Goal: Task Accomplishment & Management: Complete application form

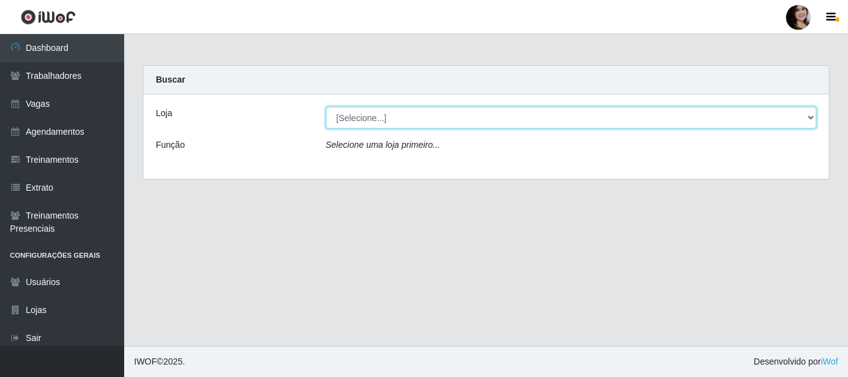
click at [807, 114] on select "[Selecione...] SuperFácil Atacado - João Pessoa" at bounding box center [571, 118] width 491 height 22
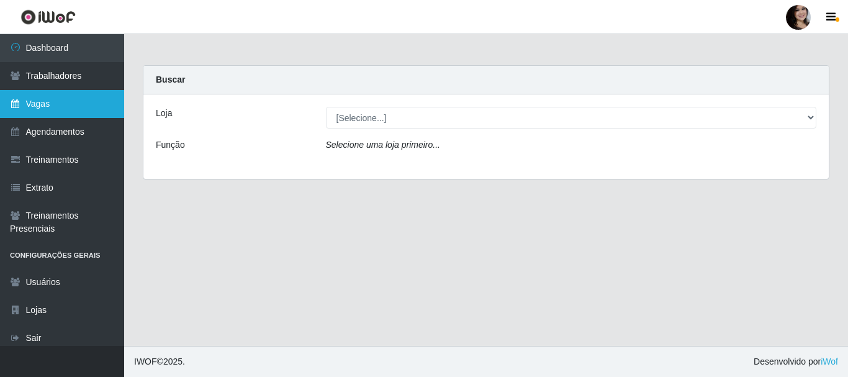
click at [43, 99] on link "Vagas" at bounding box center [62, 104] width 124 height 28
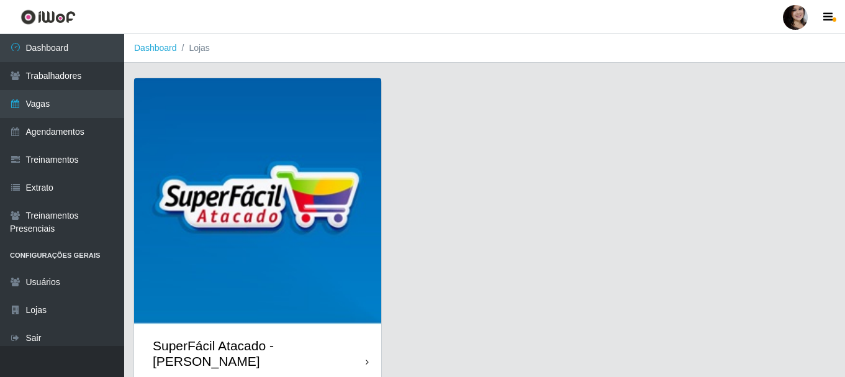
scroll to position [35, 0]
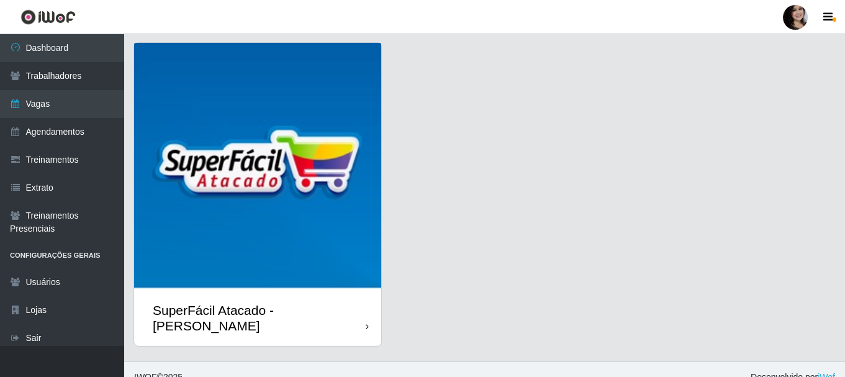
click at [302, 235] on img at bounding box center [257, 166] width 247 height 247
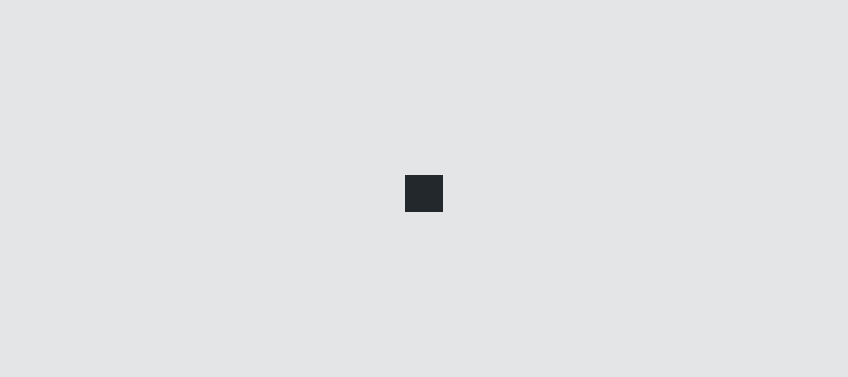
click at [302, 235] on div at bounding box center [424, 188] width 848 height 377
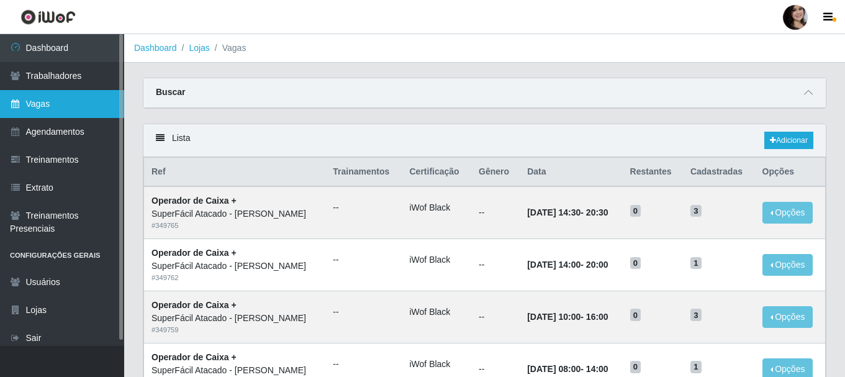
click at [27, 102] on link "Vagas" at bounding box center [62, 104] width 124 height 28
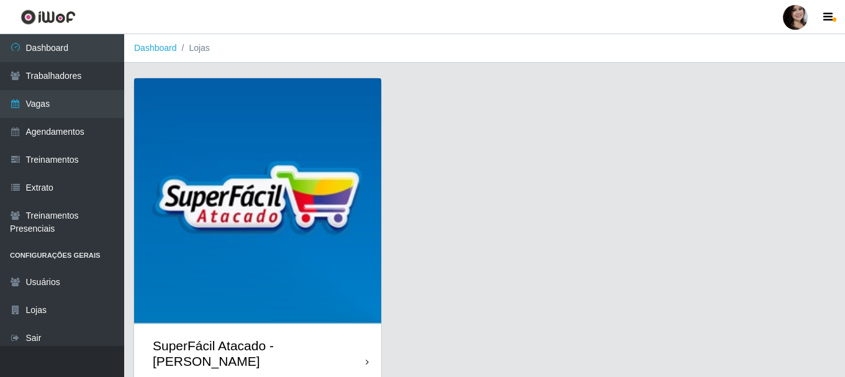
click at [253, 128] on img at bounding box center [257, 201] width 247 height 247
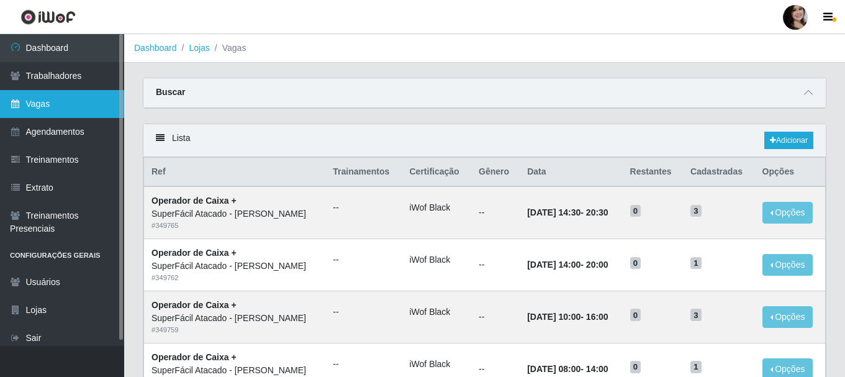
click at [48, 99] on link "Vagas" at bounding box center [62, 104] width 124 height 28
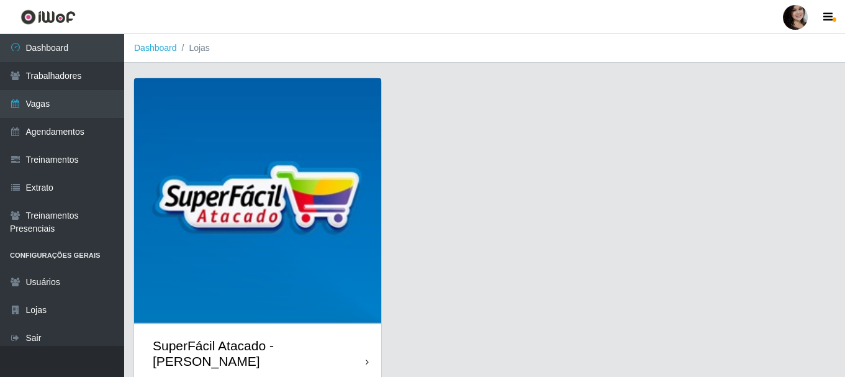
click at [239, 130] on img at bounding box center [257, 201] width 247 height 247
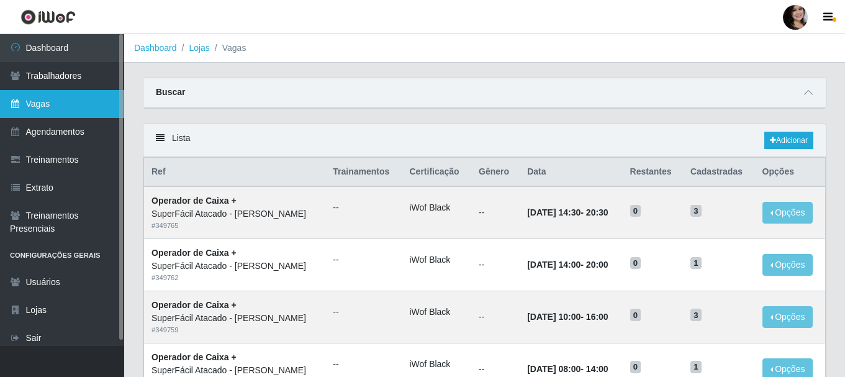
click at [62, 102] on link "Vagas" at bounding box center [62, 104] width 124 height 28
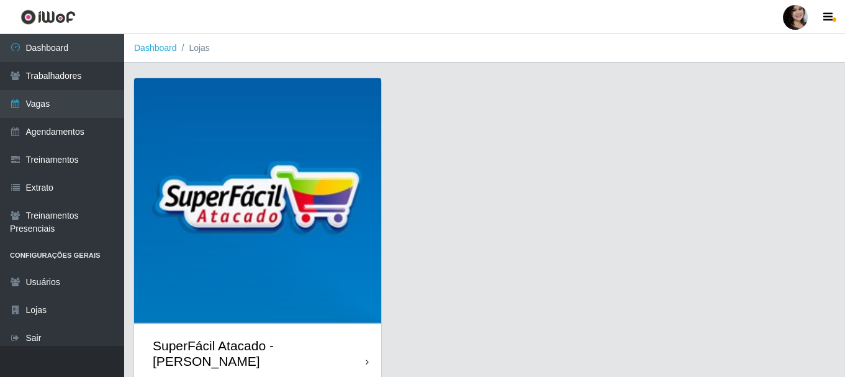
click at [190, 135] on img at bounding box center [257, 201] width 247 height 247
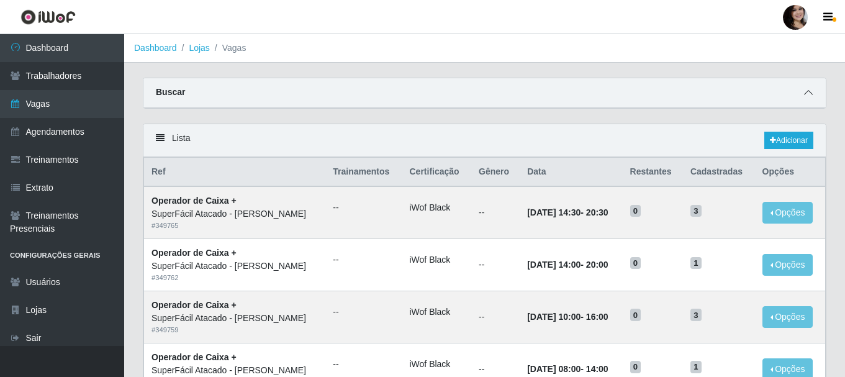
click at [809, 96] on icon at bounding box center [808, 92] width 9 height 9
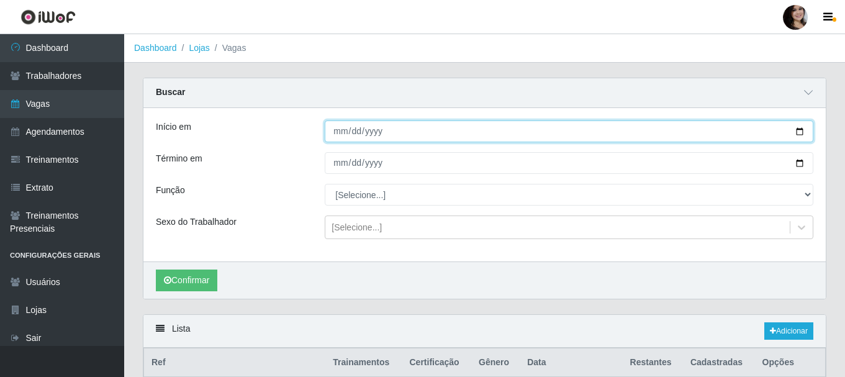
click at [800, 134] on input "Início em" at bounding box center [569, 131] width 489 height 22
type input "2025-10-31"
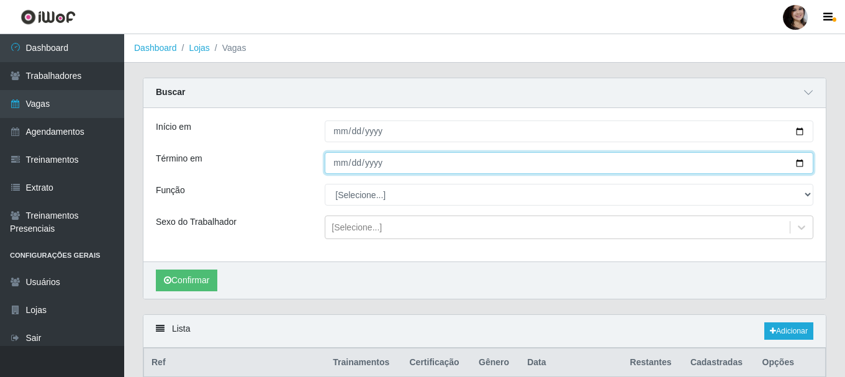
drag, startPoint x: 805, startPoint y: 164, endPoint x: 796, endPoint y: 164, distance: 9.3
click at [806, 164] on input "Término em" at bounding box center [569, 163] width 489 height 22
click at [792, 161] on input "Término em" at bounding box center [569, 163] width 489 height 22
click at [801, 162] on input "Término em" at bounding box center [569, 163] width 489 height 22
type input "2025-10-31"
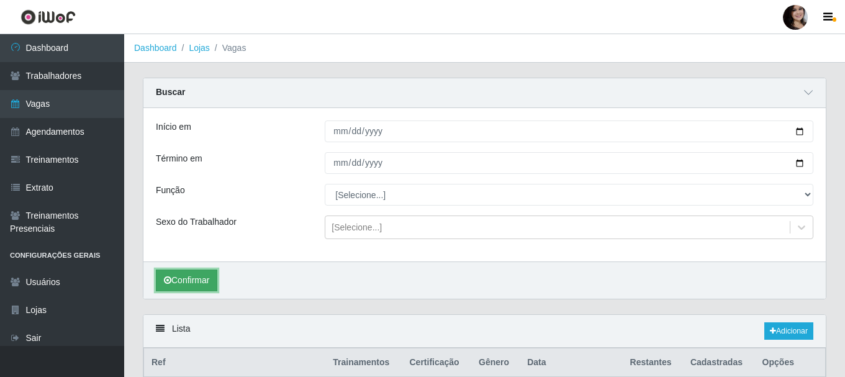
click at [184, 279] on button "Confirmar" at bounding box center [186, 281] width 61 height 22
click at [187, 281] on button "Confirmar" at bounding box center [186, 281] width 61 height 22
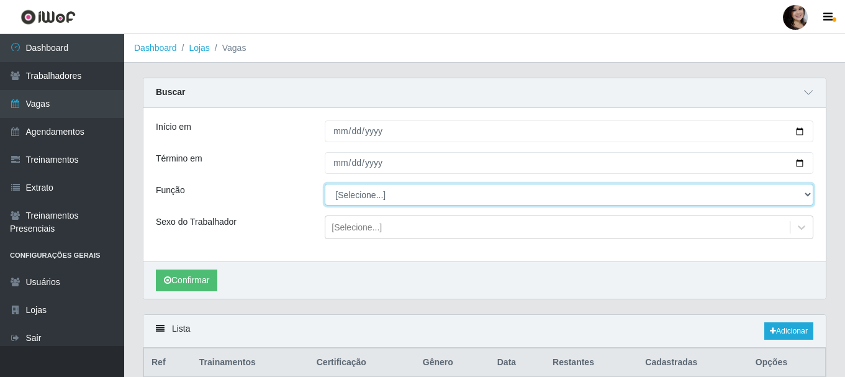
click at [801, 190] on select "[Selecione...] Embalador Embalador + Embalador ++ Operador de Caixa Operador de…" at bounding box center [569, 195] width 489 height 22
select select "22"
click at [325, 184] on select "[Selecione...] Embalador Embalador + Embalador ++ Operador de Caixa Operador de…" at bounding box center [569, 195] width 489 height 22
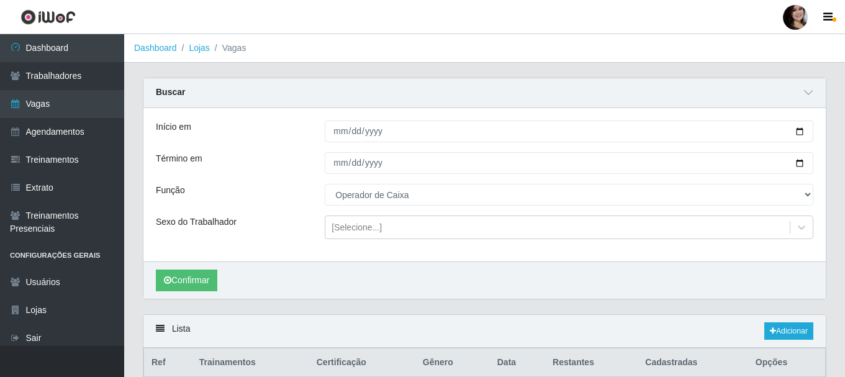
click at [530, 332] on div "Lista Adicionar" at bounding box center [484, 331] width 683 height 33
click at [791, 331] on link "Adicionar" at bounding box center [789, 330] width 49 height 17
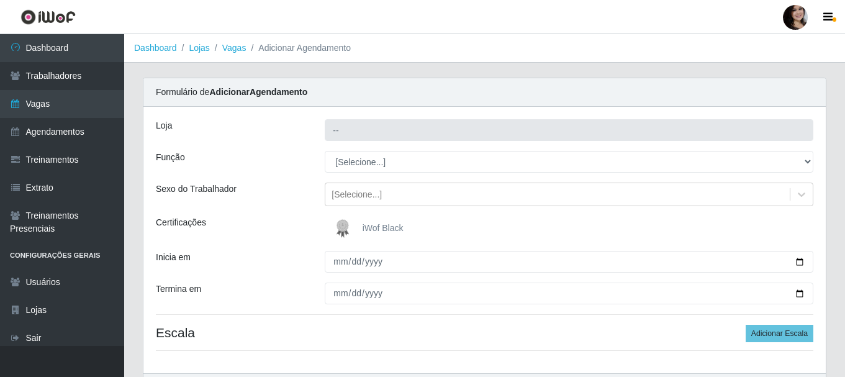
type input "SuperFácil Atacado - [PERSON_NAME]"
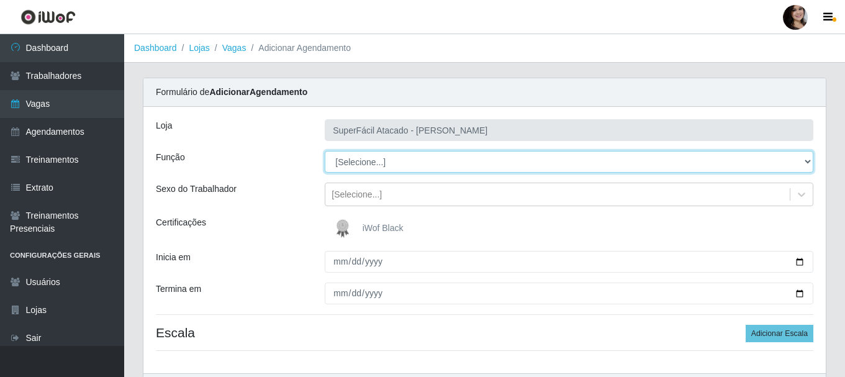
click at [810, 158] on select "[Selecione...] Embalador Embalador + Embalador ++ Operador de Caixa Operador de…" at bounding box center [569, 162] width 489 height 22
select select "22"
click at [325, 151] on select "[Selecione...] Embalador Embalador + Embalador ++ Operador de Caixa Operador de…" at bounding box center [569, 162] width 489 height 22
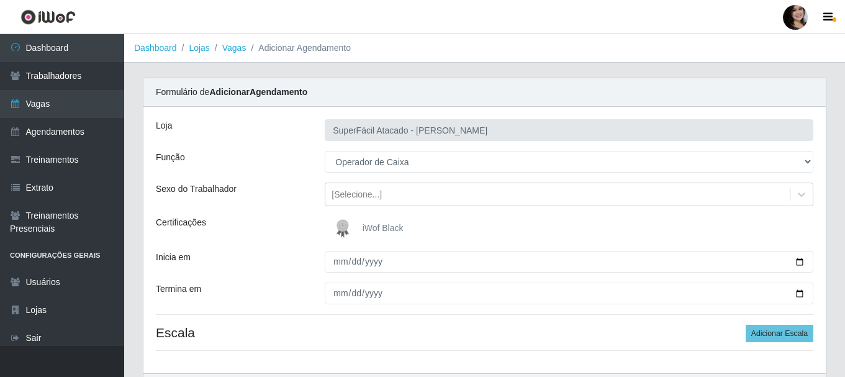
click at [350, 222] on img at bounding box center [345, 228] width 30 height 25
click at [0, 0] on input "iWof Black" at bounding box center [0, 0] width 0 height 0
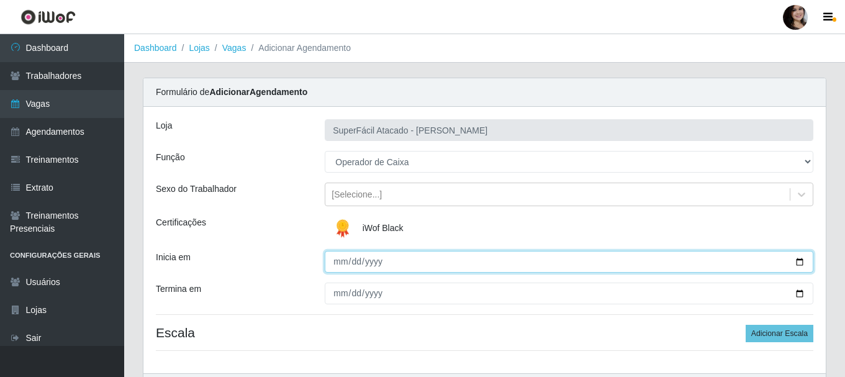
click at [799, 264] on input "Inicia em" at bounding box center [569, 262] width 489 height 22
type input "2025-10-31"
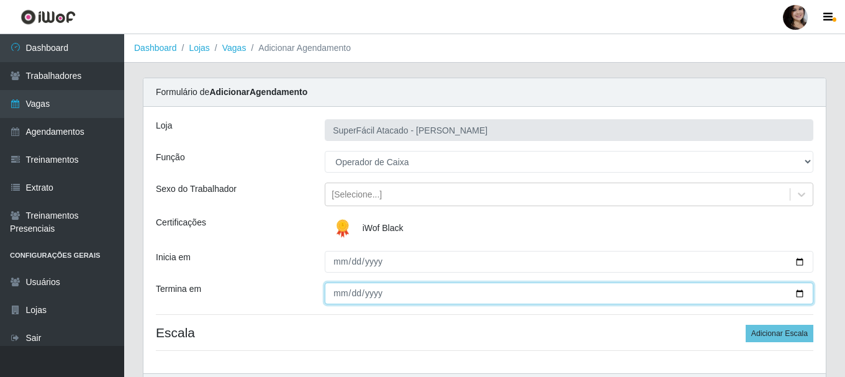
click at [801, 291] on input "Termina em" at bounding box center [569, 294] width 489 height 22
type input "2025-10-31"
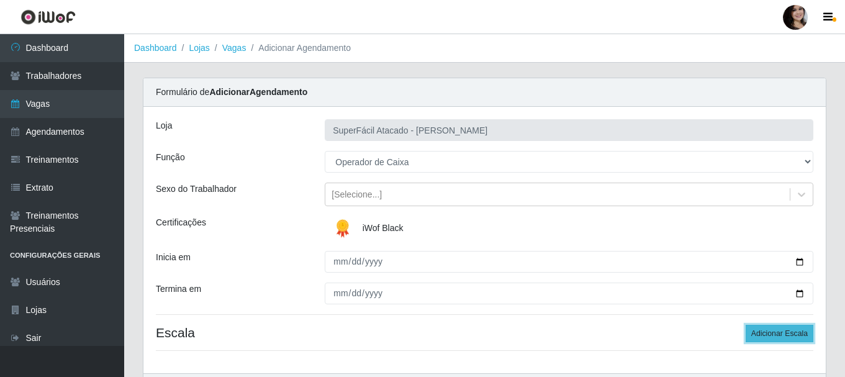
click at [772, 333] on button "Adicionar Escala" at bounding box center [780, 333] width 68 height 17
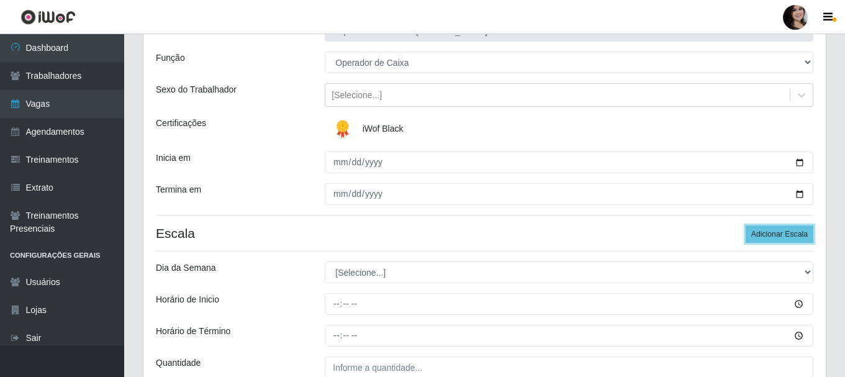
scroll to position [124, 0]
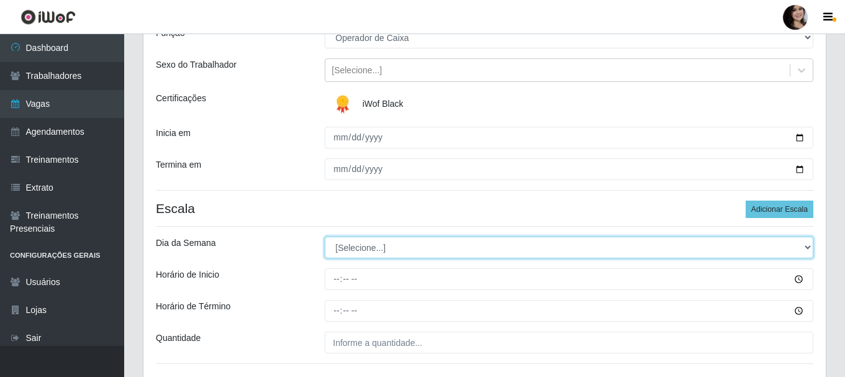
click at [809, 247] on select "[Selecione...] Segunda Terça Quarta Quinta Sexta Sábado Domingo" at bounding box center [569, 248] width 489 height 22
select select "5"
click at [325, 237] on select "[Selecione...] Segunda Terça Quarta Quinta Sexta Sábado Domingo" at bounding box center [569, 248] width 489 height 22
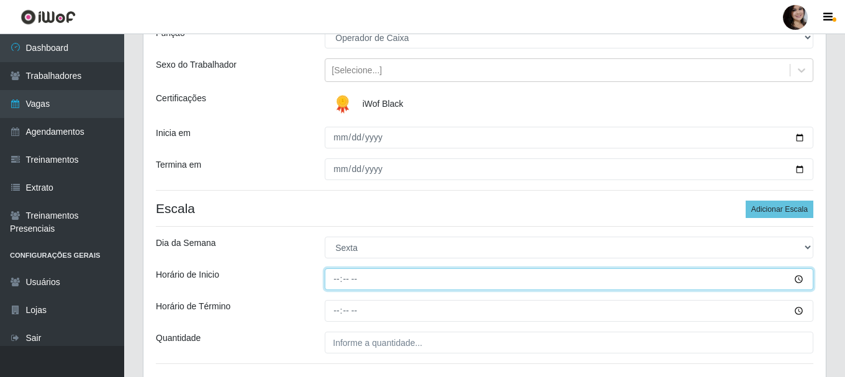
click at [794, 277] on input "Horário de Inicio" at bounding box center [569, 279] width 489 height 22
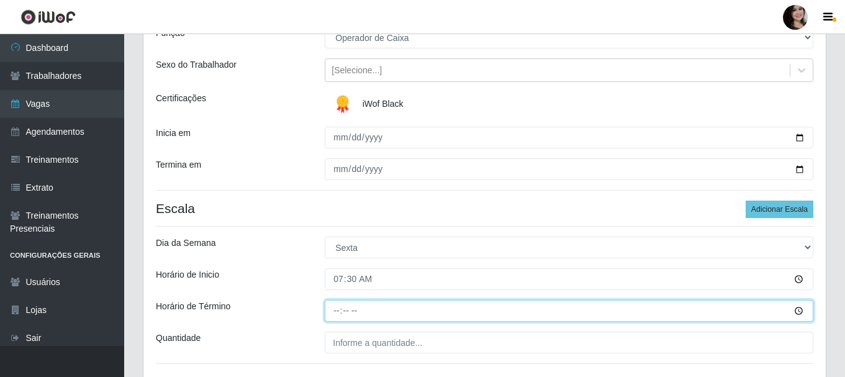
type input "07:30"
click at [799, 306] on input "Horário de Término" at bounding box center [569, 311] width 489 height 22
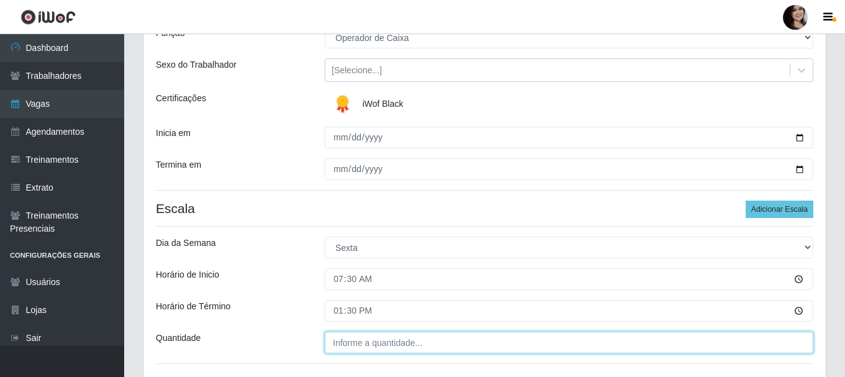
type input "13:30"
click at [374, 339] on input "___" at bounding box center [569, 343] width 489 height 22
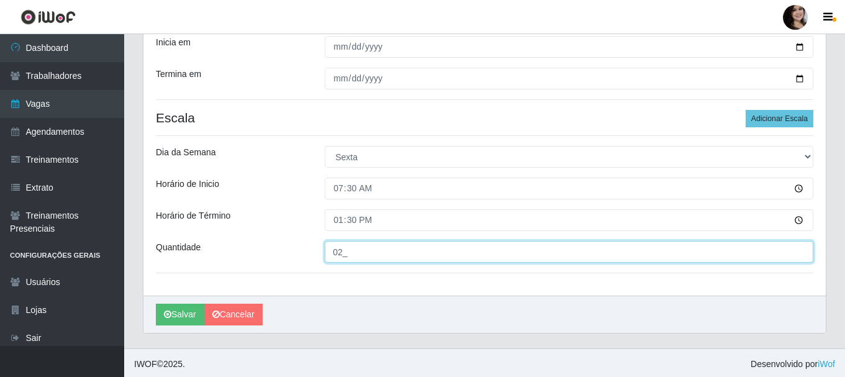
scroll to position [217, 0]
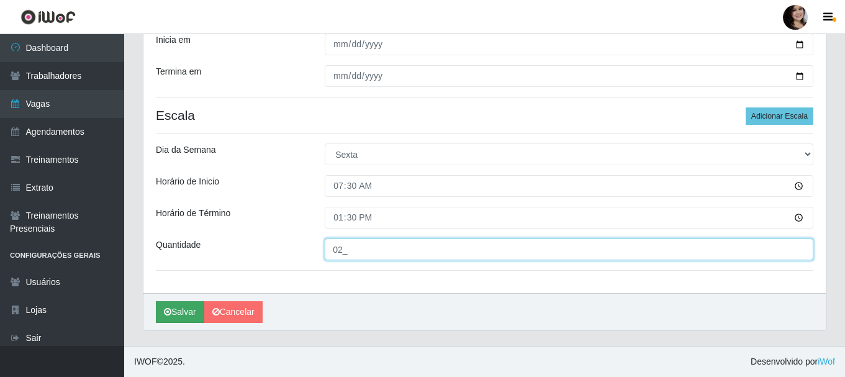
type input "02_"
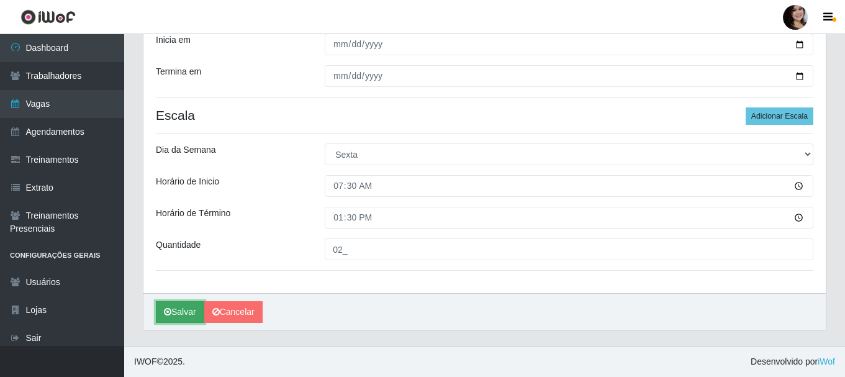
click at [184, 314] on button "Salvar" at bounding box center [180, 312] width 48 height 22
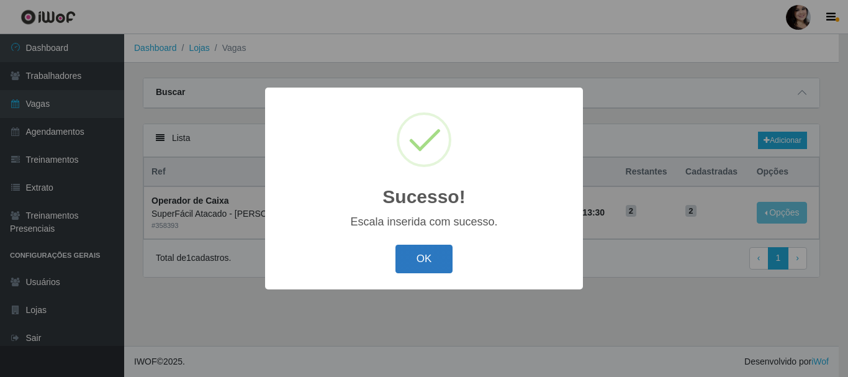
click at [435, 261] on button "OK" at bounding box center [425, 259] width 58 height 29
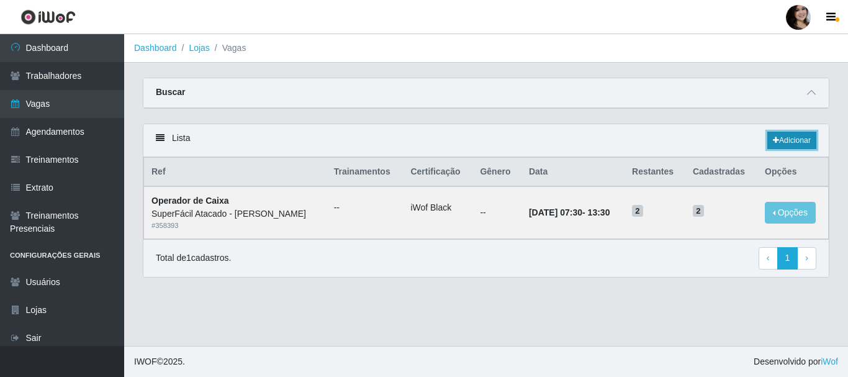
click at [784, 145] on link "Adicionar" at bounding box center [792, 140] width 49 height 17
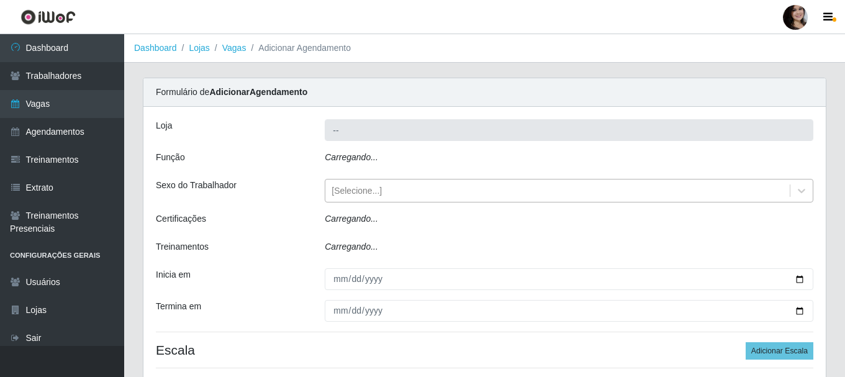
type input "SuperFácil Atacado - [PERSON_NAME]"
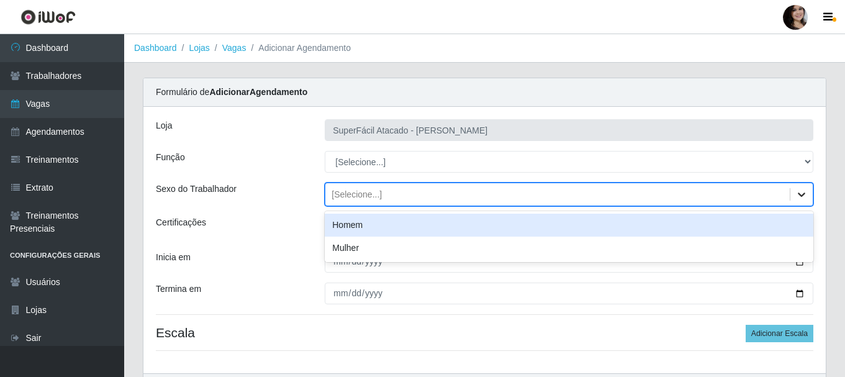
click at [804, 193] on icon at bounding box center [802, 194] width 12 height 12
click at [427, 189] on div "[Selecione...]" at bounding box center [557, 194] width 465 height 20
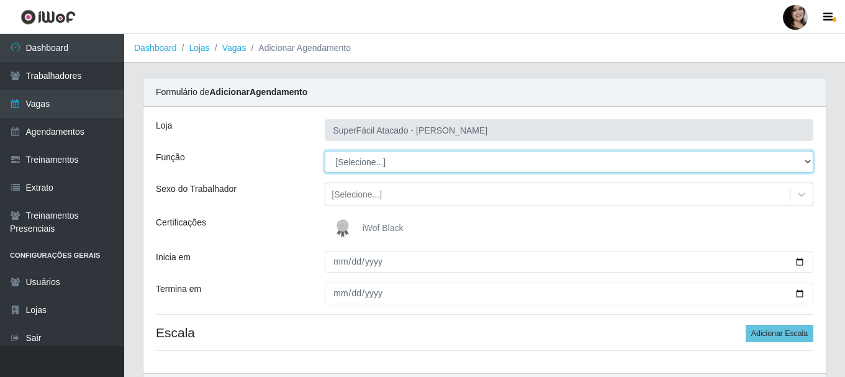
click at [809, 163] on select "[Selecione...] Embalador Embalador + Embalador ++ Operador de Caixa Operador de…" at bounding box center [569, 162] width 489 height 22
select select "22"
click at [325, 151] on select "[Selecione...] Embalador Embalador + Embalador ++ Operador de Caixa Operador de…" at bounding box center [569, 162] width 489 height 22
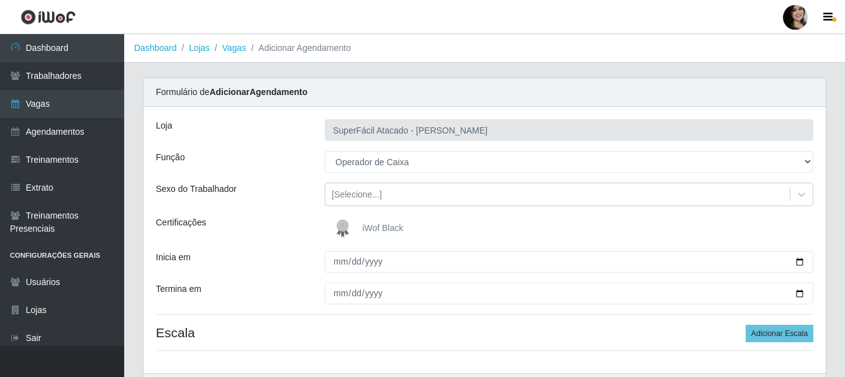
click at [347, 229] on img at bounding box center [345, 228] width 30 height 25
click at [0, 0] on input "iWof Black" at bounding box center [0, 0] width 0 height 0
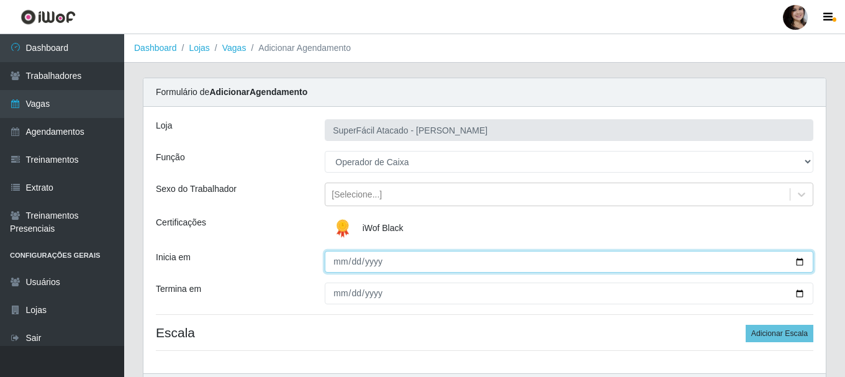
click at [798, 262] on input "Inicia em" at bounding box center [569, 262] width 489 height 22
type input "2025-10-31"
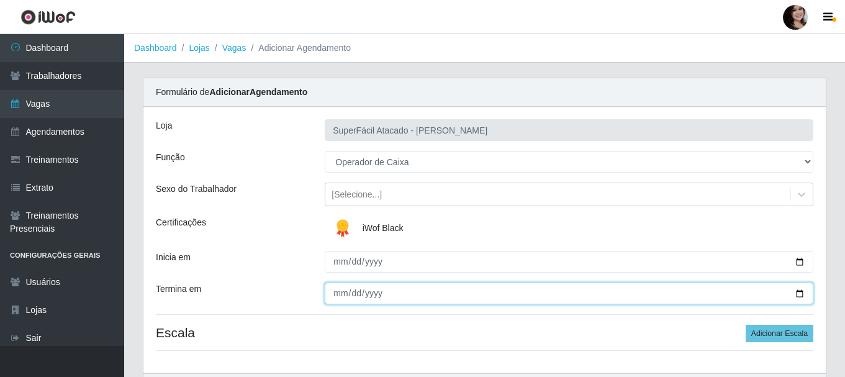
click at [796, 293] on input "Termina em" at bounding box center [569, 294] width 489 height 22
type input "2025-10-31"
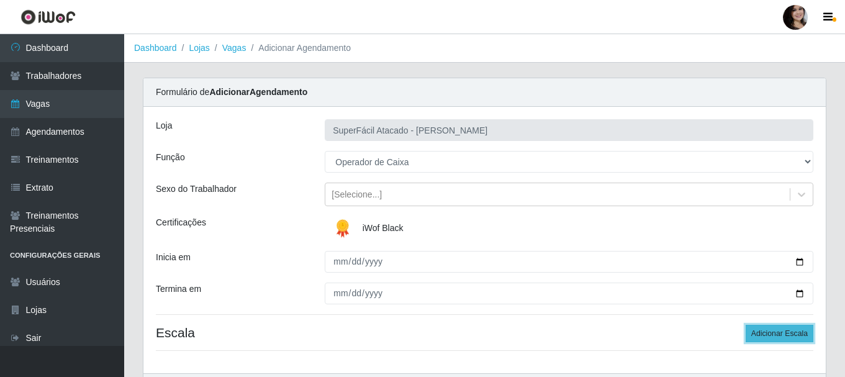
click at [756, 335] on button "Adicionar Escala" at bounding box center [780, 333] width 68 height 17
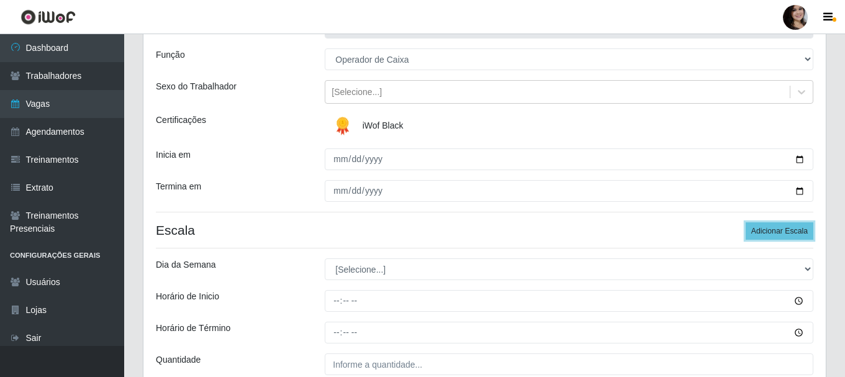
scroll to position [124, 0]
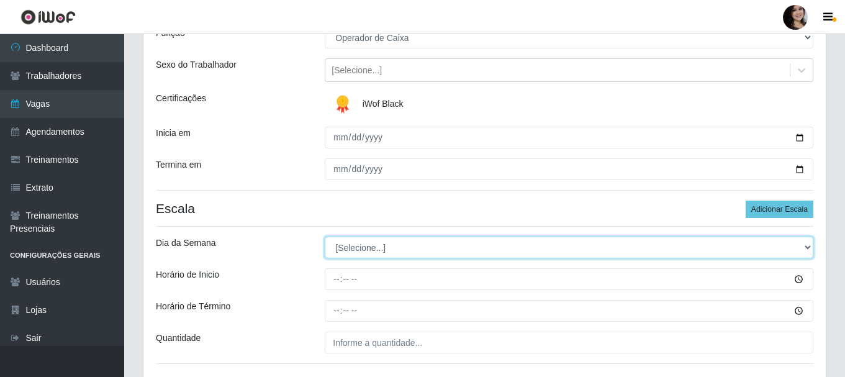
click at [805, 245] on select "[Selecione...] Segunda Terça Quarta Quinta Sexta Sábado Domingo" at bounding box center [569, 248] width 489 height 22
select select "5"
click at [325, 237] on select "[Selecione...] Segunda Terça Quarta Quinta Sexta Sábado Domingo" at bounding box center [569, 248] width 489 height 22
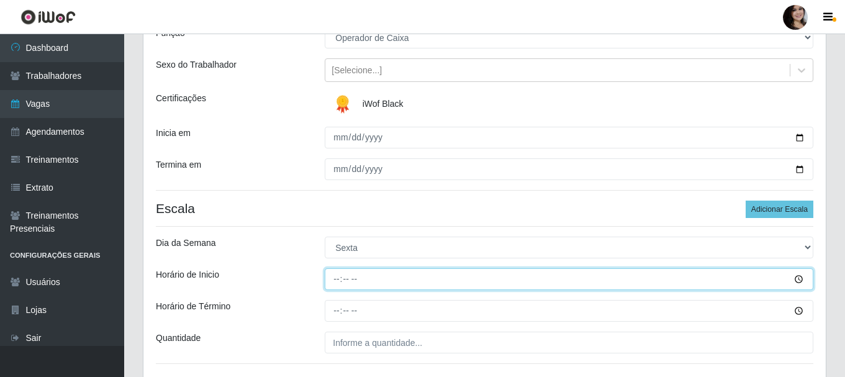
click at [799, 278] on input "Horário de Inicio" at bounding box center [569, 279] width 489 height 22
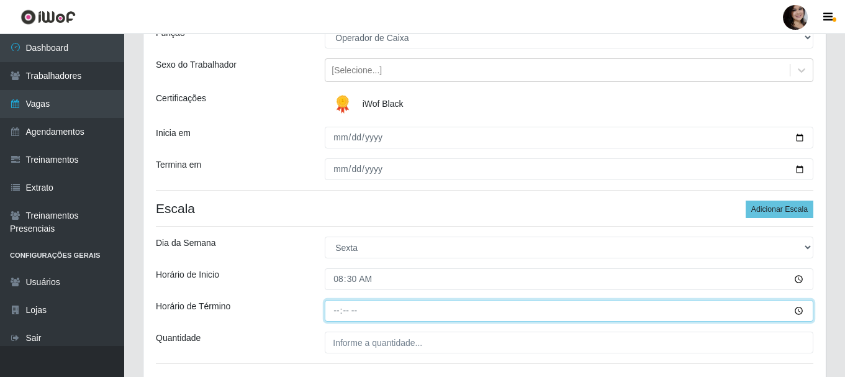
type input "08:30"
click at [802, 310] on input "Horário de Término" at bounding box center [569, 311] width 489 height 22
type input "14:30"
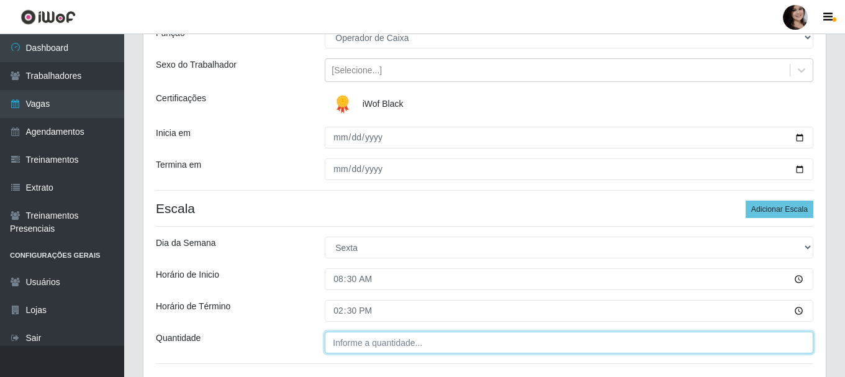
type input "___"
type input "14:30"
click at [387, 343] on input "___" at bounding box center [569, 343] width 489 height 22
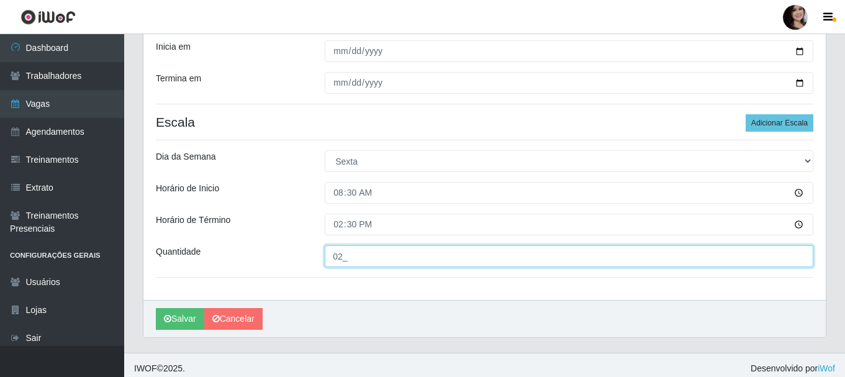
scroll to position [217, 0]
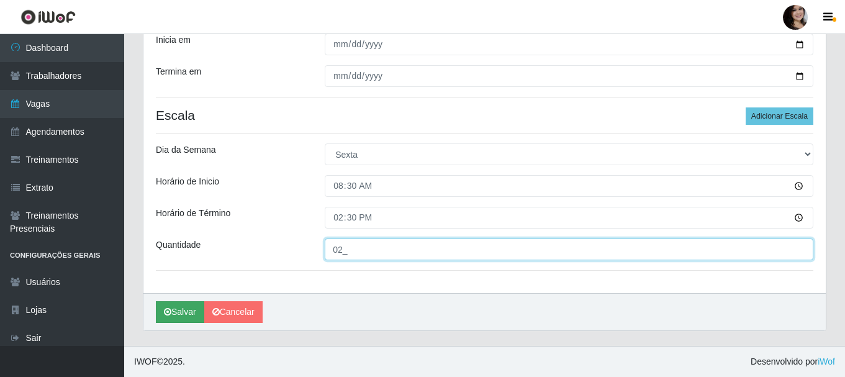
type input "02_"
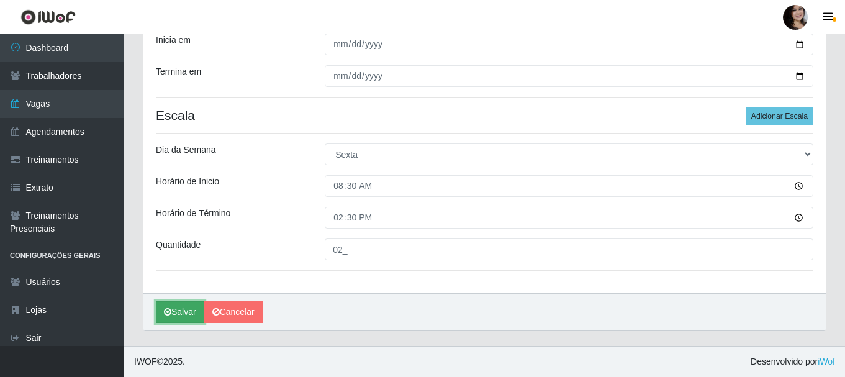
click at [187, 316] on button "Salvar" at bounding box center [180, 312] width 48 height 22
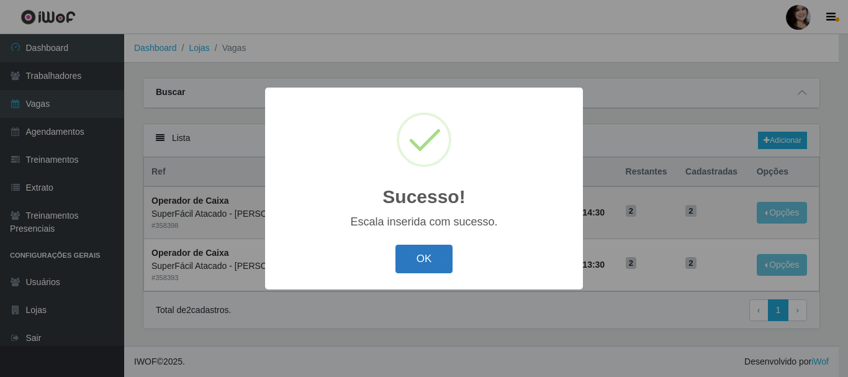
click at [447, 261] on button "OK" at bounding box center [425, 259] width 58 height 29
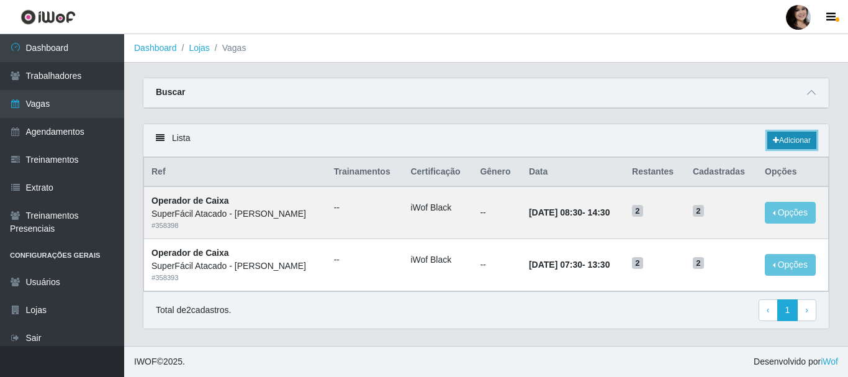
click at [778, 142] on link "Adicionar" at bounding box center [792, 140] width 49 height 17
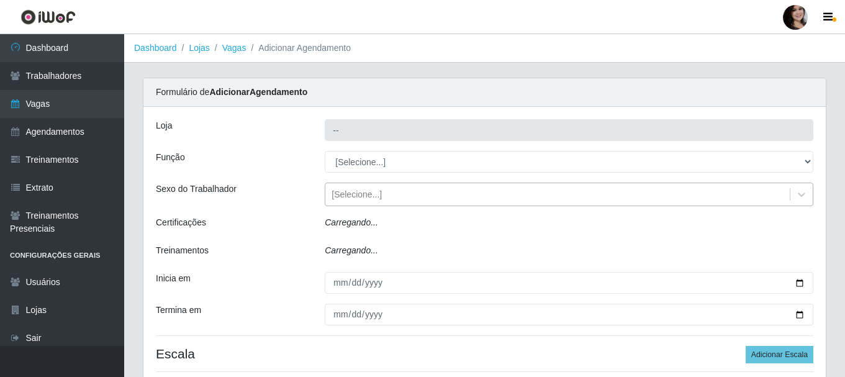
type input "SuperFácil Atacado - [PERSON_NAME]"
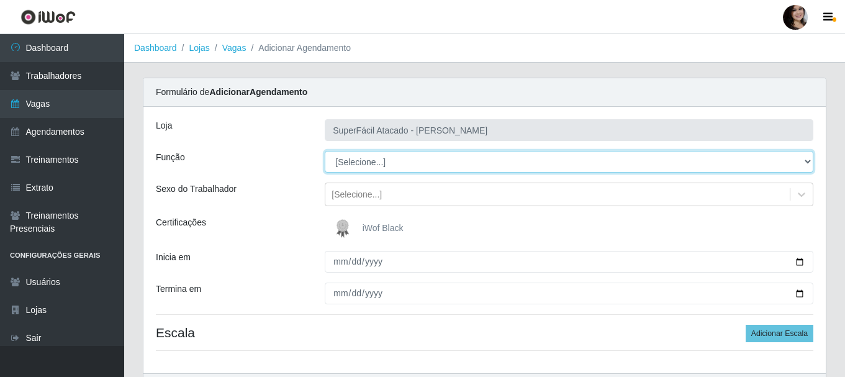
click at [803, 157] on select "[Selecione...] Embalador Embalador + Embalador ++ Operador de Caixa Operador de…" at bounding box center [569, 162] width 489 height 22
select select "22"
click at [325, 151] on select "[Selecione...] Embalador Embalador + Embalador ++ Operador de Caixa Operador de…" at bounding box center [569, 162] width 489 height 22
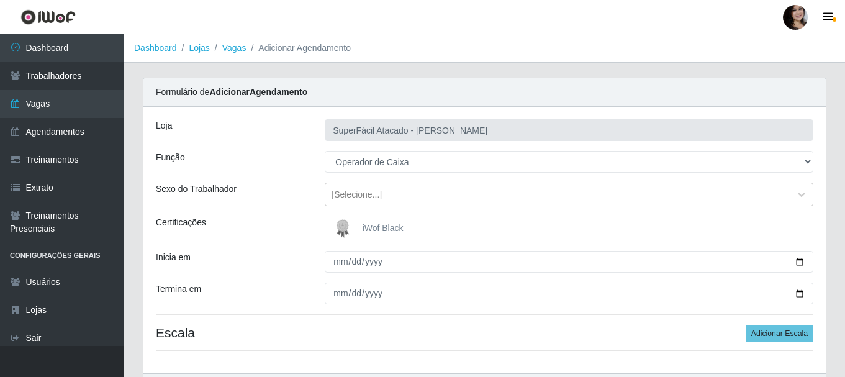
click at [380, 230] on span "iWof Black" at bounding box center [383, 228] width 41 height 10
click at [0, 0] on input "iWof Black" at bounding box center [0, 0] width 0 height 0
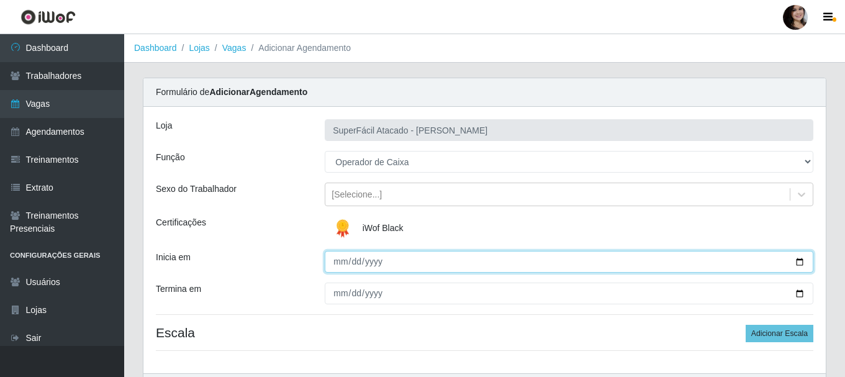
click at [796, 261] on input "Inicia em" at bounding box center [569, 262] width 489 height 22
type input "2025-10-31"
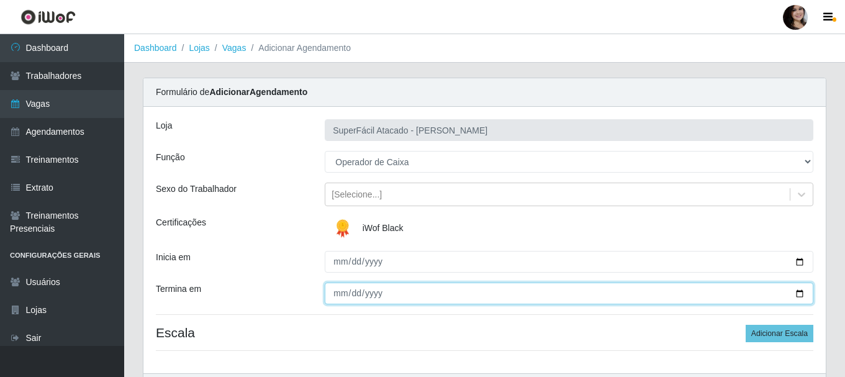
click at [797, 294] on input "Termina em" at bounding box center [569, 294] width 489 height 22
type input "2025-10-31"
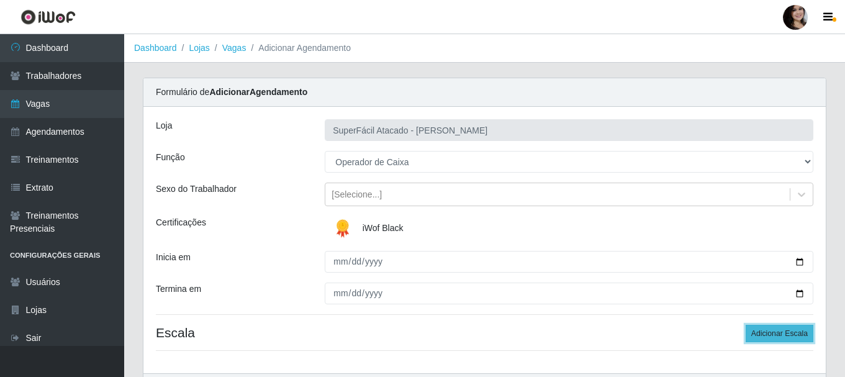
click at [769, 338] on button "Adicionar Escala" at bounding box center [780, 333] width 68 height 17
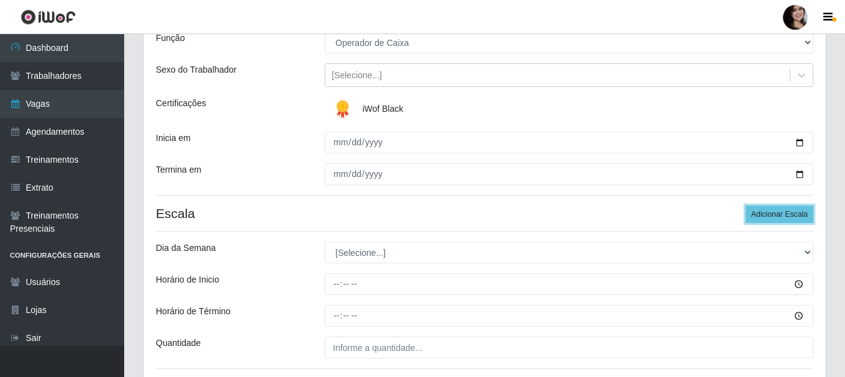
scroll to position [124, 0]
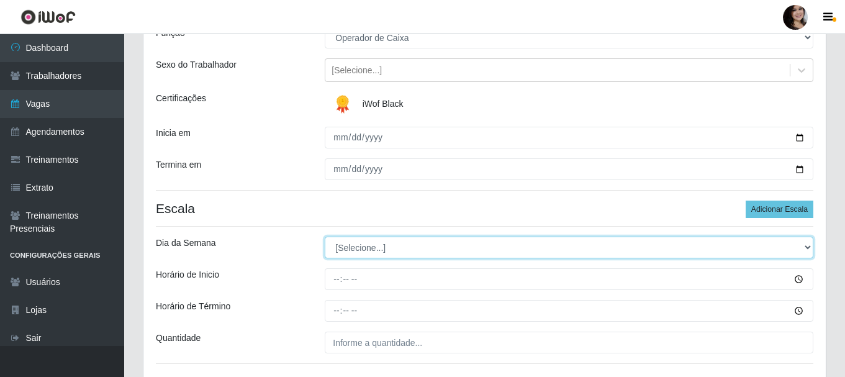
click at [809, 244] on select "[Selecione...] Segunda Terça Quarta Quinta Sexta Sábado Domingo" at bounding box center [569, 248] width 489 height 22
select select "5"
click at [325, 237] on select "[Selecione...] Segunda Terça Quarta Quinta Sexta Sábado Domingo" at bounding box center [569, 248] width 489 height 22
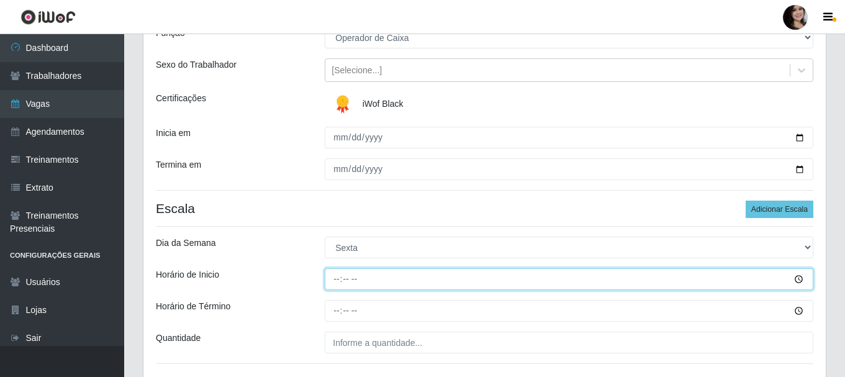
click at [798, 278] on input "Horário de Inicio" at bounding box center [569, 279] width 489 height 22
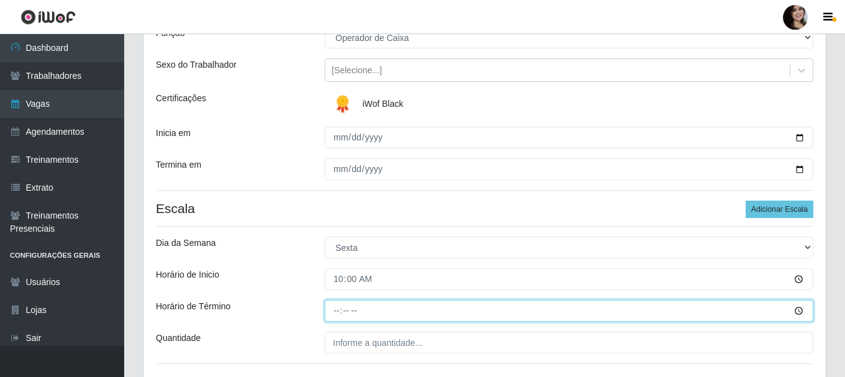
type input "10:00"
click at [607, 320] on input "Horário de Término" at bounding box center [569, 311] width 489 height 22
click at [797, 309] on input "Horário de Término" at bounding box center [569, 311] width 489 height 22
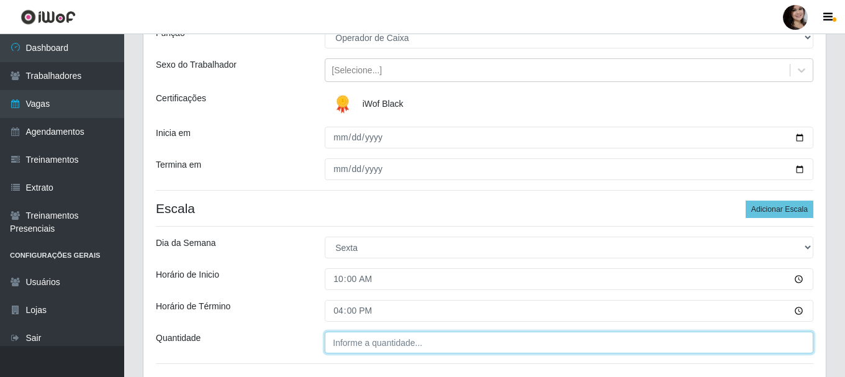
type input "16:00"
click at [378, 348] on input "___" at bounding box center [569, 343] width 489 height 22
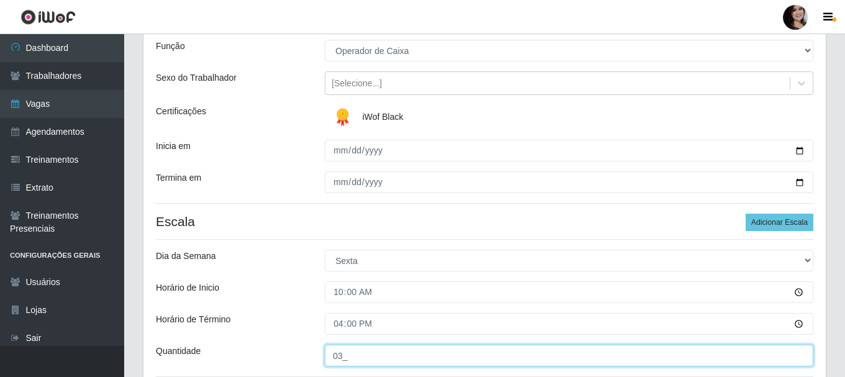
scroll to position [155, 0]
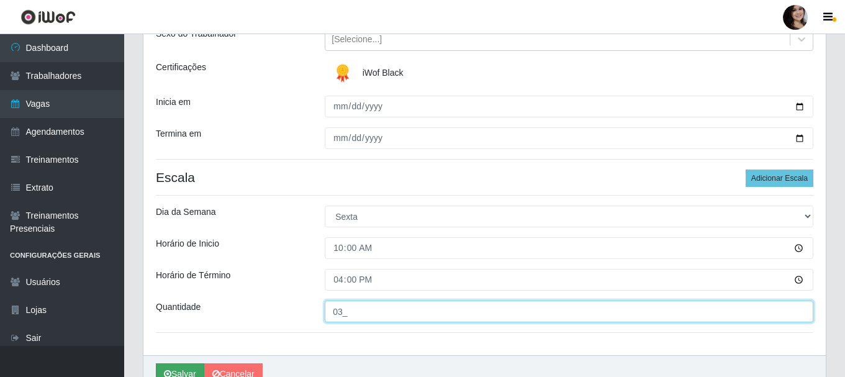
type input "03_"
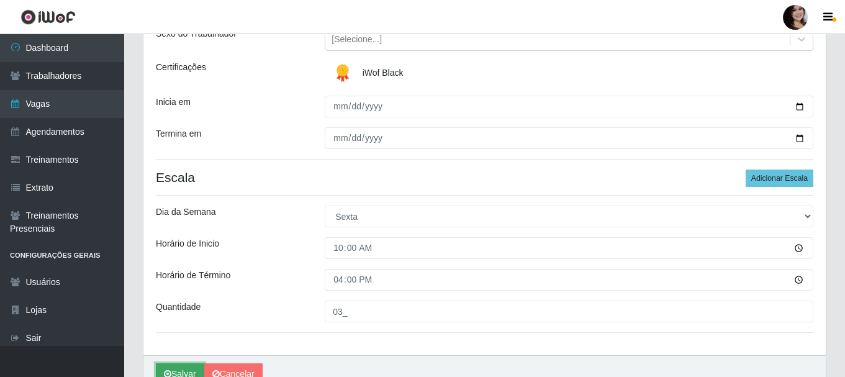
click at [184, 370] on button "Salvar" at bounding box center [180, 374] width 48 height 22
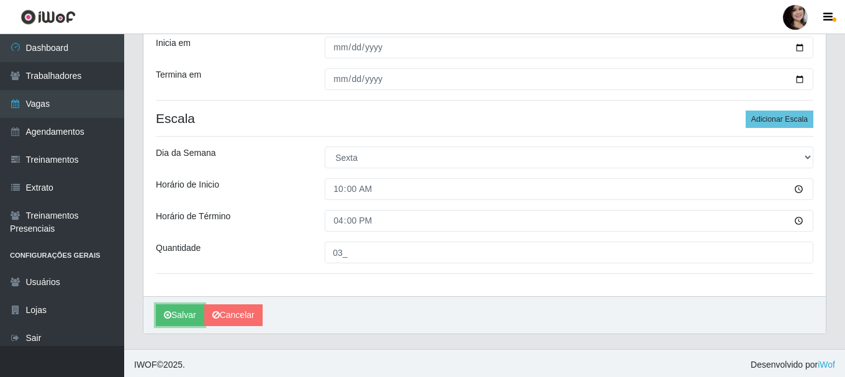
scroll to position [217, 0]
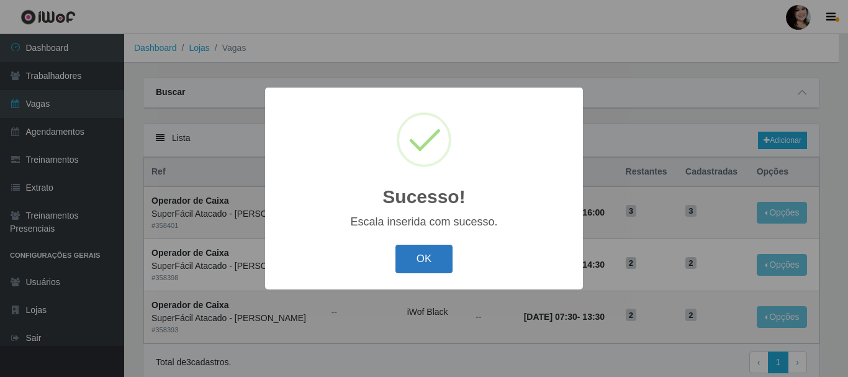
click at [415, 264] on button "OK" at bounding box center [425, 259] width 58 height 29
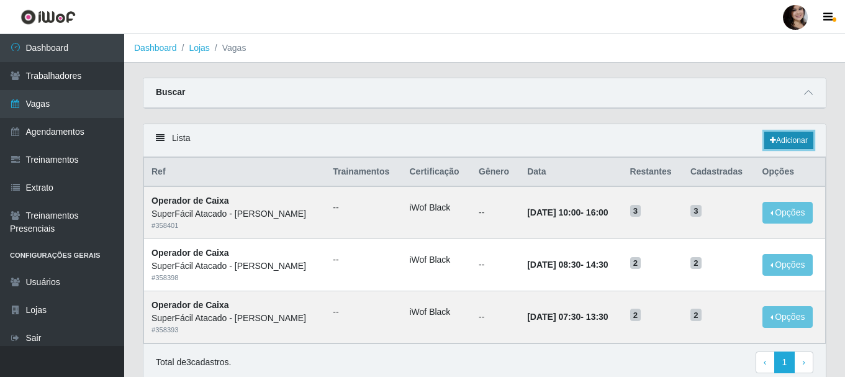
click at [770, 139] on icon at bounding box center [773, 140] width 6 height 7
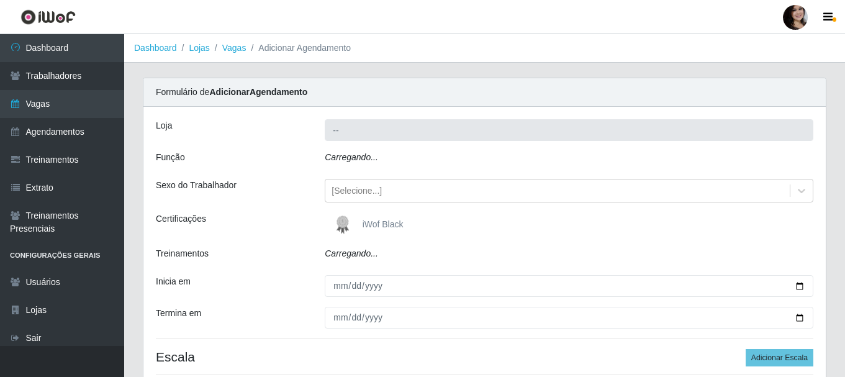
type input "SuperFácil Atacado - [PERSON_NAME]"
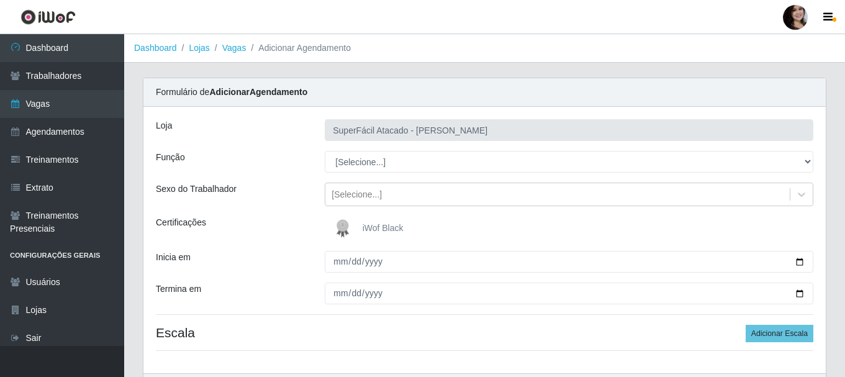
click at [337, 223] on img at bounding box center [345, 228] width 30 height 25
click at [0, 0] on input "iWof Black" at bounding box center [0, 0] width 0 height 0
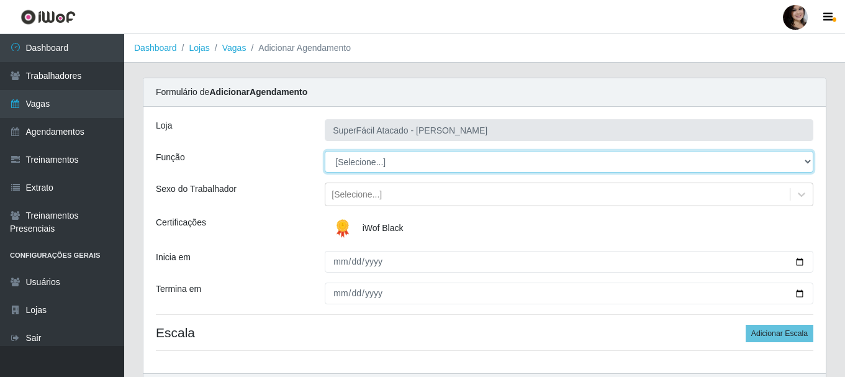
click at [806, 159] on select "[Selecione...] Embalador Embalador + Embalador ++ Operador de Caixa Operador de…" at bounding box center [569, 162] width 489 height 22
select select "22"
click at [325, 151] on select "[Selecione...] Embalador Embalador + Embalador ++ Operador de Caixa Operador de…" at bounding box center [569, 162] width 489 height 22
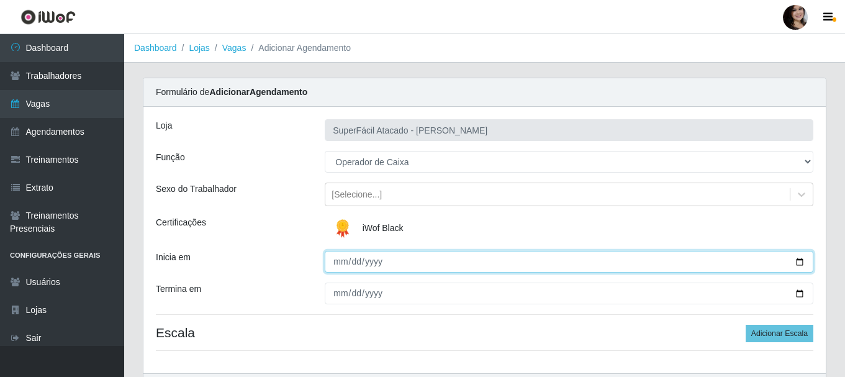
click at [799, 258] on input "Inicia em" at bounding box center [569, 262] width 489 height 22
type input "2025-10-31"
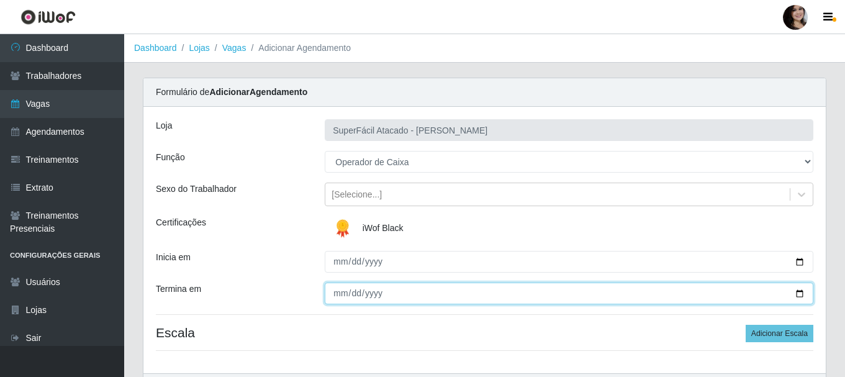
click at [799, 294] on input "Termina em" at bounding box center [569, 294] width 489 height 22
type input "2025-10-31"
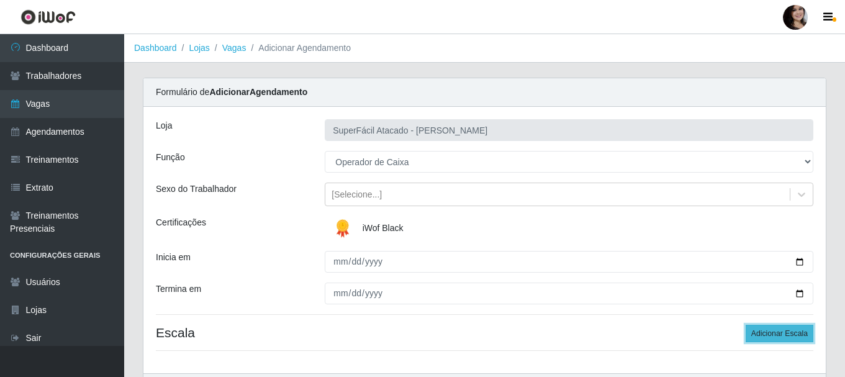
click at [766, 335] on button "Adicionar Escala" at bounding box center [780, 333] width 68 height 17
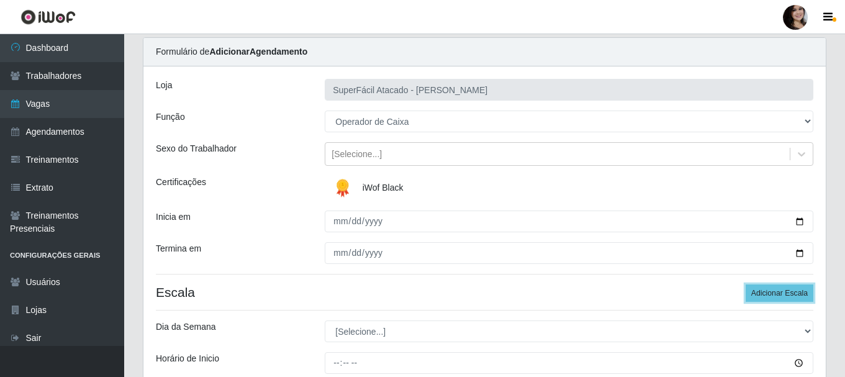
scroll to position [124, 0]
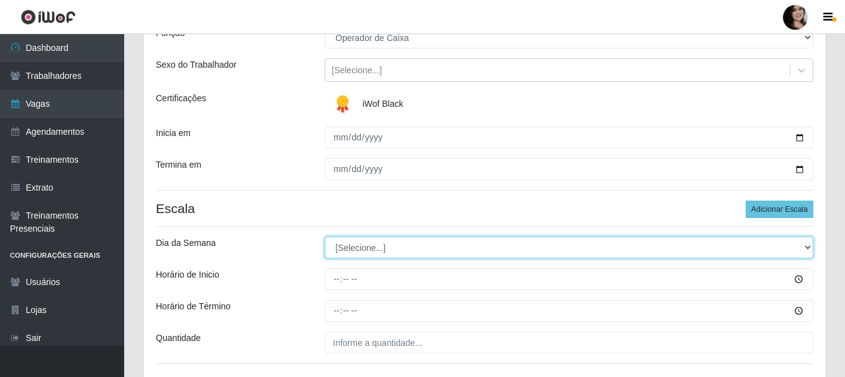
click at [811, 245] on select "[Selecione...] Segunda Terça Quarta Quinta Sexta Sábado Domingo" at bounding box center [569, 248] width 489 height 22
select select "5"
click at [325, 237] on select "[Selecione...] Segunda Terça Quarta Quinta Sexta Sábado Domingo" at bounding box center [569, 248] width 489 height 22
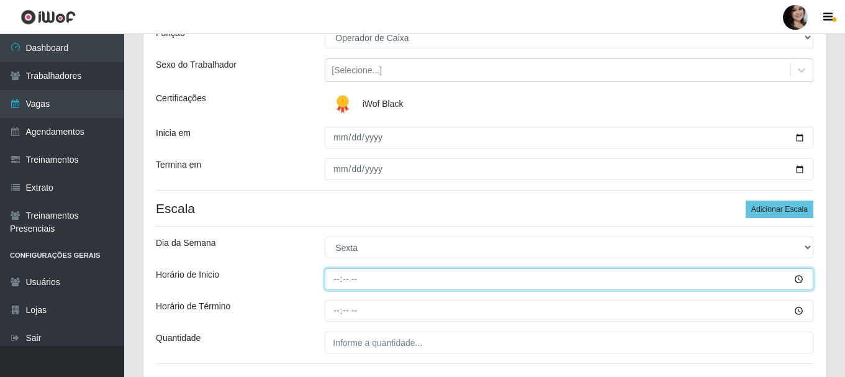
click at [801, 279] on input "Horário de Inicio" at bounding box center [569, 279] width 489 height 22
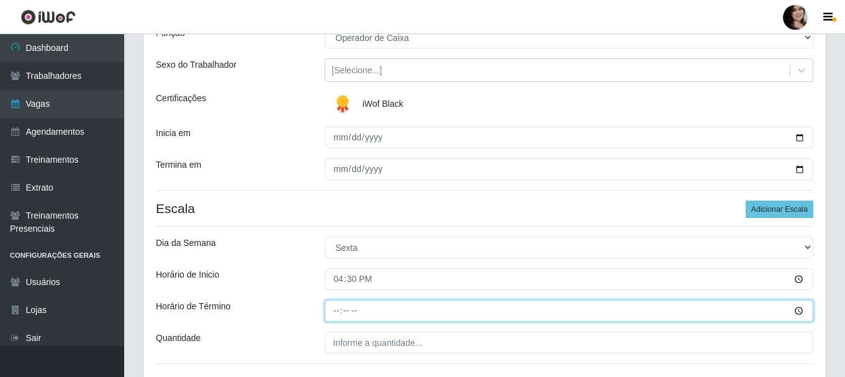
type input "16:30"
click at [801, 312] on input "Horário de Término" at bounding box center [569, 311] width 489 height 22
type input "22:30"
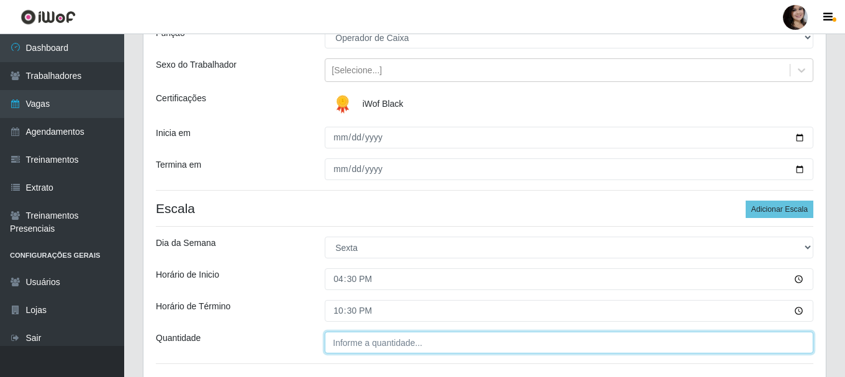
type input "___"
type input "22:30"
click at [386, 348] on input "___" at bounding box center [569, 343] width 489 height 22
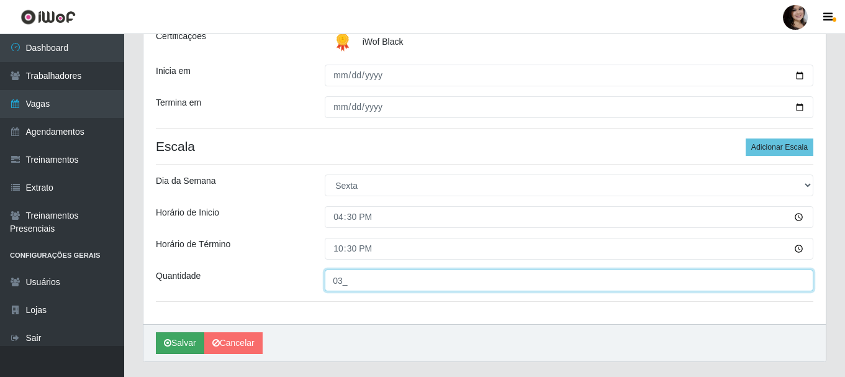
type input "03_"
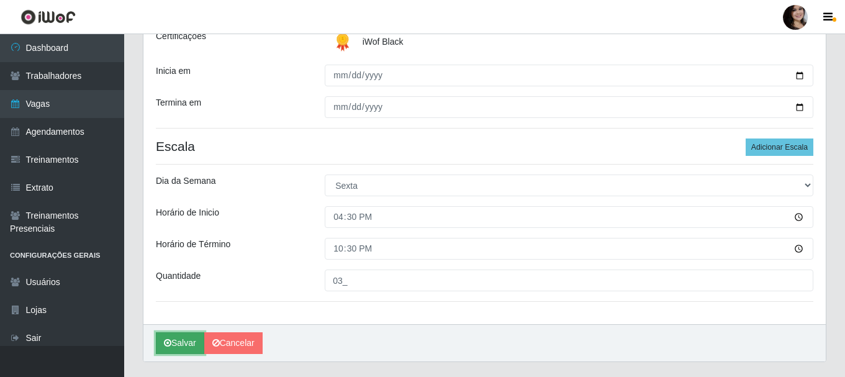
click at [184, 345] on button "Salvar" at bounding box center [180, 343] width 48 height 22
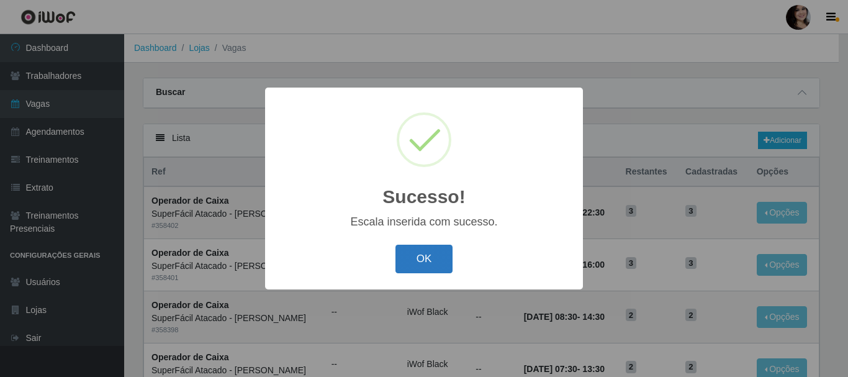
click at [406, 261] on button "OK" at bounding box center [425, 259] width 58 height 29
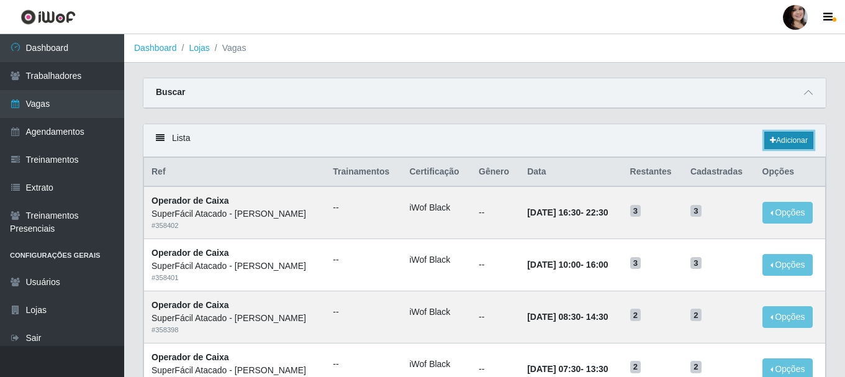
click at [773, 138] on icon at bounding box center [773, 140] width 6 height 7
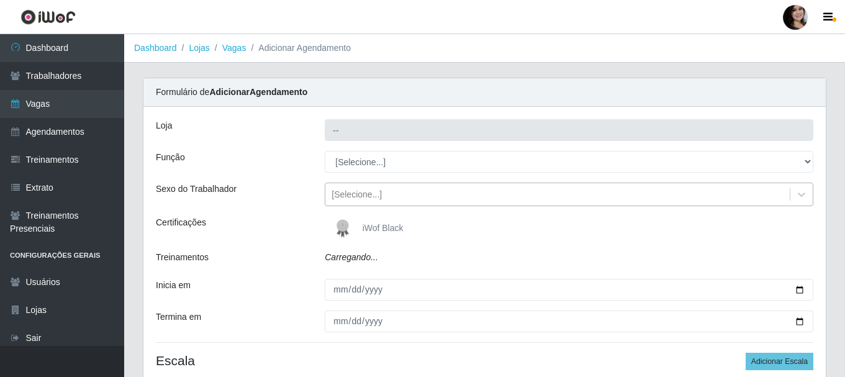
type input "SuperFácil Atacado - [PERSON_NAME]"
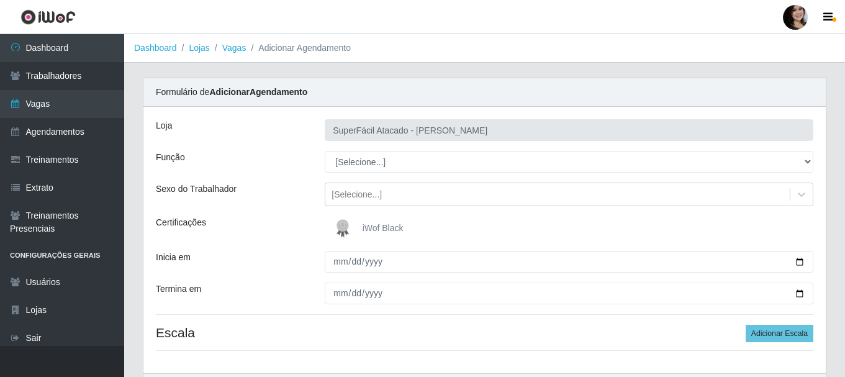
click at [342, 220] on img at bounding box center [345, 228] width 30 height 25
click at [0, 0] on input "iWof Black" at bounding box center [0, 0] width 0 height 0
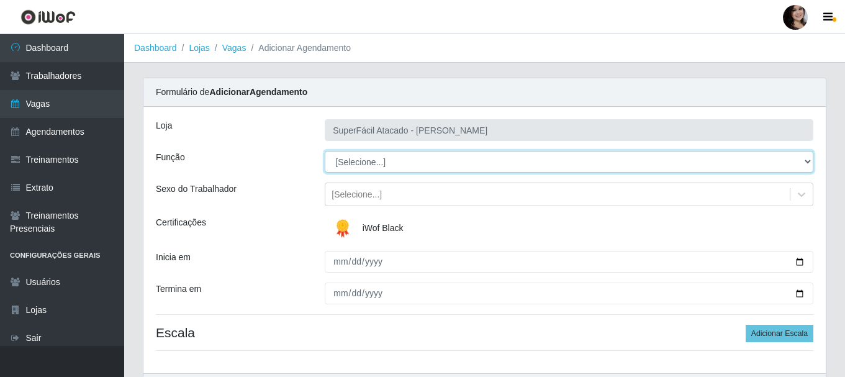
click at [806, 160] on select "[Selecione...] Embalador Embalador + Embalador ++ Operador de Caixa Operador de…" at bounding box center [569, 162] width 489 height 22
select select "22"
click at [325, 151] on select "[Selecione...] Embalador Embalador + Embalador ++ Operador de Caixa Operador de…" at bounding box center [569, 162] width 489 height 22
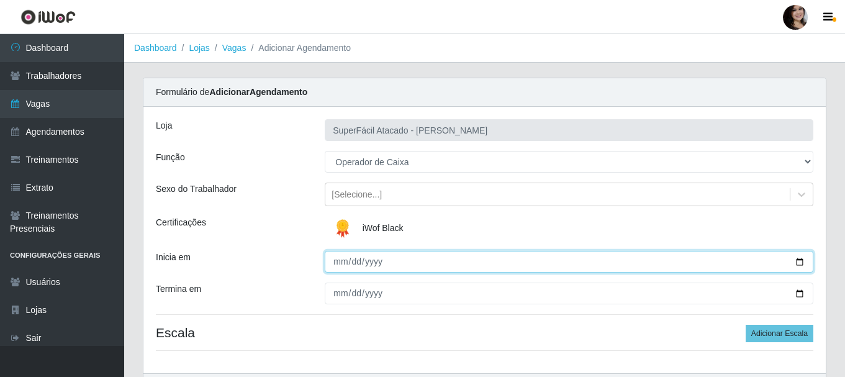
click at [797, 260] on input "Inicia em" at bounding box center [569, 262] width 489 height 22
type input "2025-10-31"
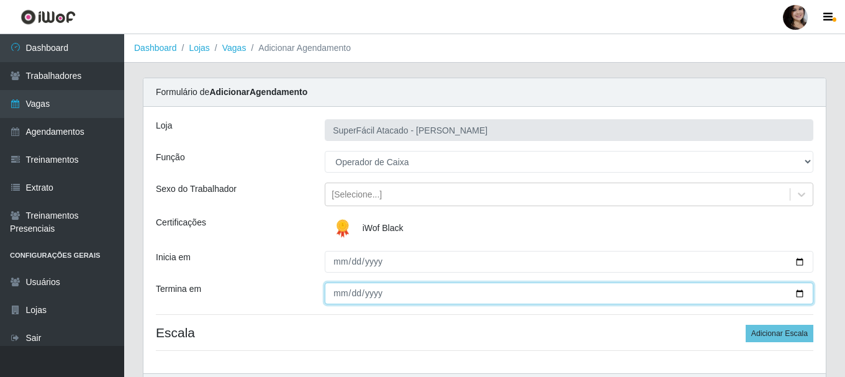
click at [797, 294] on input "Termina em" at bounding box center [569, 294] width 489 height 22
type input "2025-10-31"
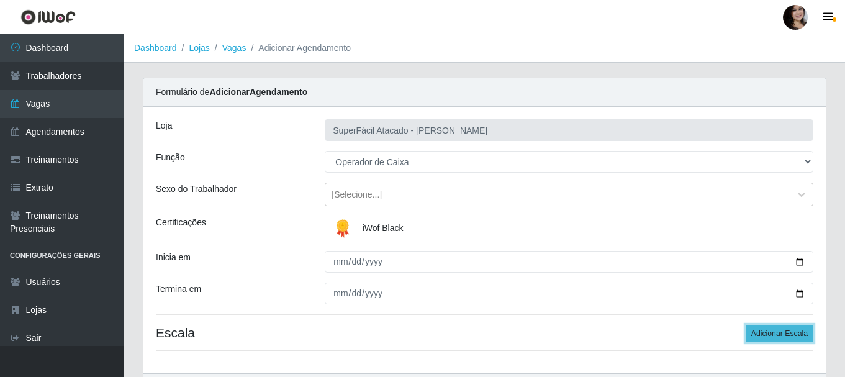
click at [773, 335] on button "Adicionar Escala" at bounding box center [780, 333] width 68 height 17
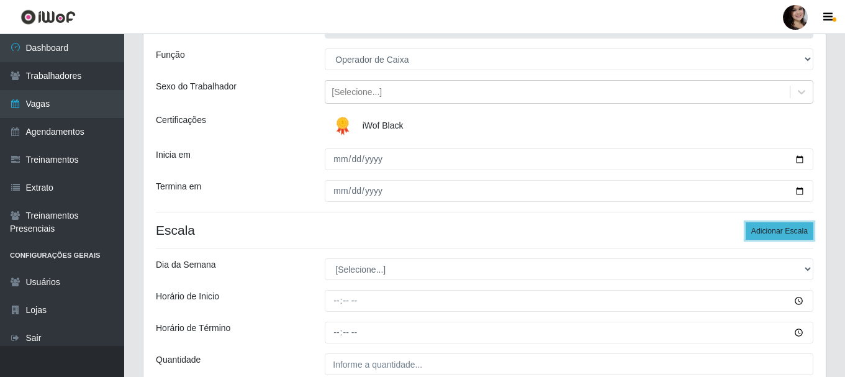
scroll to position [124, 0]
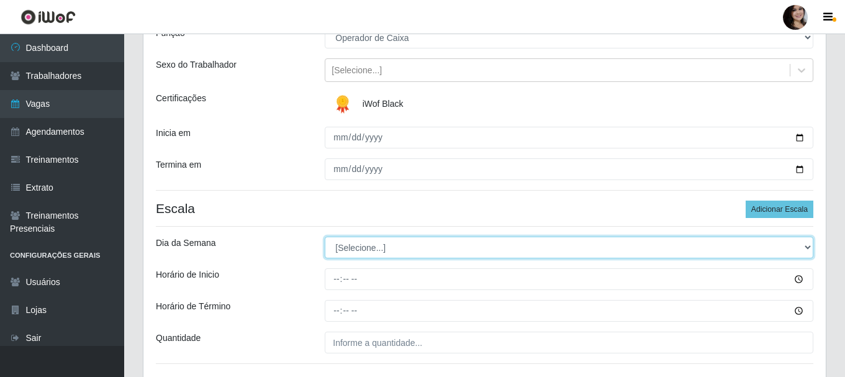
click at [806, 247] on select "[Selecione...] Segunda Terça Quarta Quinta Sexta Sábado Domingo" at bounding box center [569, 248] width 489 height 22
select select "5"
click at [325, 237] on select "[Selecione...] Segunda Terça Quarta Quinta Sexta Sábado Domingo" at bounding box center [569, 248] width 489 height 22
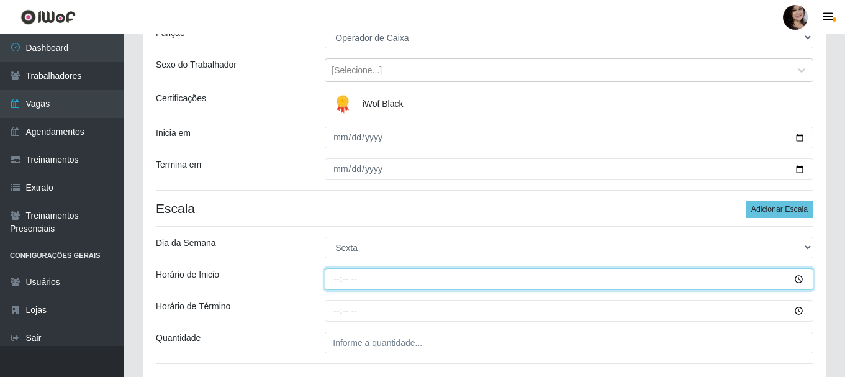
click at [798, 281] on input "Horário de Inicio" at bounding box center [569, 279] width 489 height 22
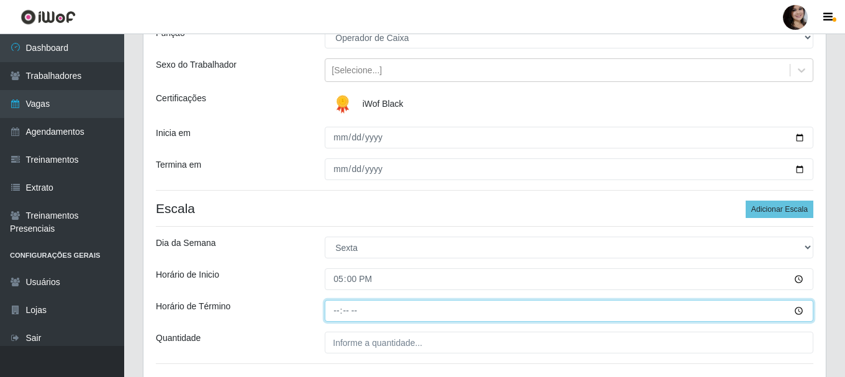
type input "17:00"
click at [797, 312] on input "Horário de Término" at bounding box center [569, 311] width 489 height 22
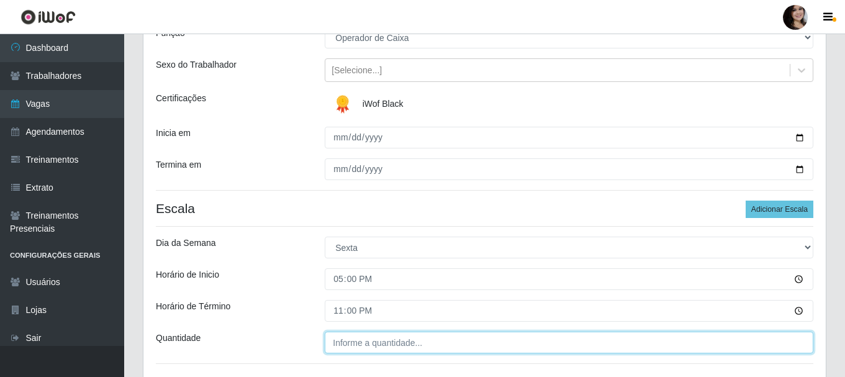
type input "23:00"
click at [381, 340] on input "___" at bounding box center [569, 343] width 489 height 22
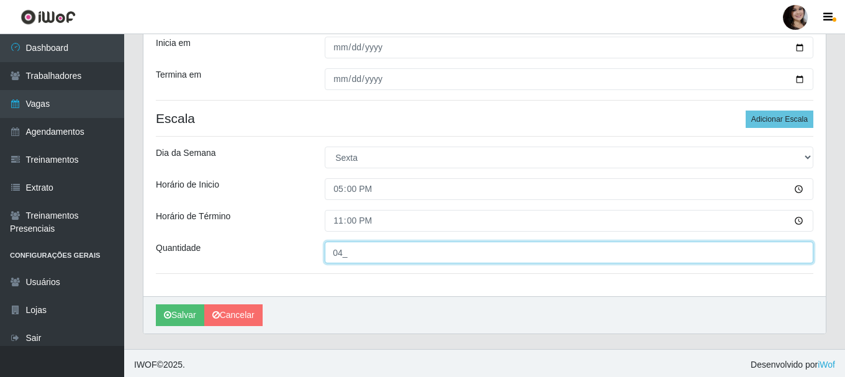
scroll to position [217, 0]
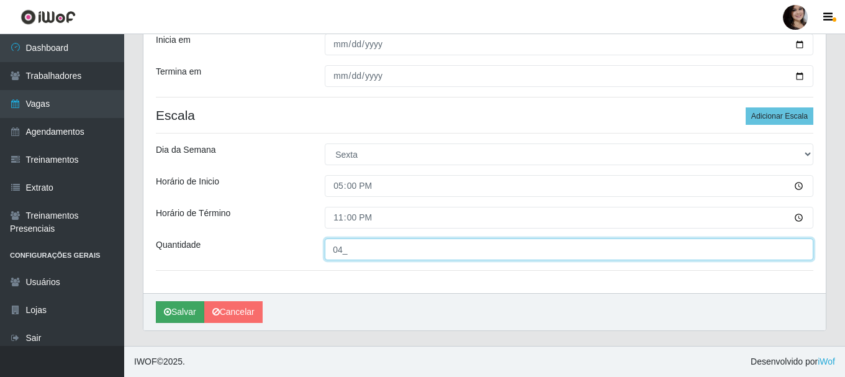
type input "04_"
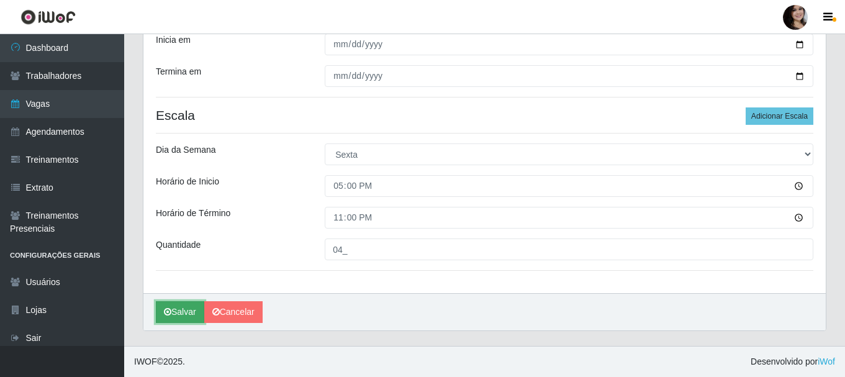
click at [175, 309] on button "Salvar" at bounding box center [180, 312] width 48 height 22
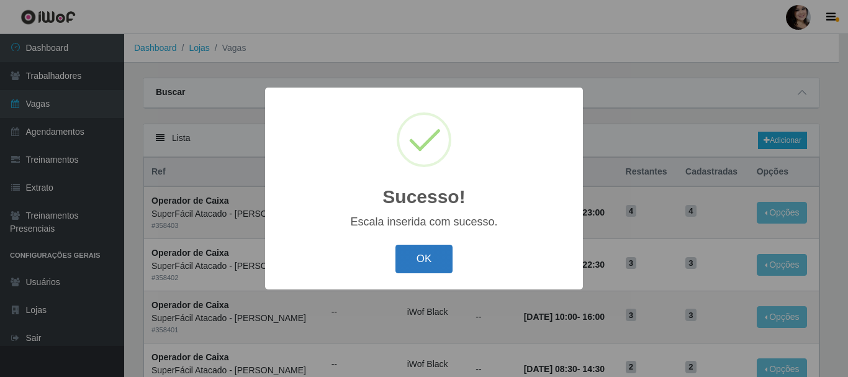
click at [425, 250] on button "OK" at bounding box center [425, 259] width 58 height 29
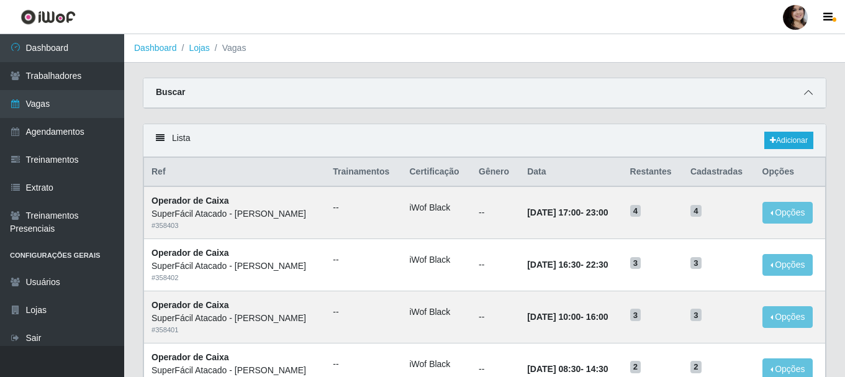
click at [812, 97] on icon at bounding box center [808, 92] width 9 height 9
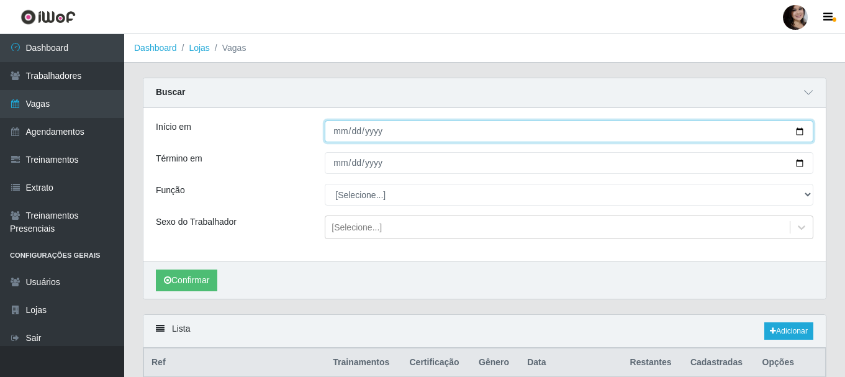
click at [800, 134] on input "2025-10-31" at bounding box center [569, 131] width 489 height 22
type input "2025-11-01"
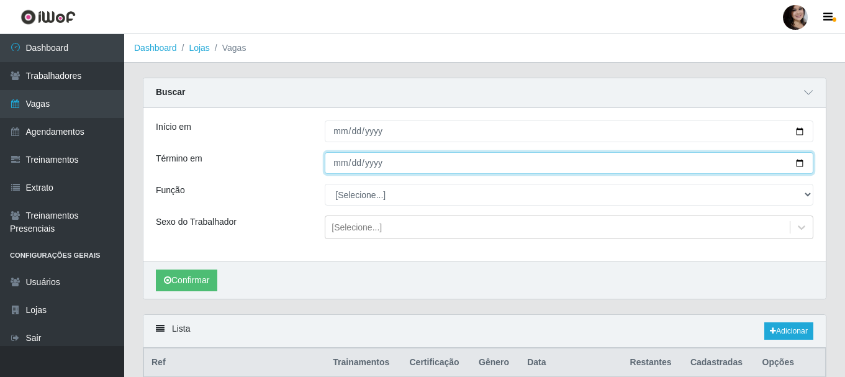
click at [798, 165] on input "2025-10-31" at bounding box center [569, 163] width 489 height 22
type input "2025-11-01"
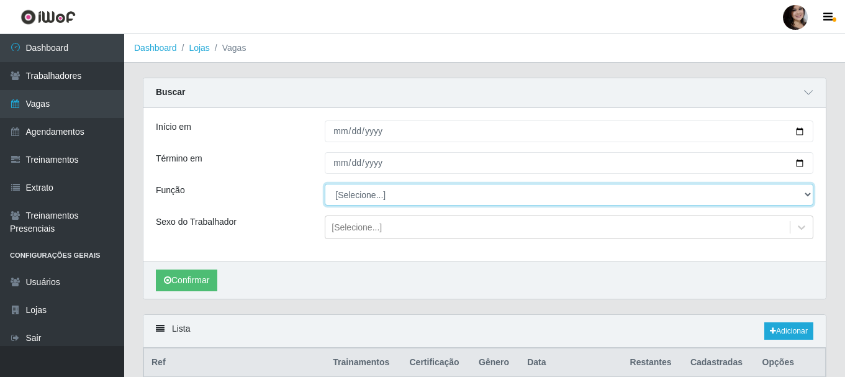
click at [807, 194] on select "[Selecione...] Embalador Embalador + Embalador ++ Operador de Caixa Operador de…" at bounding box center [569, 195] width 489 height 22
select select "72"
click at [325, 184] on select "[Selecione...] Embalador Embalador + Embalador ++ Operador de Caixa Operador de…" at bounding box center [569, 195] width 489 height 22
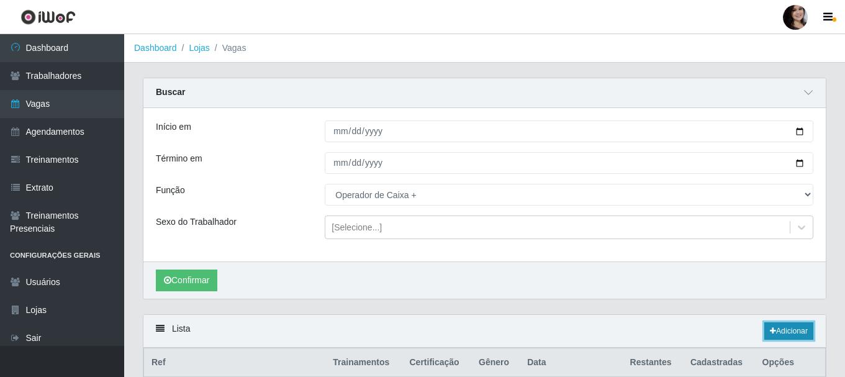
click at [776, 334] on link "Adicionar" at bounding box center [789, 330] width 49 height 17
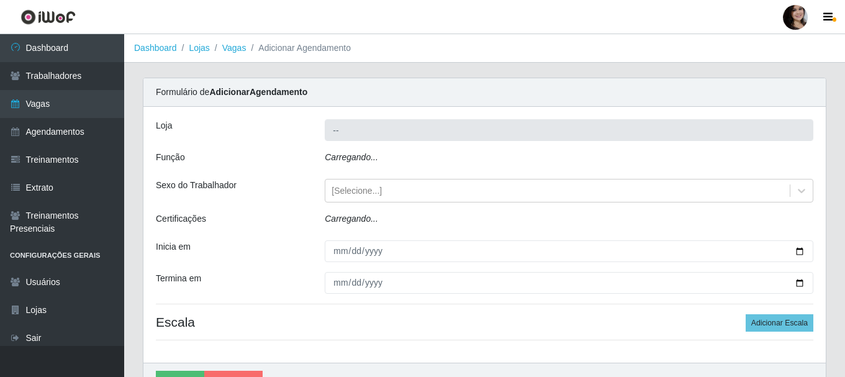
type input "SuperFácil Atacado - [PERSON_NAME]"
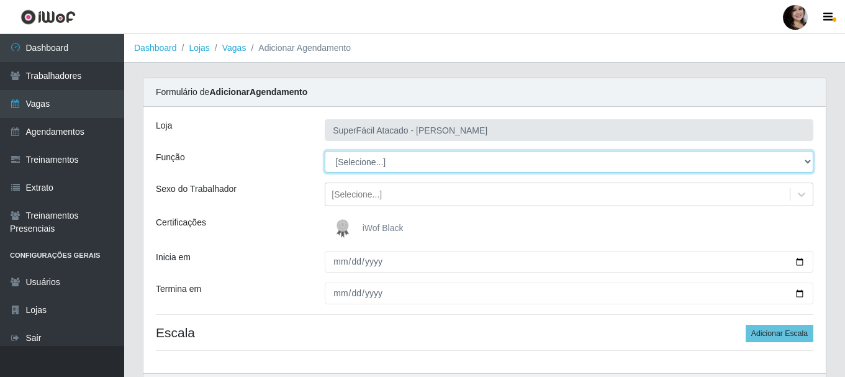
click at [810, 165] on select "[Selecione...] Embalador Embalador + Embalador ++ Operador de Caixa Operador de…" at bounding box center [569, 162] width 489 height 22
select select "72"
click at [325, 151] on select "[Selecione...] Embalador Embalador + Embalador ++ Operador de Caixa Operador de…" at bounding box center [569, 162] width 489 height 22
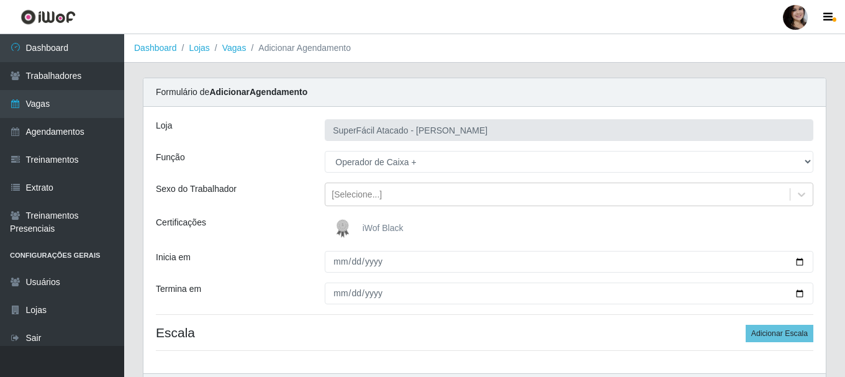
click at [353, 227] on img at bounding box center [345, 228] width 30 height 25
click at [0, 0] on input "iWof Black" at bounding box center [0, 0] width 0 height 0
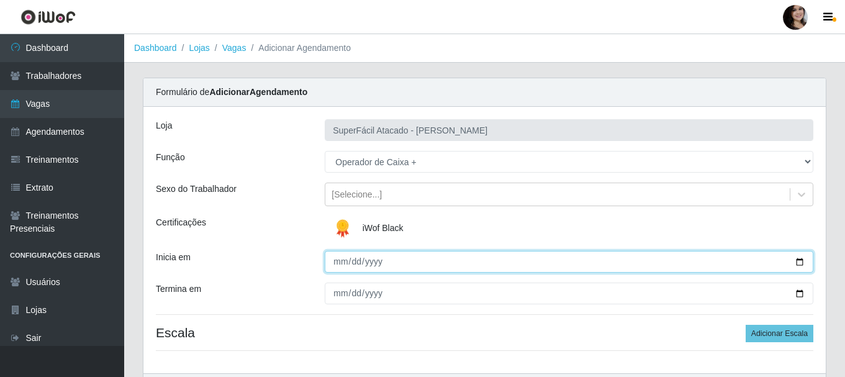
click at [798, 263] on input "Inicia em" at bounding box center [569, 262] width 489 height 22
type input "2025-11-01"
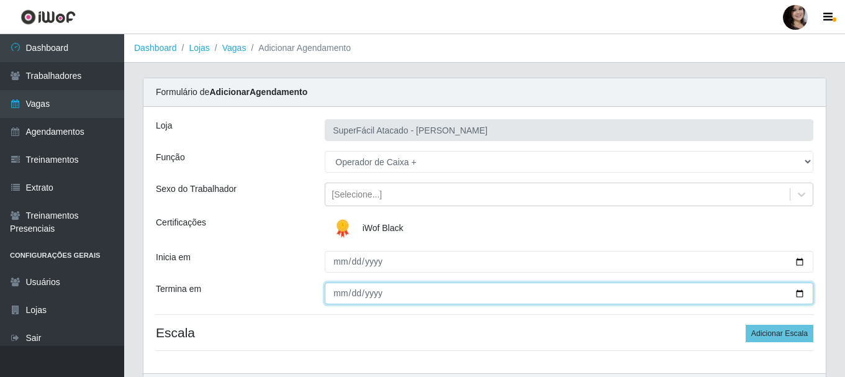
click at [800, 293] on input "Termina em" at bounding box center [569, 294] width 489 height 22
type input "2025-11-01"
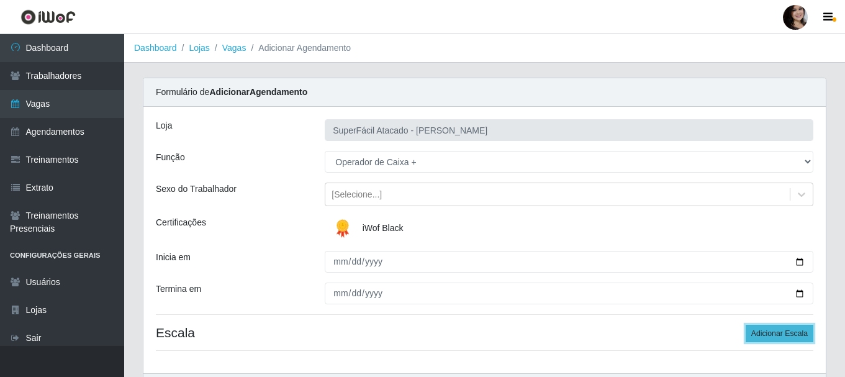
click at [774, 331] on button "Adicionar Escala" at bounding box center [780, 333] width 68 height 17
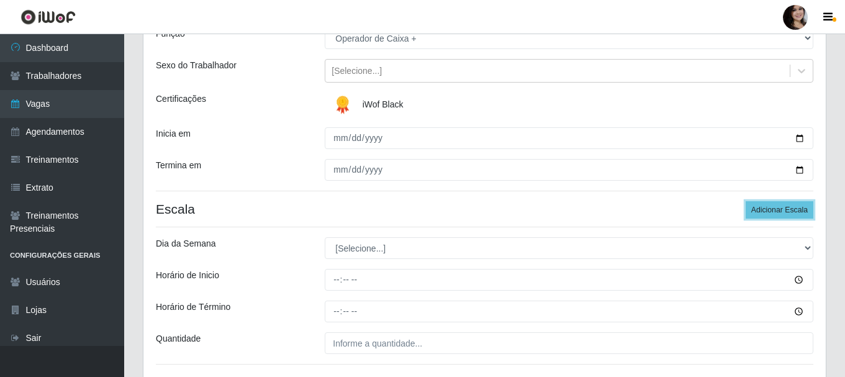
scroll to position [124, 0]
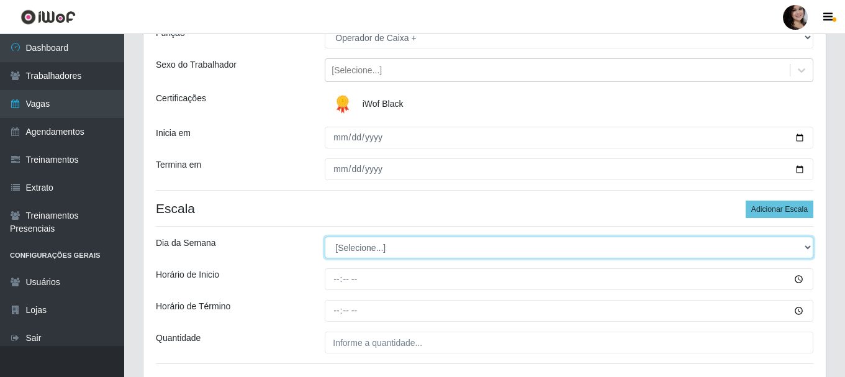
click at [809, 245] on select "[Selecione...] Segunda Terça Quarta Quinta Sexta Sábado Domingo" at bounding box center [569, 248] width 489 height 22
select select "6"
click at [325, 237] on select "[Selecione...] Segunda Terça Quarta Quinta Sexta Sábado Domingo" at bounding box center [569, 248] width 489 height 22
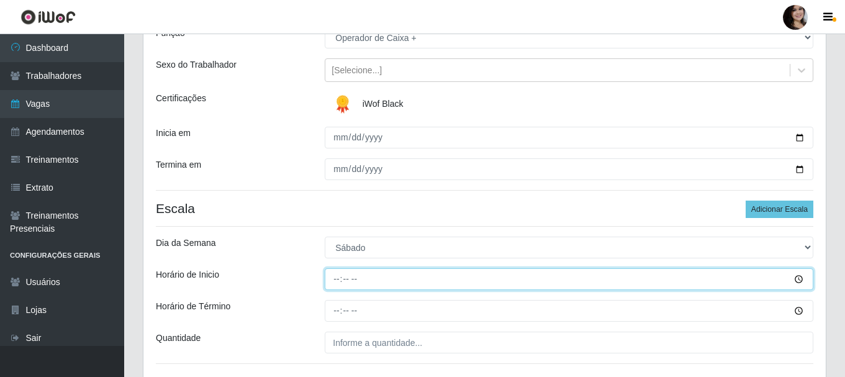
click at [800, 281] on input "Horário de Inicio" at bounding box center [569, 279] width 489 height 22
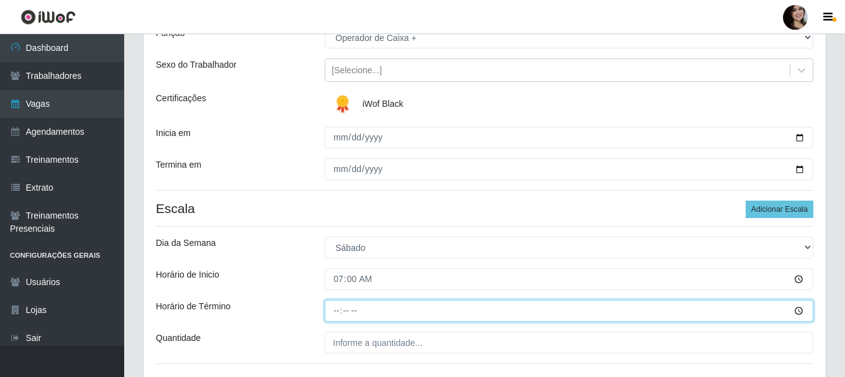
click at [797, 309] on input "Horário de Término" at bounding box center [569, 311] width 489 height 22
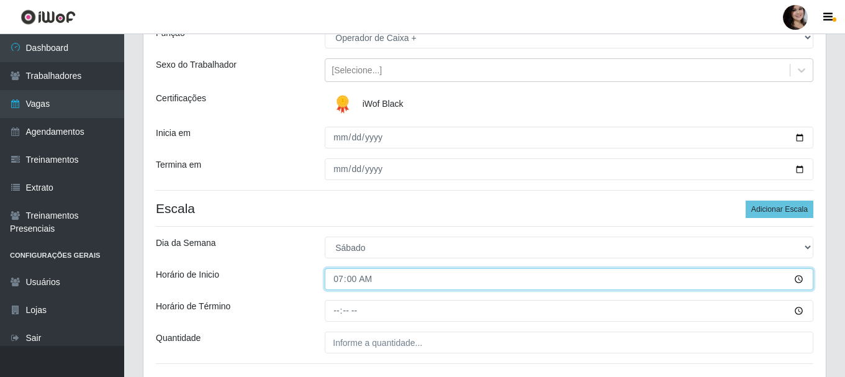
click at [490, 281] on input "07:00" at bounding box center [569, 279] width 489 height 22
click at [798, 279] on input "07:00" at bounding box center [569, 279] width 489 height 22
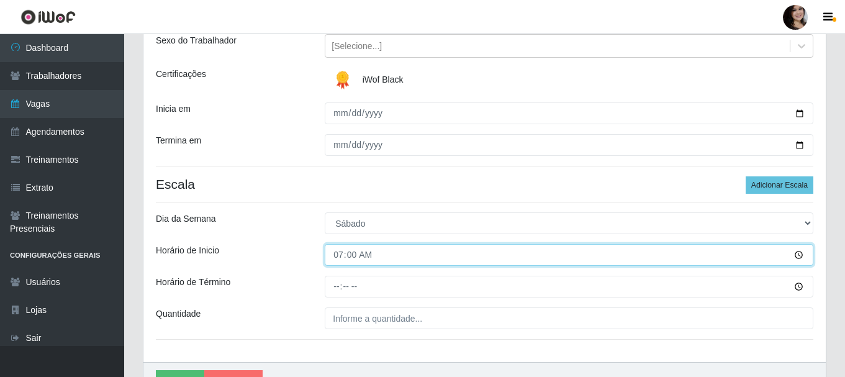
scroll to position [186, 0]
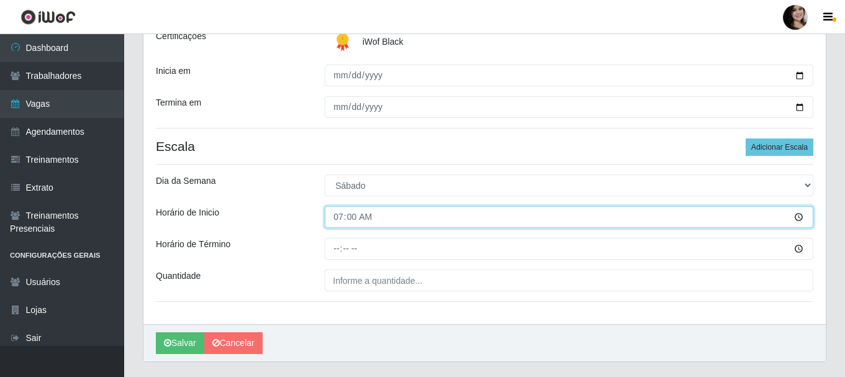
click at [801, 216] on input "07:00" at bounding box center [569, 217] width 489 height 22
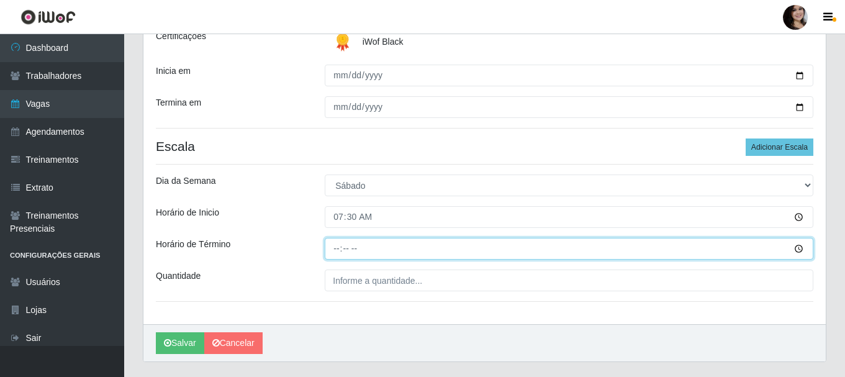
type input "07:30"
click at [802, 250] on input "Horário de Término" at bounding box center [569, 249] width 489 height 22
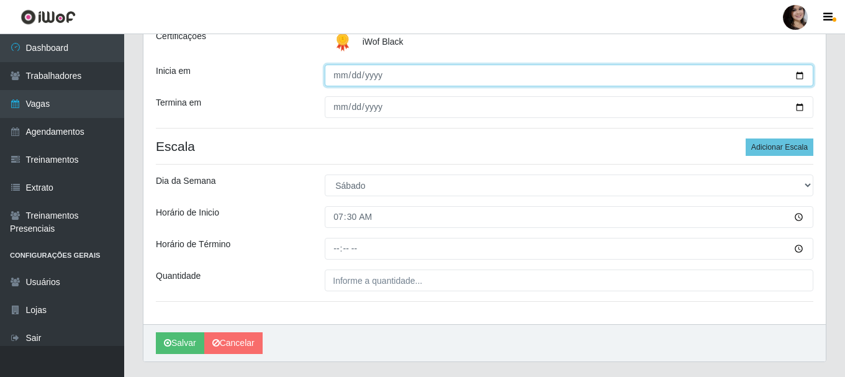
click at [798, 76] on input "2025-11-01" at bounding box center [569, 76] width 489 height 22
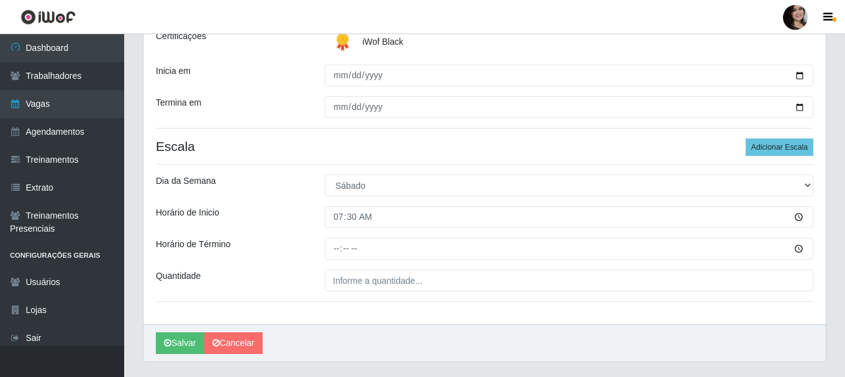
drag, startPoint x: 258, startPoint y: 109, endPoint x: 265, endPoint y: 109, distance: 6.8
click at [258, 109] on div "Termina em" at bounding box center [231, 107] width 169 height 22
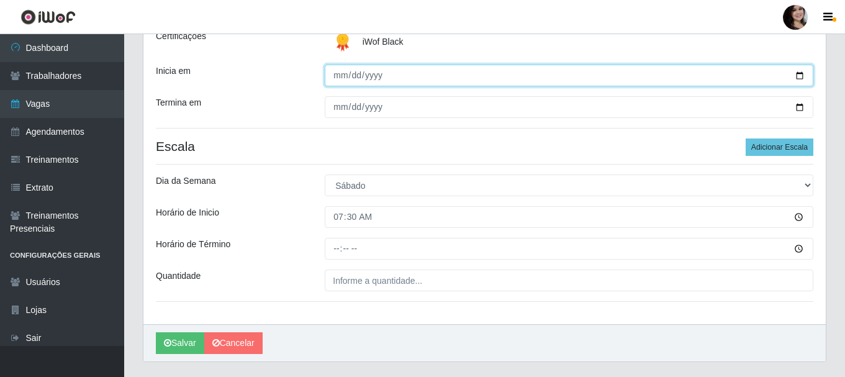
click at [803, 78] on input "2025-11-01" at bounding box center [569, 76] width 489 height 22
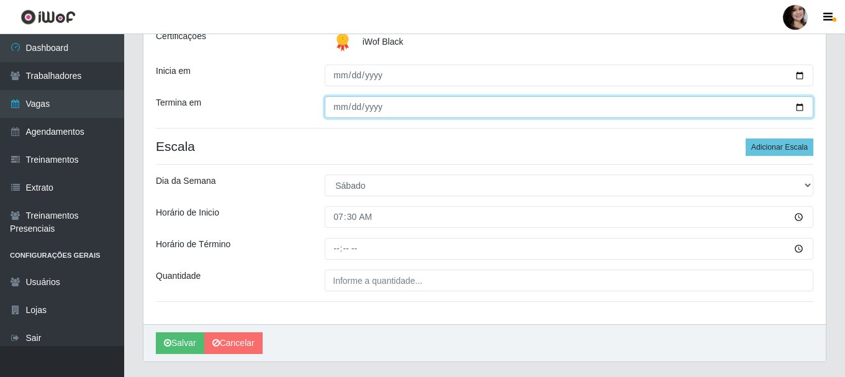
click at [799, 109] on input "2025-11-01" at bounding box center [569, 107] width 489 height 22
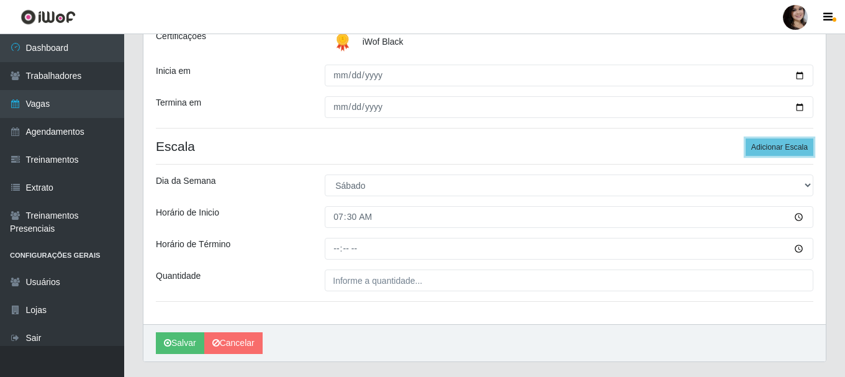
drag, startPoint x: 773, startPoint y: 143, endPoint x: 743, endPoint y: 153, distance: 32.0
click at [773, 143] on button "Adicionar Escala" at bounding box center [780, 146] width 68 height 17
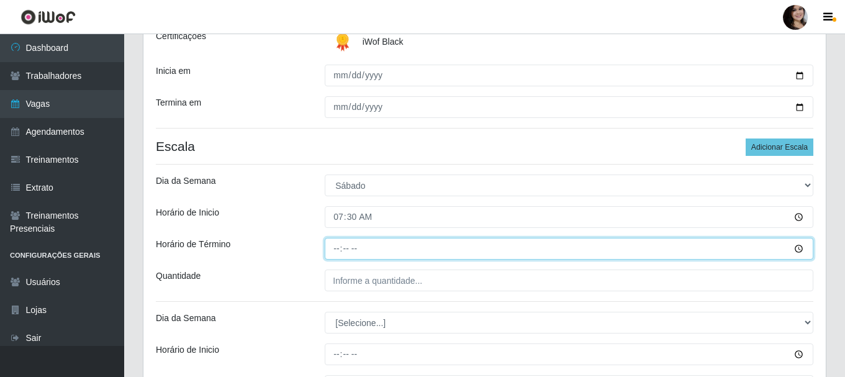
click at [801, 252] on input "Horário de Término" at bounding box center [569, 249] width 489 height 22
click at [456, 243] on input "Horário de Término" at bounding box center [569, 249] width 489 height 22
click at [799, 249] on input "Horário de Término" at bounding box center [569, 249] width 489 height 22
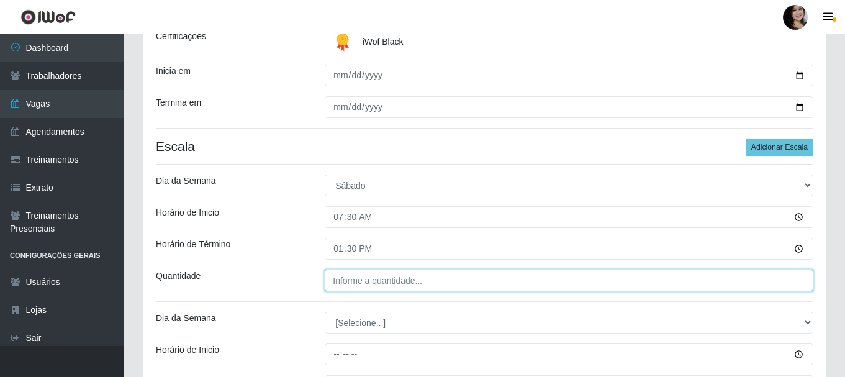
type input "13:30"
click at [450, 283] on input "___" at bounding box center [569, 281] width 489 height 22
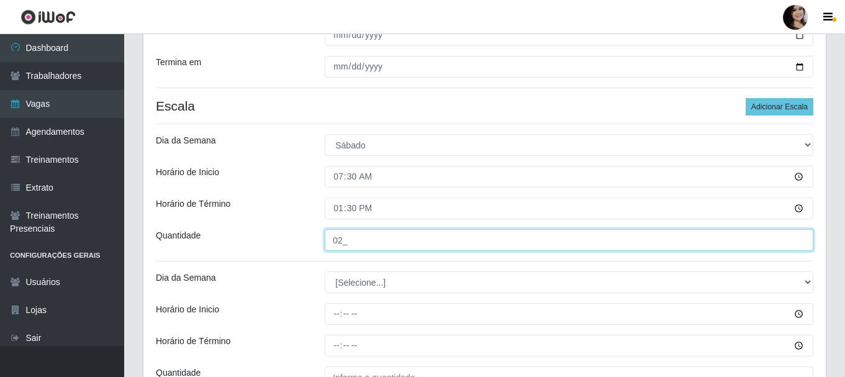
scroll to position [248, 0]
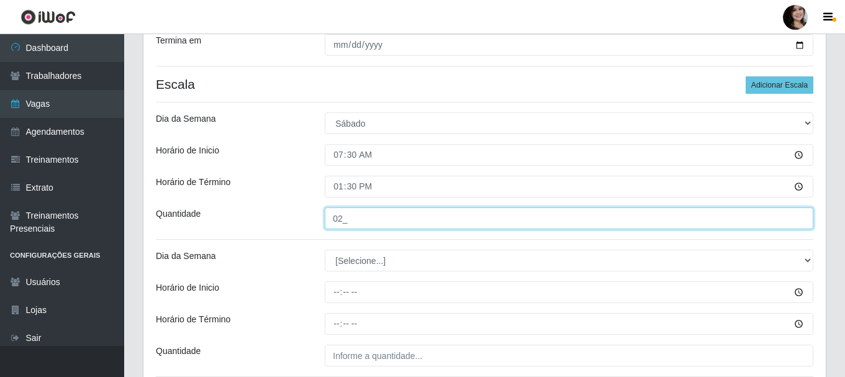
type input "02_"
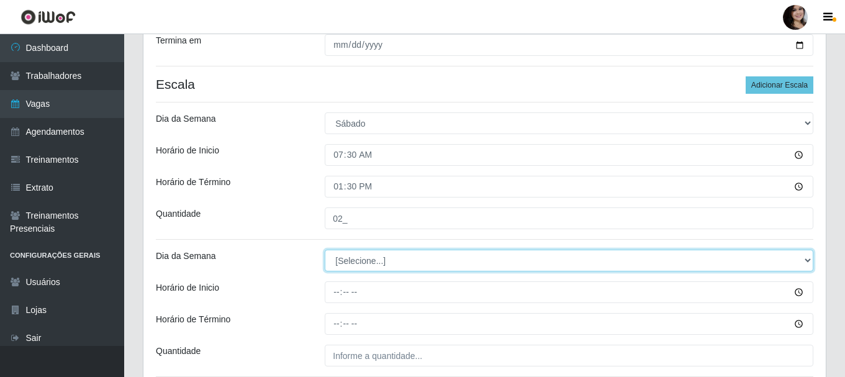
click at [808, 258] on select "[Selecione...] Segunda Terça Quarta Quinta Sexta Sábado Domingo" at bounding box center [569, 261] width 489 height 22
select select "6"
click at [325, 250] on select "[Selecione...] Segunda Terça Quarta Quinta Sexta Sábado Domingo" at bounding box center [569, 261] width 489 height 22
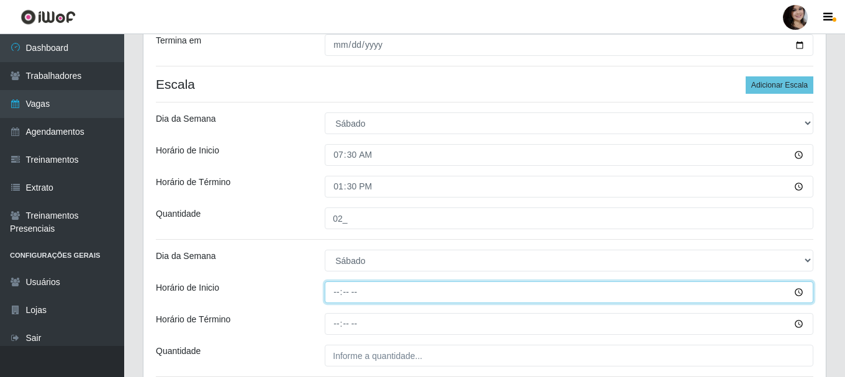
click at [799, 291] on input "Horário de Inicio" at bounding box center [569, 292] width 489 height 22
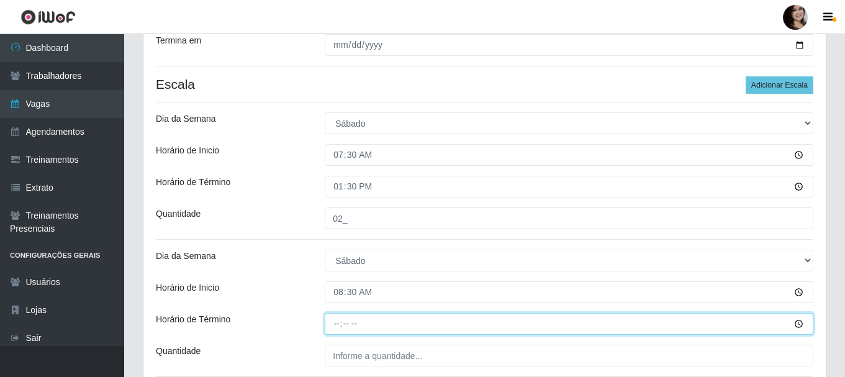
type input "08:30"
click at [800, 324] on input "Horário de Término" at bounding box center [569, 324] width 489 height 22
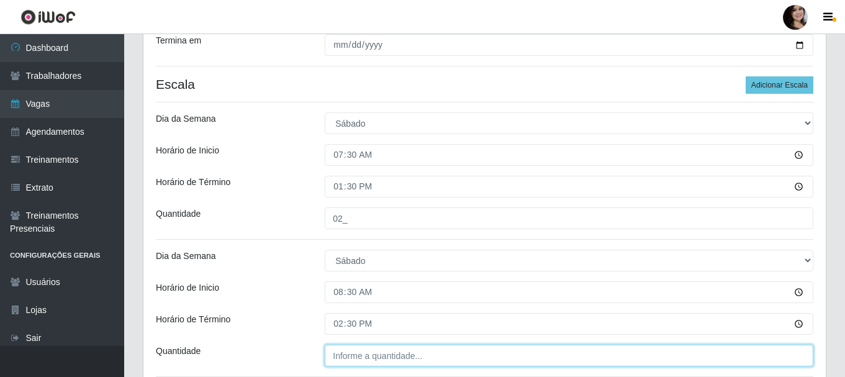
type input "14:30"
click at [440, 359] on input "___" at bounding box center [569, 356] width 489 height 22
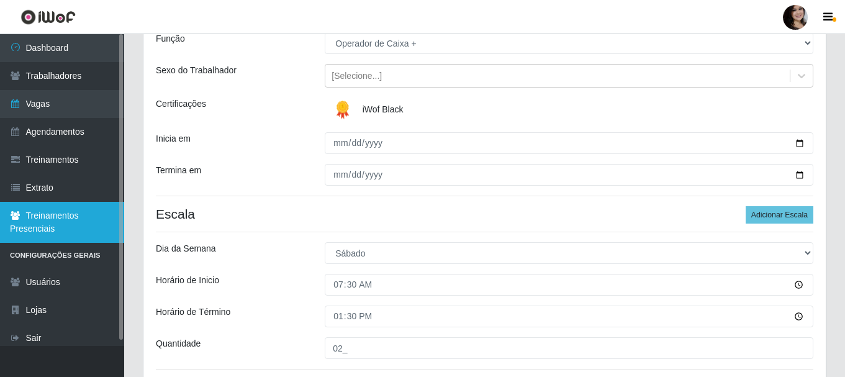
scroll to position [106, 0]
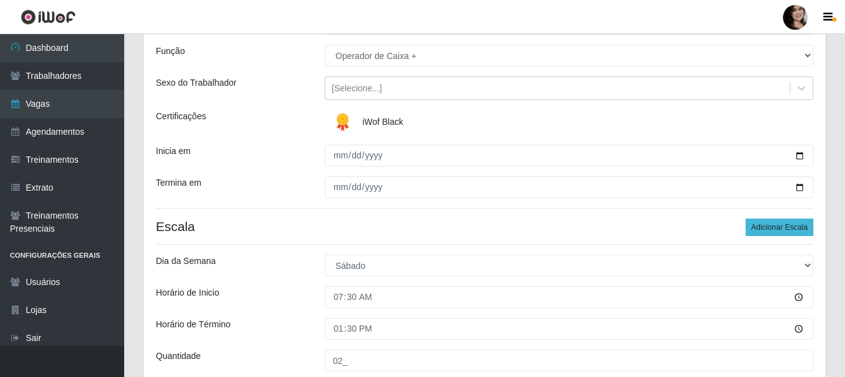
type input "02_"
click at [754, 230] on button "Adicionar Escala" at bounding box center [780, 227] width 68 height 17
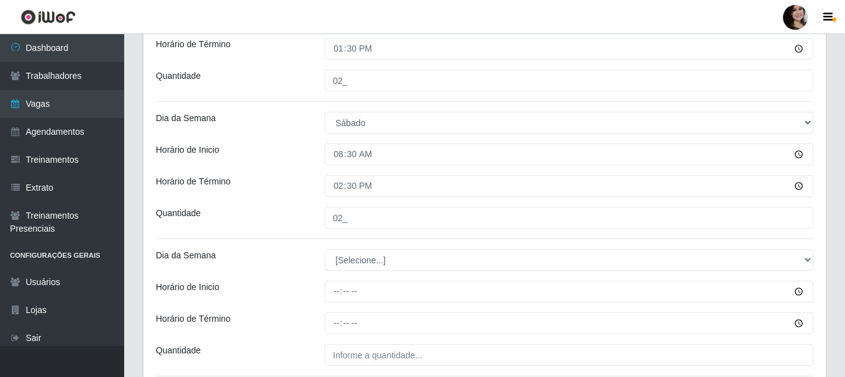
scroll to position [417, 0]
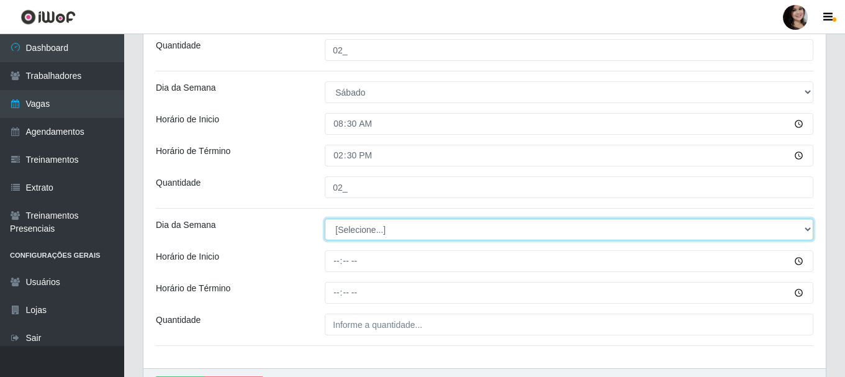
click at [810, 231] on select "[Selecione...] Segunda Terça Quarta Quinta Sexta Sábado Domingo" at bounding box center [569, 230] width 489 height 22
select select "6"
click at [325, 219] on select "[Selecione...] Segunda Terça Quarta Quinta Sexta Sábado Domingo" at bounding box center [569, 230] width 489 height 22
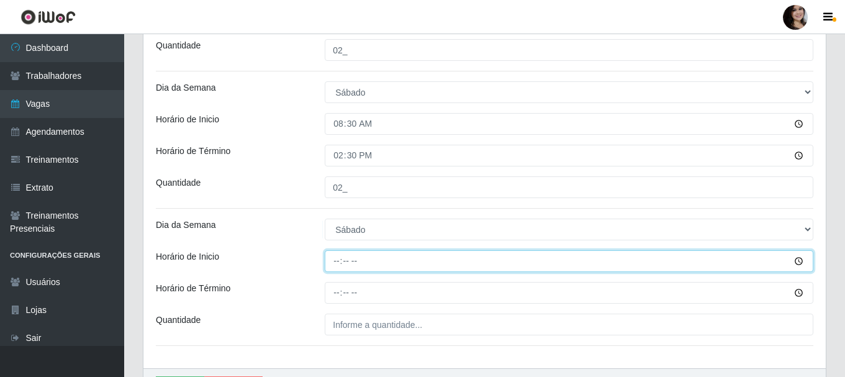
click at [797, 261] on input "Horário de Inicio" at bounding box center [569, 261] width 489 height 22
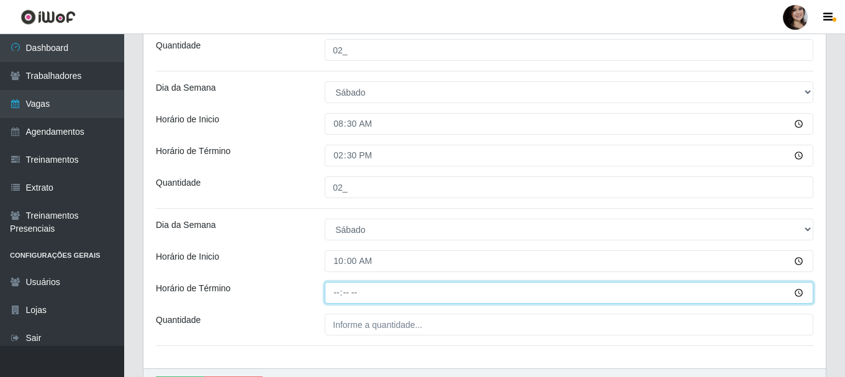
type input "10:00"
click at [806, 289] on input "Horário de Término" at bounding box center [569, 293] width 489 height 22
drag, startPoint x: 801, startPoint y: 291, endPoint x: 772, endPoint y: 288, distance: 28.7
click at [800, 291] on input "Horário de Término" at bounding box center [569, 293] width 489 height 22
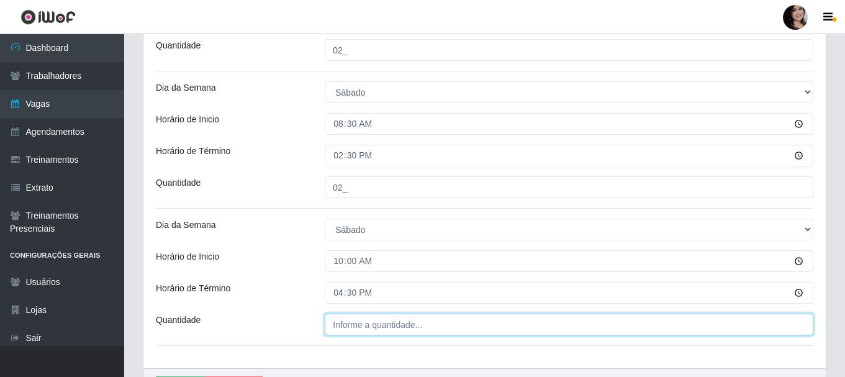
type input "16:30"
click at [365, 329] on input "___" at bounding box center [569, 325] width 489 height 22
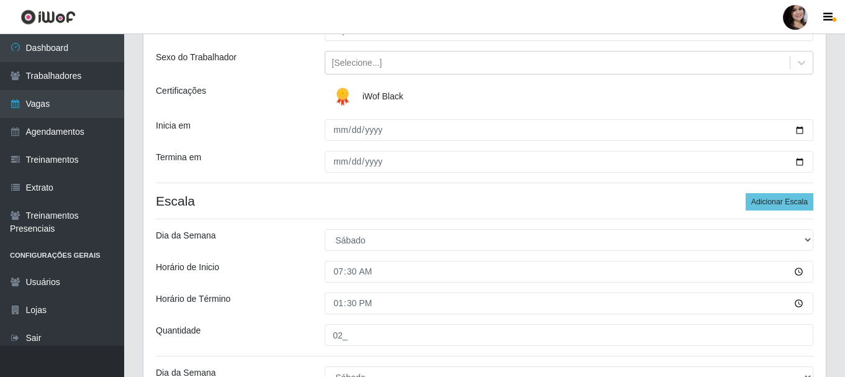
scroll to position [119, 0]
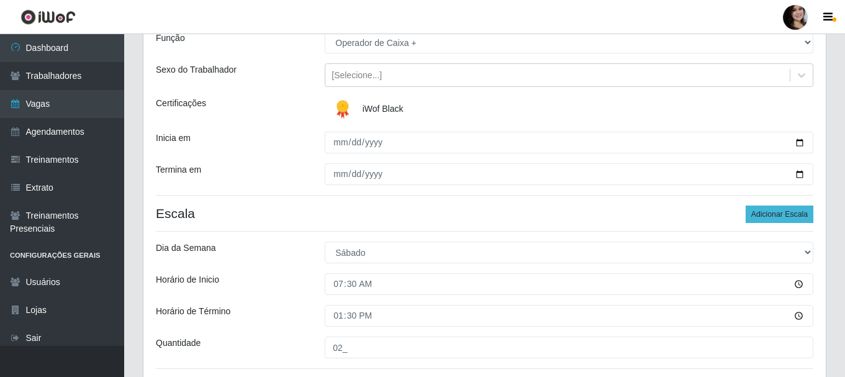
type input "03_"
click at [775, 214] on button "Adicionar Escala" at bounding box center [780, 214] width 68 height 17
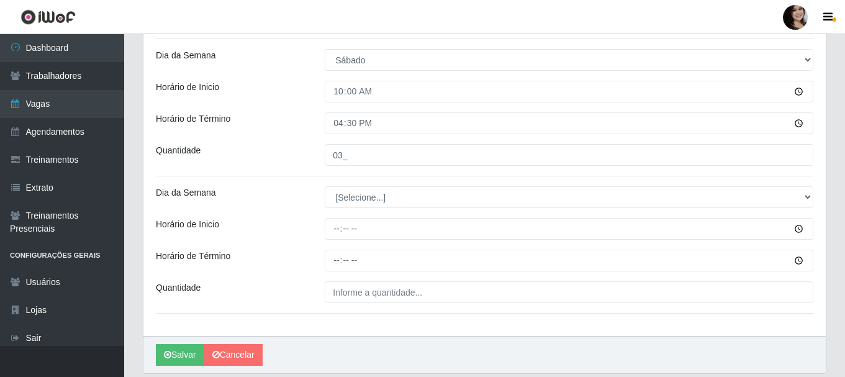
scroll to position [629, 0]
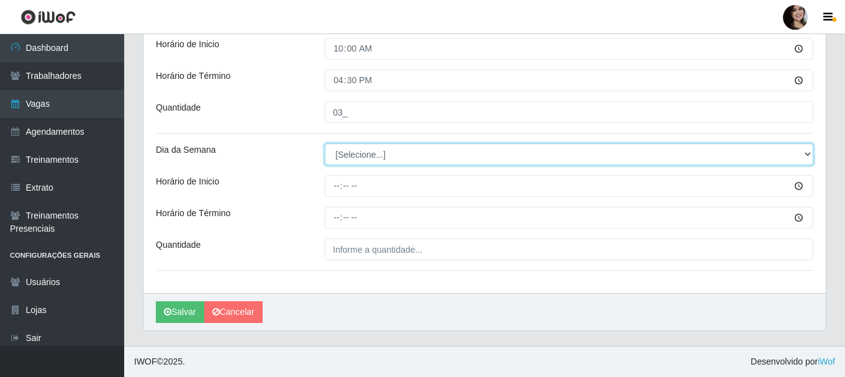
click at [810, 158] on select "[Selecione...] Segunda Terça Quarta Quinta Sexta Sábado Domingo" at bounding box center [569, 154] width 489 height 22
select select "6"
click at [325, 143] on select "[Selecione...] Segunda Terça Quarta Quinta Sexta Sábado Domingo" at bounding box center [569, 154] width 489 height 22
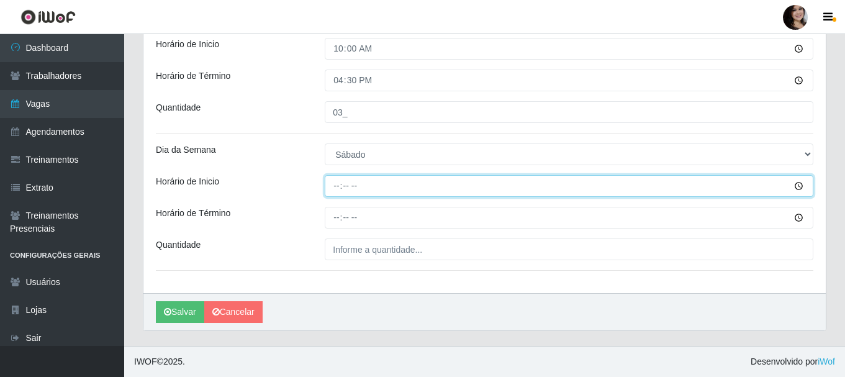
click at [802, 183] on input "Horário de Inicio" at bounding box center [569, 186] width 489 height 22
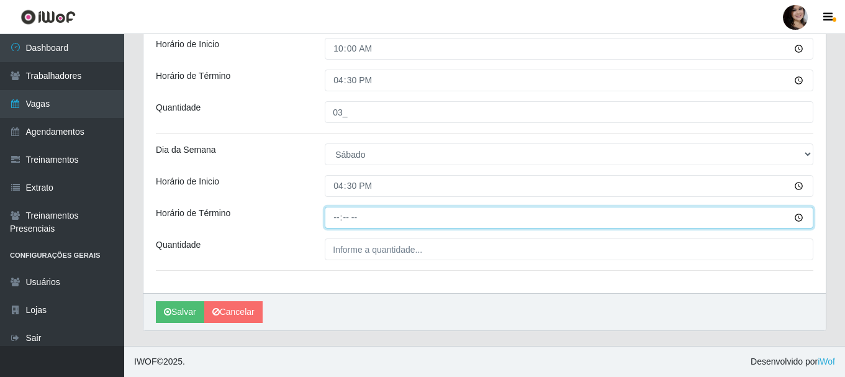
type input "16:30"
click at [802, 217] on input "Horário de Término" at bounding box center [569, 218] width 489 height 22
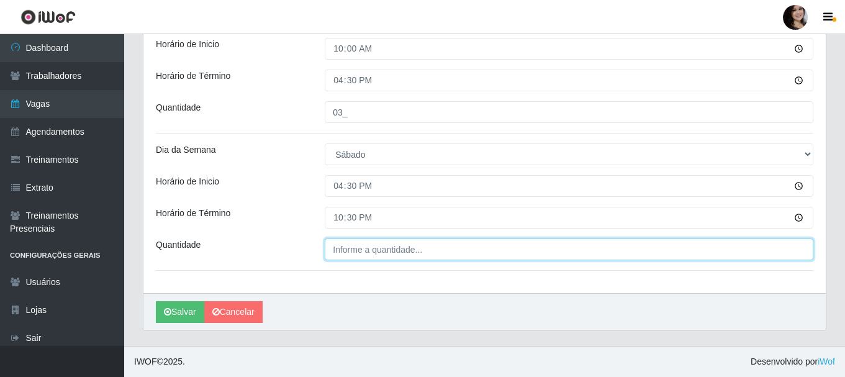
type input "22:30"
click at [373, 251] on input "___" at bounding box center [569, 249] width 489 height 22
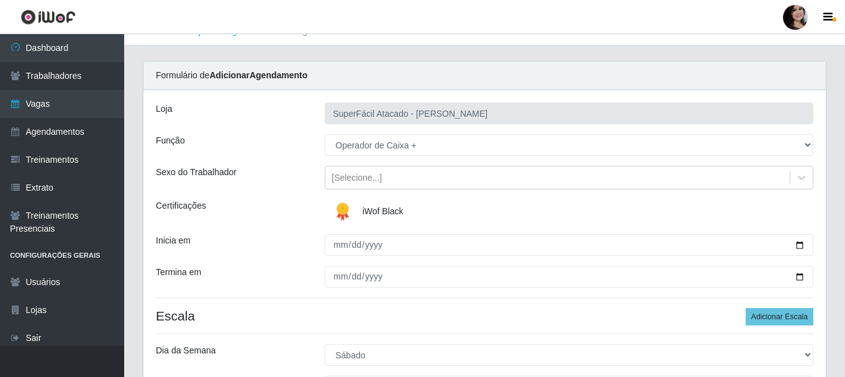
scroll to position [8, 0]
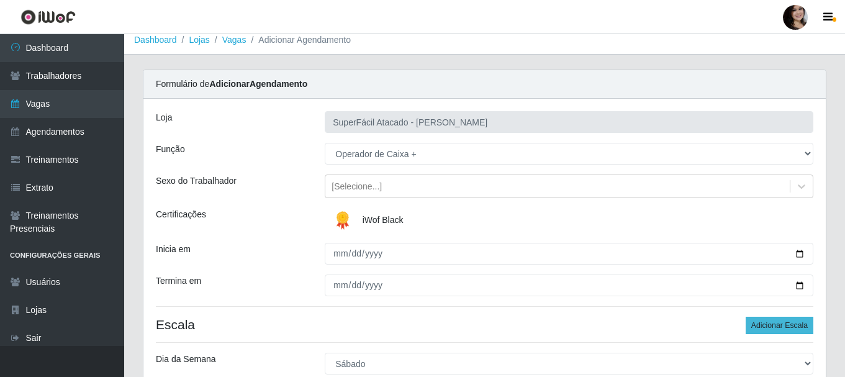
type input "03_"
click at [763, 326] on button "Adicionar Escala" at bounding box center [780, 325] width 68 height 17
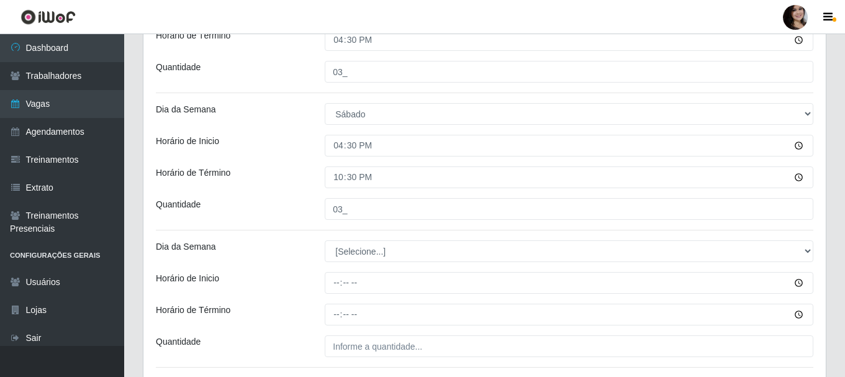
scroll to position [691, 0]
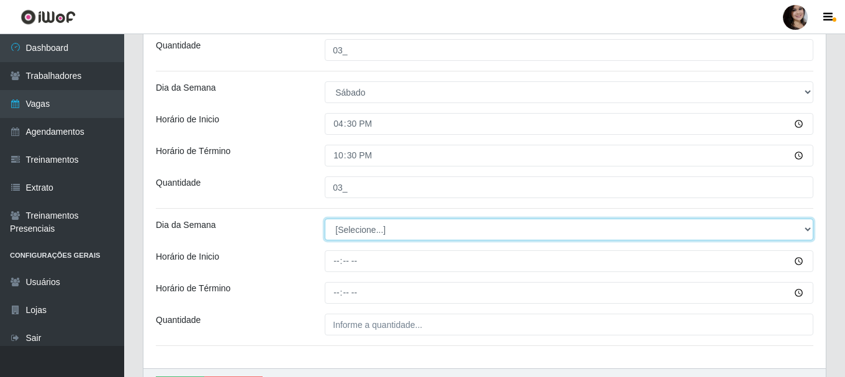
click at [810, 229] on select "[Selecione...] Segunda Terça Quarta Quinta Sexta Sábado Domingo" at bounding box center [569, 230] width 489 height 22
select select "6"
click at [325, 219] on select "[Selecione...] Segunda Terça Quarta Quinta Sexta Sábado Domingo" at bounding box center [569, 230] width 489 height 22
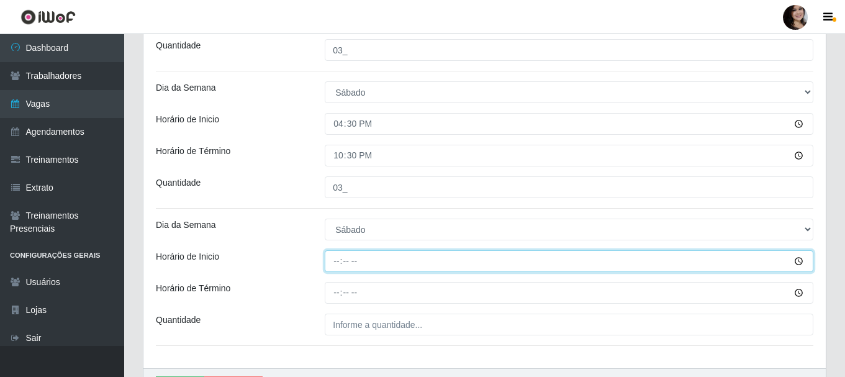
click at [799, 265] on input "Horário de Inicio" at bounding box center [569, 261] width 489 height 22
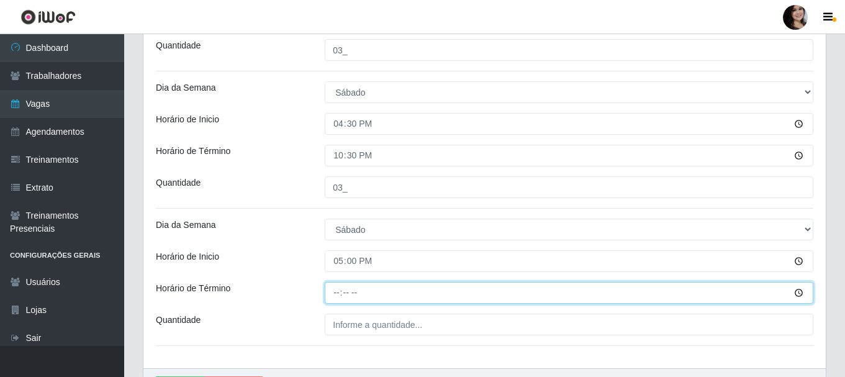
type input "17:00"
click at [802, 292] on input "Horário de Término" at bounding box center [569, 293] width 489 height 22
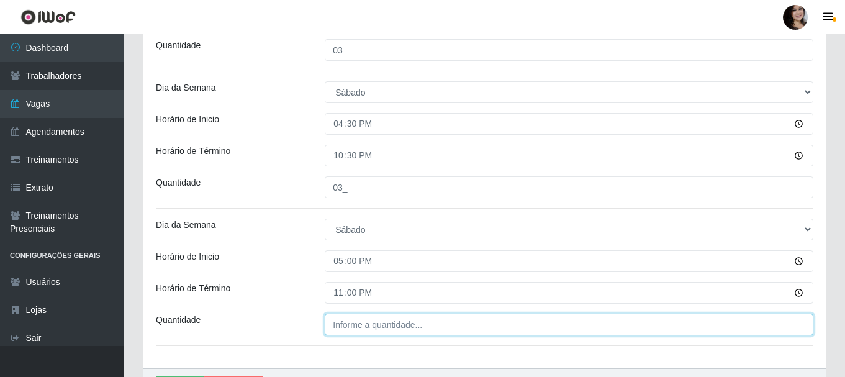
type input "23:00"
click at [410, 323] on input "___" at bounding box center [569, 325] width 489 height 22
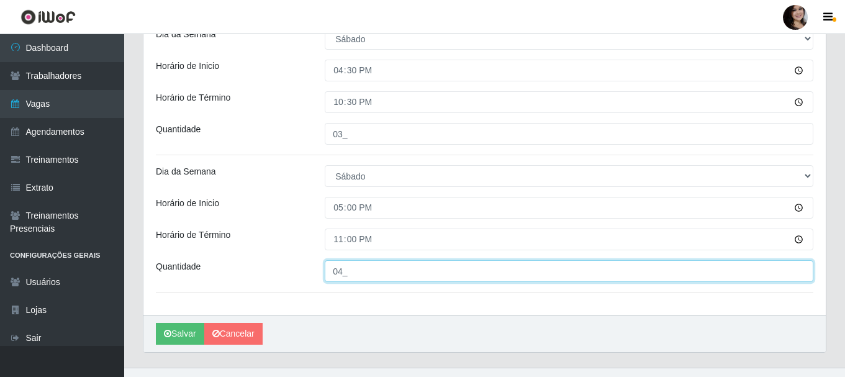
scroll to position [753, 0]
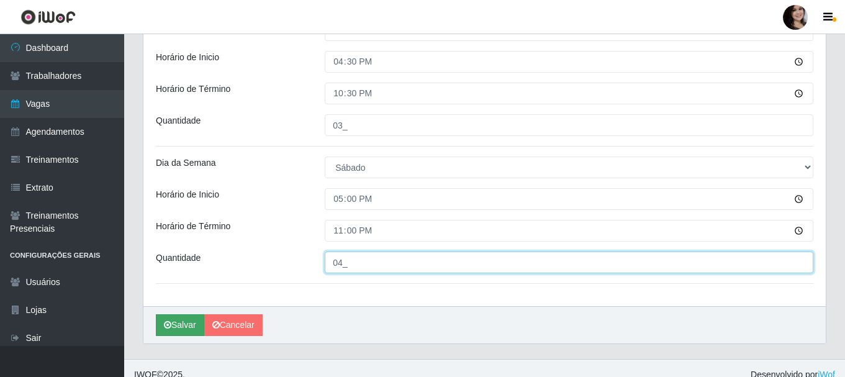
type input "04_"
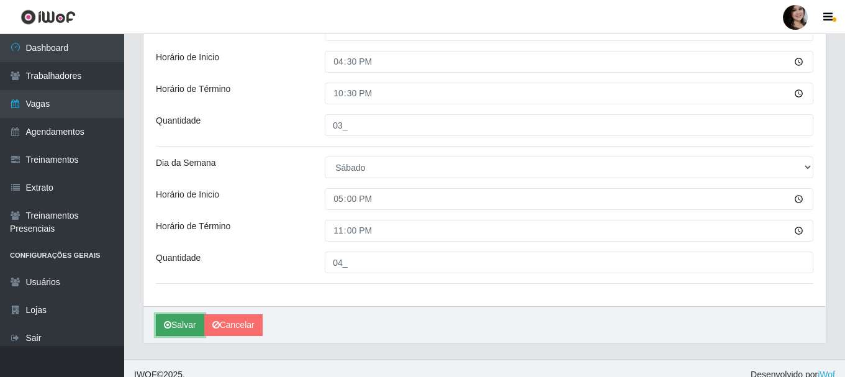
click at [179, 327] on button "Salvar" at bounding box center [180, 325] width 48 height 22
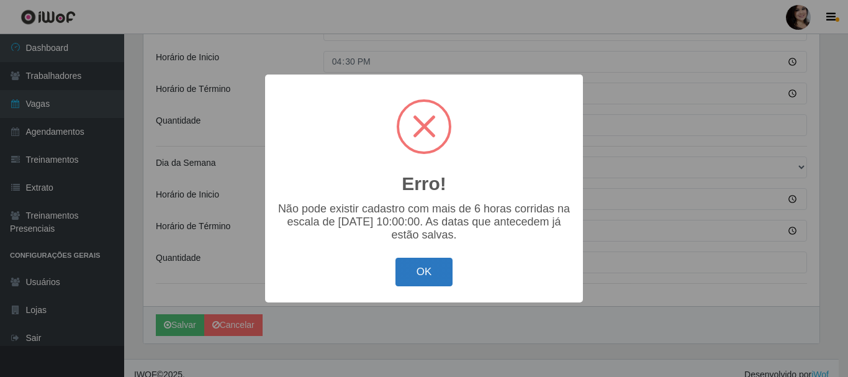
click at [431, 281] on button "OK" at bounding box center [425, 272] width 58 height 29
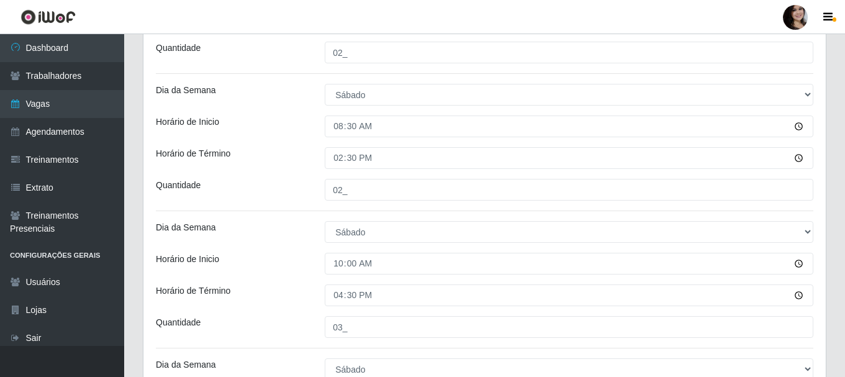
scroll to position [443, 0]
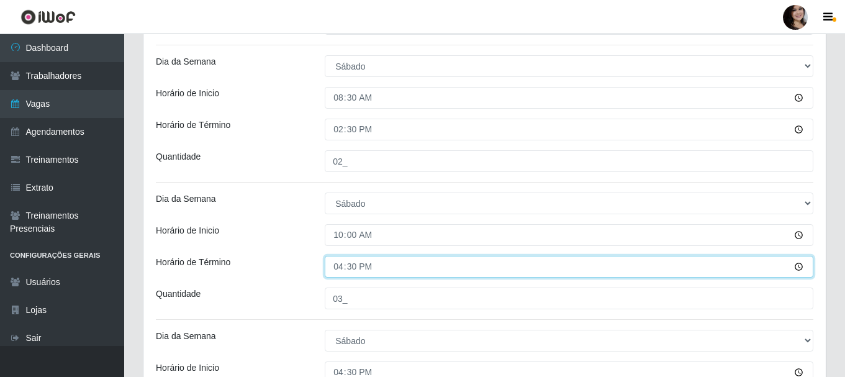
click at [802, 269] on input "16:30" at bounding box center [569, 267] width 489 height 22
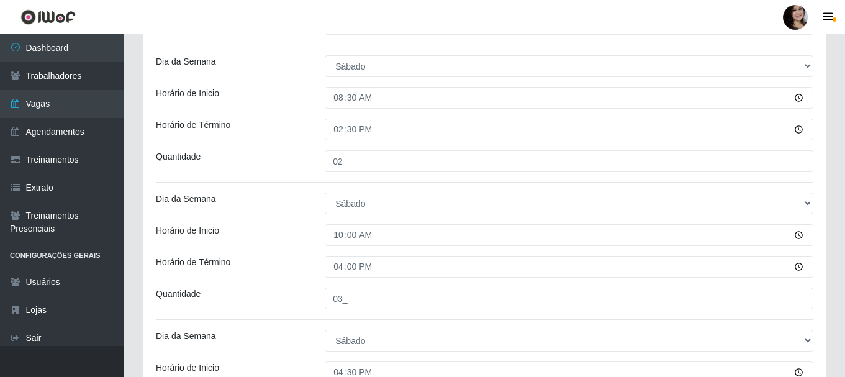
type input "16:00"
click at [290, 286] on div "Loja SuperFácil Atacado - João Pessoa Função [Selecione...] Embalador Embalador…" at bounding box center [484, 140] width 683 height 953
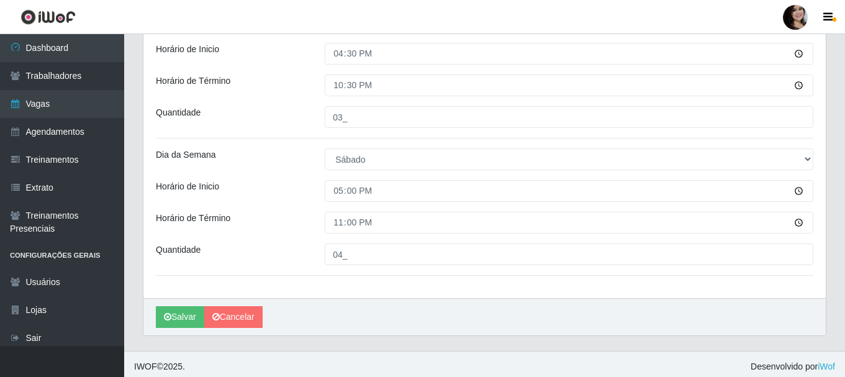
scroll to position [766, 0]
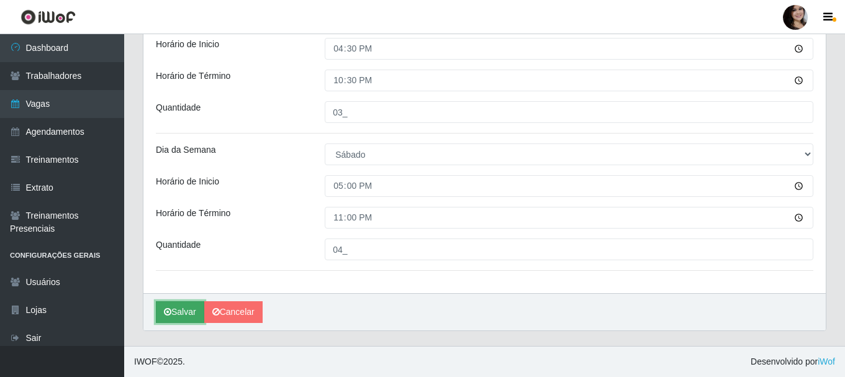
click at [194, 316] on button "Salvar" at bounding box center [180, 312] width 48 height 22
click at [193, 315] on button "Salvar" at bounding box center [180, 312] width 48 height 22
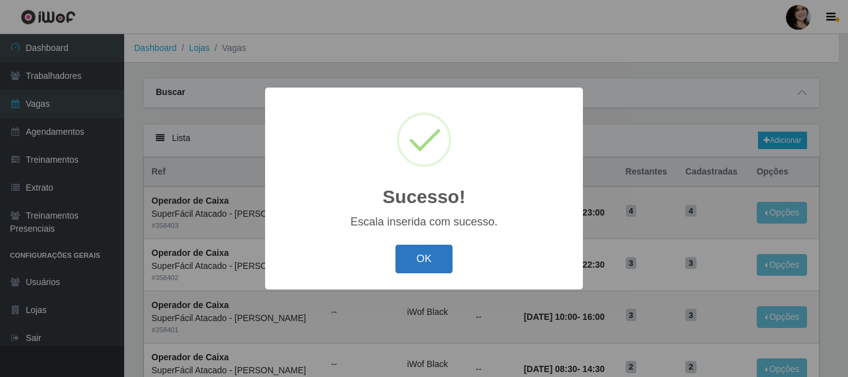
click at [444, 258] on button "OK" at bounding box center [425, 259] width 58 height 29
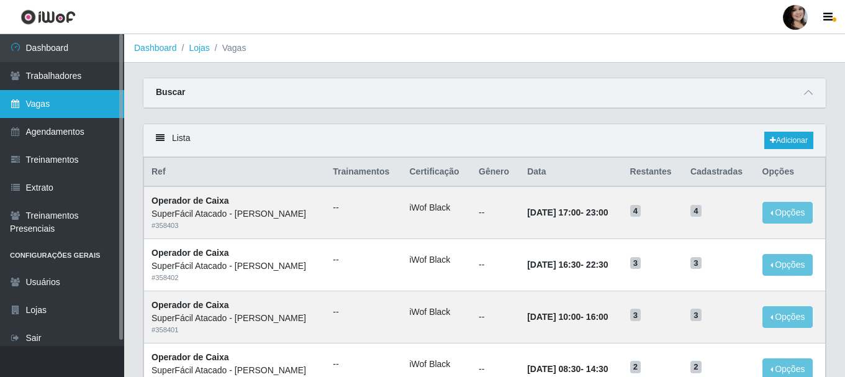
click at [47, 101] on link "Vagas" at bounding box center [62, 104] width 124 height 28
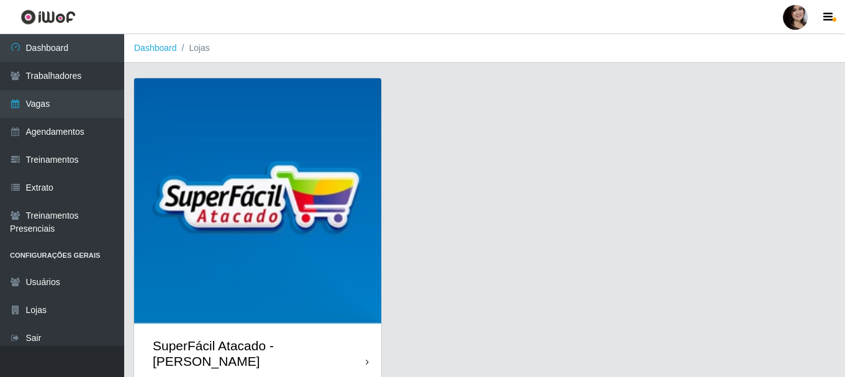
click at [281, 117] on img at bounding box center [257, 201] width 247 height 247
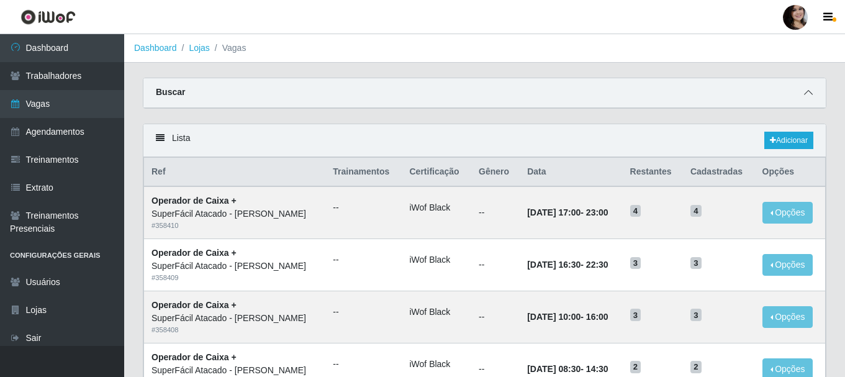
click at [805, 87] on span at bounding box center [808, 93] width 15 height 14
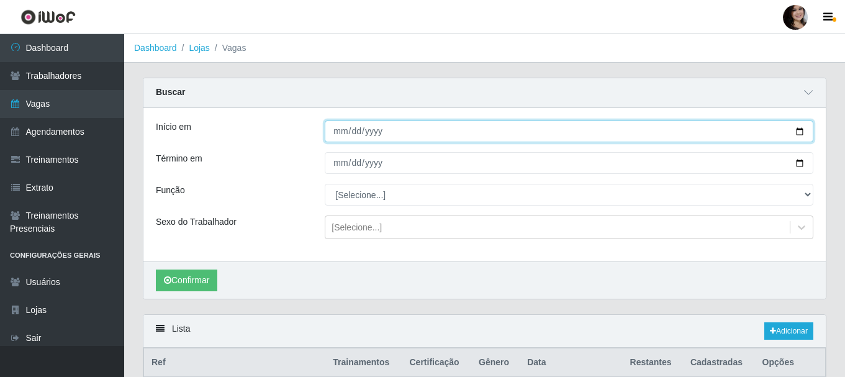
drag, startPoint x: 800, startPoint y: 129, endPoint x: 789, endPoint y: 135, distance: 12.8
click at [801, 129] on input "Início em" at bounding box center [569, 131] width 489 height 22
type input "2025-11-01"
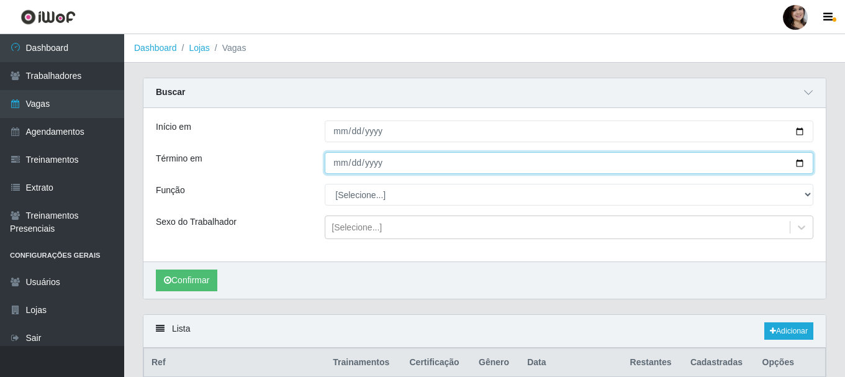
click at [799, 161] on input "Término em" at bounding box center [569, 163] width 489 height 22
type input "2025-11-01"
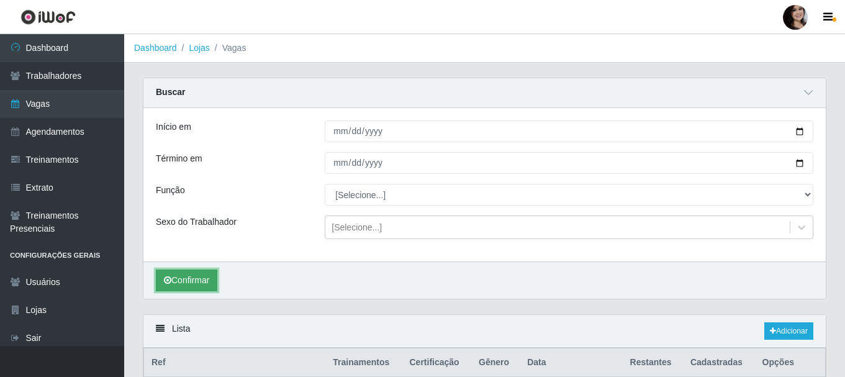
drag, startPoint x: 211, startPoint y: 278, endPoint x: 219, endPoint y: 270, distance: 11.4
click at [211, 278] on button "Confirmar" at bounding box center [186, 281] width 61 height 22
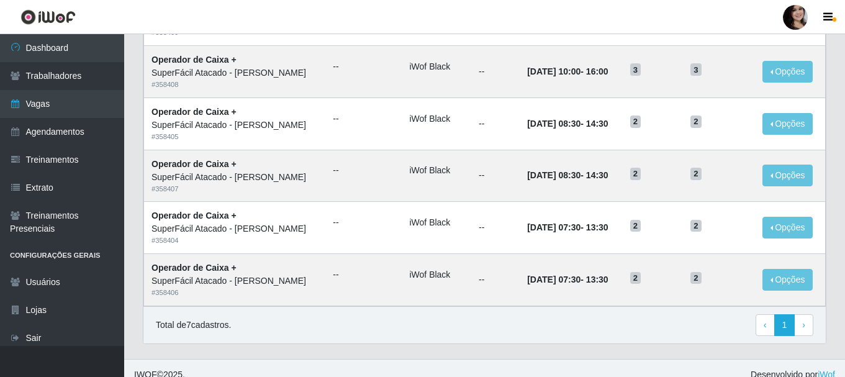
scroll to position [450, 0]
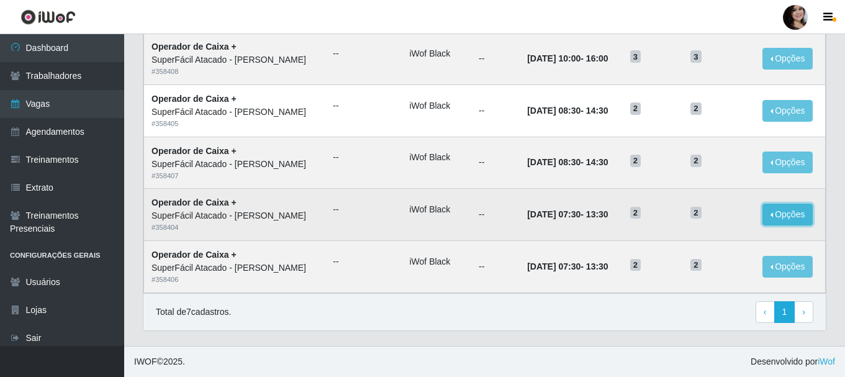
click at [772, 212] on button "Opções" at bounding box center [788, 215] width 51 height 22
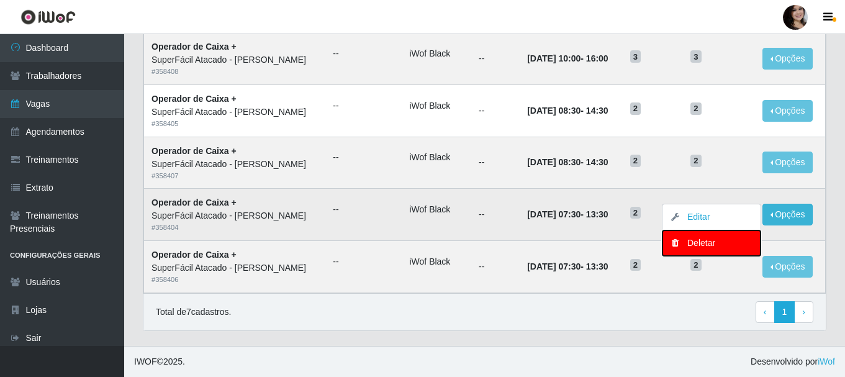
click at [708, 240] on div "Deletar" at bounding box center [711, 243] width 73 height 13
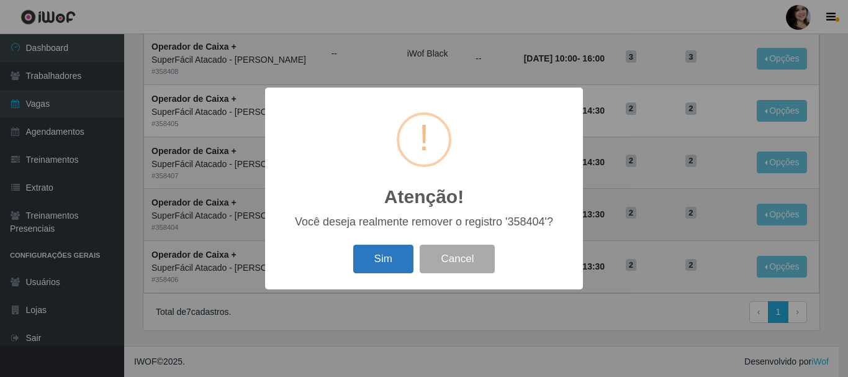
click at [388, 265] on button "Sim" at bounding box center [383, 259] width 60 height 29
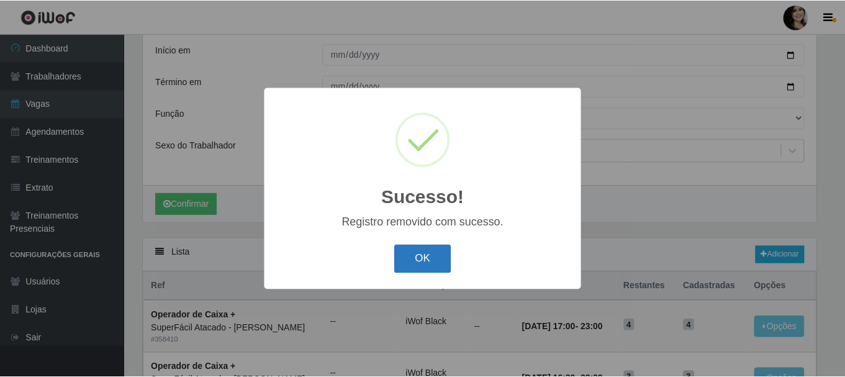
scroll to position [398, 0]
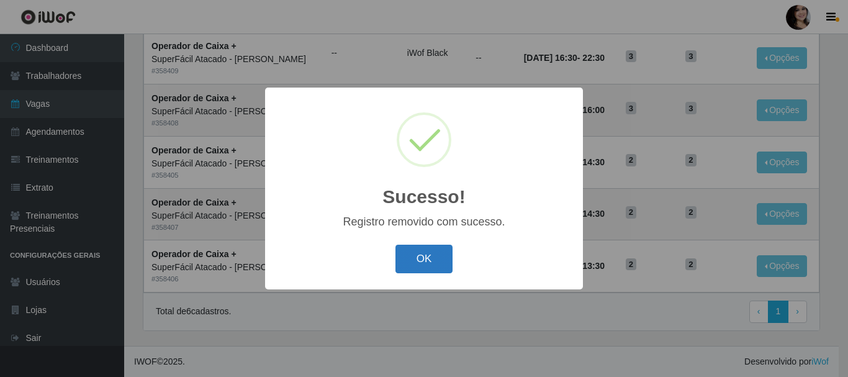
click at [433, 260] on button "OK" at bounding box center [425, 259] width 58 height 29
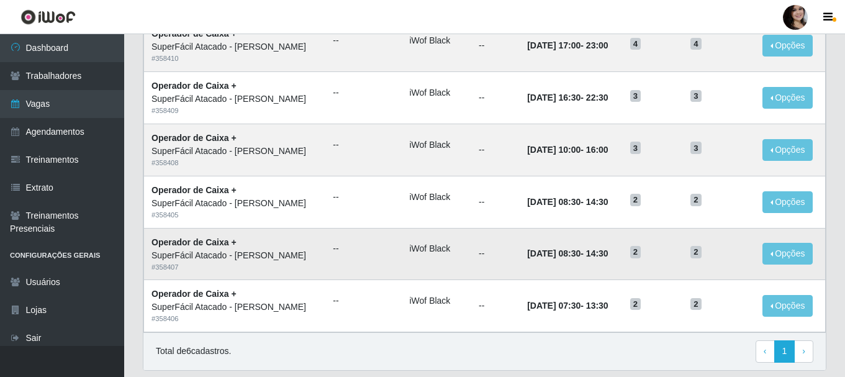
scroll to position [336, 0]
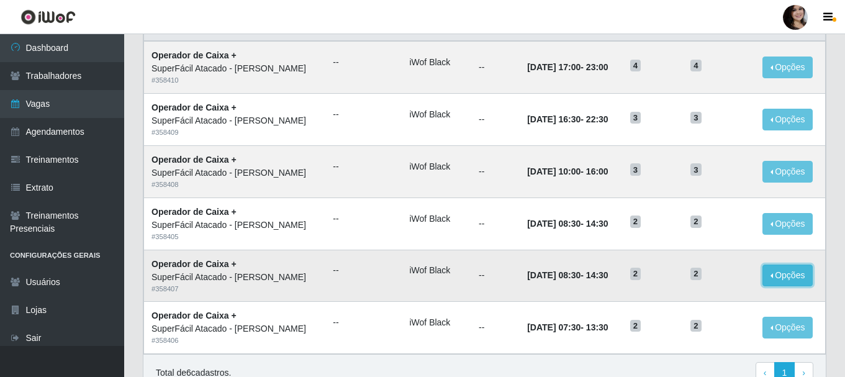
click at [771, 276] on button "Opções" at bounding box center [788, 276] width 51 height 22
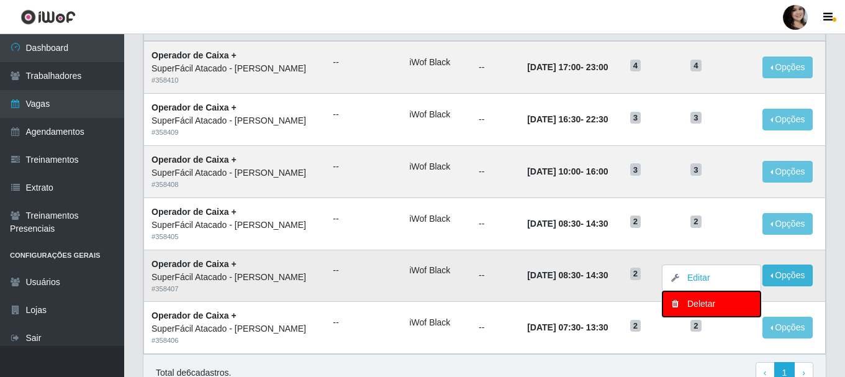
click at [681, 301] on div "Deletar" at bounding box center [711, 303] width 73 height 13
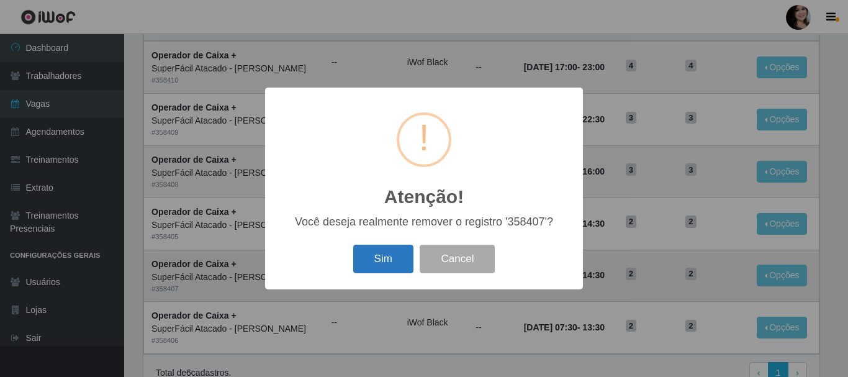
click at [385, 254] on button "Sim" at bounding box center [383, 259] width 60 height 29
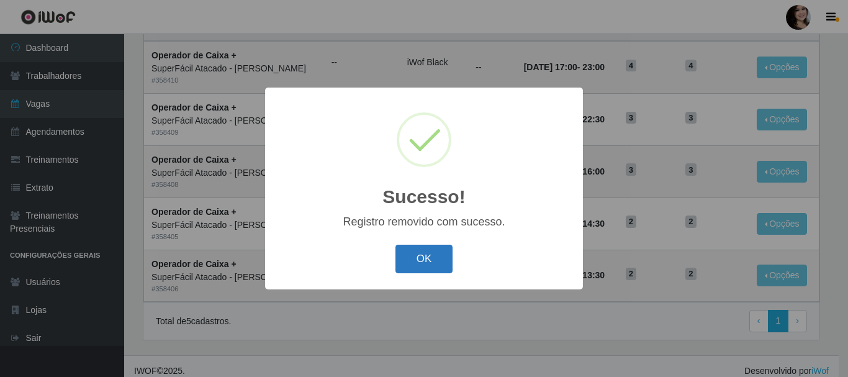
click at [422, 249] on button "OK" at bounding box center [425, 259] width 58 height 29
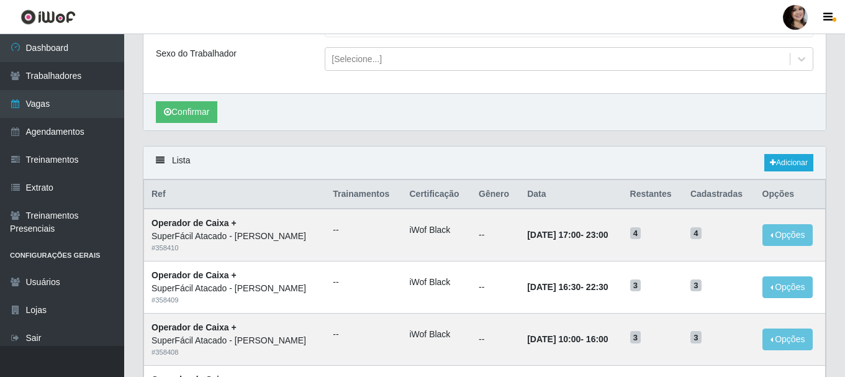
scroll to position [88, 0]
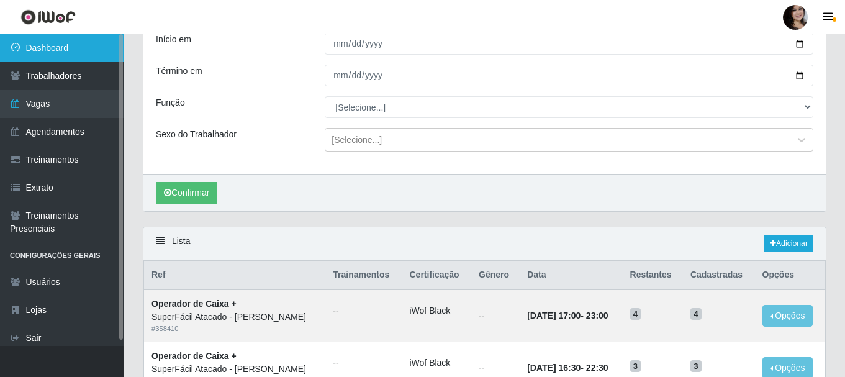
click at [73, 49] on link "Dashboard" at bounding box center [62, 48] width 124 height 28
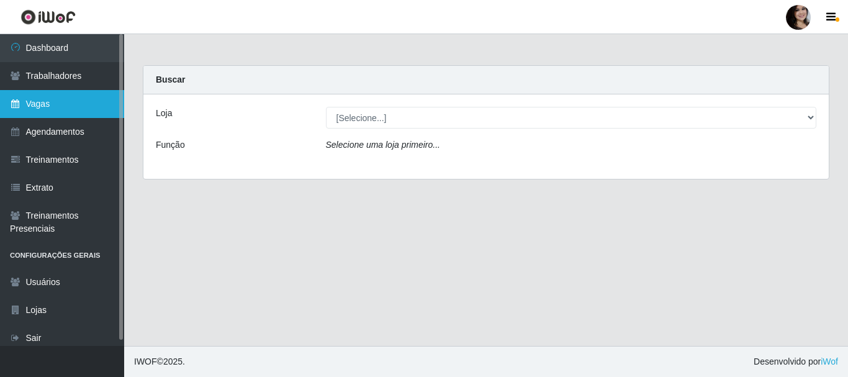
click at [53, 101] on link "Vagas" at bounding box center [62, 104] width 124 height 28
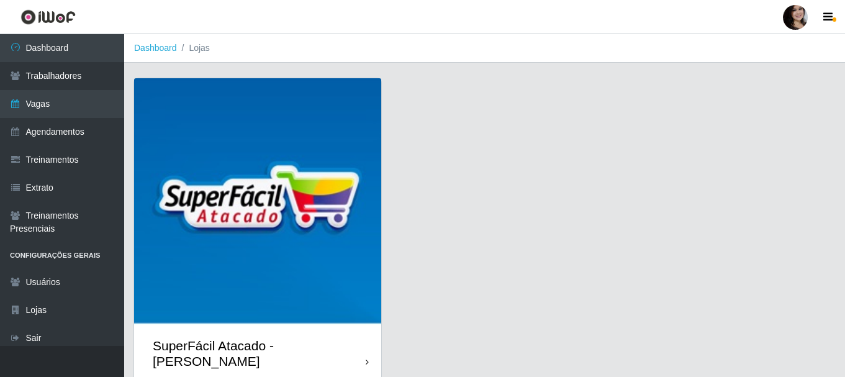
click at [343, 129] on img at bounding box center [257, 201] width 247 height 247
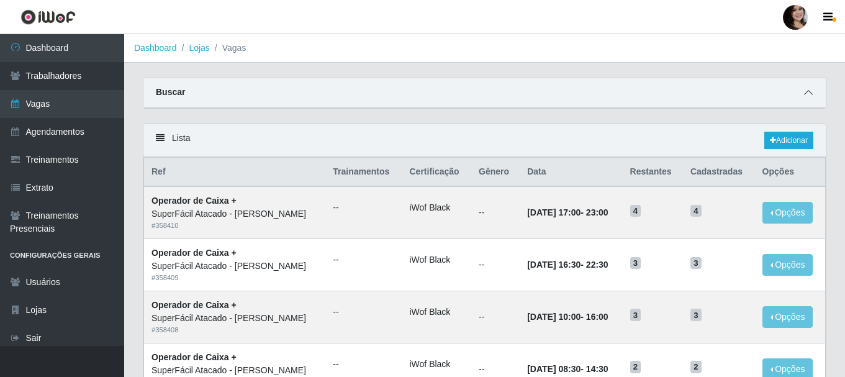
click at [812, 97] on icon at bounding box center [808, 92] width 9 height 9
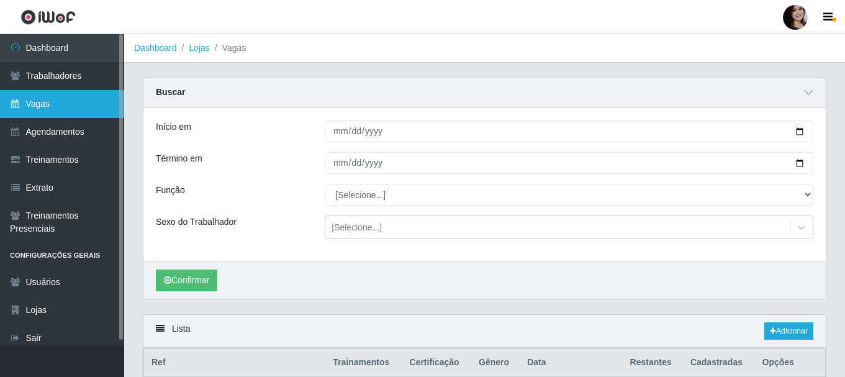
click at [41, 102] on link "Vagas" at bounding box center [62, 104] width 124 height 28
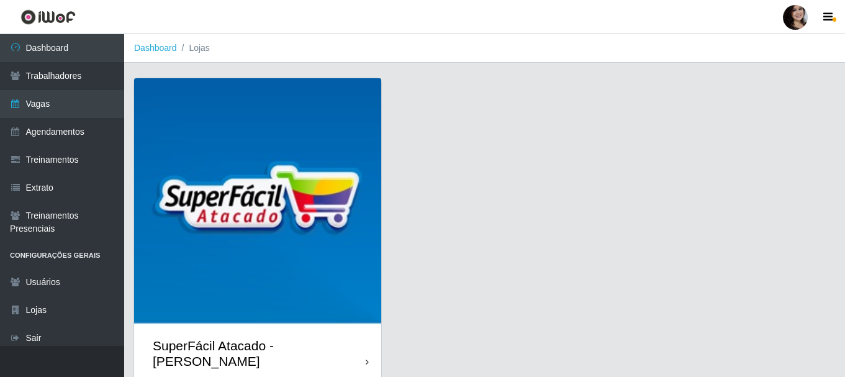
click at [352, 141] on img at bounding box center [257, 201] width 247 height 247
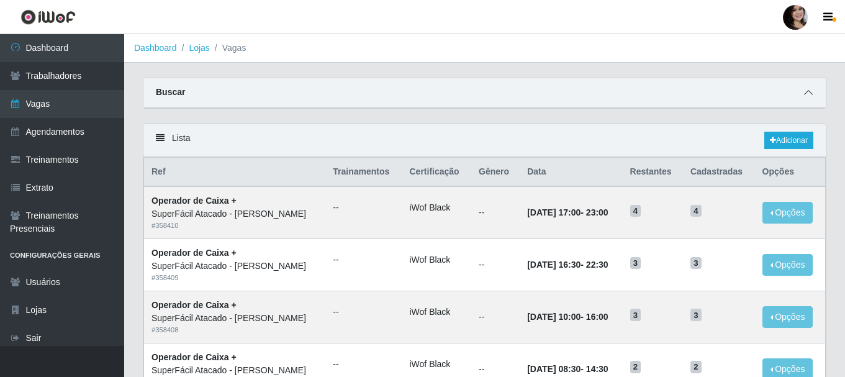
click at [810, 89] on span at bounding box center [808, 93] width 15 height 14
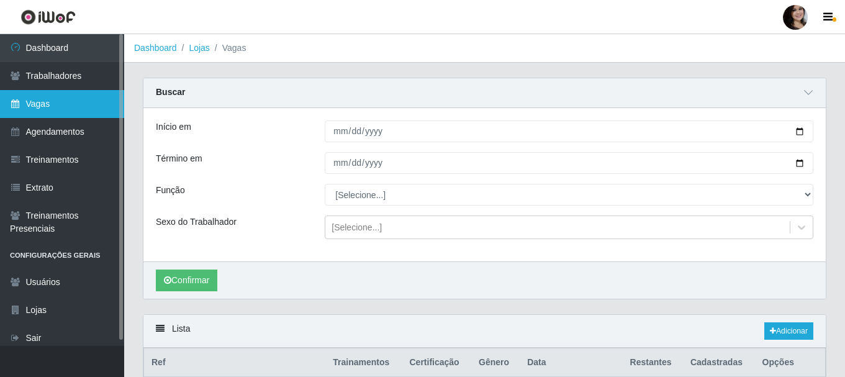
click at [46, 108] on link "Vagas" at bounding box center [62, 104] width 124 height 28
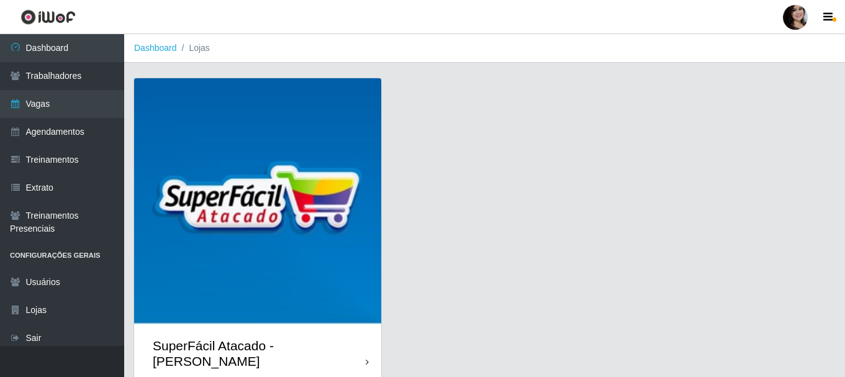
click at [331, 124] on img at bounding box center [257, 201] width 247 height 247
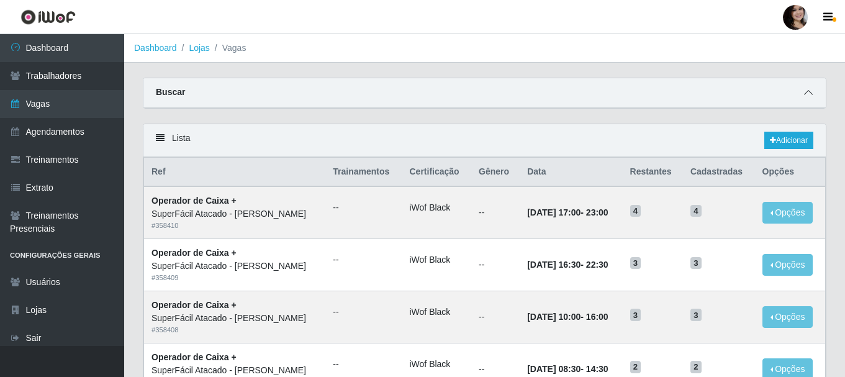
click at [809, 97] on icon at bounding box center [808, 92] width 9 height 9
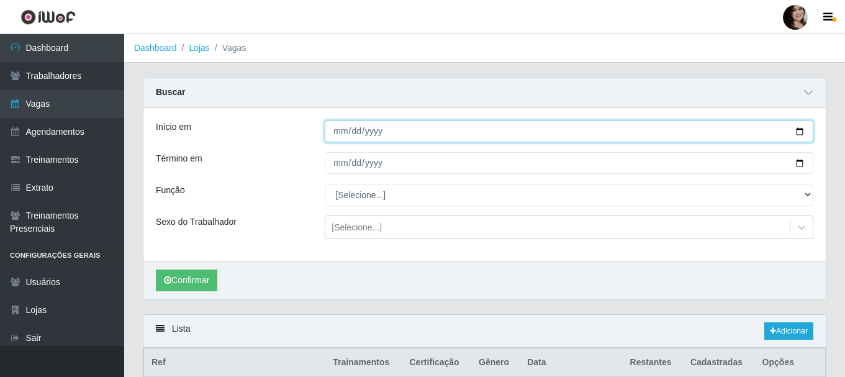
click at [801, 129] on input "Início em" at bounding box center [569, 131] width 489 height 22
type input "2025-11-02"
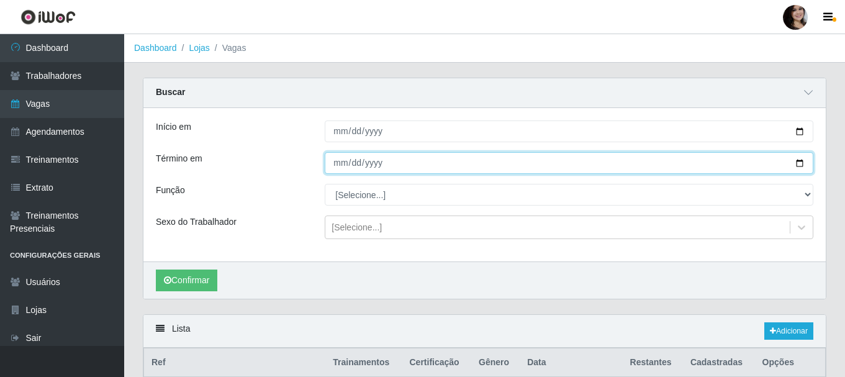
click at [801, 165] on input "Término em" at bounding box center [569, 163] width 489 height 22
type input "2025-11-02"
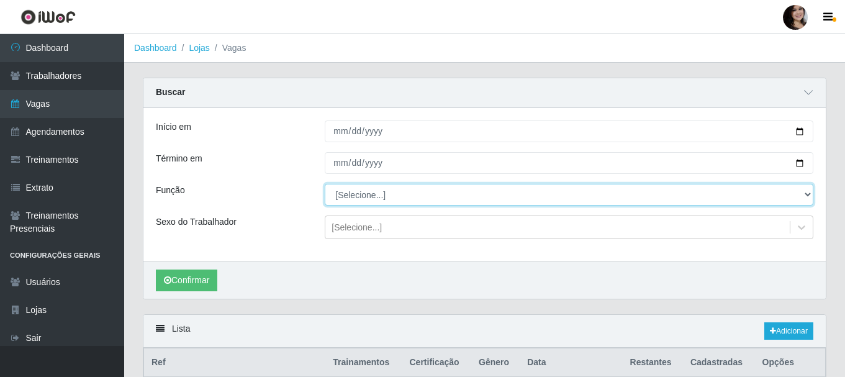
click at [808, 193] on select "[Selecione...] Embalador Embalador + Embalador ++ Operador de Caixa Operador de…" at bounding box center [569, 195] width 489 height 22
select select "72"
click at [325, 184] on select "[Selecione...] Embalador Embalador + Embalador ++ Operador de Caixa Operador de…" at bounding box center [569, 195] width 489 height 22
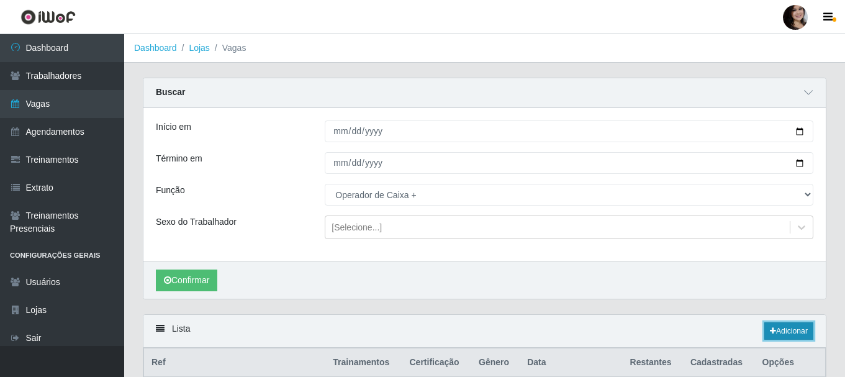
click at [771, 327] on link "Adicionar" at bounding box center [789, 330] width 49 height 17
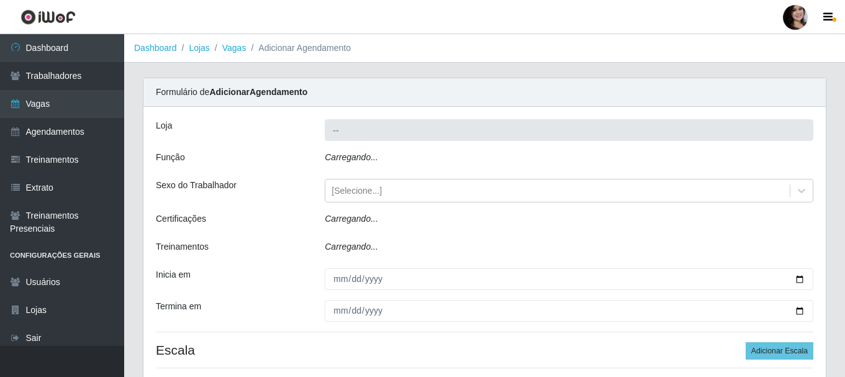
type input "SuperFácil Atacado - [PERSON_NAME]"
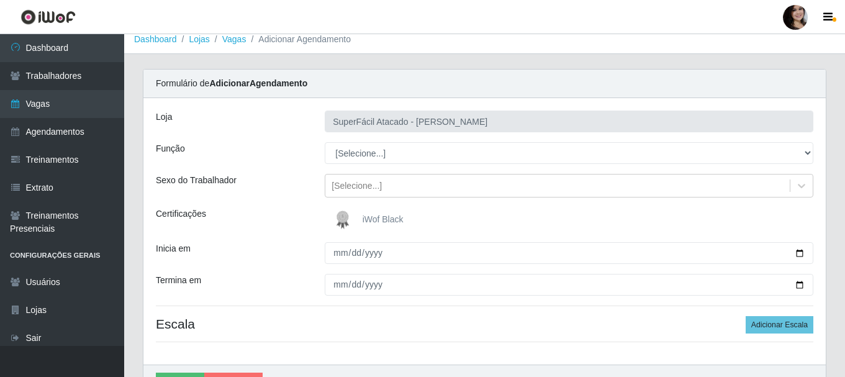
scroll to position [62, 0]
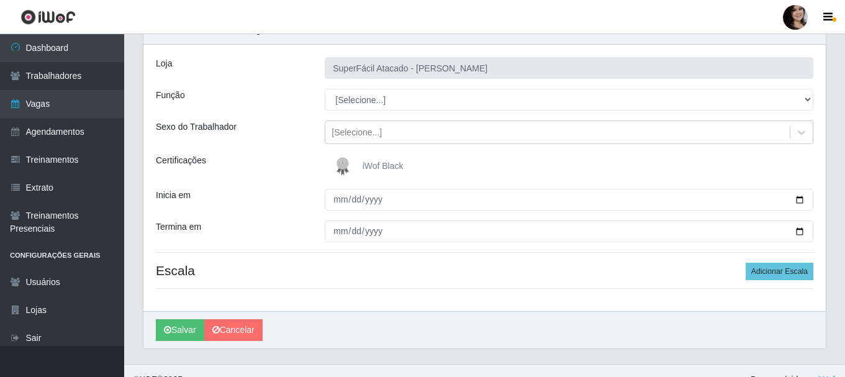
click at [353, 169] on img at bounding box center [345, 166] width 30 height 25
click at [0, 0] on input "iWof Black" at bounding box center [0, 0] width 0 height 0
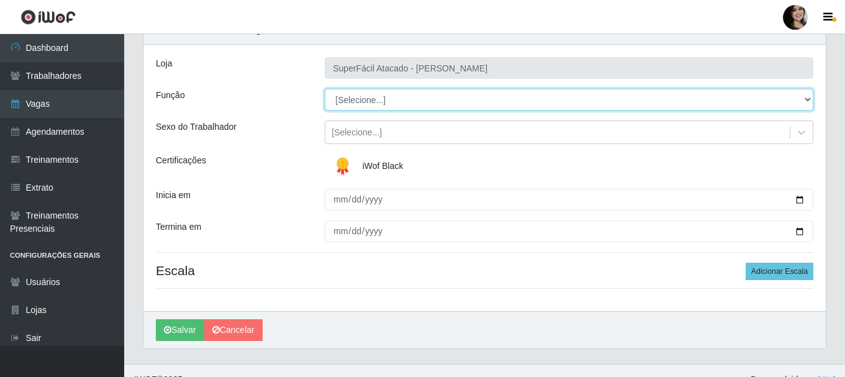
click at [807, 99] on select "[Selecione...] Embalador Embalador + Embalador ++ Operador de Caixa Operador de…" at bounding box center [569, 100] width 489 height 22
select select "72"
click at [325, 89] on select "[Selecione...] Embalador Embalador + Embalador ++ Operador de Caixa Operador de…" at bounding box center [569, 100] width 489 height 22
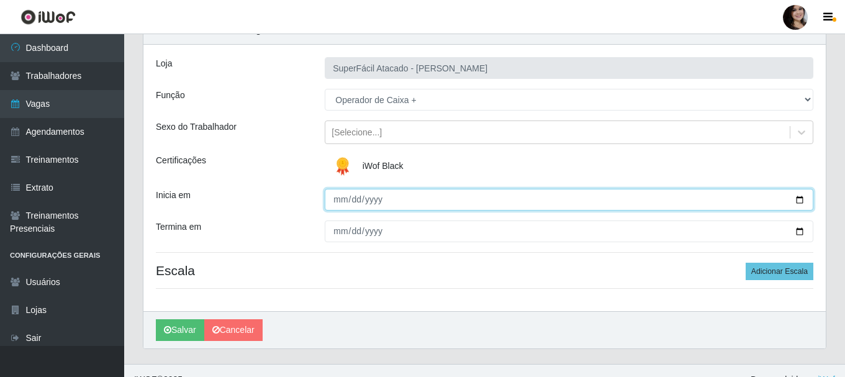
click at [801, 199] on input "Inicia em" at bounding box center [569, 200] width 489 height 22
type input "2025-11-02"
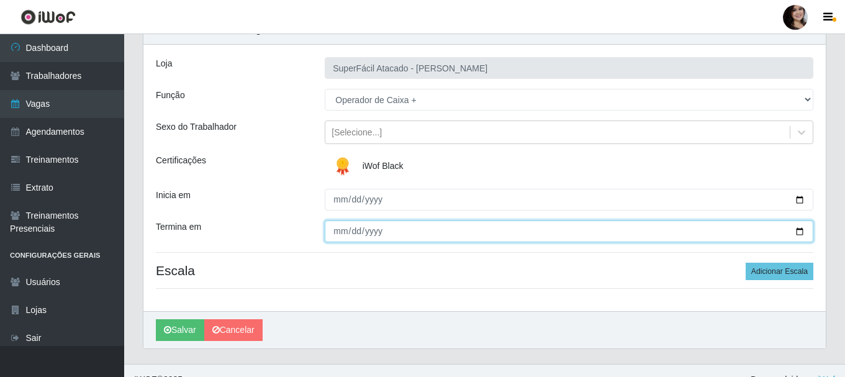
click at [800, 230] on input "Termina em" at bounding box center [569, 231] width 489 height 22
type input "2025-11-02"
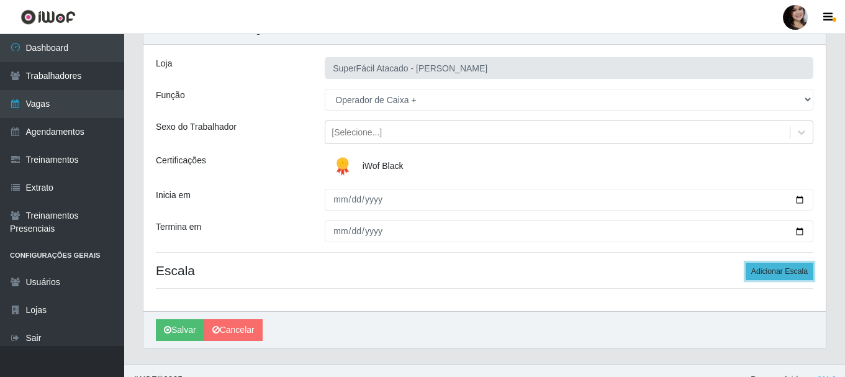
click at [780, 273] on button "Adicionar Escala" at bounding box center [780, 271] width 68 height 17
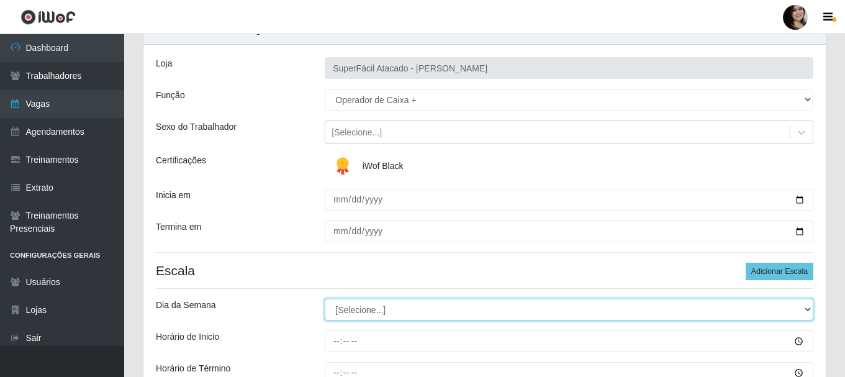
click at [807, 311] on select "[Selecione...] Segunda Terça Quarta Quinta Sexta Sábado Domingo" at bounding box center [569, 310] width 489 height 22
select select "0"
click at [325, 299] on select "[Selecione...] Segunda Terça Quarta Quinta Sexta Sábado Domingo" at bounding box center [569, 310] width 489 height 22
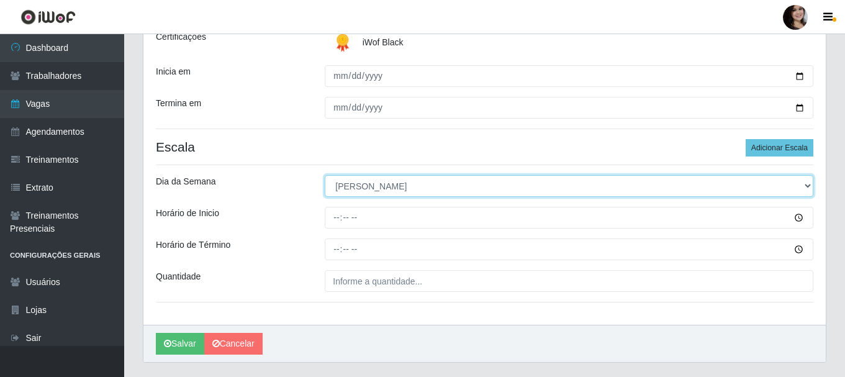
scroll to position [186, 0]
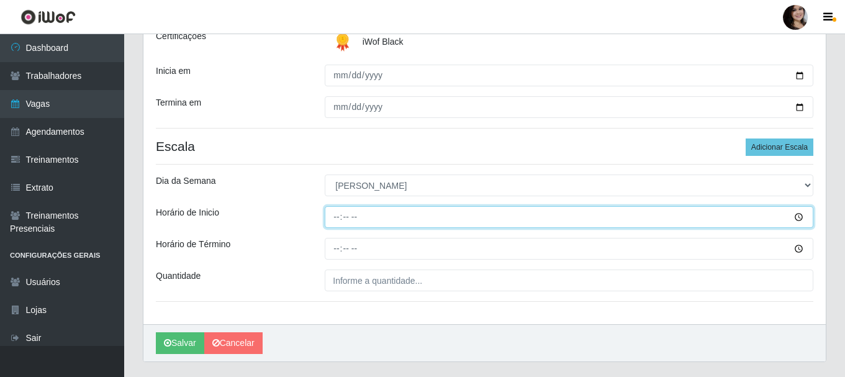
click at [799, 216] on input "Horário de Inicio" at bounding box center [569, 217] width 489 height 22
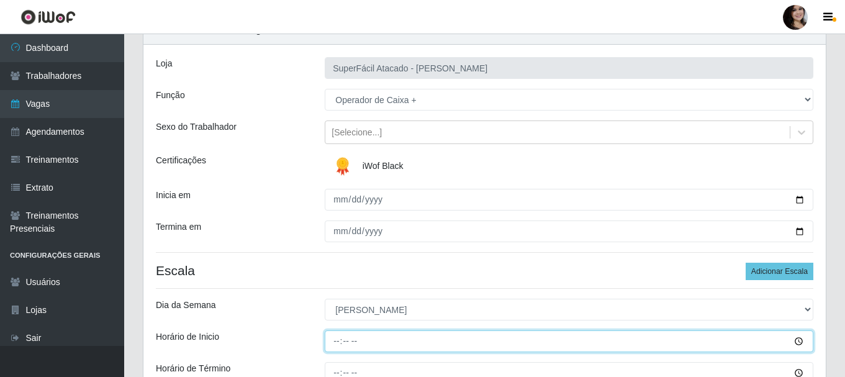
scroll to position [124, 0]
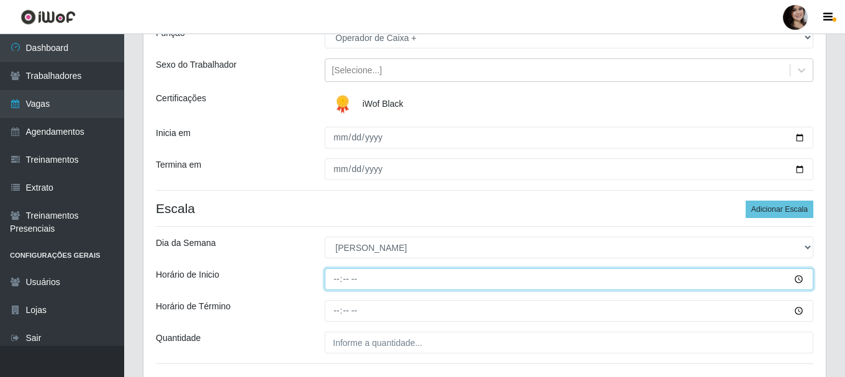
click at [804, 278] on input "Horário de Inicio" at bounding box center [569, 279] width 489 height 22
click at [479, 283] on input "Horário de Inicio" at bounding box center [569, 279] width 489 height 22
click at [796, 277] on input "Horário de Inicio" at bounding box center [569, 279] width 489 height 22
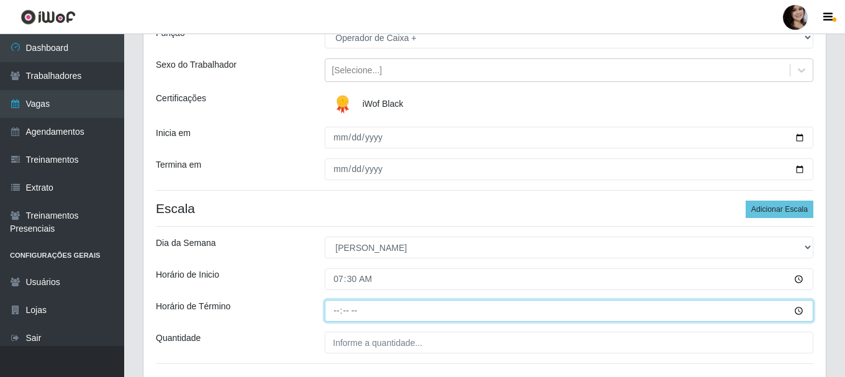
type input "07:30"
click at [800, 310] on input "Horário de Término" at bounding box center [569, 311] width 489 height 22
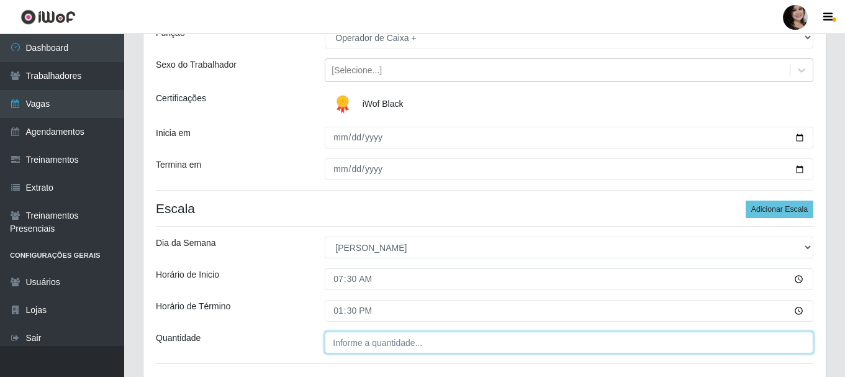
type input "13:30"
click at [437, 345] on input "___" at bounding box center [569, 343] width 489 height 22
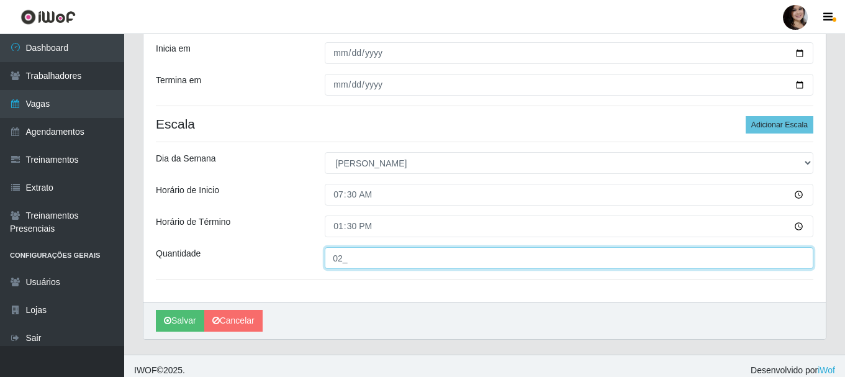
scroll to position [217, 0]
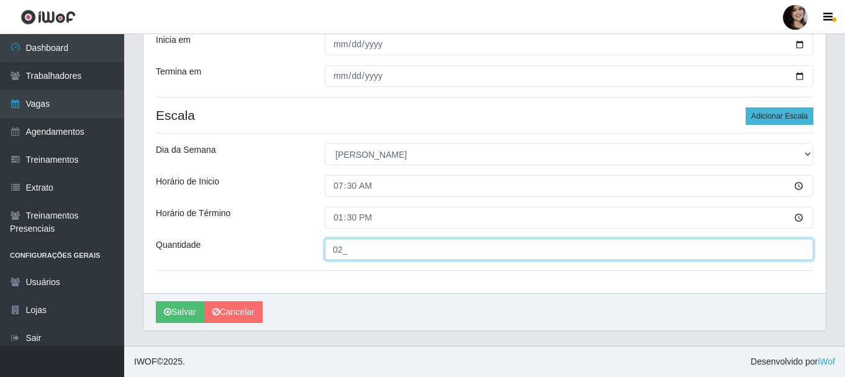
type input "02_"
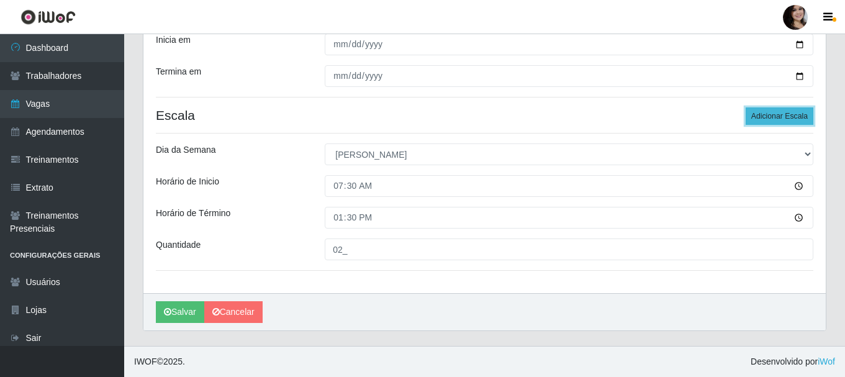
click at [767, 115] on button "Adicionar Escala" at bounding box center [780, 115] width 68 height 17
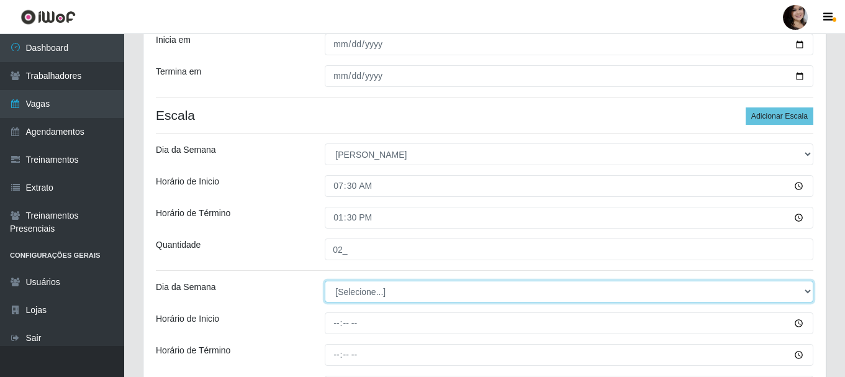
click at [812, 293] on select "[Selecione...] Segunda Terça Quarta Quinta Sexta Sábado Domingo" at bounding box center [569, 292] width 489 height 22
select select "0"
click at [325, 281] on select "[Selecione...] Segunda Terça Quarta Quinta Sexta Sábado Domingo" at bounding box center [569, 292] width 489 height 22
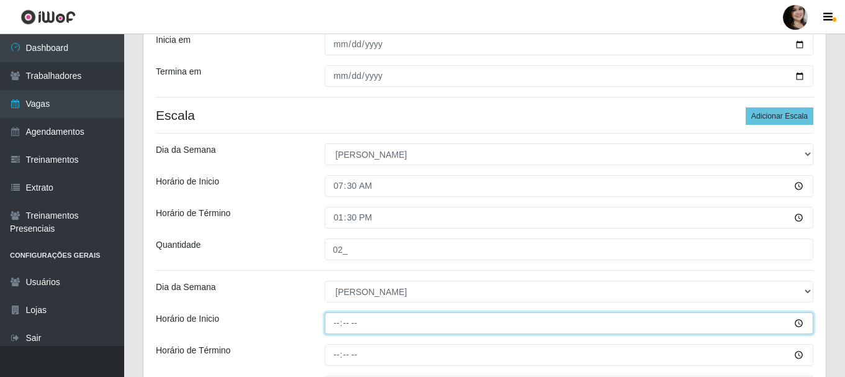
click at [800, 322] on input "Horário de Inicio" at bounding box center [569, 323] width 489 height 22
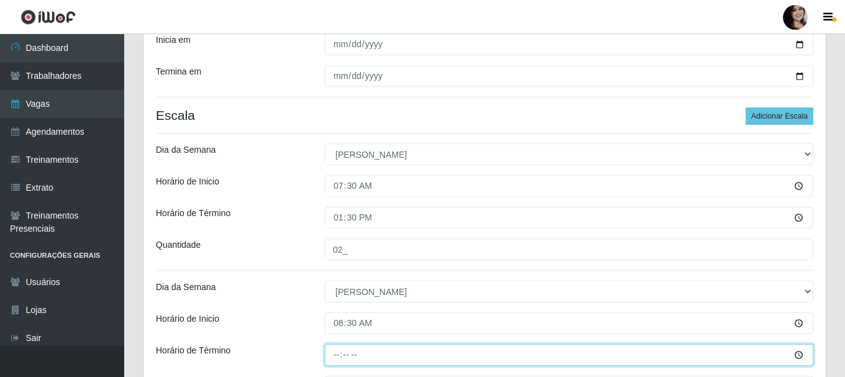
type input "08:30"
click at [798, 358] on input "Horário de Término" at bounding box center [569, 355] width 489 height 22
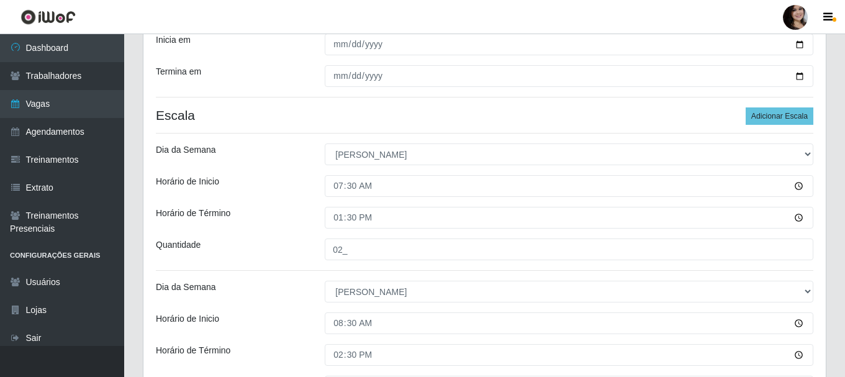
type input "14:30"
click at [281, 318] on div "Horário de Inicio" at bounding box center [231, 323] width 169 height 22
click at [766, 116] on button "Adicionar Escala" at bounding box center [780, 115] width 68 height 17
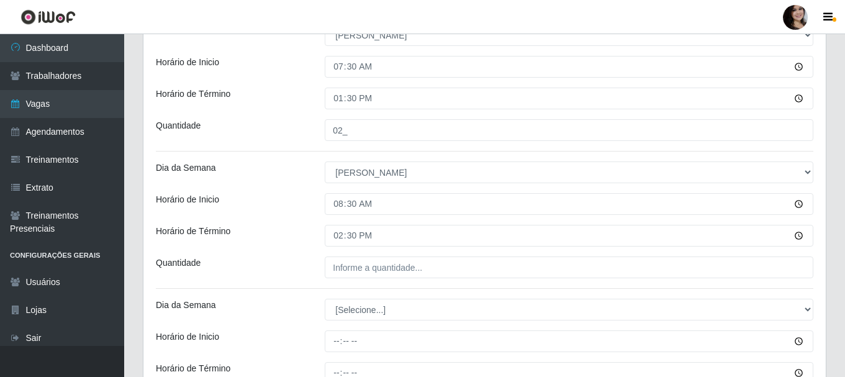
scroll to position [342, 0]
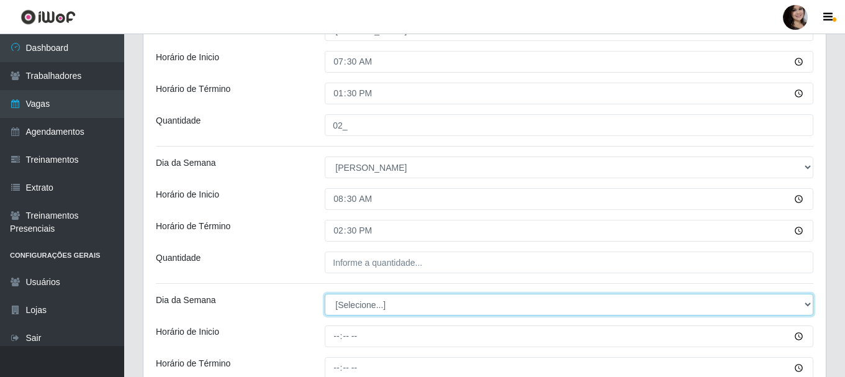
click at [806, 302] on select "[Selecione...] Segunda Terça Quarta Quinta Sexta Sábado Domingo" at bounding box center [569, 305] width 489 height 22
select select "0"
click at [325, 294] on select "[Selecione...] Segunda Terça Quarta Quinta Sexta Sábado Domingo" at bounding box center [569, 305] width 489 height 22
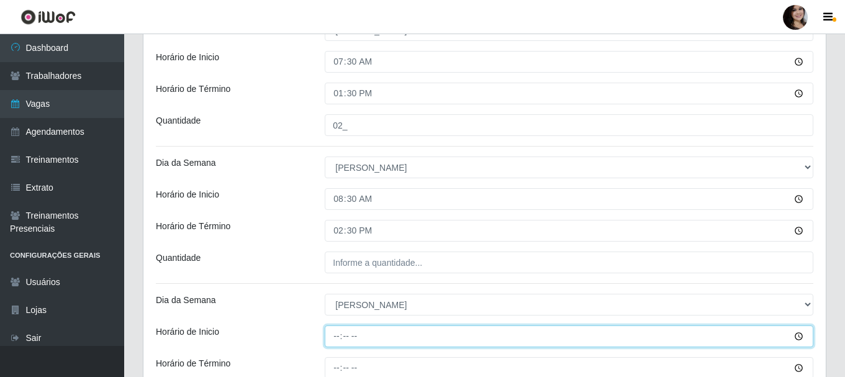
click at [794, 337] on input "Horário de Inicio" at bounding box center [569, 336] width 489 height 22
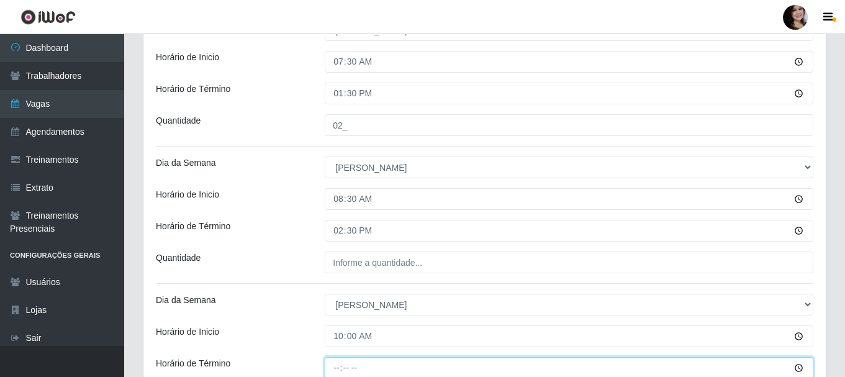
type input "10:00"
click at [799, 369] on input "Horário de Término" at bounding box center [569, 368] width 489 height 22
type input "16:00"
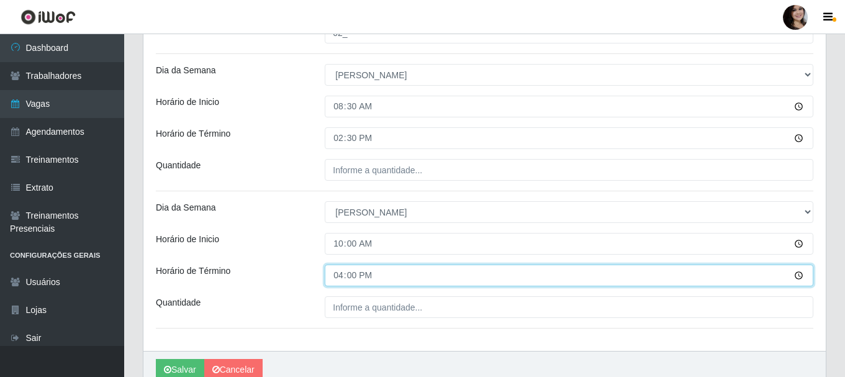
scroll to position [466, 0]
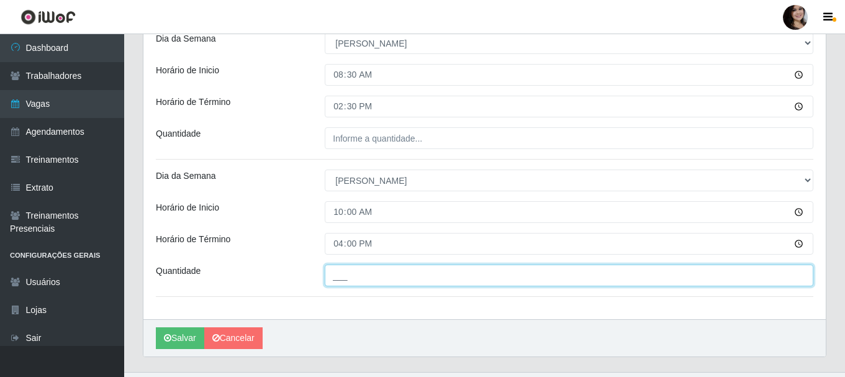
click at [389, 279] on input "___" at bounding box center [569, 276] width 489 height 22
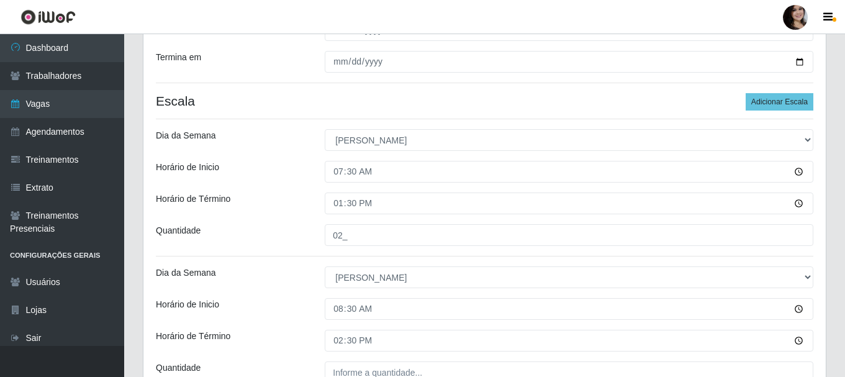
scroll to position [31, 0]
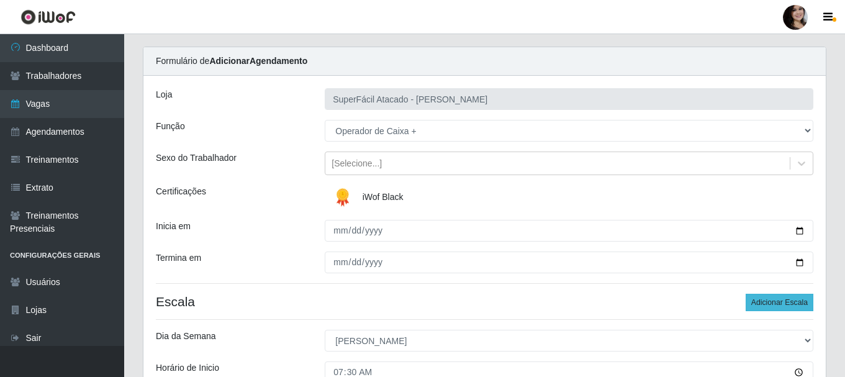
type input "03_"
click at [756, 303] on button "Adicionar Escala" at bounding box center [780, 302] width 68 height 17
click at [769, 304] on button "Adicionar Escala" at bounding box center [780, 302] width 68 height 17
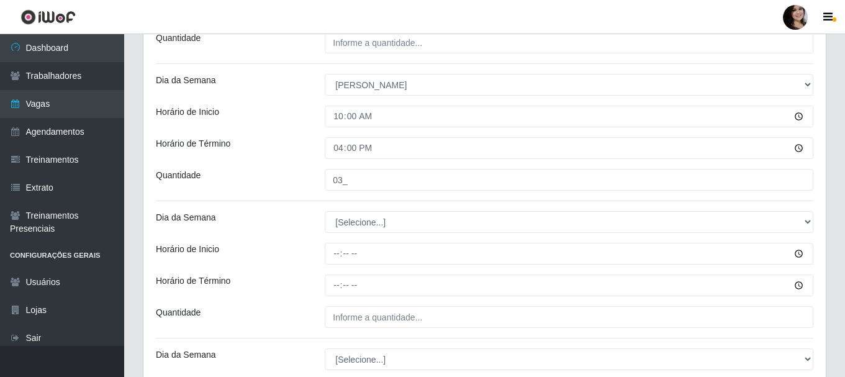
scroll to position [590, 0]
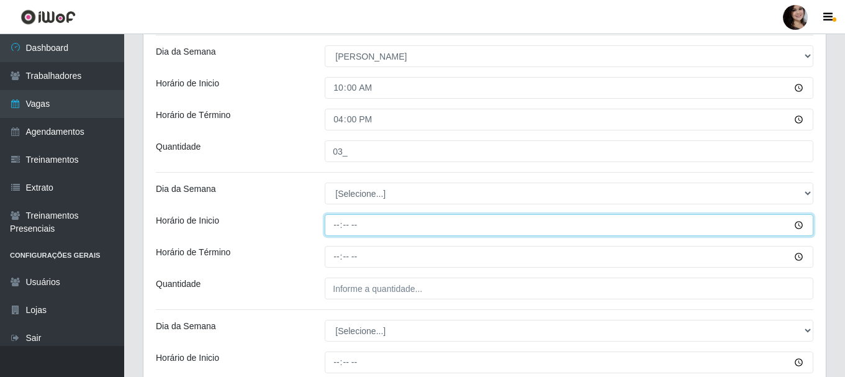
click at [797, 224] on input "Horário de Inicio" at bounding box center [569, 225] width 489 height 22
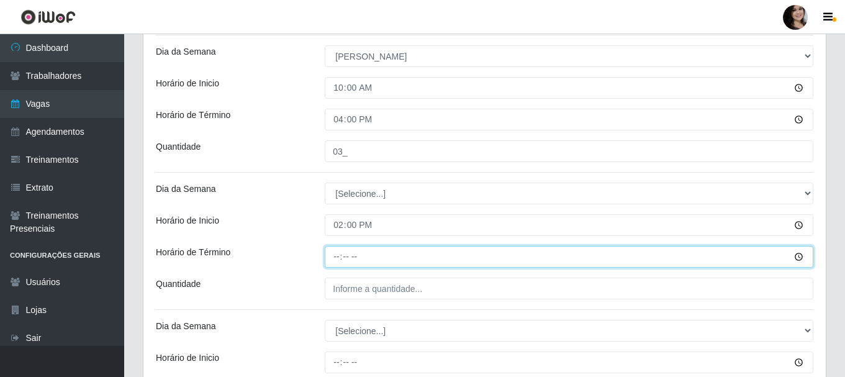
type input "14:00"
click at [799, 255] on input "Horário de Término" at bounding box center [569, 257] width 489 height 22
click at [797, 258] on input "Horário de Término" at bounding box center [569, 257] width 489 height 22
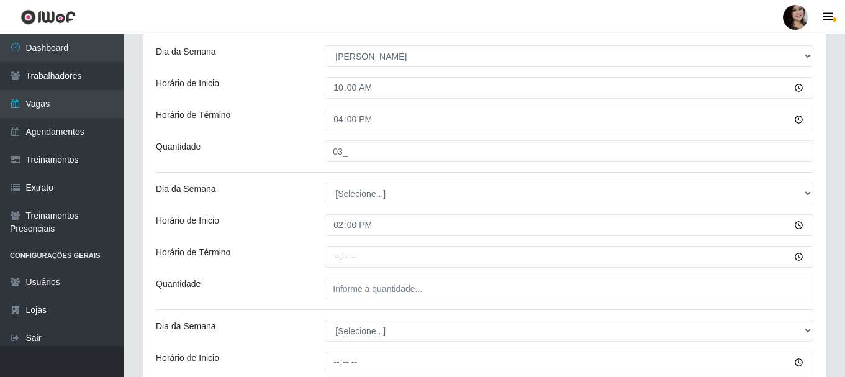
click at [305, 281] on div "Quantidade" at bounding box center [231, 289] width 169 height 22
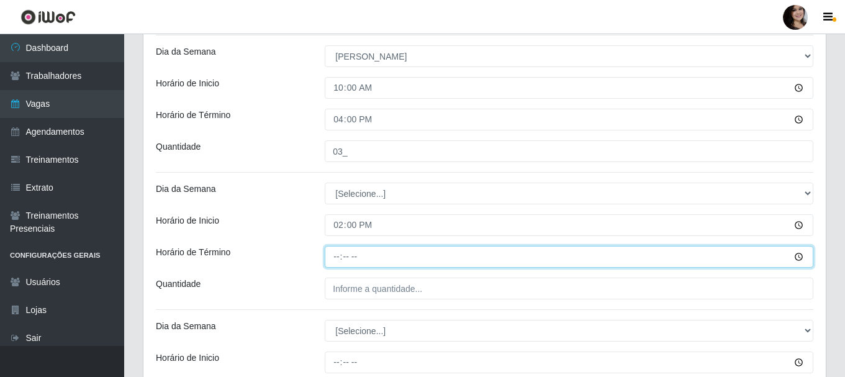
click at [798, 256] on input "Horário de Término" at bounding box center [569, 257] width 489 height 22
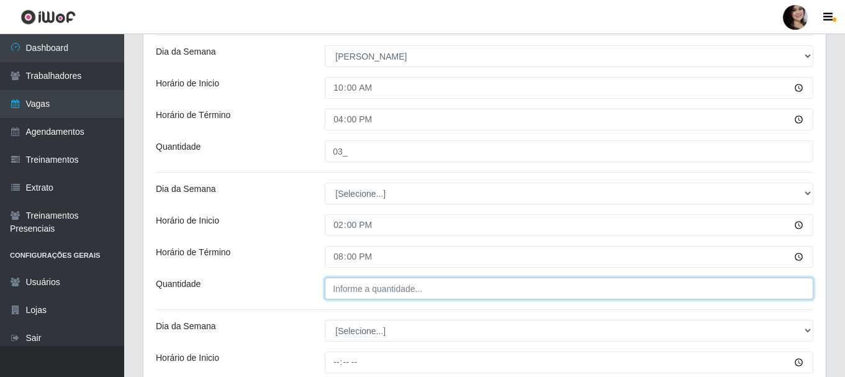
type input "20:00"
click at [373, 284] on input "___" at bounding box center [569, 289] width 489 height 22
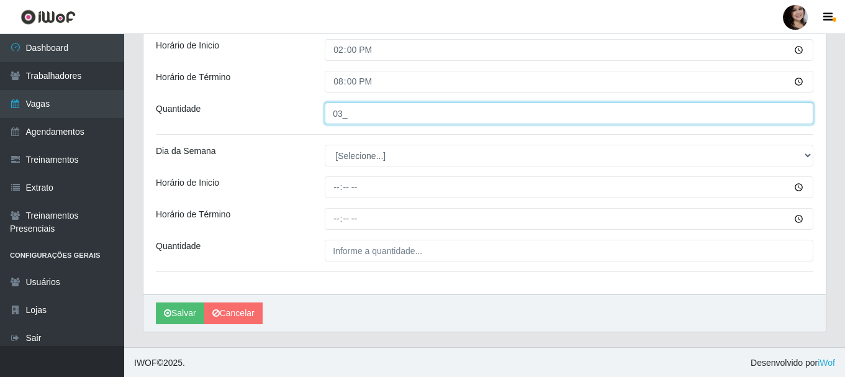
scroll to position [766, 0]
type input "03_"
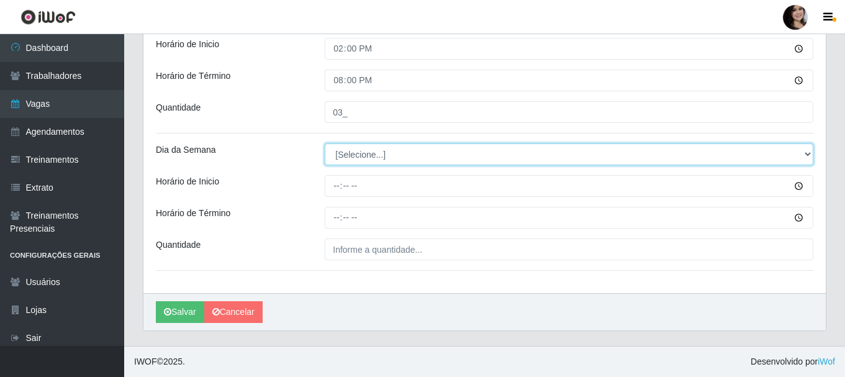
click at [812, 155] on select "[Selecione...] Segunda Terça Quarta Quinta Sexta Sábado Domingo" at bounding box center [569, 154] width 489 height 22
select select "0"
click at [325, 143] on select "[Selecione...] Segunda Terça Quarta Quinta Sexta Sábado Domingo" at bounding box center [569, 154] width 489 height 22
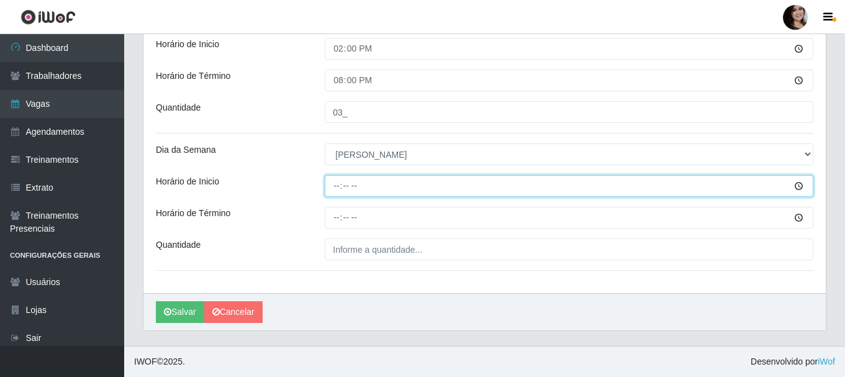
click at [801, 188] on input "Horário de Inicio" at bounding box center [569, 186] width 489 height 22
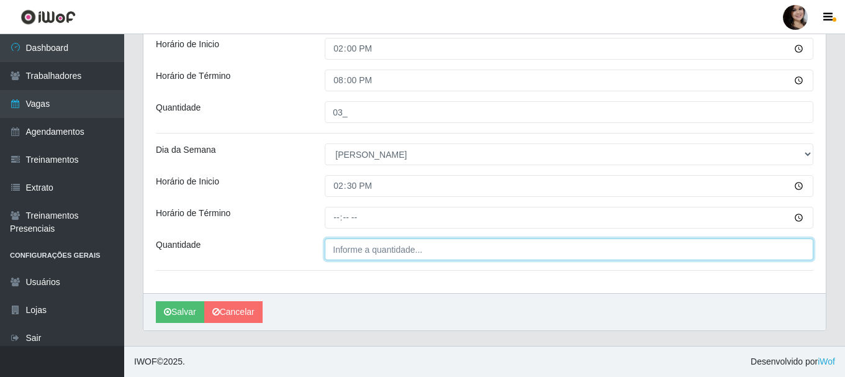
type input "14:30"
type input "___"
click at [779, 251] on input "___" at bounding box center [569, 249] width 489 height 22
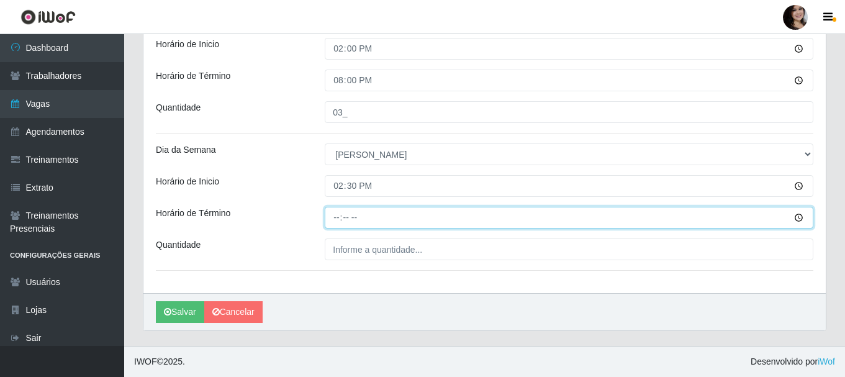
click at [799, 217] on input "Horário de Término" at bounding box center [569, 218] width 489 height 22
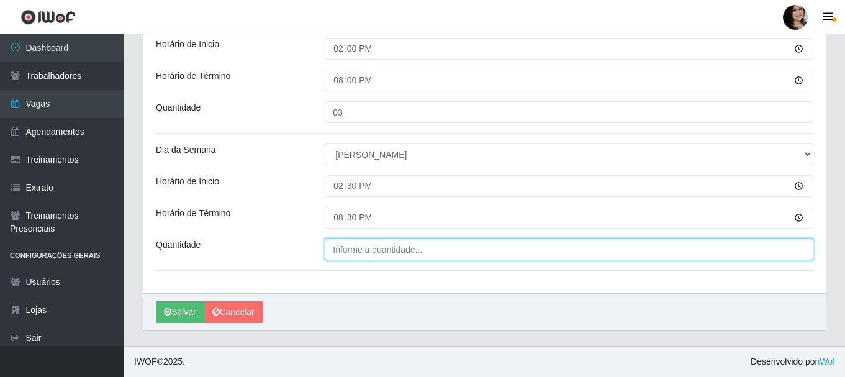
type input "20:30"
click at [373, 255] on input "___" at bounding box center [569, 249] width 489 height 22
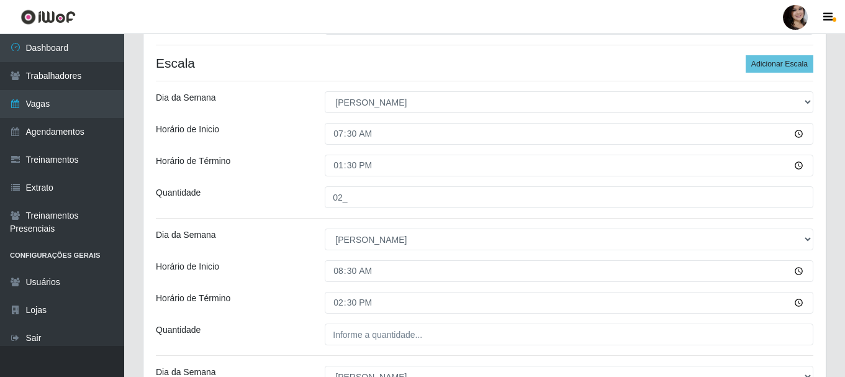
scroll to position [332, 0]
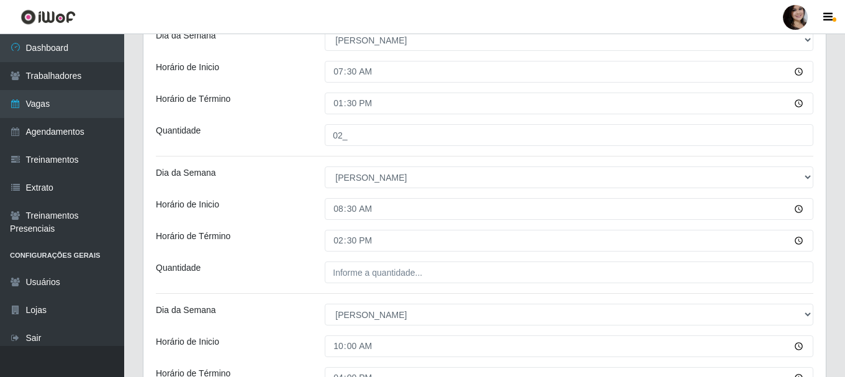
type input "04_"
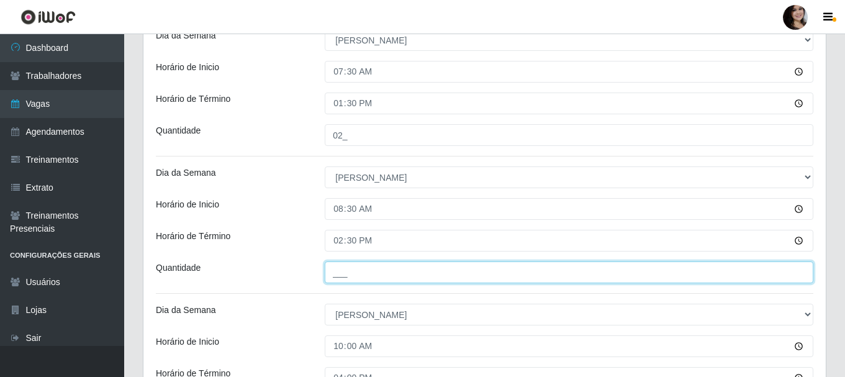
click at [365, 280] on input "___" at bounding box center [569, 272] width 489 height 22
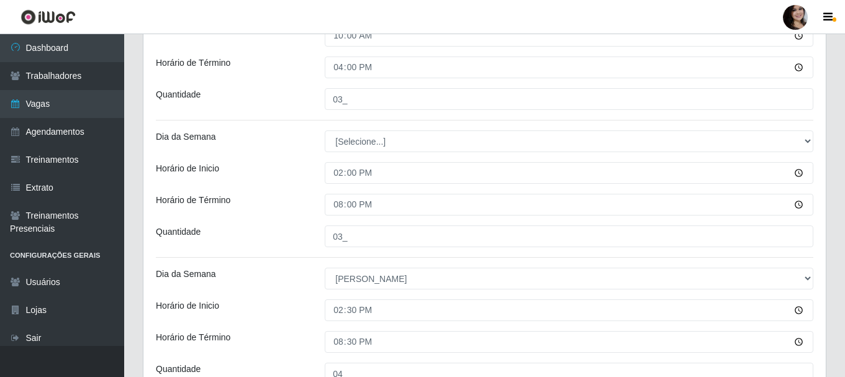
scroll to position [704, 0]
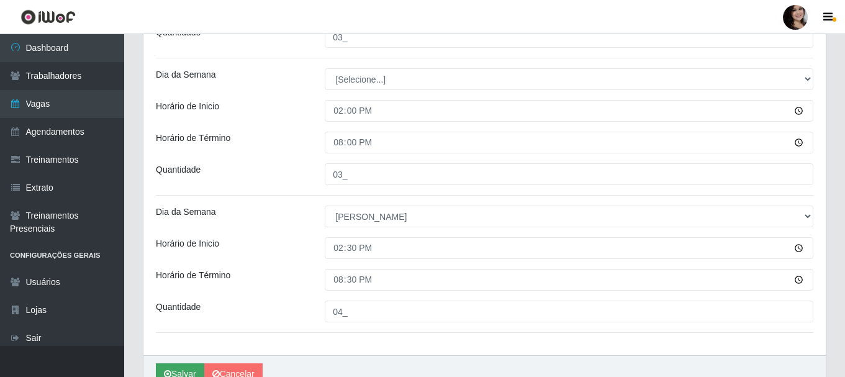
type input "02_"
click at [189, 368] on button "Salvar" at bounding box center [180, 374] width 48 height 22
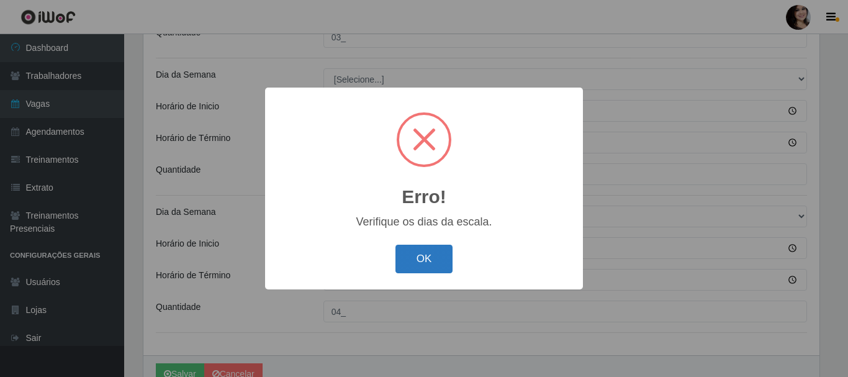
click at [425, 265] on button "OK" at bounding box center [425, 259] width 58 height 29
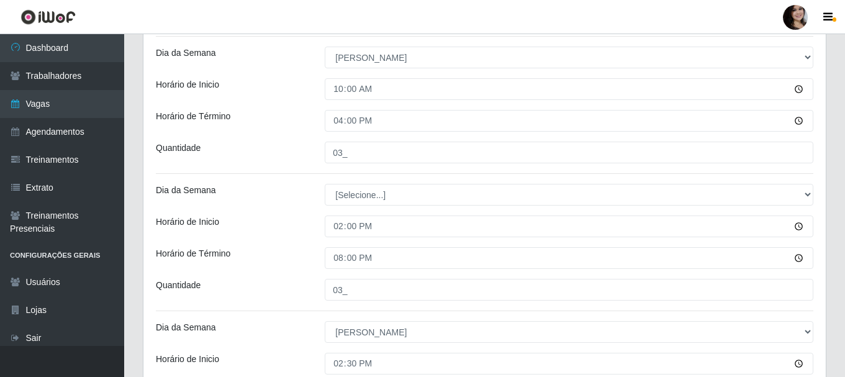
scroll to position [588, 0]
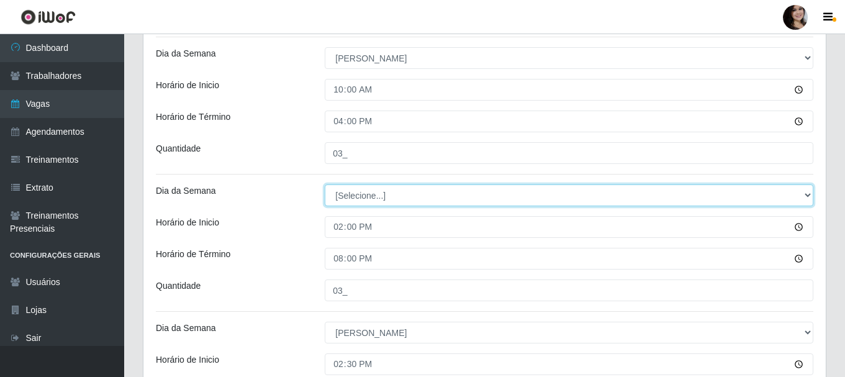
click at [806, 194] on select "[Selecione...] Segunda Terça Quarta Quinta Sexta Sábado Domingo" at bounding box center [569, 195] width 489 height 22
select select "0"
click at [325, 184] on select "[Selecione...] Segunda Terça Quarta Quinta Sexta Sábado Domingo" at bounding box center [569, 195] width 489 height 22
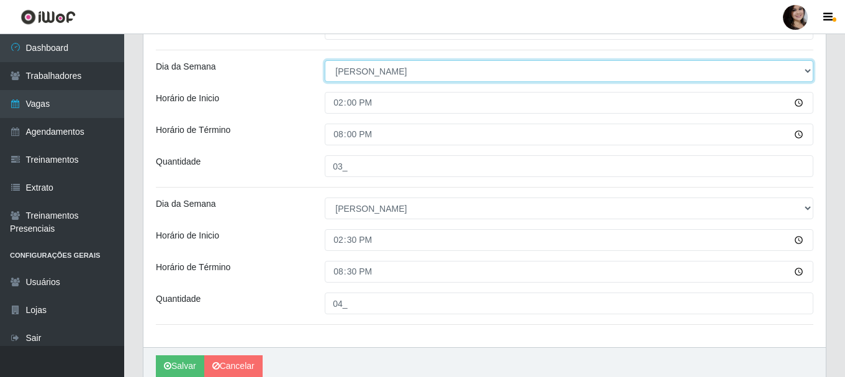
scroll to position [766, 0]
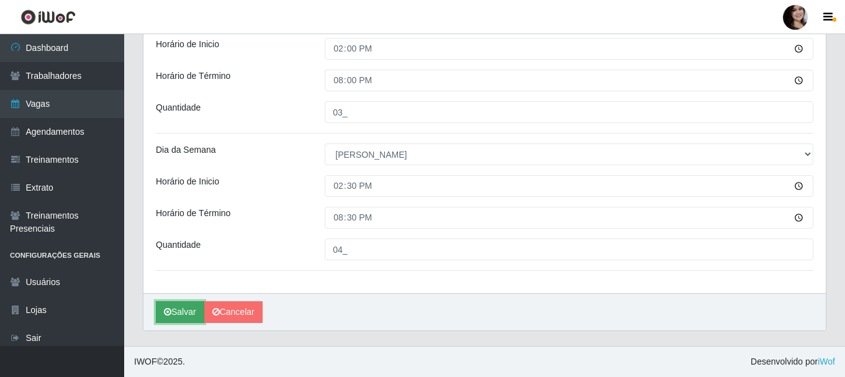
click at [179, 314] on button "Salvar" at bounding box center [180, 312] width 48 height 22
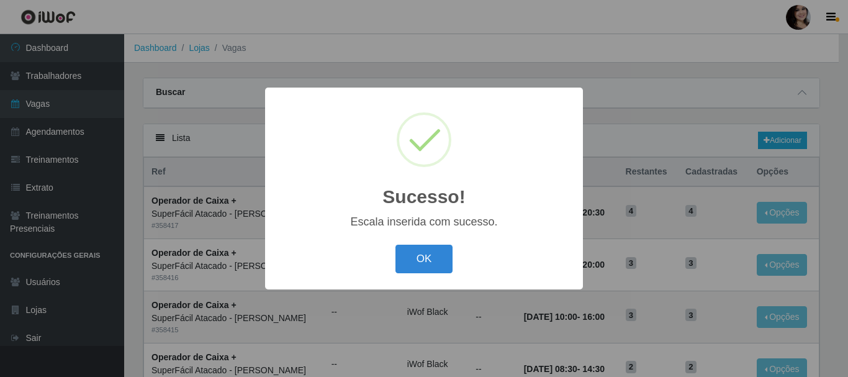
click at [419, 260] on button "OK" at bounding box center [425, 259] width 58 height 29
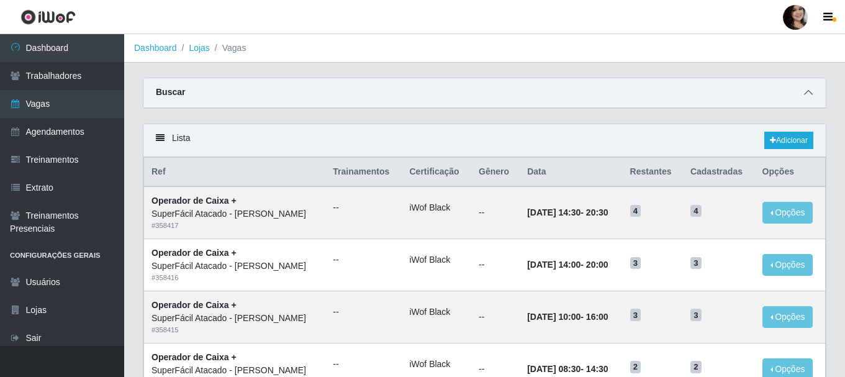
click at [806, 97] on icon at bounding box center [808, 92] width 9 height 9
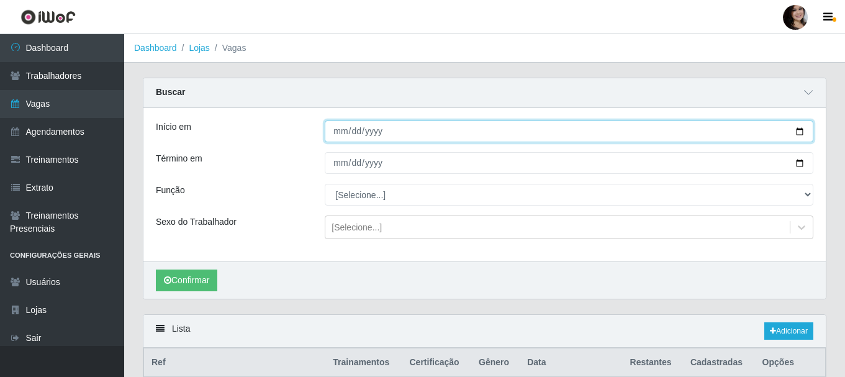
click at [802, 134] on input "Início em" at bounding box center [569, 131] width 489 height 22
type input "2025-11-03"
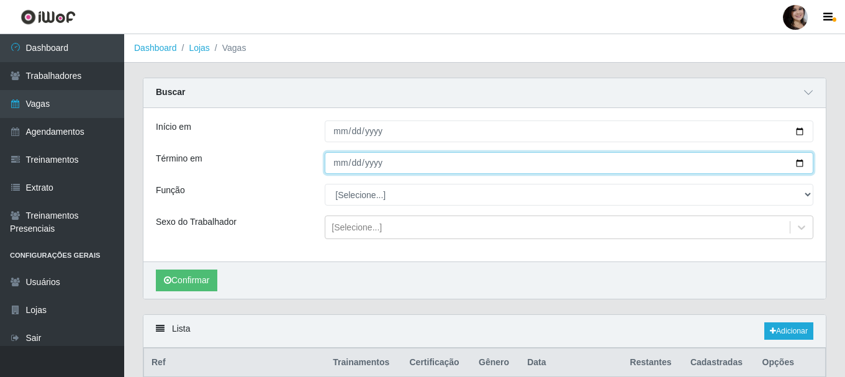
click at [802, 166] on input "Término em" at bounding box center [569, 163] width 489 height 22
type input "2025-11-03"
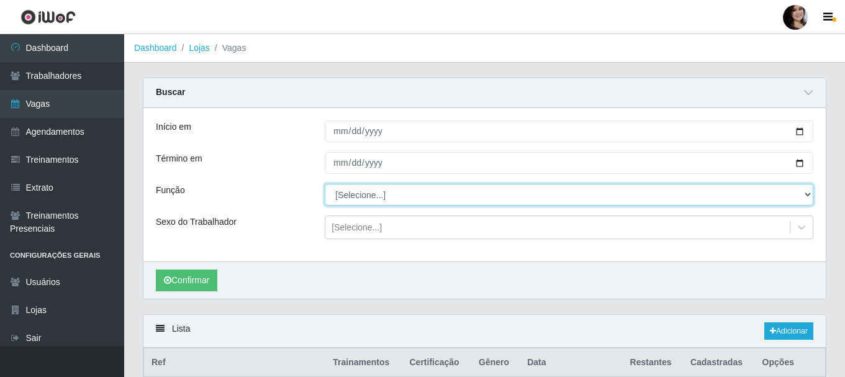
click at [810, 201] on select "[Selecione...] Embalador Embalador + Embalador ++ Operador de Caixa Operador de…" at bounding box center [569, 195] width 489 height 22
select select "22"
click at [325, 184] on select "[Selecione...] Embalador Embalador + Embalador ++ Operador de Caixa Operador de…" at bounding box center [569, 195] width 489 height 22
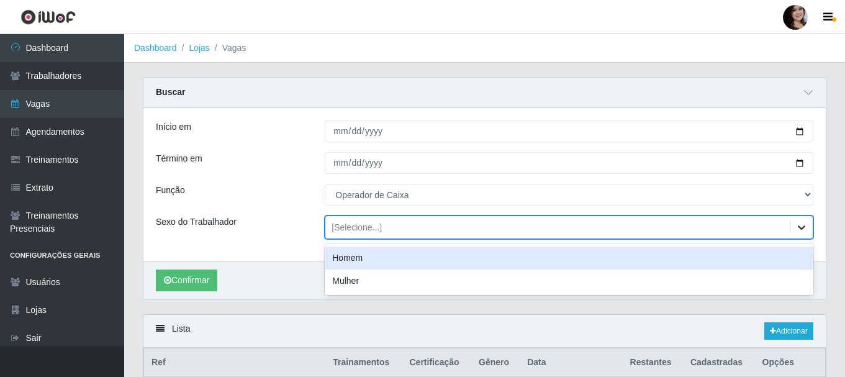
click at [800, 229] on icon at bounding box center [801, 227] width 7 height 4
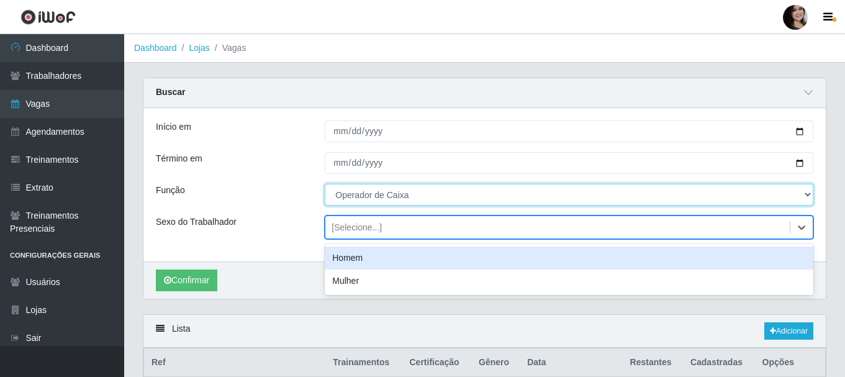
click at [756, 186] on select "[Selecione...] Embalador Embalador + Embalador ++ Operador de Caixa Operador de…" at bounding box center [569, 195] width 489 height 22
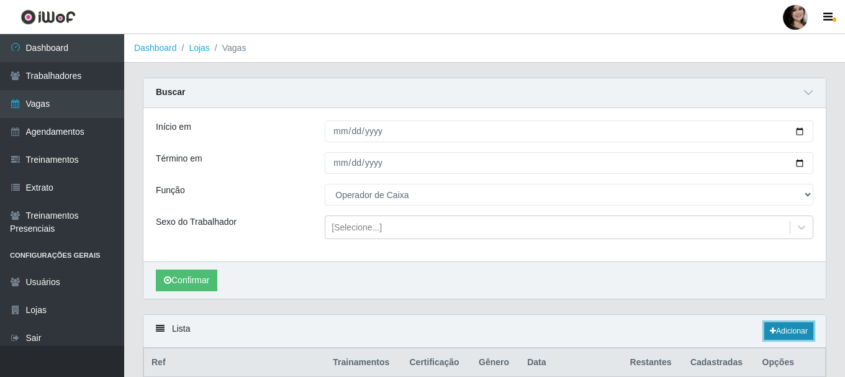
click at [797, 329] on link "Adicionar" at bounding box center [789, 330] width 49 height 17
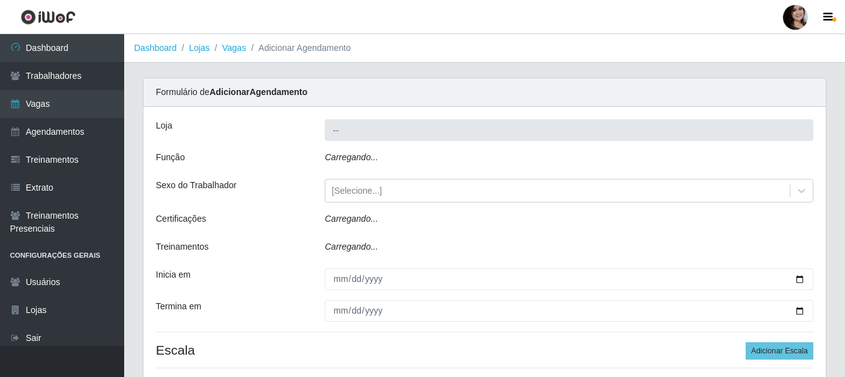
type input "SuperFácil Atacado - [PERSON_NAME]"
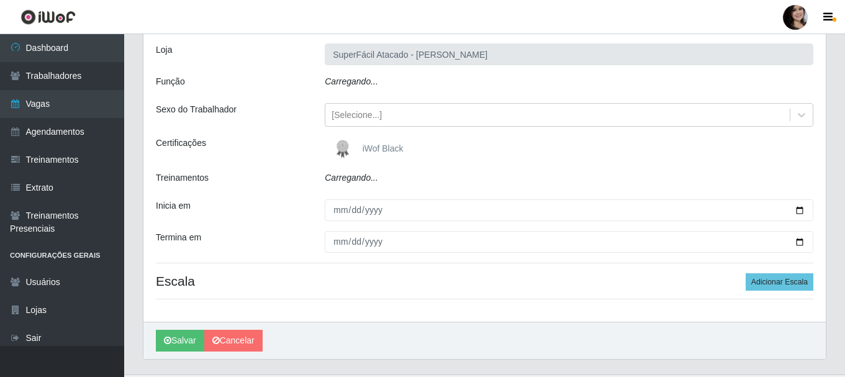
scroll to position [80, 0]
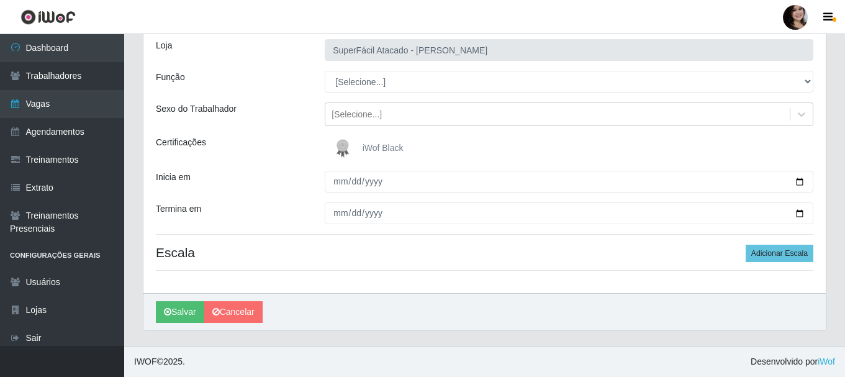
click at [360, 153] on label "iWof Black" at bounding box center [366, 148] width 73 height 25
click at [0, 0] on input "iWof Black" at bounding box center [0, 0] width 0 height 0
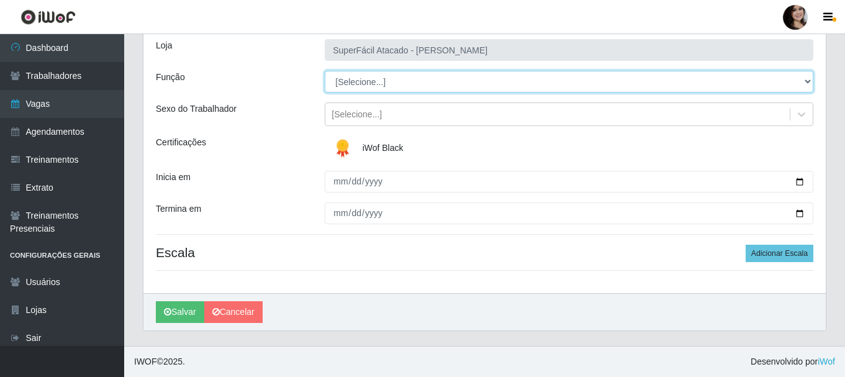
click at [810, 81] on select "[Selecione...] Embalador Embalador + Embalador ++ Operador de Caixa Operador de…" at bounding box center [569, 82] width 489 height 22
select select "22"
click at [325, 71] on select "[Selecione...] Embalador Embalador + Embalador ++ Operador de Caixa Operador de…" at bounding box center [569, 82] width 489 height 22
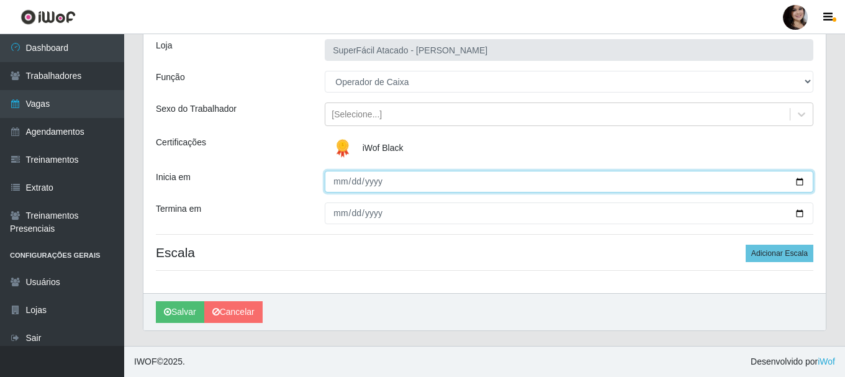
click at [794, 179] on input "Inicia em" at bounding box center [569, 182] width 489 height 22
click at [799, 179] on input "Inicia em" at bounding box center [569, 182] width 489 height 22
type input "2025-11-03"
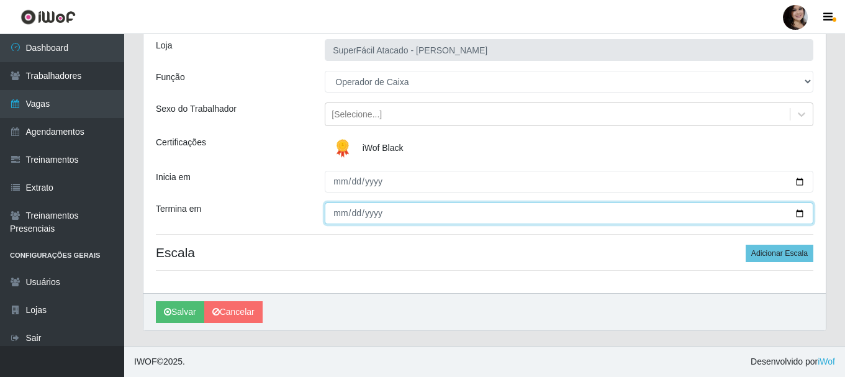
click at [799, 214] on input "Termina em" at bounding box center [569, 213] width 489 height 22
type input "2025-11-03"
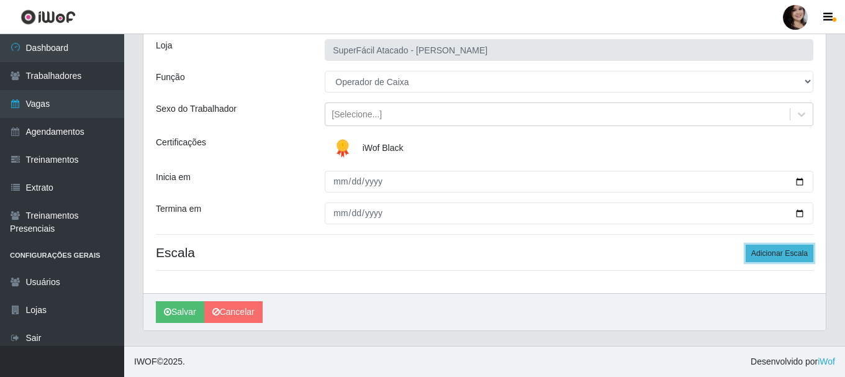
click at [756, 257] on button "Adicionar Escala" at bounding box center [780, 253] width 68 height 17
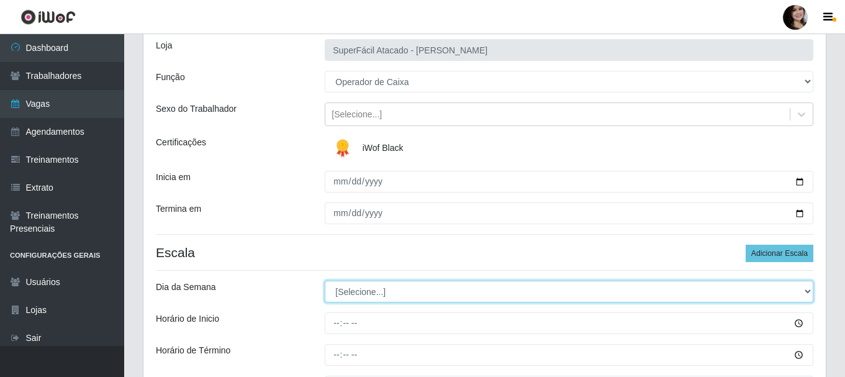
click at [807, 290] on select "[Selecione...] Segunda Terça Quarta Quinta Sexta Sábado Domingo" at bounding box center [569, 292] width 489 height 22
select select "1"
click at [325, 281] on select "[Selecione...] Segunda Terça Quarta Quinta Sexta Sábado Domingo" at bounding box center [569, 292] width 489 height 22
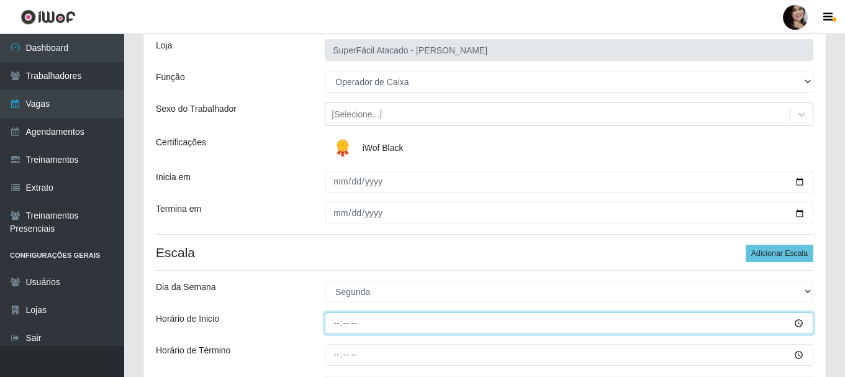
click at [798, 324] on input "Horário de Inicio" at bounding box center [569, 323] width 489 height 22
type input "07:30"
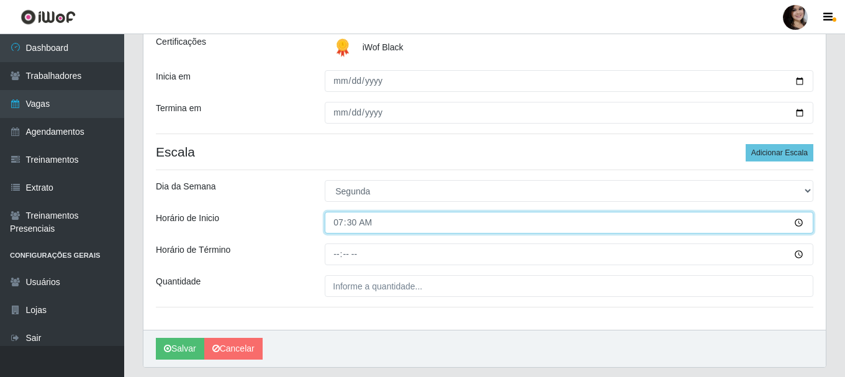
scroll to position [204, 0]
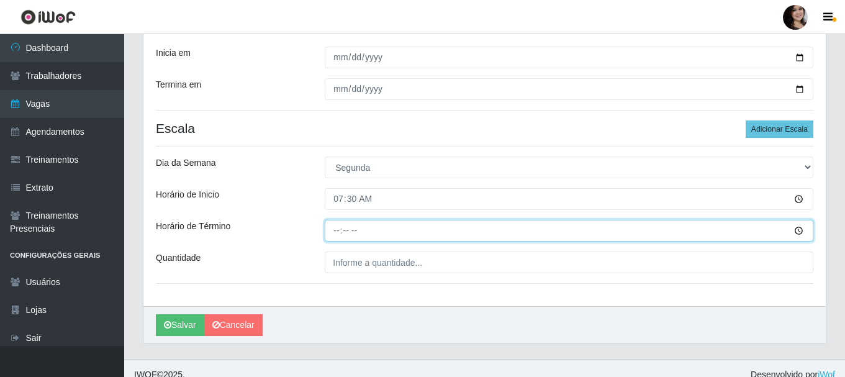
click at [797, 230] on input "Horário de Término" at bounding box center [569, 231] width 489 height 22
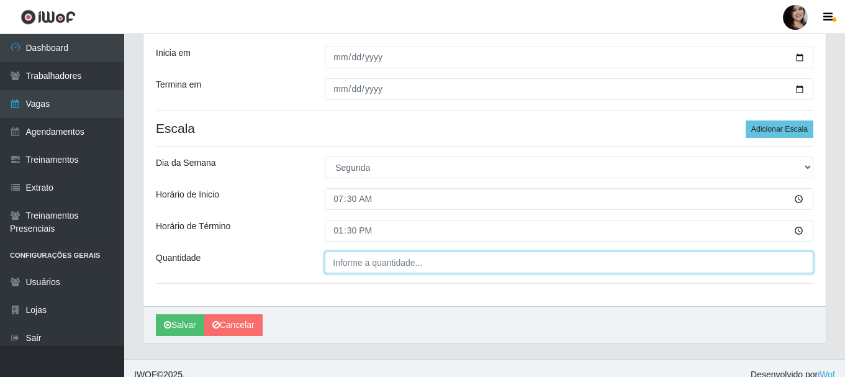
type input "13:30"
click at [386, 264] on input "___" at bounding box center [569, 263] width 489 height 22
type input "02_"
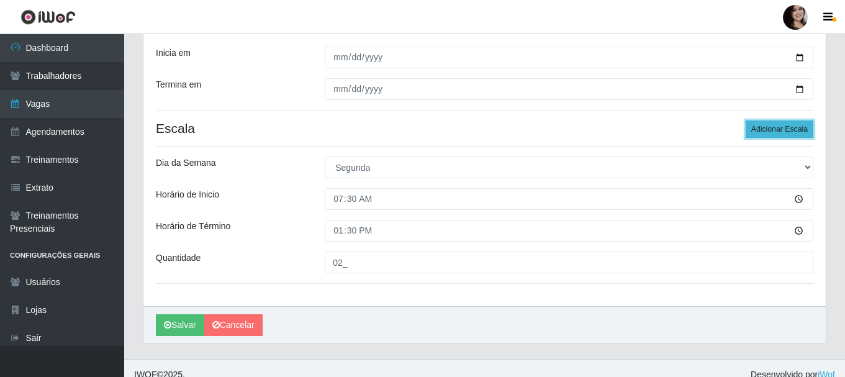
click at [783, 129] on button "Adicionar Escala" at bounding box center [780, 128] width 68 height 17
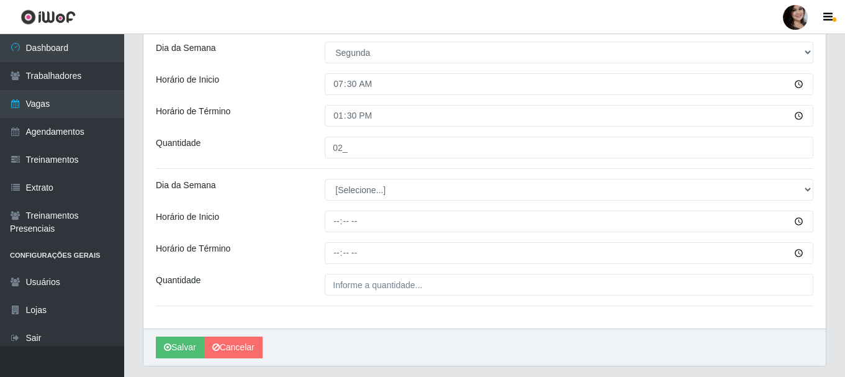
scroll to position [329, 0]
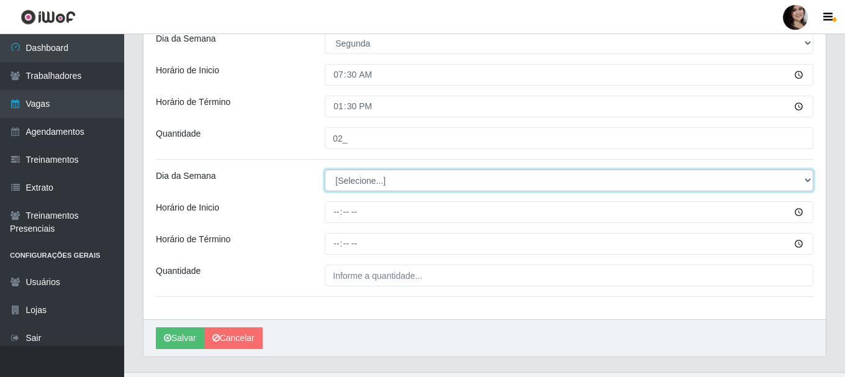
click at [806, 183] on select "[Selecione...] Segunda Terça Quarta Quinta Sexta Sábado Domingo" at bounding box center [569, 181] width 489 height 22
select select "1"
click at [325, 170] on select "[Selecione...] Segunda Terça Quarta Quinta Sexta Sábado Domingo" at bounding box center [569, 181] width 489 height 22
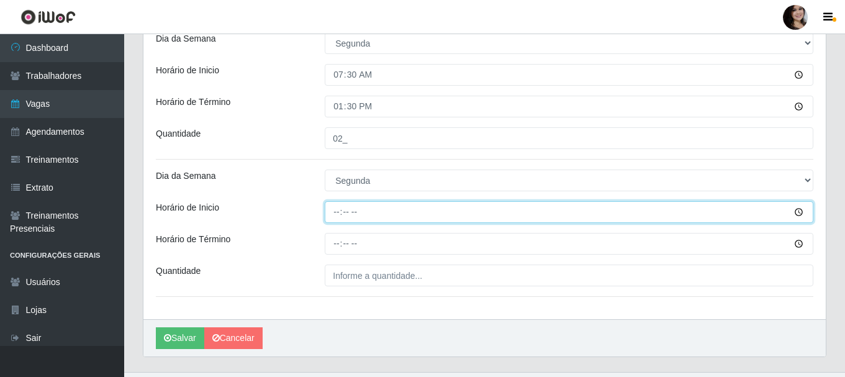
click at [794, 211] on input "Horário de Inicio" at bounding box center [569, 212] width 489 height 22
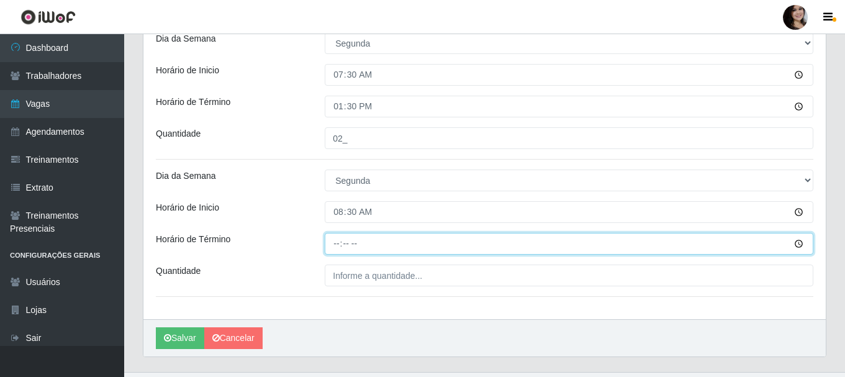
type input "08:30"
click at [797, 242] on input "Horário de Término" at bounding box center [569, 244] width 489 height 22
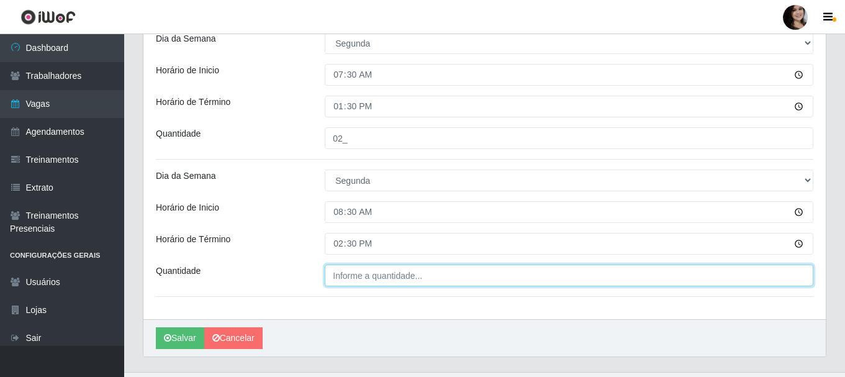
type input "14:30"
click at [453, 276] on input "___" at bounding box center [569, 276] width 489 height 22
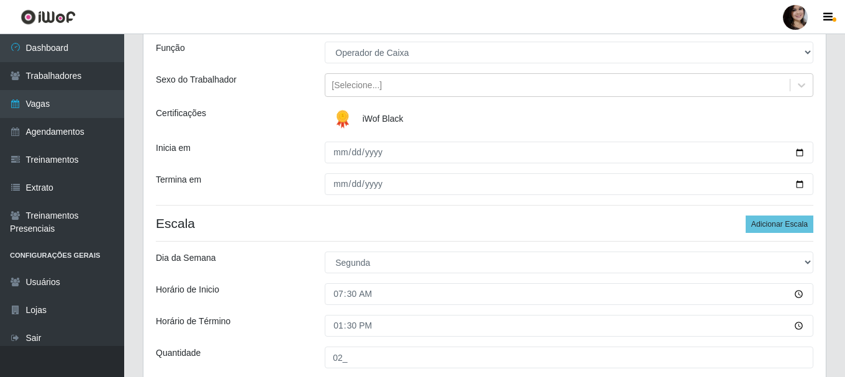
scroll to position [80, 0]
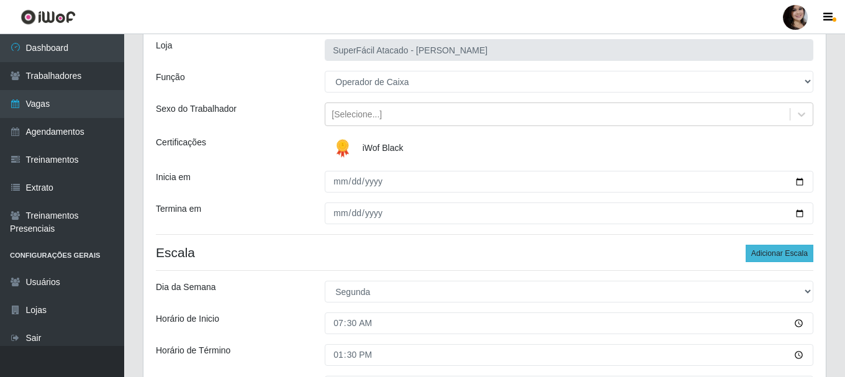
type input "02_"
click at [768, 254] on button "Adicionar Escala" at bounding box center [780, 253] width 68 height 17
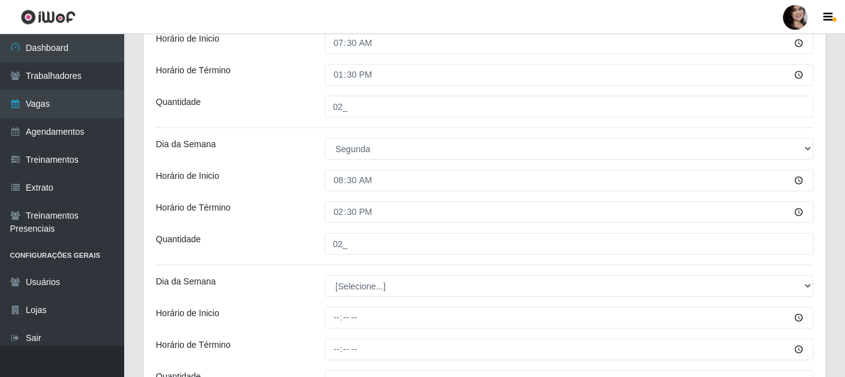
scroll to position [391, 0]
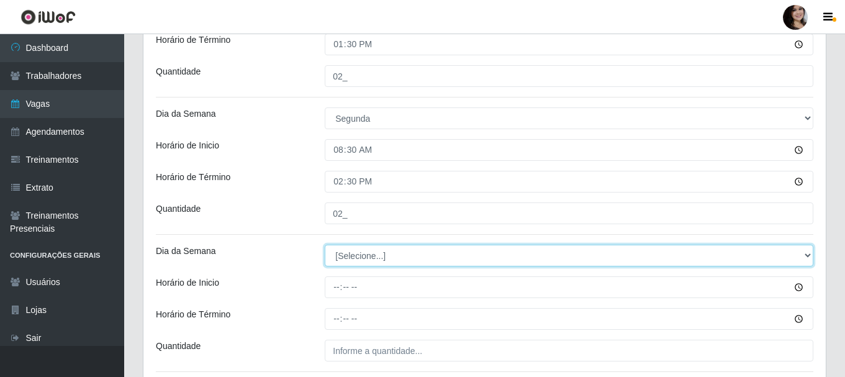
click at [809, 257] on select "[Selecione...] Segunda Terça Quarta Quinta Sexta Sábado Domingo" at bounding box center [569, 256] width 489 height 22
click at [325, 245] on select "[Selecione...] Segunda Terça Quarta Quinta Sexta Sábado Domingo" at bounding box center [569, 256] width 489 height 22
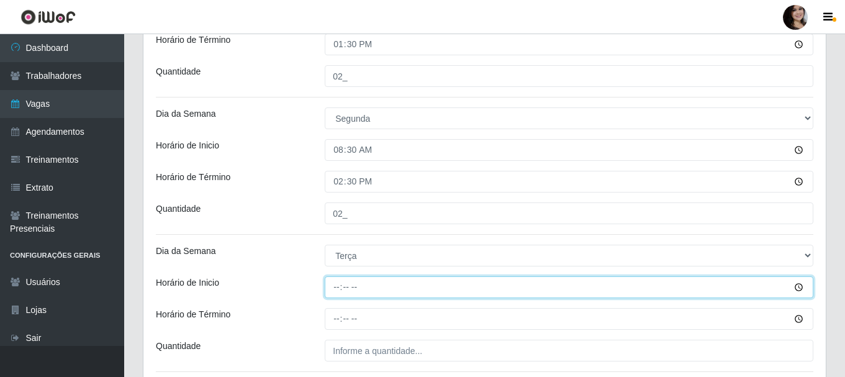
click at [803, 288] on input "Horário de Inicio" at bounding box center [569, 287] width 489 height 22
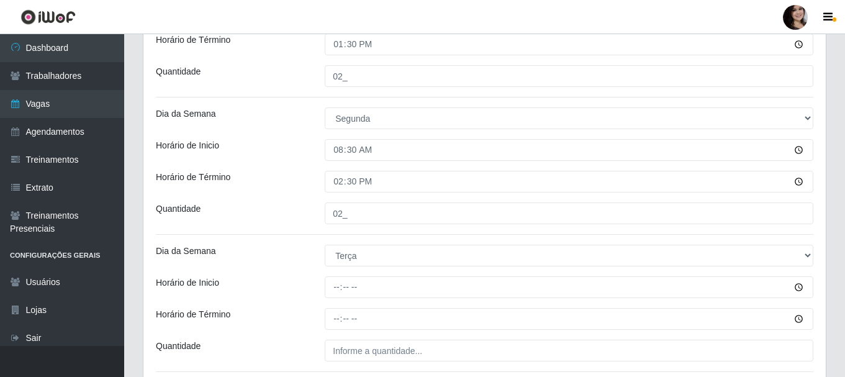
click at [291, 175] on div "Horário de Término" at bounding box center [231, 182] width 169 height 22
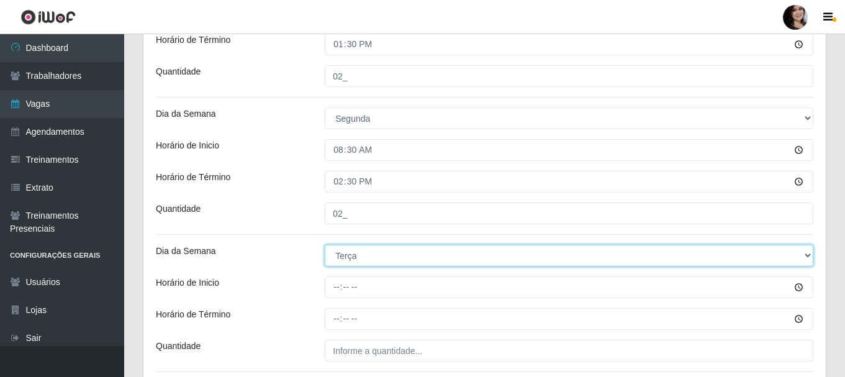
click at [804, 255] on select "[Selecione...] Segunda Terça Quarta Quinta Sexta Sábado Domingo" at bounding box center [569, 256] width 489 height 22
select select "1"
click at [325, 245] on select "[Selecione...] Segunda Terça Quarta Quinta Sexta Sábado Domingo" at bounding box center [569, 256] width 489 height 22
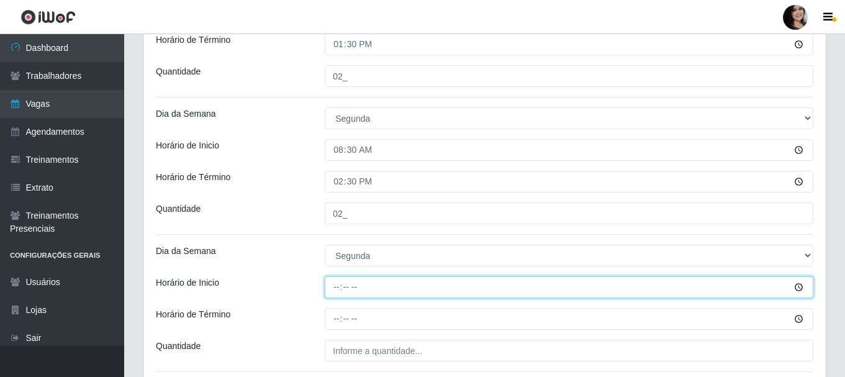
click at [797, 288] on input "Horário de Inicio" at bounding box center [569, 287] width 489 height 22
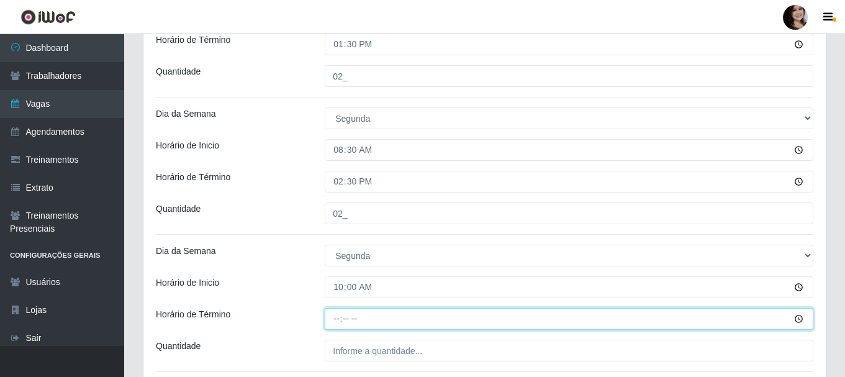
type input "10:00"
click at [802, 319] on input "Horário de Término" at bounding box center [569, 319] width 489 height 22
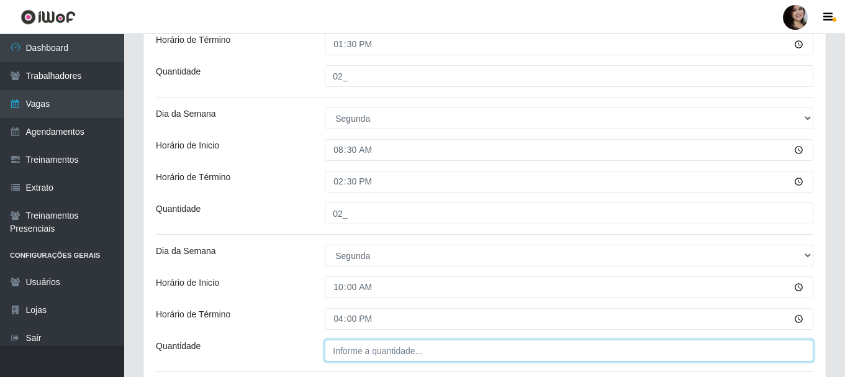
type input "16:00"
click at [378, 360] on input "___" at bounding box center [569, 351] width 489 height 22
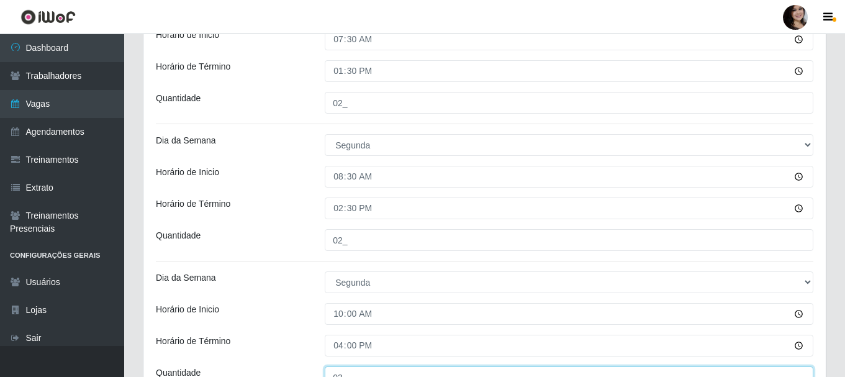
scroll to position [204, 0]
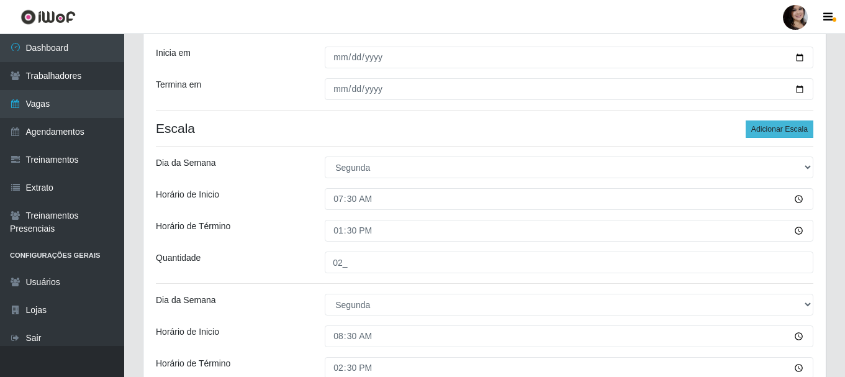
type input "03_"
click at [776, 130] on button "Adicionar Escala" at bounding box center [780, 128] width 68 height 17
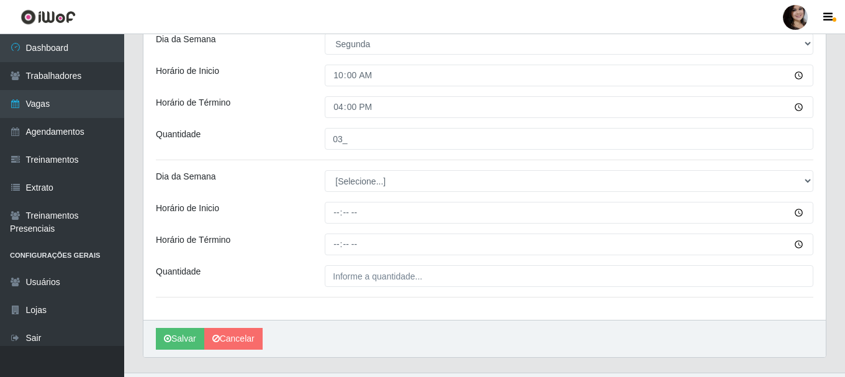
scroll to position [629, 0]
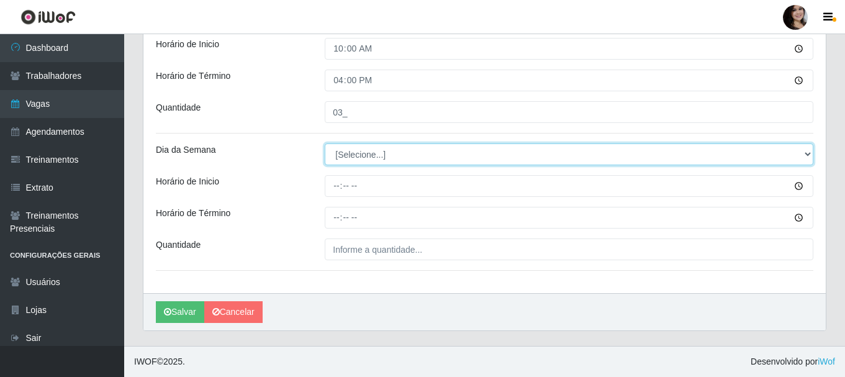
click at [808, 153] on select "[Selecione...] Segunda Terça Quarta Quinta Sexta Sábado Domingo" at bounding box center [569, 154] width 489 height 22
select select "1"
click at [325, 143] on select "[Selecione...] Segunda Terça Quarta Quinta Sexta Sábado Domingo" at bounding box center [569, 154] width 489 height 22
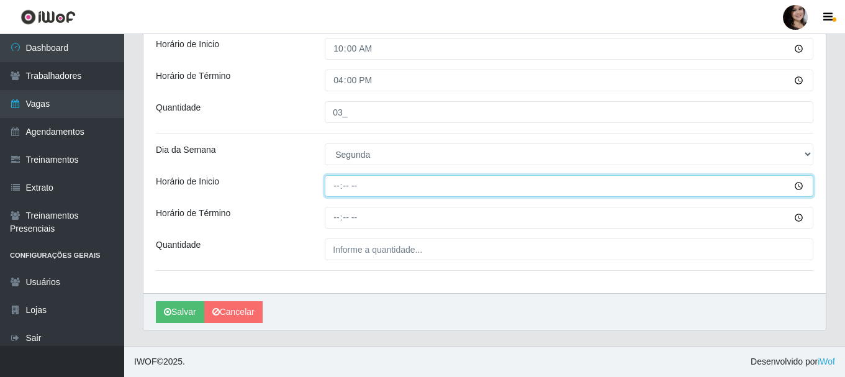
click at [801, 184] on input "Horário de Inicio" at bounding box center [569, 186] width 489 height 22
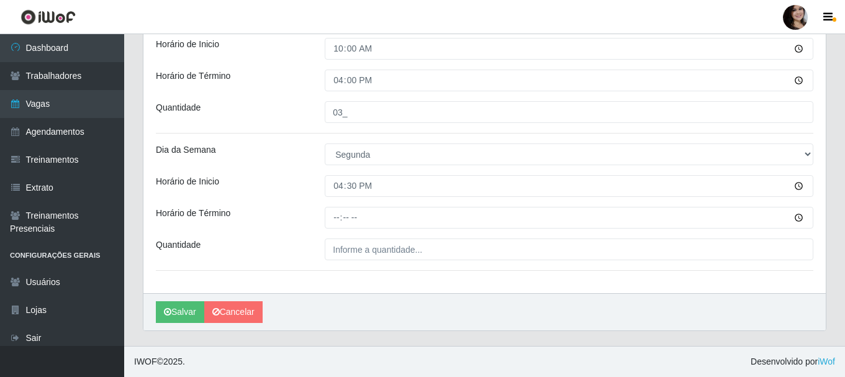
type input "16:30"
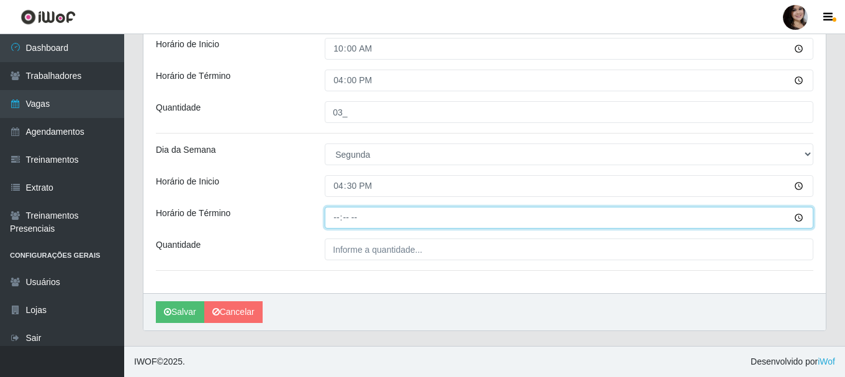
click at [798, 217] on input "Horário de Término" at bounding box center [569, 218] width 489 height 22
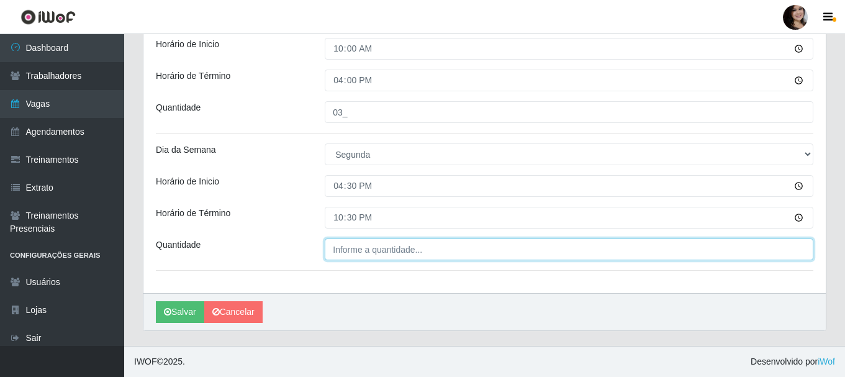
type input "22:30"
click at [376, 256] on input "___" at bounding box center [569, 249] width 489 height 22
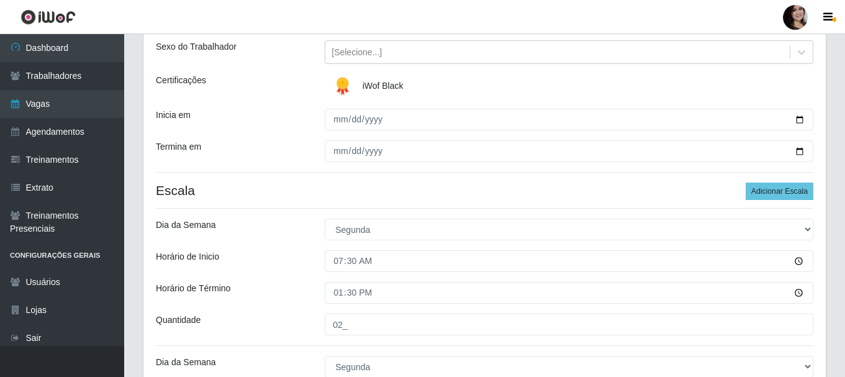
scroll to position [132, 0]
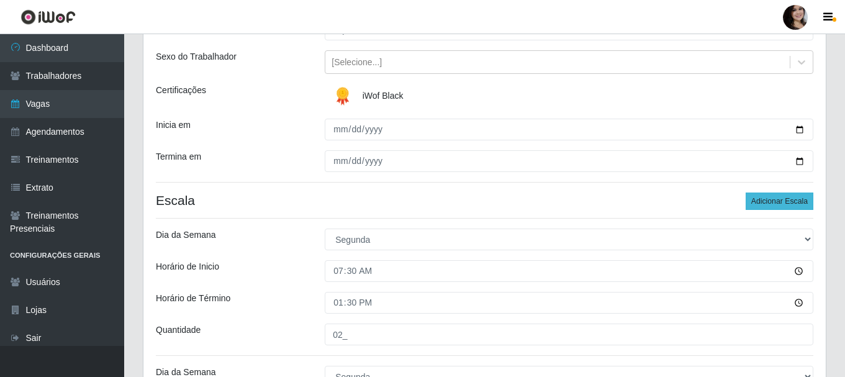
type input "03_"
click at [766, 199] on button "Adicionar Escala" at bounding box center [780, 201] width 68 height 17
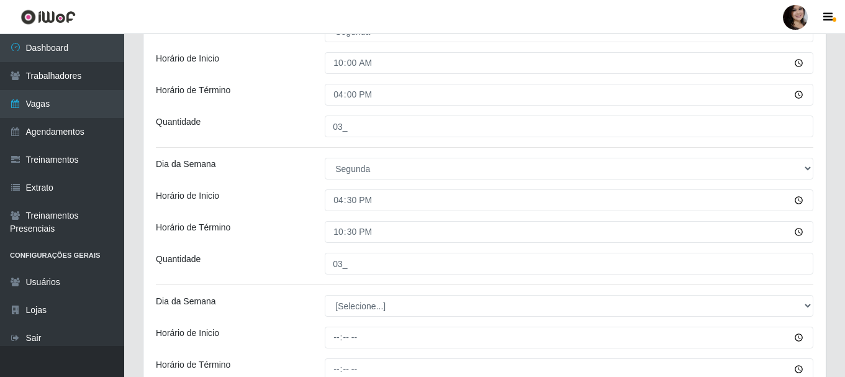
scroll to position [691, 0]
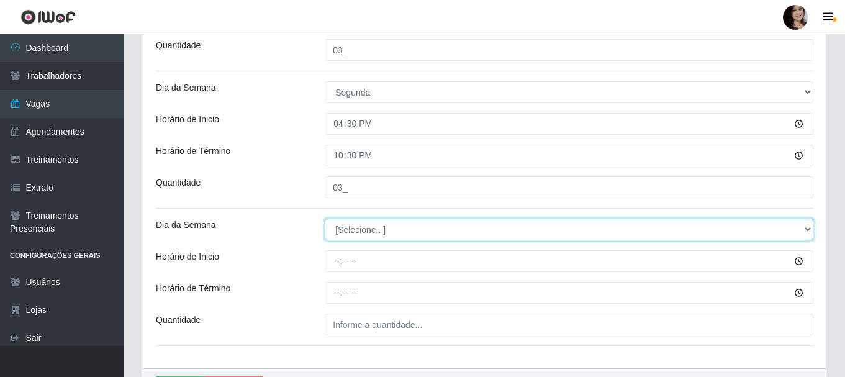
click at [810, 227] on select "[Selecione...] Segunda Terça Quarta Quinta Sexta Sábado Domingo" at bounding box center [569, 230] width 489 height 22
select select "1"
click at [325, 219] on select "[Selecione...] Segunda Terça Quarta Quinta Sexta Sábado Domingo" at bounding box center [569, 230] width 489 height 22
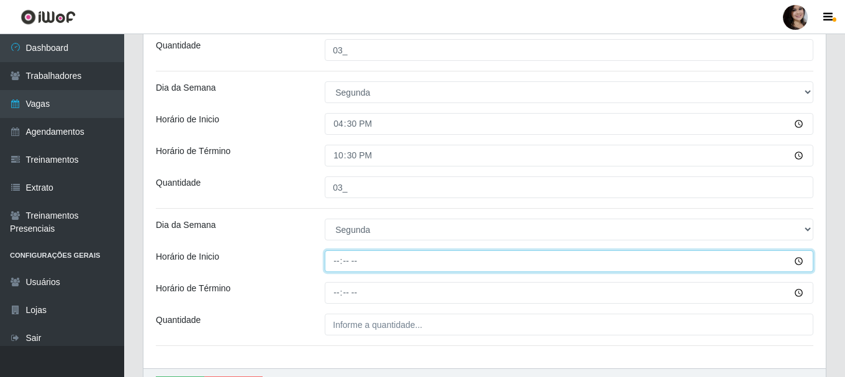
click at [797, 260] on input "Horário de Inicio" at bounding box center [569, 261] width 489 height 22
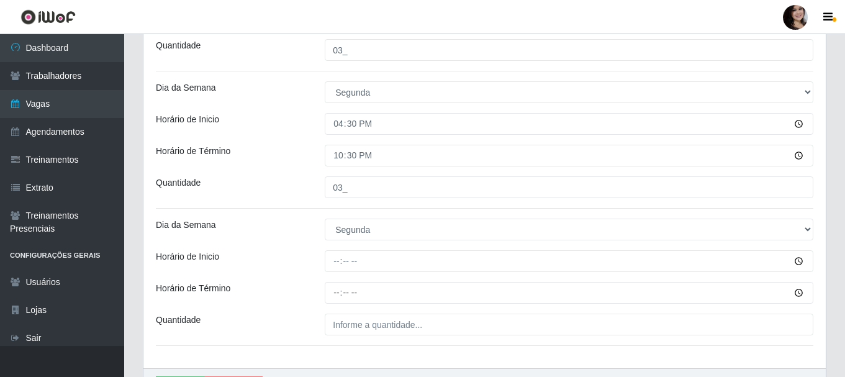
click at [281, 291] on div "Horário de Término" at bounding box center [231, 293] width 169 height 22
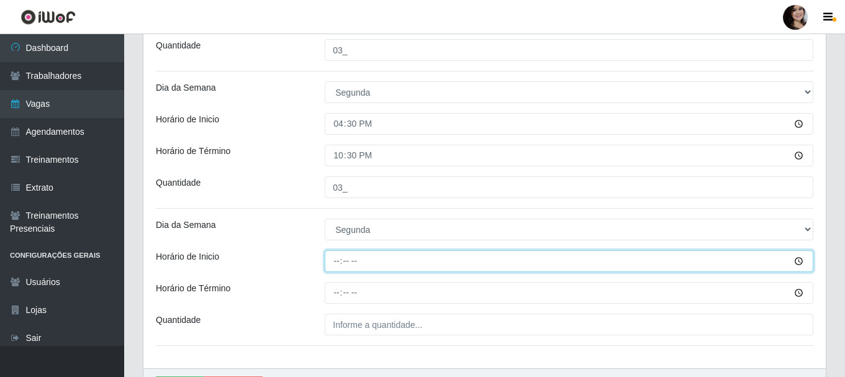
click at [804, 261] on input "Horário de Inicio" at bounding box center [569, 261] width 489 height 22
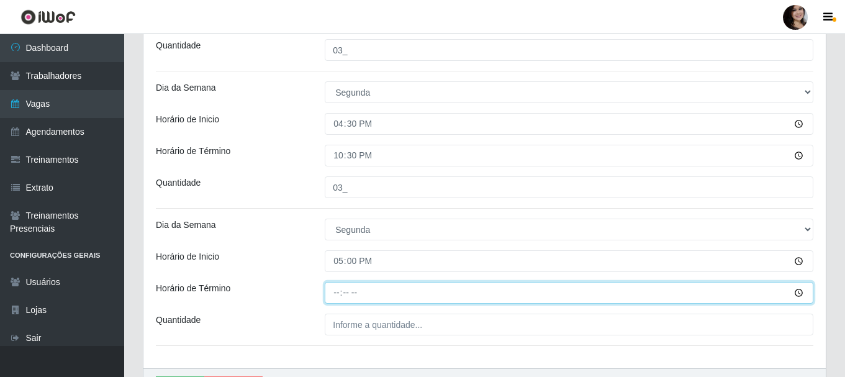
type input "17:00"
click at [802, 296] on input "Horário de Término" at bounding box center [569, 293] width 489 height 22
type input "23:00"
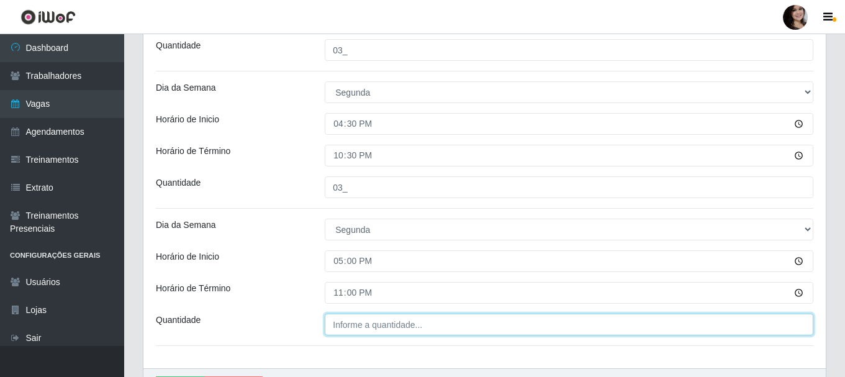
type input "___"
type input "23:00"
click at [368, 327] on input "___" at bounding box center [569, 325] width 489 height 22
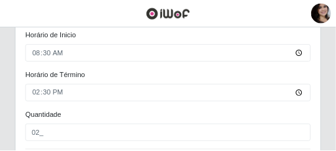
scroll to position [691, 0]
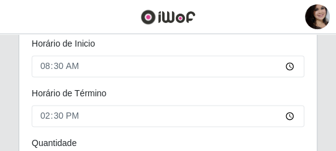
type input "04_"
click at [56, 22] on header "Perfil Alterar Senha Sair" at bounding box center [168, 17] width 336 height 34
click at [334, 103] on div "Carregando... Formulário de Adicionar Agendamento Loja SuperFácil Atacado - Joã…" at bounding box center [168, 138] width 336 height 1503
click at [1, 61] on div "Carregando... Formulário de Adicionar Agendamento Loja SuperFácil Atacado - Joã…" at bounding box center [168, 138] width 336 height 1503
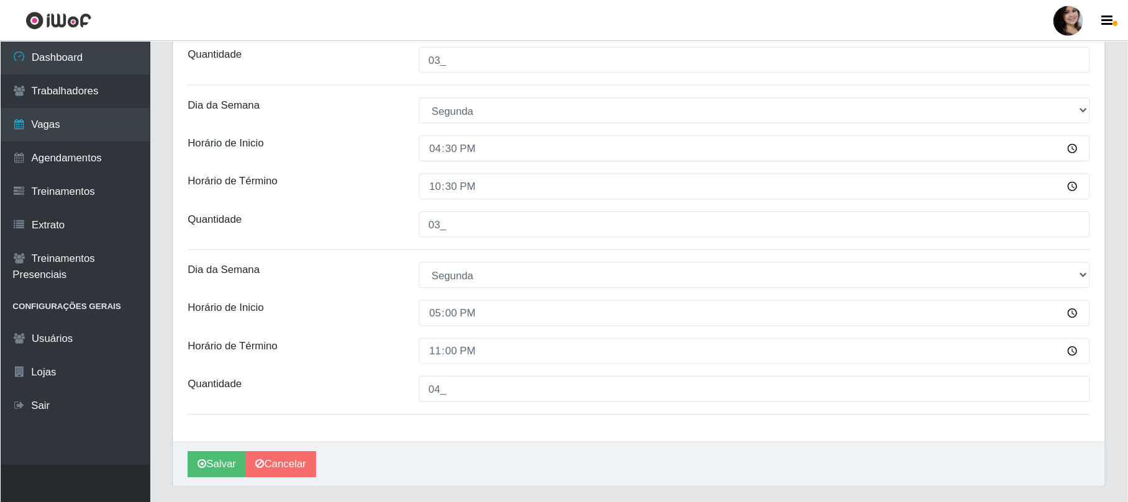
scroll to position [644, 0]
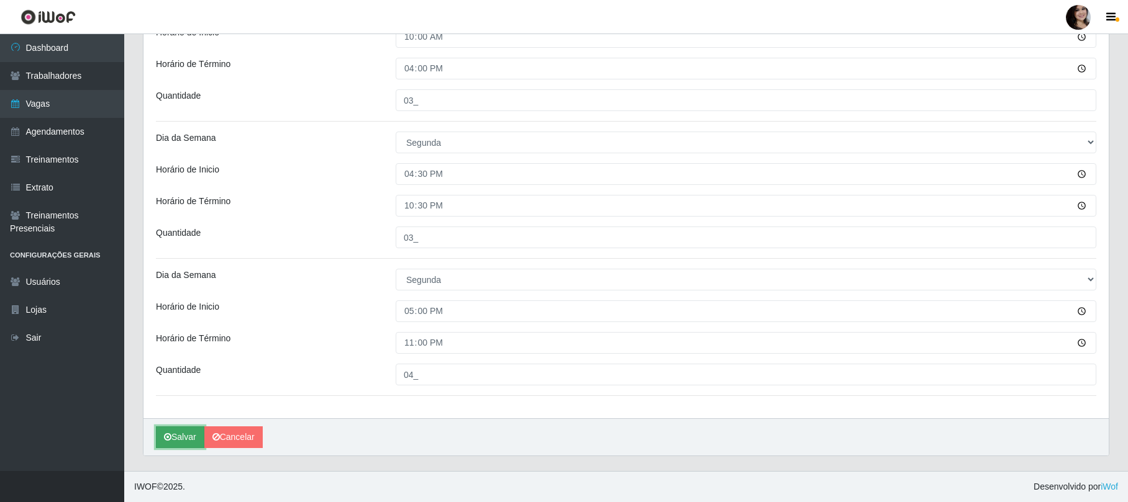
click at [177, 376] on button "Salvar" at bounding box center [180, 438] width 48 height 22
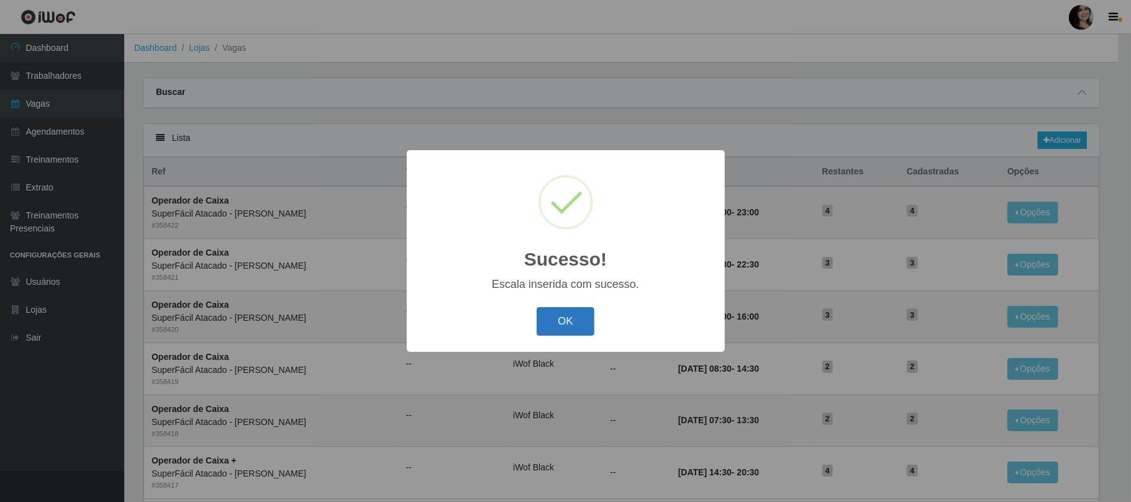
click at [560, 330] on button "OK" at bounding box center [566, 321] width 58 height 29
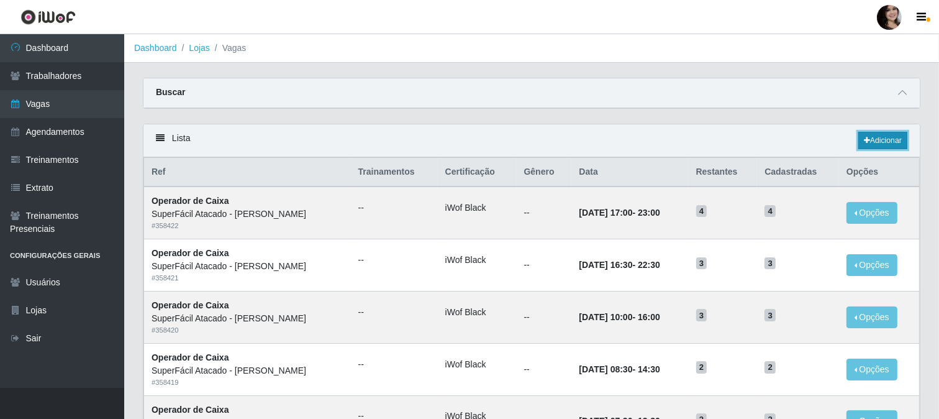
click at [848, 143] on icon at bounding box center [867, 140] width 6 height 7
click at [848, 137] on icon at bounding box center [867, 140] width 6 height 7
drag, startPoint x: 899, startPoint y: 88, endPoint x: 903, endPoint y: 94, distance: 7.6
click at [848, 88] on span at bounding box center [902, 93] width 15 height 14
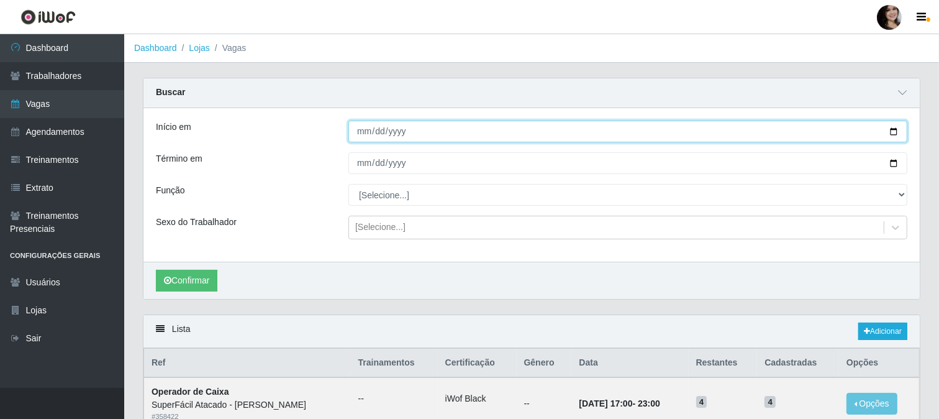
click at [848, 131] on input "Início em" at bounding box center [627, 131] width 559 height 22
click at [848, 132] on input "[DATE]" at bounding box center [627, 131] width 559 height 22
type input "[DATE]"
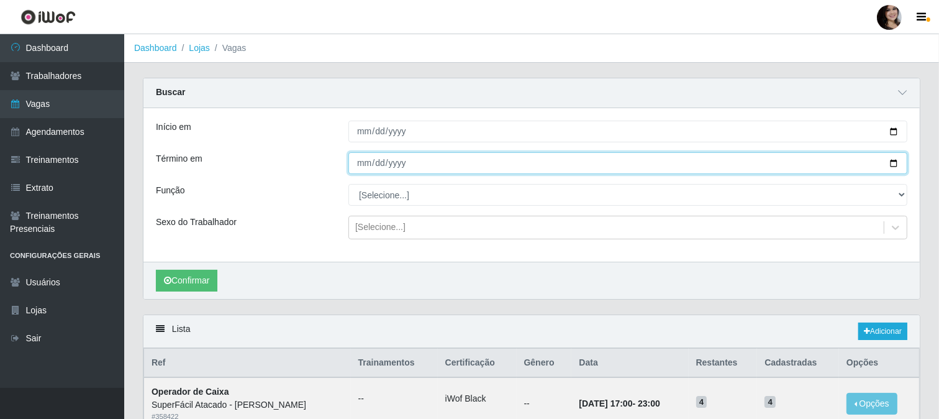
click at [848, 163] on input "Término em" at bounding box center [627, 163] width 559 height 22
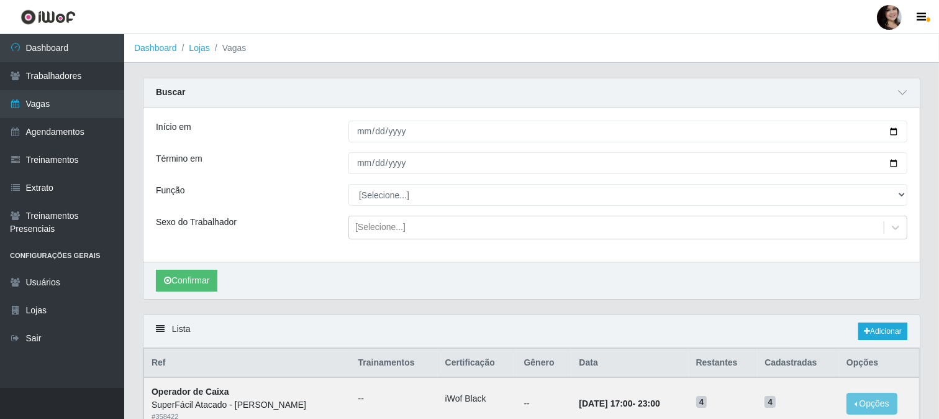
click at [590, 288] on div "Confirmar" at bounding box center [531, 279] width 776 height 37
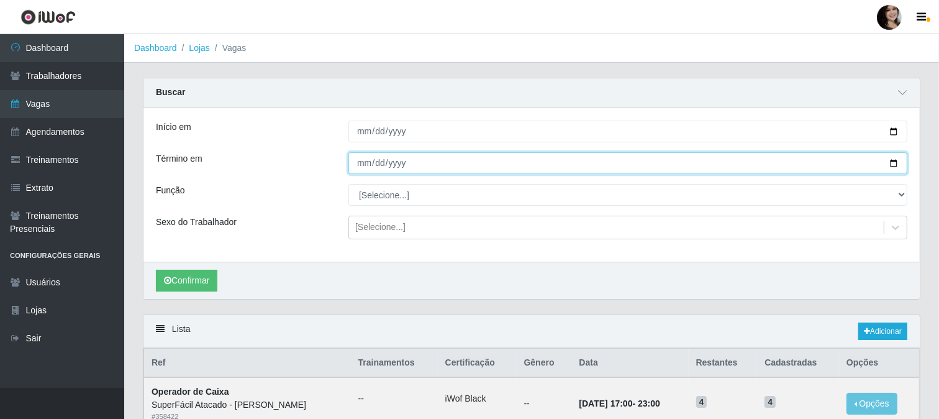
click at [848, 163] on input "Término em" at bounding box center [627, 163] width 559 height 22
type input "[DATE]"
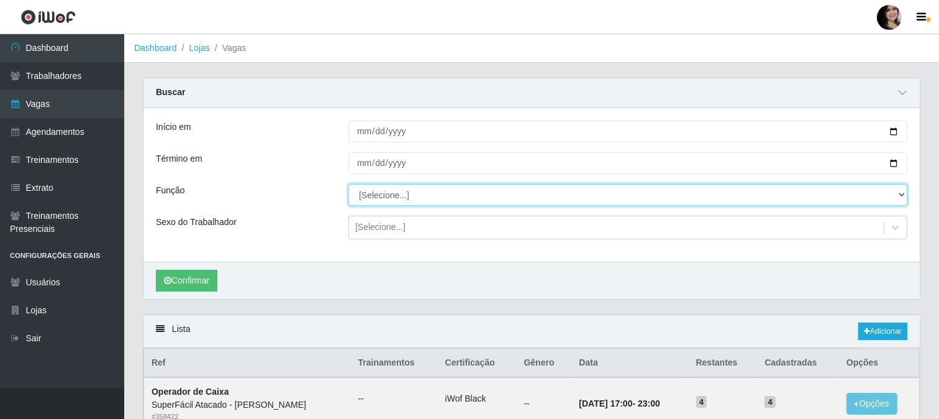
click at [848, 194] on select "[Selecione...] Embalador Embalador + Embalador ++ Operador de Caixa Operador de…" at bounding box center [627, 195] width 559 height 22
select select "22"
click at [348, 184] on select "[Selecione...] Embalador Embalador + Embalador ++ Operador de Caixa Operador de…" at bounding box center [627, 195] width 559 height 22
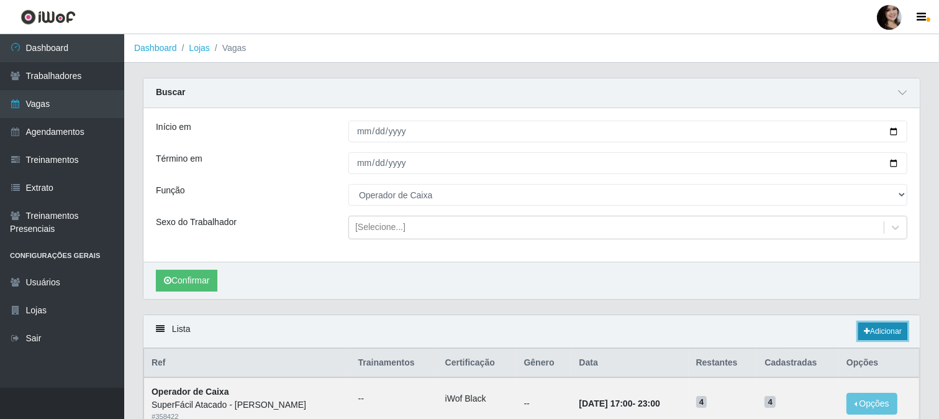
click at [848, 334] on link "Adicionar" at bounding box center [882, 330] width 49 height 17
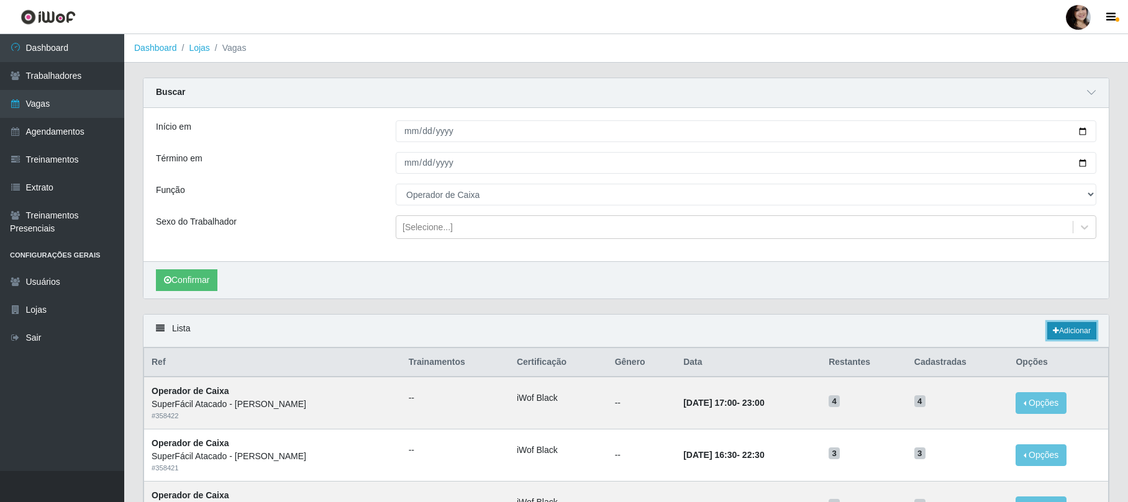
click at [848, 332] on link "Adicionar" at bounding box center [1071, 330] width 49 height 17
click at [848, 334] on icon at bounding box center [1056, 330] width 6 height 7
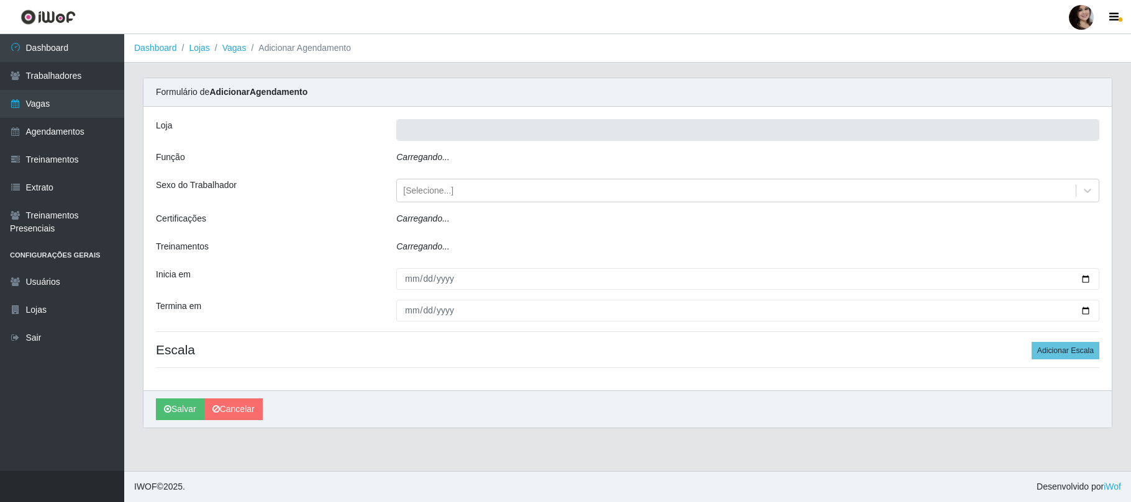
type input "SuperFácil Atacado - [PERSON_NAME]"
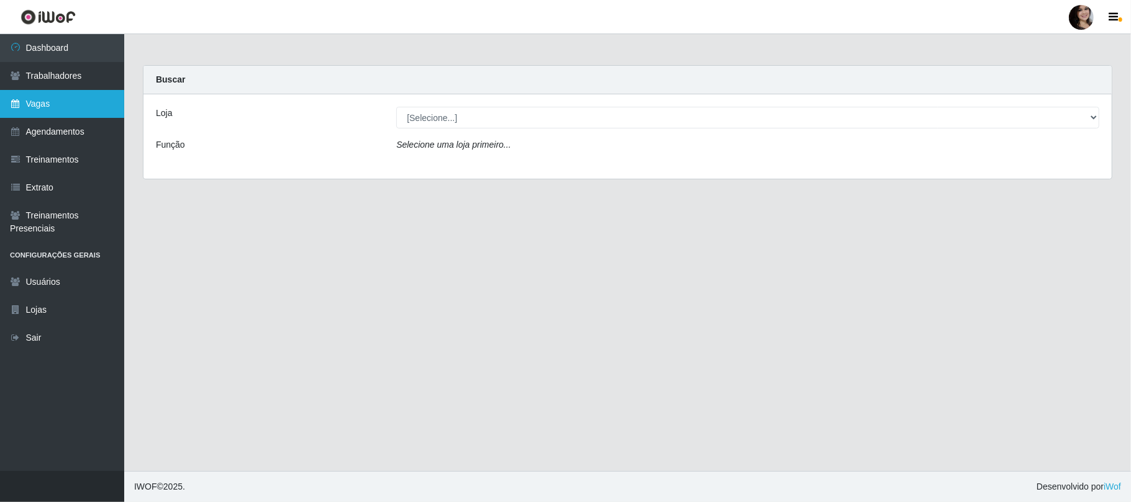
click at [45, 105] on link "Vagas" at bounding box center [62, 104] width 124 height 28
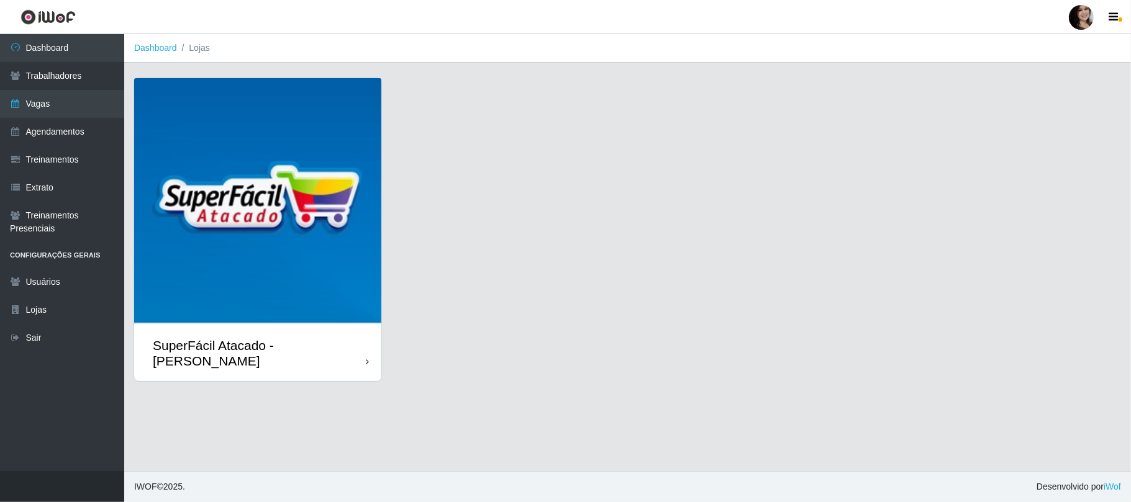
click at [314, 129] on img at bounding box center [257, 201] width 247 height 247
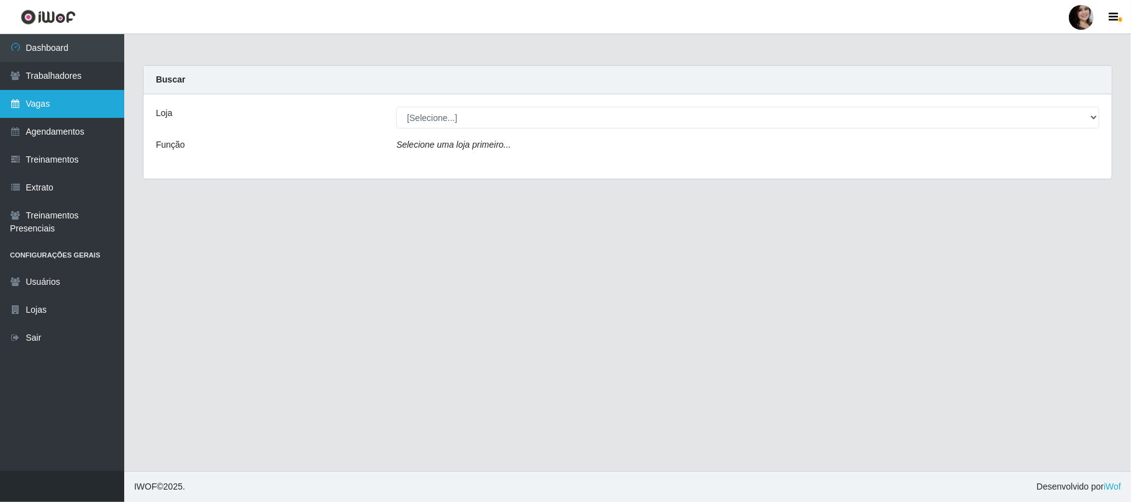
click at [29, 97] on link "Vagas" at bounding box center [62, 104] width 124 height 28
click at [70, 107] on link "Vagas" at bounding box center [62, 104] width 124 height 28
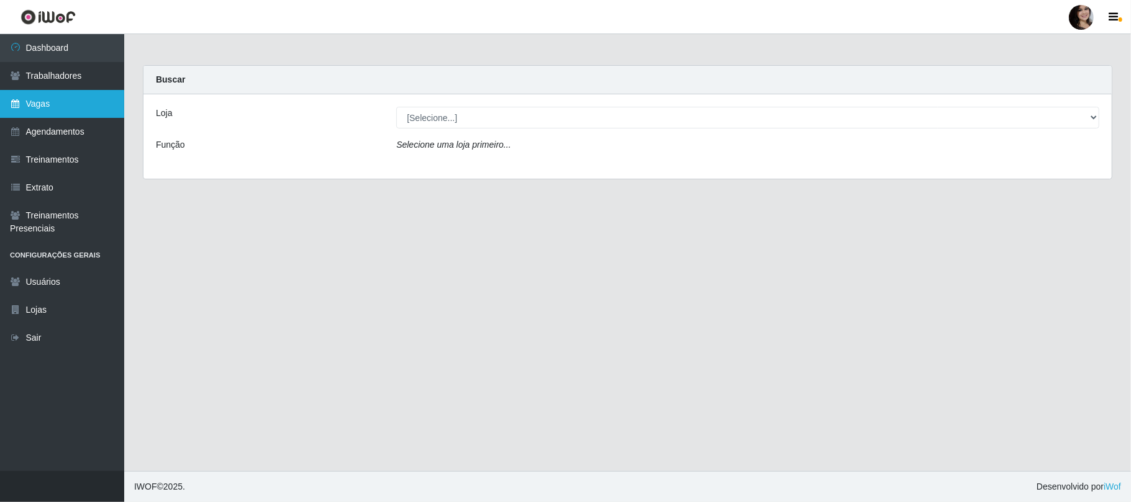
click at [70, 107] on link "Vagas" at bounding box center [62, 104] width 124 height 28
click at [30, 102] on link "Vagas" at bounding box center [62, 104] width 124 height 28
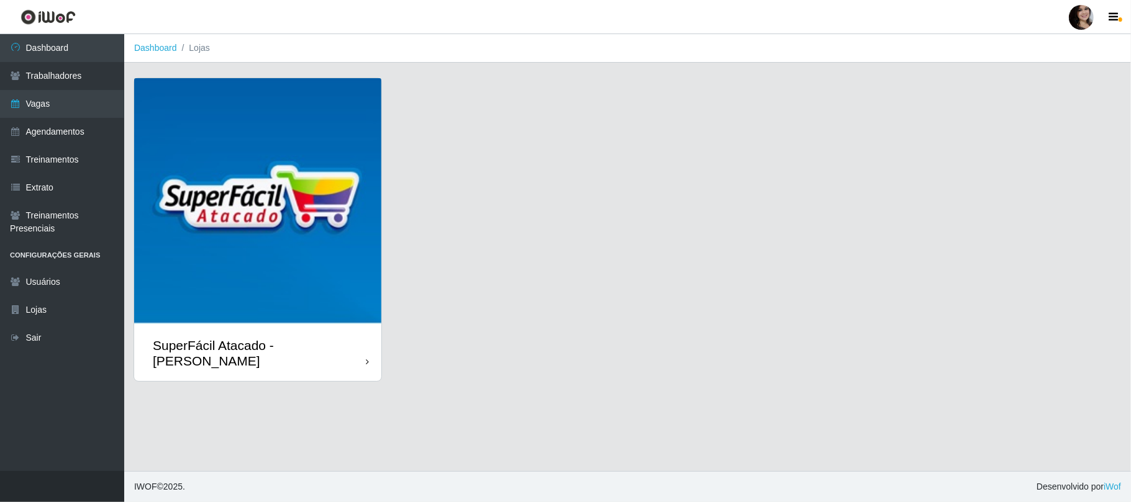
click at [194, 125] on img at bounding box center [257, 201] width 247 height 247
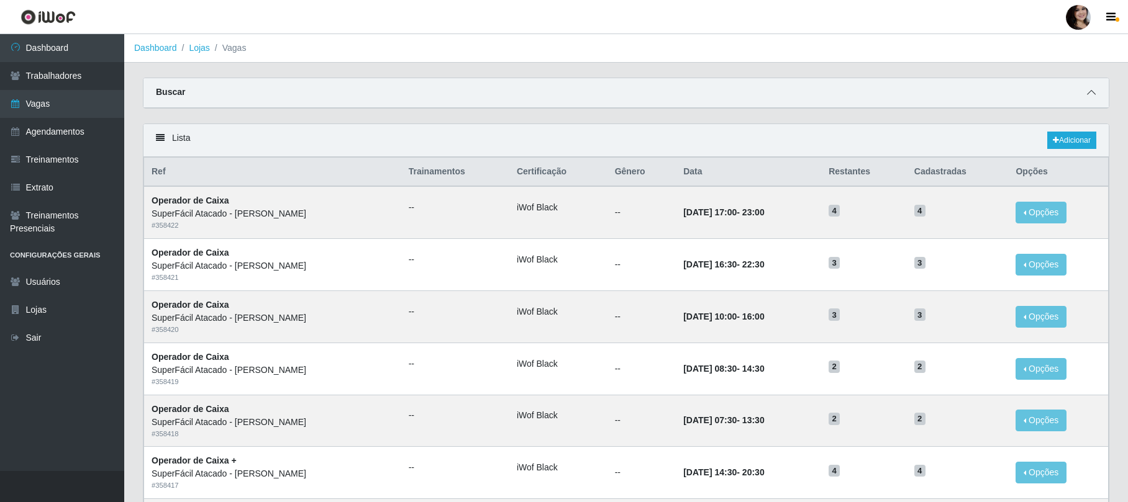
click at [1096, 96] on span at bounding box center [1091, 93] width 15 height 14
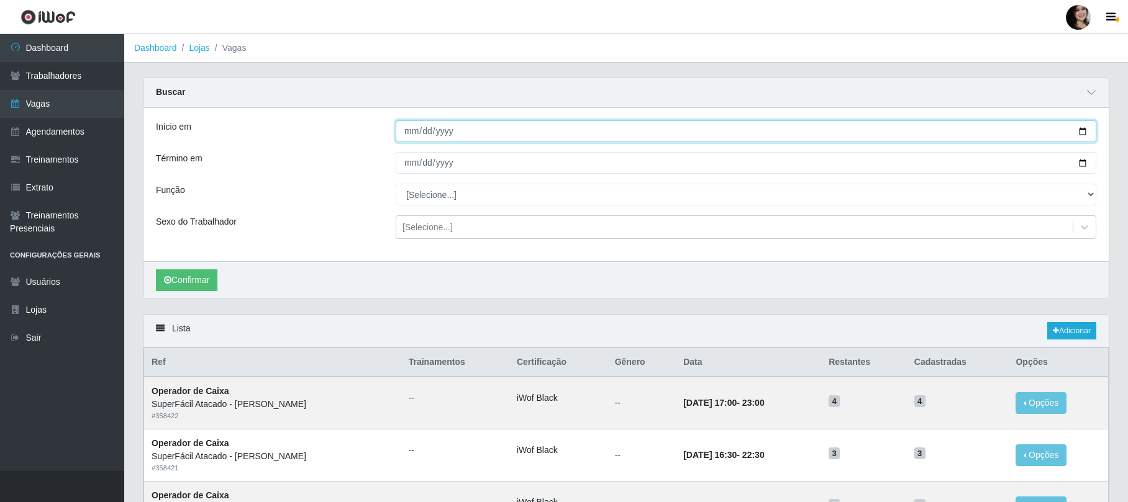
click at [1084, 133] on input "Início em" at bounding box center [746, 131] width 701 height 22
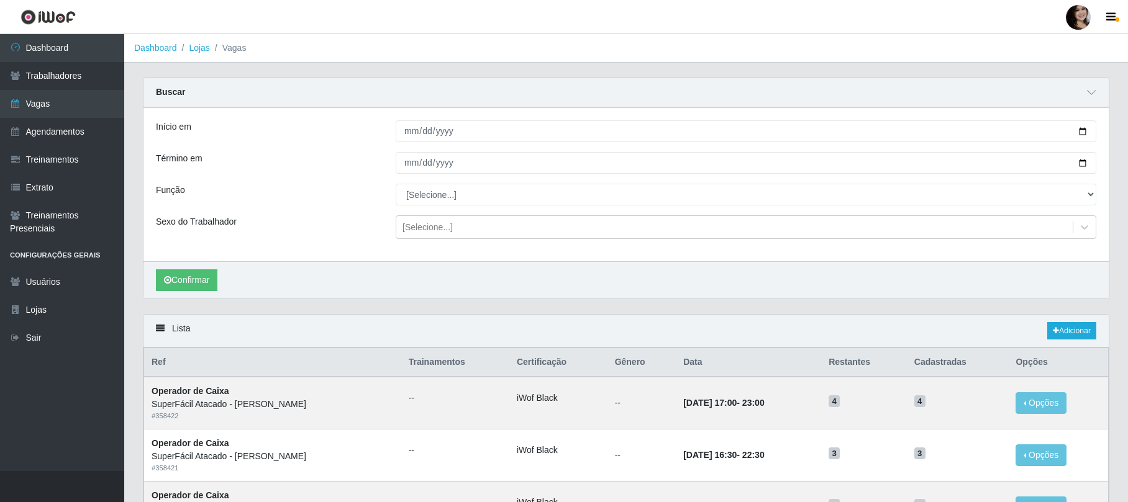
type input "[DATE]"
click at [37, 405] on ul "Dashboard Trabalhadores Vagas Agendamentos Treinamentos Extrato Treinamentos Pr…" at bounding box center [62, 252] width 124 height 437
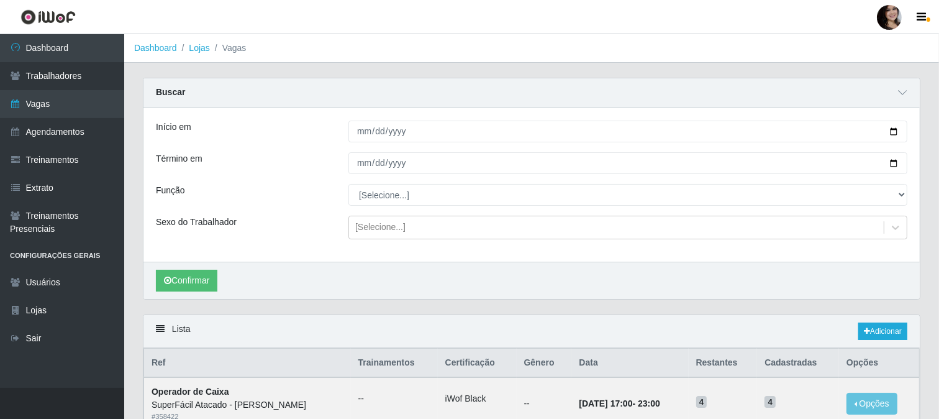
drag, startPoint x: 1078, startPoint y: 1, endPoint x: 607, endPoint y: 47, distance: 473.7
click at [607, 45] on ol "Dashboard Lojas Vagas" at bounding box center [531, 48] width 815 height 29
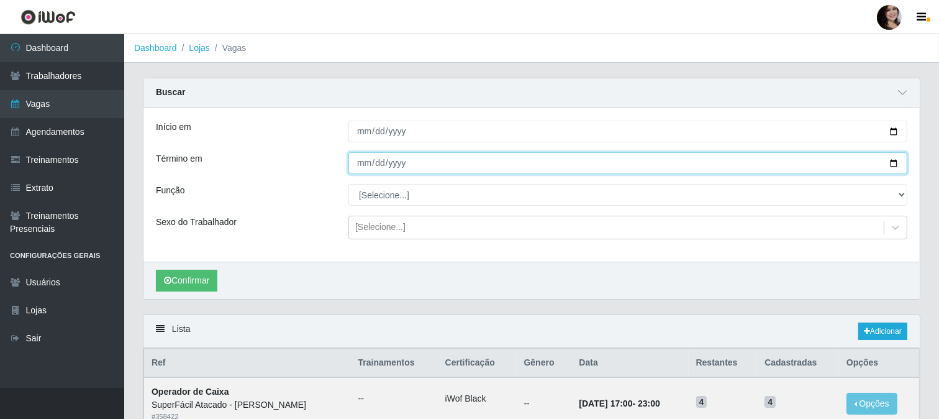
click at [890, 166] on input "Término em" at bounding box center [627, 163] width 559 height 22
type input "[DATE]"
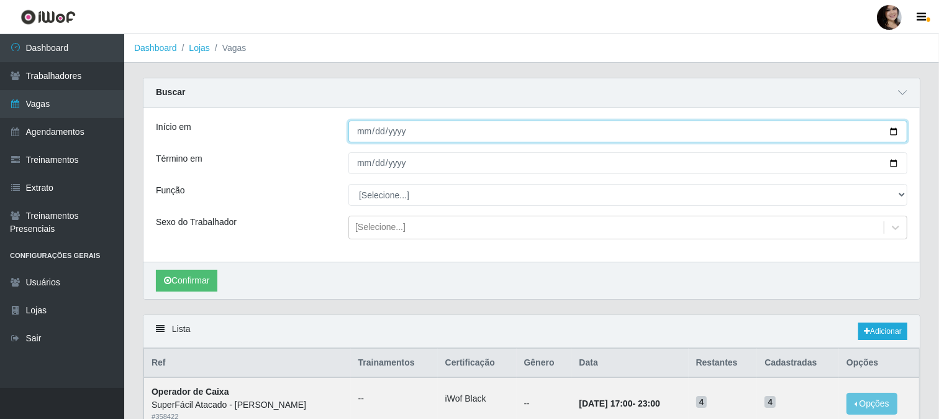
click at [895, 134] on input "[DATE]" at bounding box center [627, 131] width 559 height 22
click at [897, 133] on input "[DATE]" at bounding box center [627, 131] width 559 height 22
click at [891, 132] on input "[DATE]" at bounding box center [627, 131] width 559 height 22
type input "[DATE]"
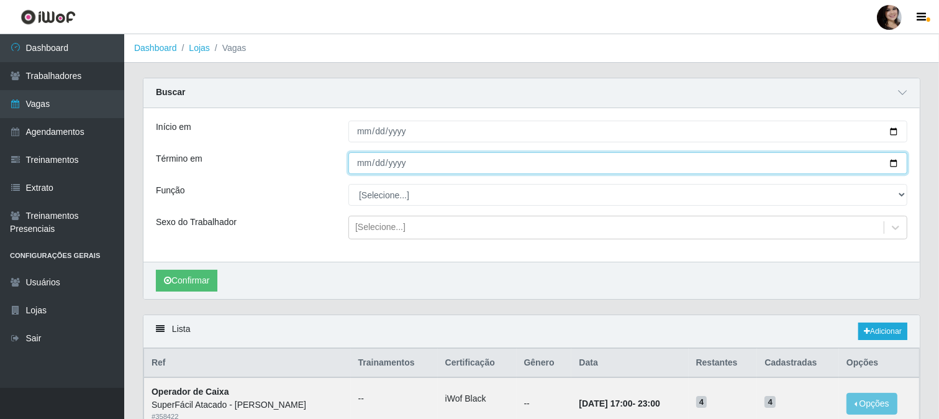
click at [891, 166] on input "[DATE]" at bounding box center [627, 163] width 559 height 22
click at [893, 162] on input "[DATE]" at bounding box center [627, 163] width 559 height 22
type input "[DATE]"
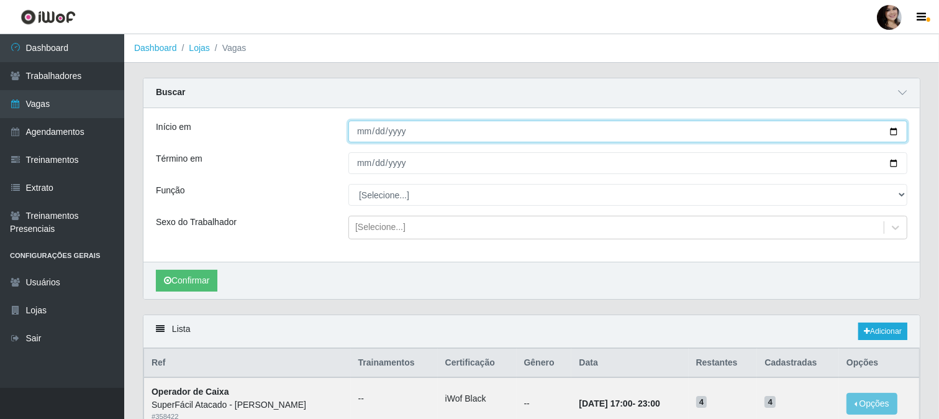
click at [895, 134] on input "[DATE]" at bounding box center [627, 131] width 559 height 22
type input "[DATE]"
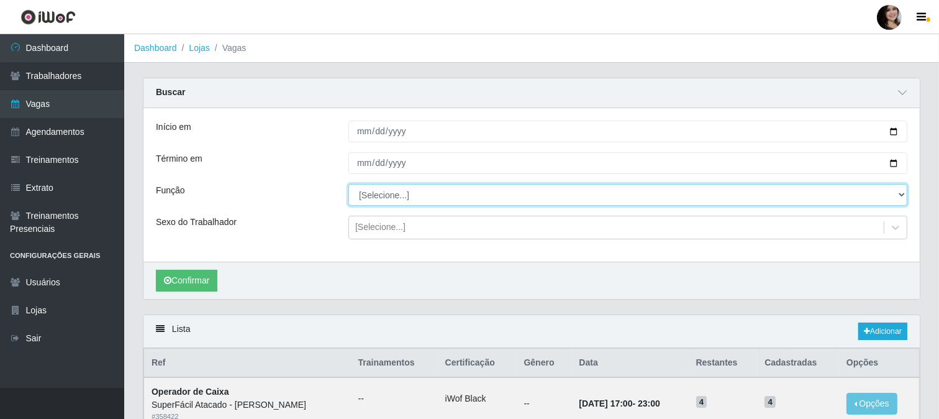
click at [904, 197] on select "[Selecione...] Embalador Embalador + Embalador ++ Operador de Caixa Operador de…" at bounding box center [627, 195] width 559 height 22
select select "22"
click at [348, 184] on select "[Selecione...] Embalador Embalador + Embalador ++ Operador de Caixa Operador de…" at bounding box center [627, 195] width 559 height 22
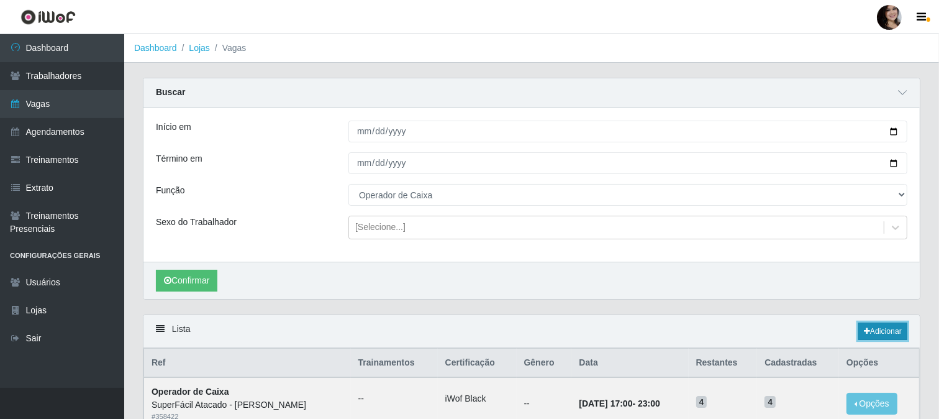
click at [858, 332] on link "Adicionar" at bounding box center [882, 330] width 49 height 17
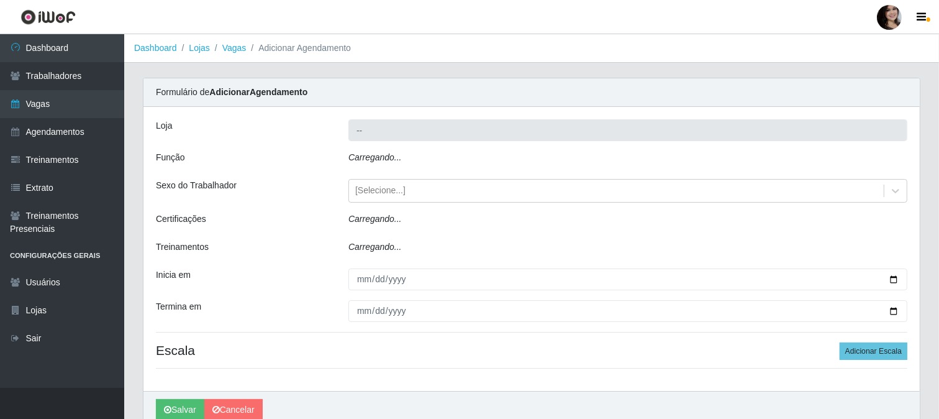
type input "SuperFácil Atacado - [PERSON_NAME]"
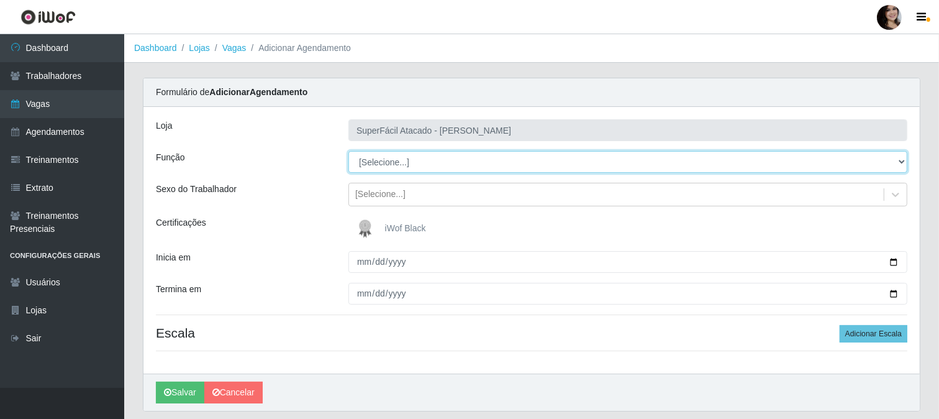
click at [901, 159] on select "[Selecione...] Embalador Embalador + Embalador ++ Operador de Caixa Operador de…" at bounding box center [627, 162] width 559 height 22
select select "22"
click at [348, 151] on select "[Selecione...] Embalador Embalador + Embalador ++ Operador de Caixa Operador de…" at bounding box center [627, 162] width 559 height 22
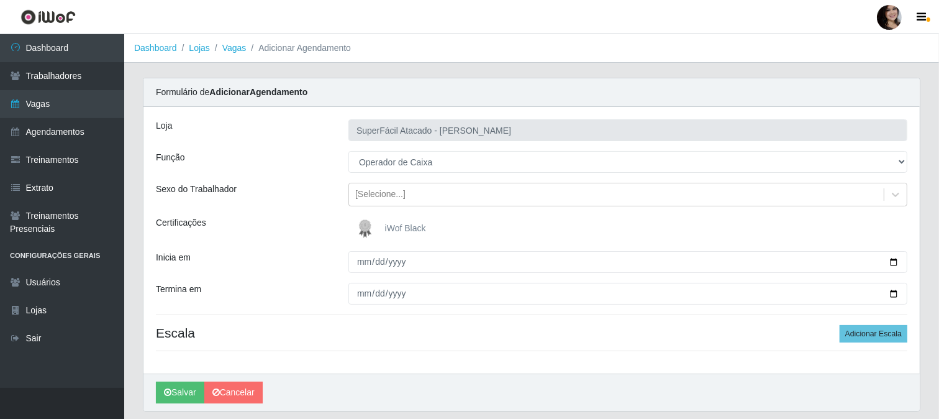
click at [431, 225] on div "iWof Black" at bounding box center [627, 228] width 559 height 25
click at [363, 231] on img at bounding box center [368, 228] width 30 height 25
click at [0, 0] on input "iWof Black" at bounding box center [0, 0] width 0 height 0
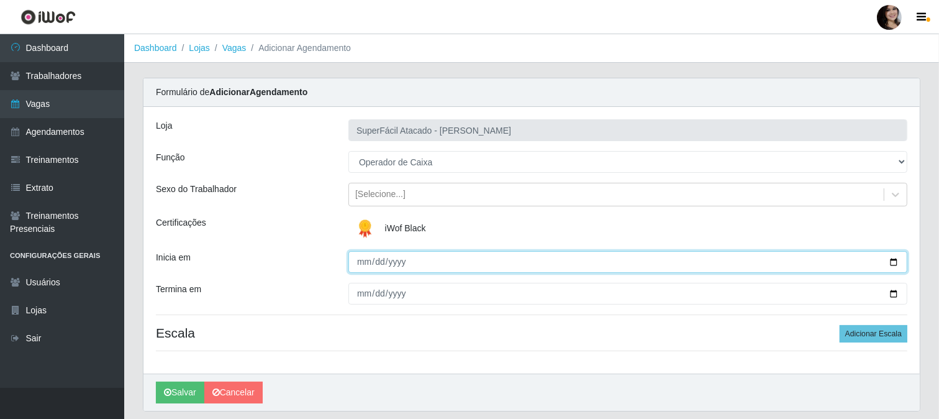
click at [894, 261] on input "Inicia em" at bounding box center [627, 262] width 559 height 22
type input "[DATE]"
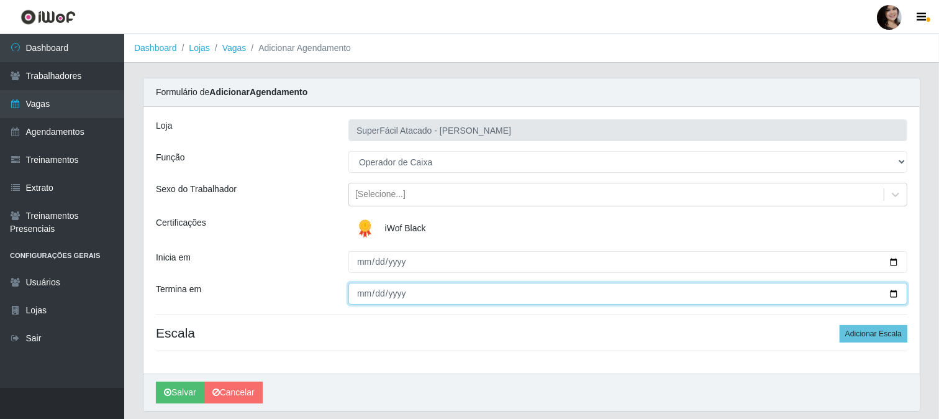
click at [892, 297] on input "Termina em" at bounding box center [627, 294] width 559 height 22
type input "[DATE]"
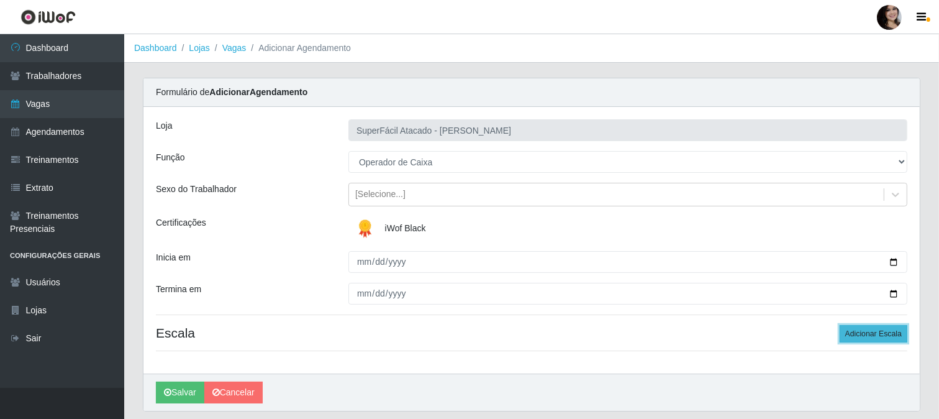
click at [866, 335] on button "Adicionar Escala" at bounding box center [874, 333] width 68 height 17
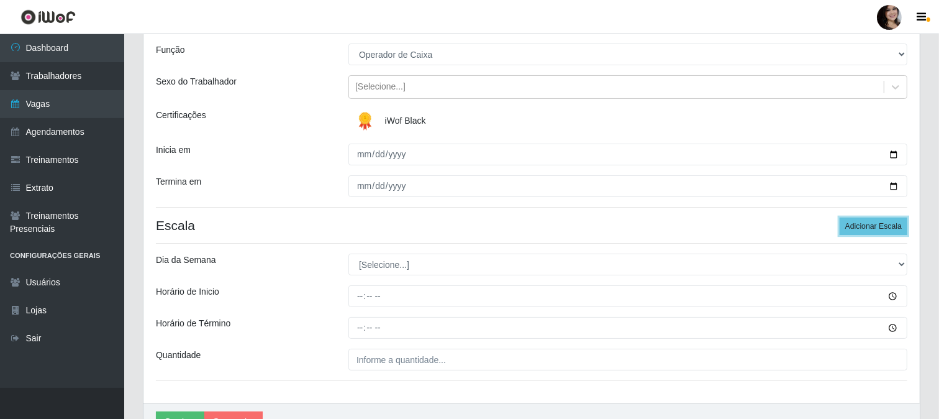
scroll to position [138, 0]
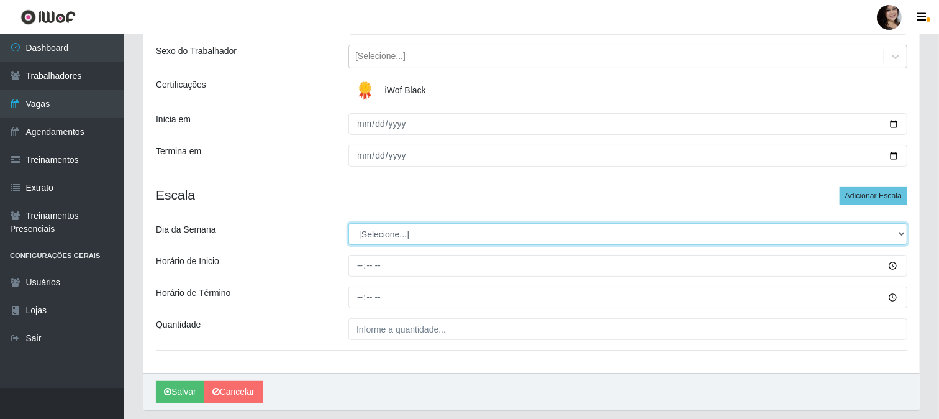
click at [898, 233] on select "[Selecione...] Segunda Terça Quarta Quinta Sexta Sábado Domingo" at bounding box center [627, 234] width 559 height 22
select select "2"
click at [348, 223] on select "[Selecione...] Segunda Terça Quarta Quinta Sexta Sábado Domingo" at bounding box center [627, 234] width 559 height 22
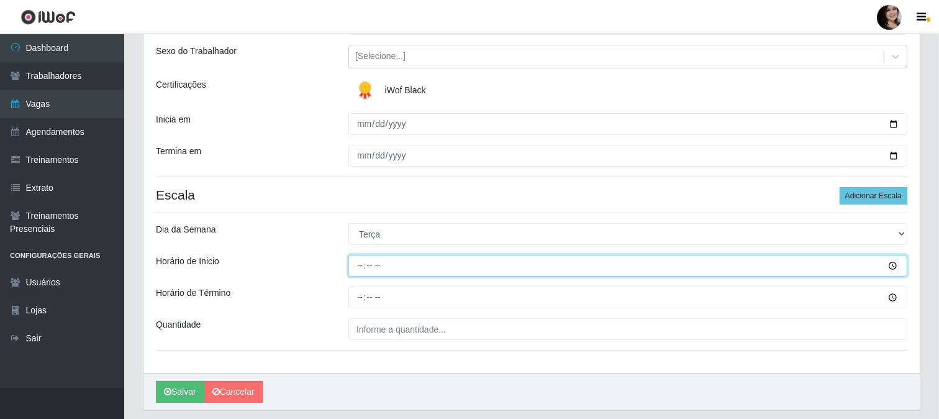
click at [887, 267] on input "Horário de Inicio" at bounding box center [627, 266] width 559 height 22
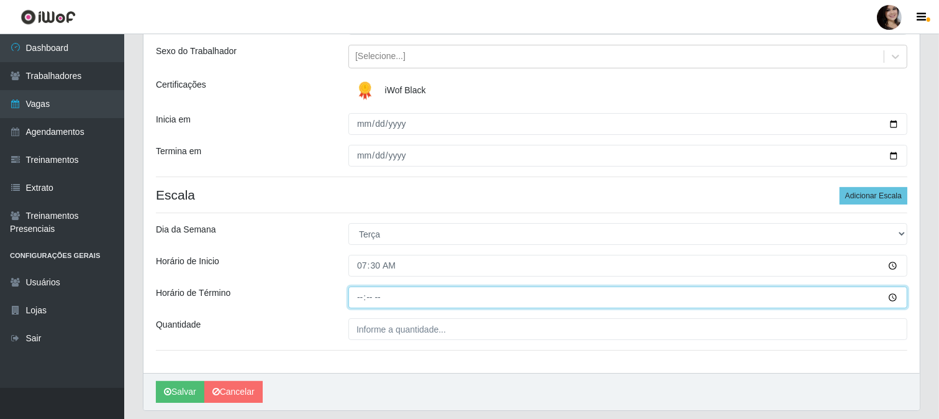
type input "07:30"
click at [890, 299] on input "Horário de Término" at bounding box center [627, 297] width 559 height 22
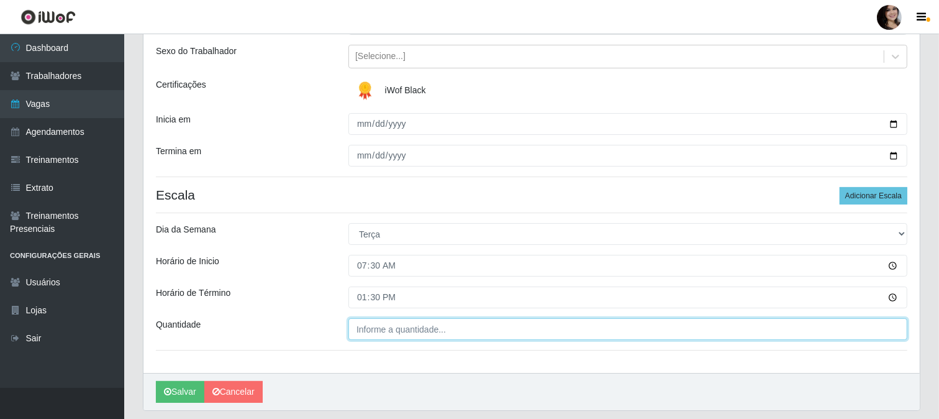
type input "13:30"
click at [429, 326] on input "___" at bounding box center [627, 329] width 559 height 22
type input "02_"
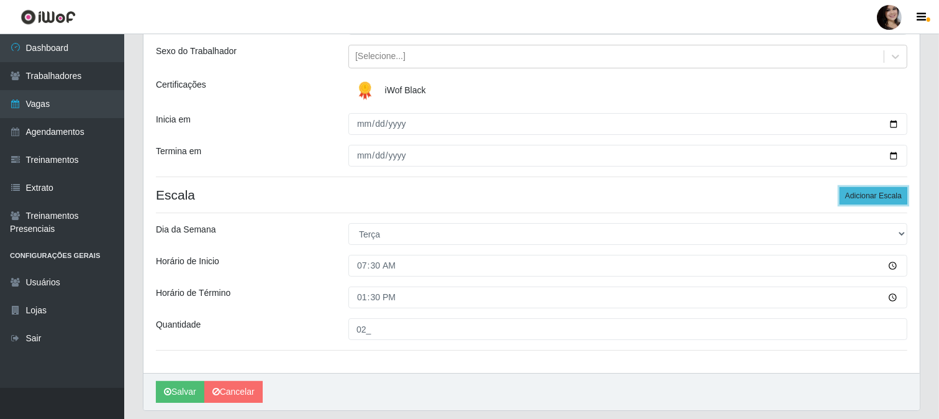
click at [866, 197] on button "Adicionar Escala" at bounding box center [874, 195] width 68 height 17
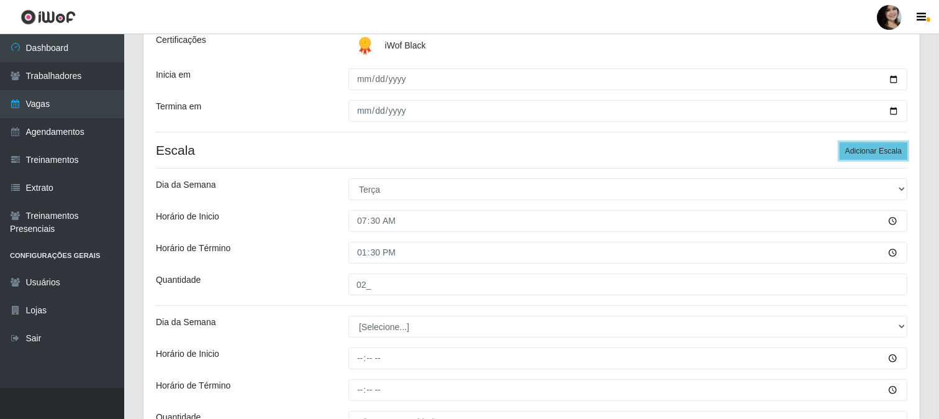
scroll to position [207, 0]
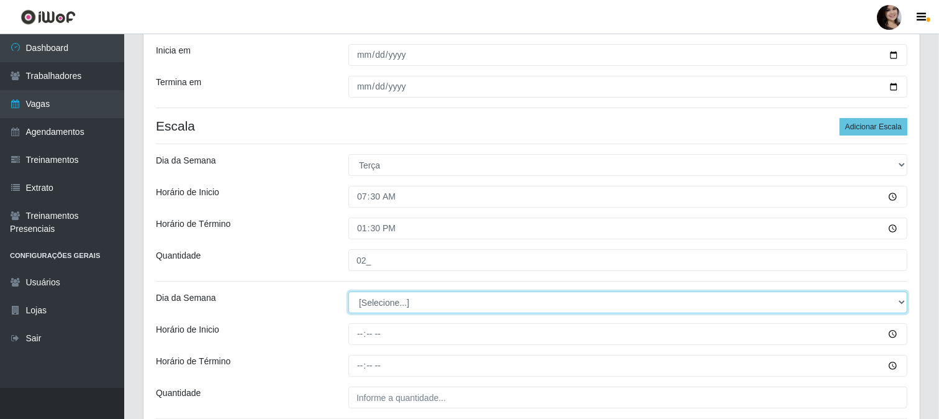
click at [902, 299] on select "[Selecione...] Segunda Terça Quarta Quinta Sexta Sábado Domingo" at bounding box center [627, 302] width 559 height 22
select select "2"
click at [348, 291] on select "[Selecione...] Segunda Terça Quarta Quinta Sexta Sábado Domingo" at bounding box center [627, 302] width 559 height 22
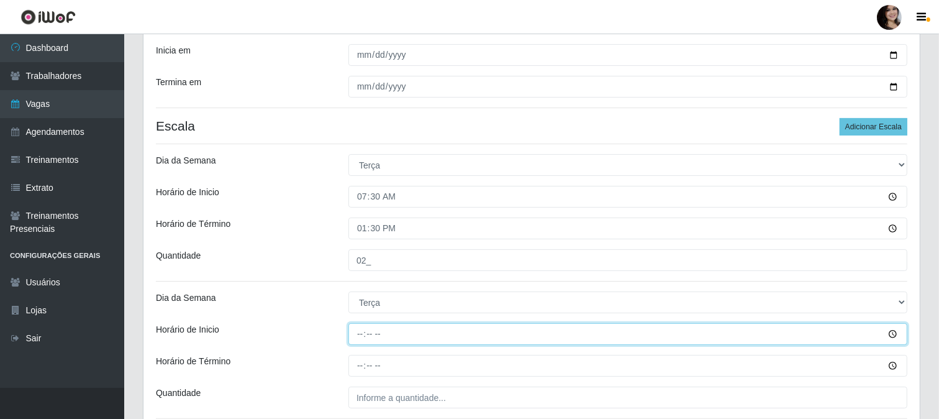
click at [892, 334] on input "Horário de Inicio" at bounding box center [627, 334] width 559 height 22
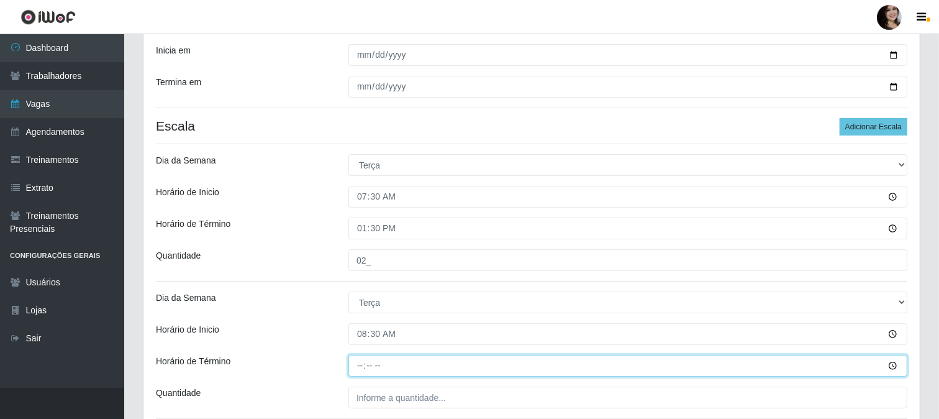
type input "08:30"
click at [896, 366] on input "Horário de Término" at bounding box center [627, 366] width 559 height 22
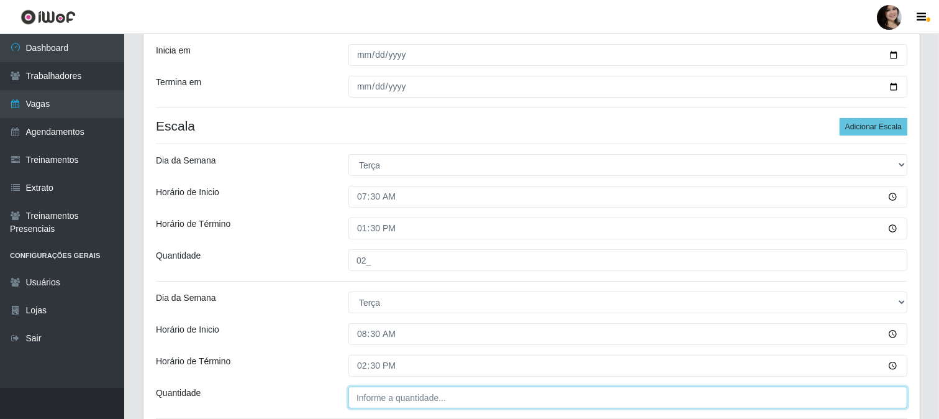
type input "14:30"
click at [445, 400] on input "___" at bounding box center [627, 397] width 559 height 22
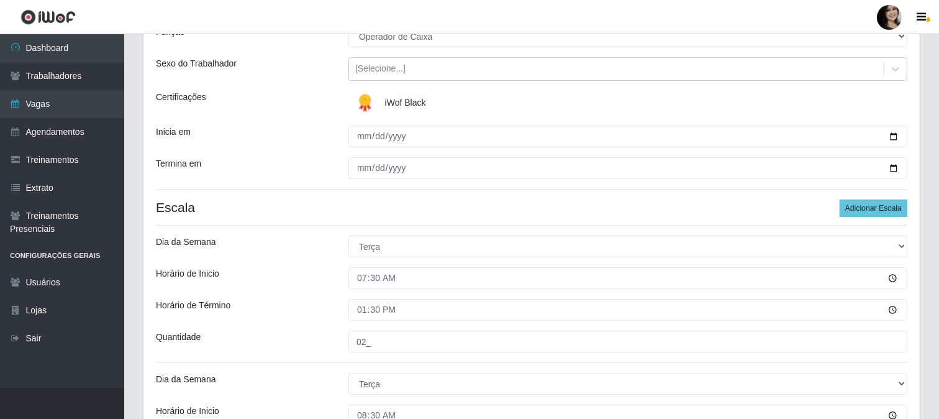
scroll to position [106, 0]
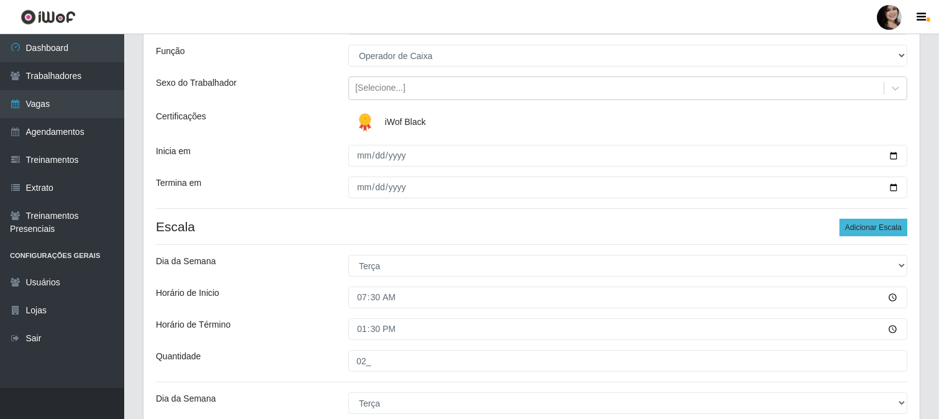
type input "02_"
click at [868, 224] on button "Adicionar Escala" at bounding box center [874, 227] width 68 height 17
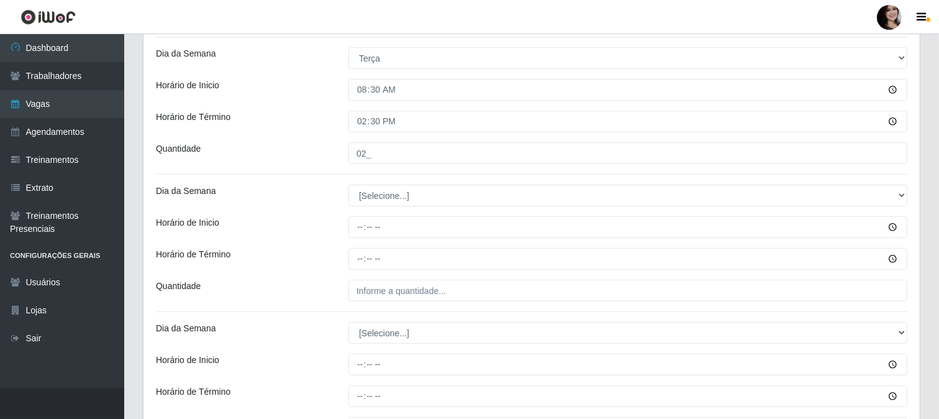
scroll to position [520, 0]
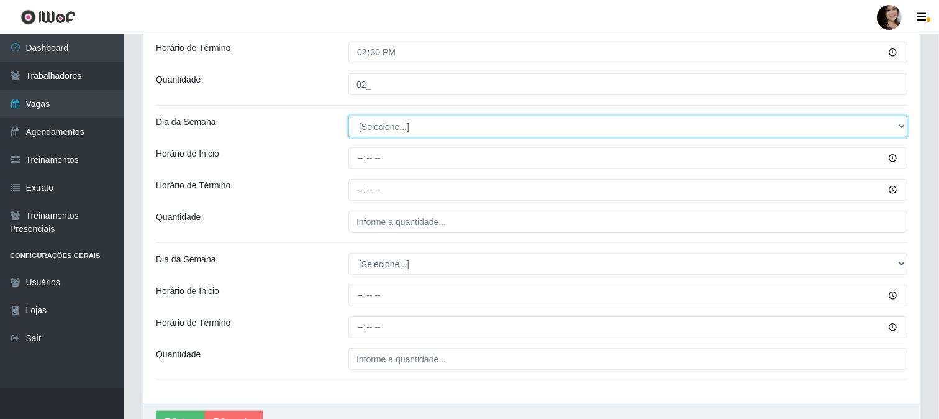
click at [902, 126] on select "[Selecione...] Segunda Terça Quarta Quinta Sexta Sábado Domingo" at bounding box center [627, 127] width 559 height 22
select select "2"
click at [348, 116] on select "[Selecione...] Segunda Terça Quarta Quinta Sexta Sábado Domingo" at bounding box center [627, 127] width 559 height 22
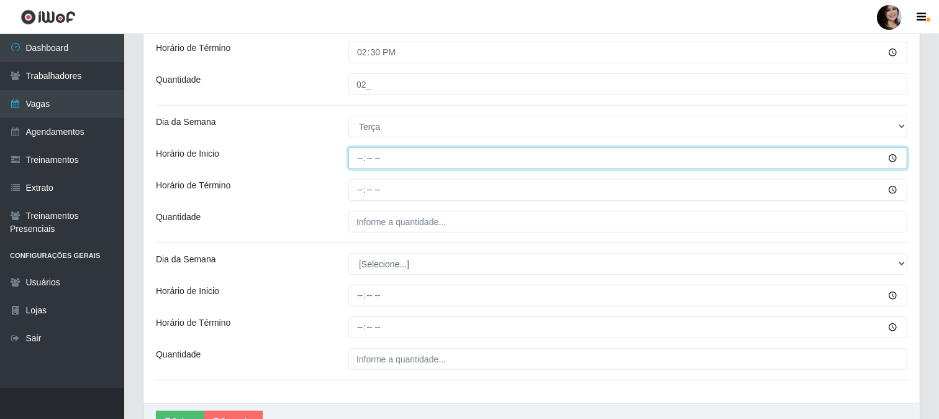
click at [892, 161] on input "Horário de Inicio" at bounding box center [627, 158] width 559 height 22
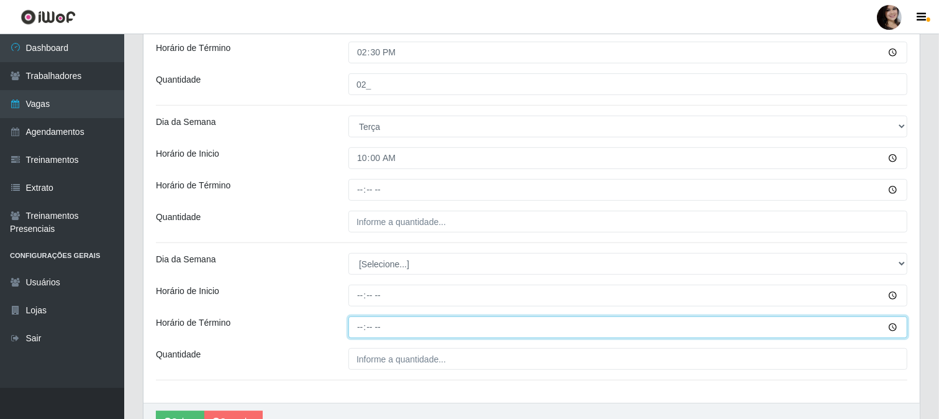
type input "10:00"
click at [891, 327] on input "Horário de Término" at bounding box center [627, 327] width 559 height 22
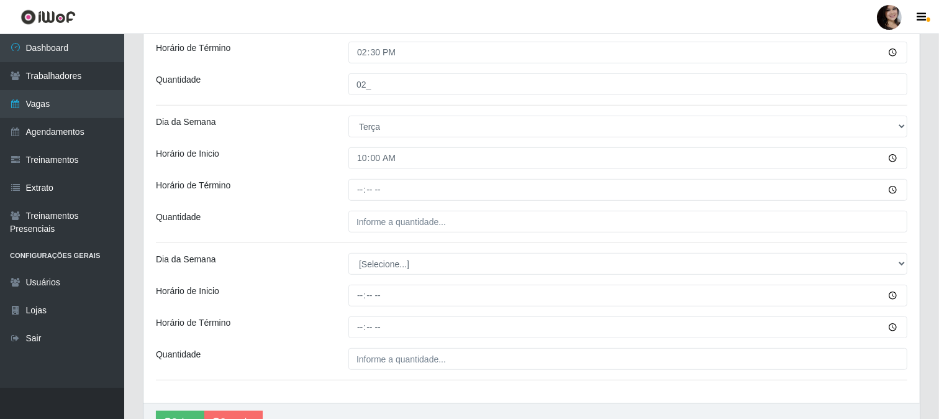
click at [306, 330] on div "Horário de Término" at bounding box center [243, 327] width 193 height 22
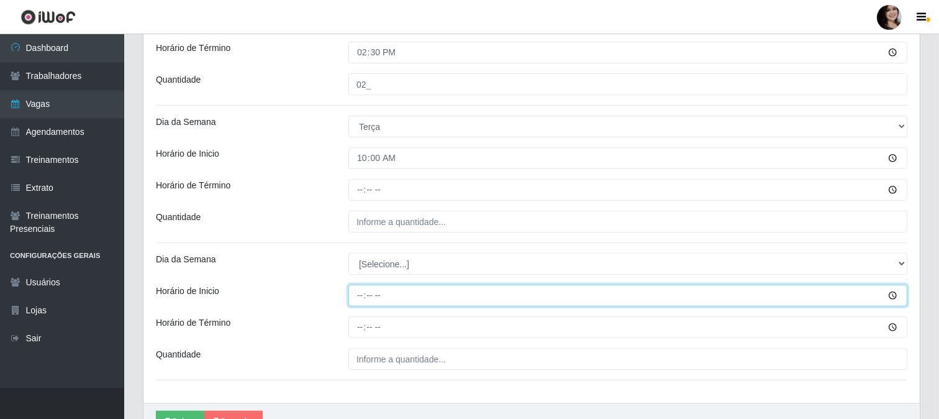
click at [892, 295] on input "Horário de Inicio" at bounding box center [627, 295] width 559 height 22
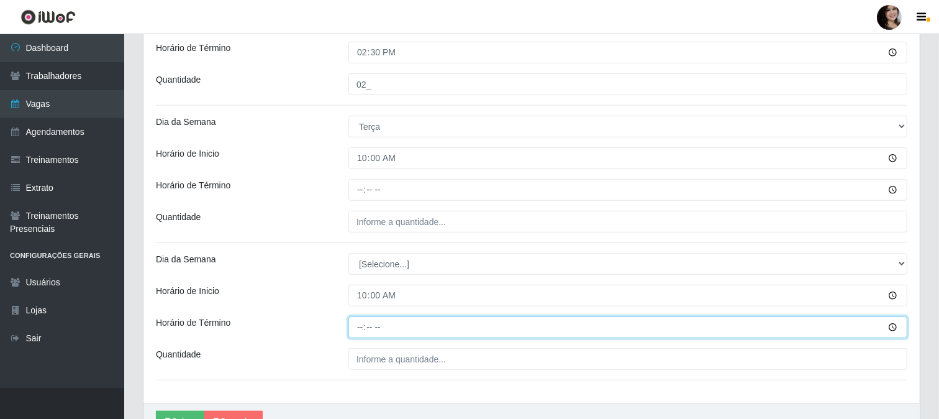
type input "10:00"
click at [892, 328] on input "Horário de Término" at bounding box center [627, 327] width 559 height 22
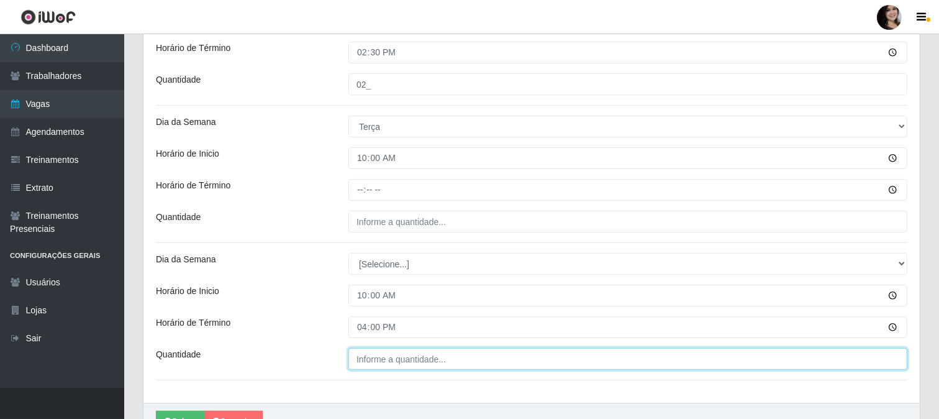
type input "16:00"
type input "___"
click at [454, 363] on input "___" at bounding box center [627, 359] width 559 height 22
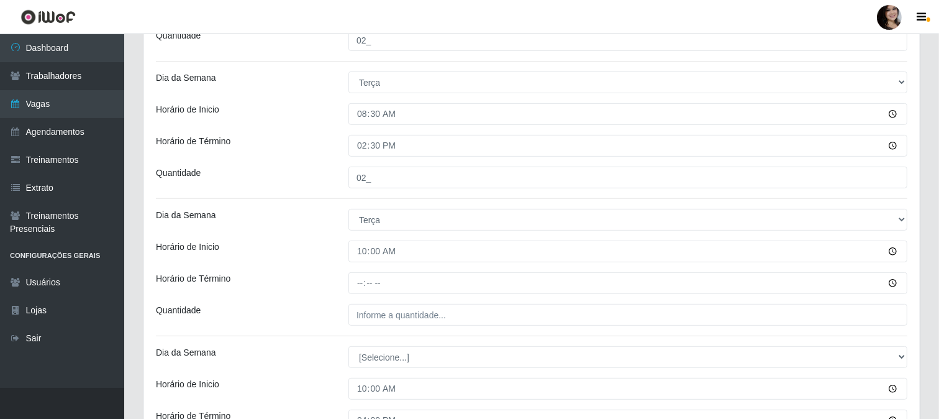
scroll to position [451, 0]
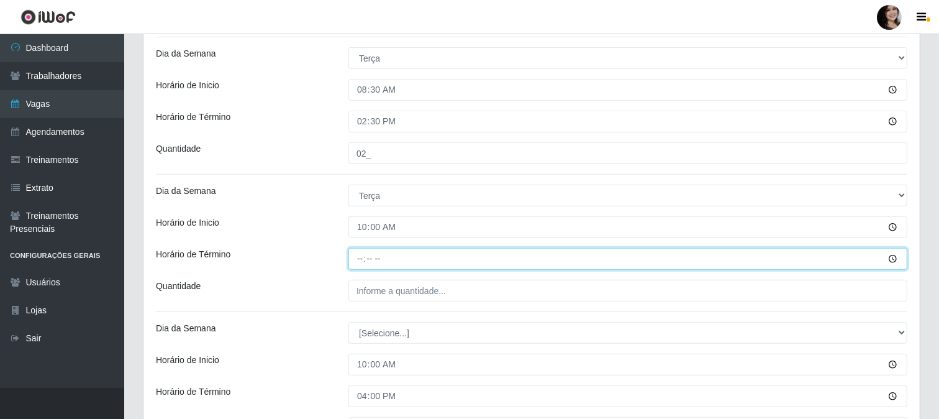
click at [891, 261] on input "Horário de Término" at bounding box center [627, 259] width 559 height 22
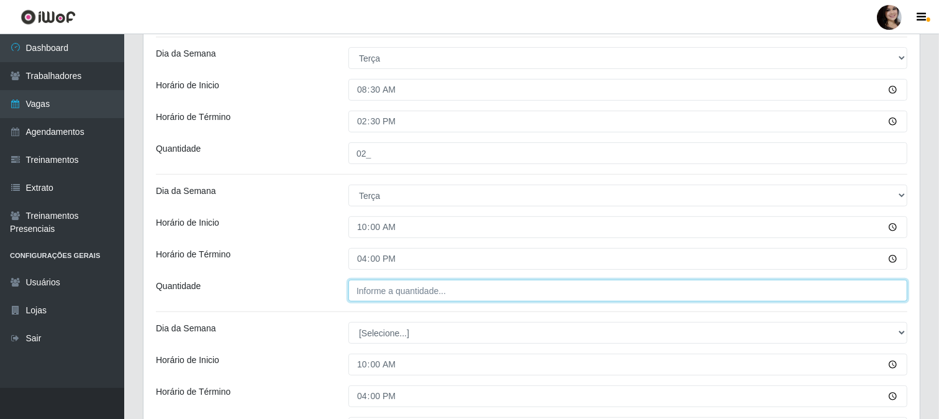
type input "16:00"
click at [564, 290] on input "___" at bounding box center [627, 290] width 559 height 22
type input "03_"
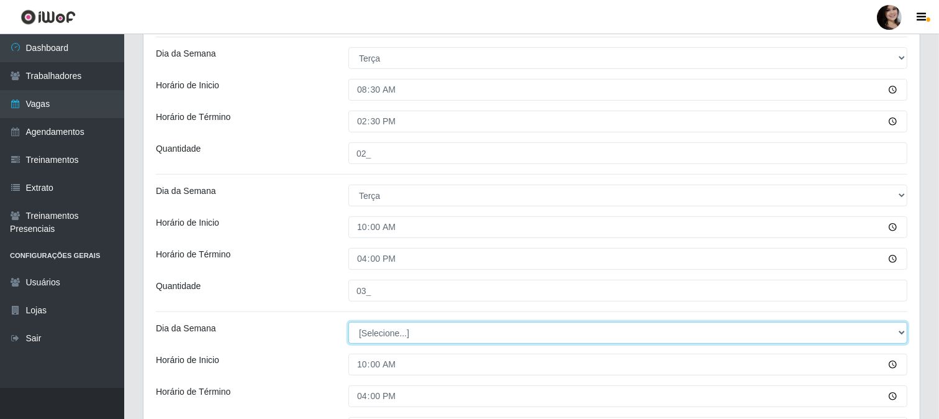
click at [898, 334] on select "[Selecione...] Segunda Terça Quarta Quinta Sexta Sábado Domingo" at bounding box center [627, 333] width 559 height 22
select select "2"
click at [348, 322] on select "[Selecione...] Segunda Terça Quarta Quinta Sexta Sábado Domingo" at bounding box center [627, 333] width 559 height 22
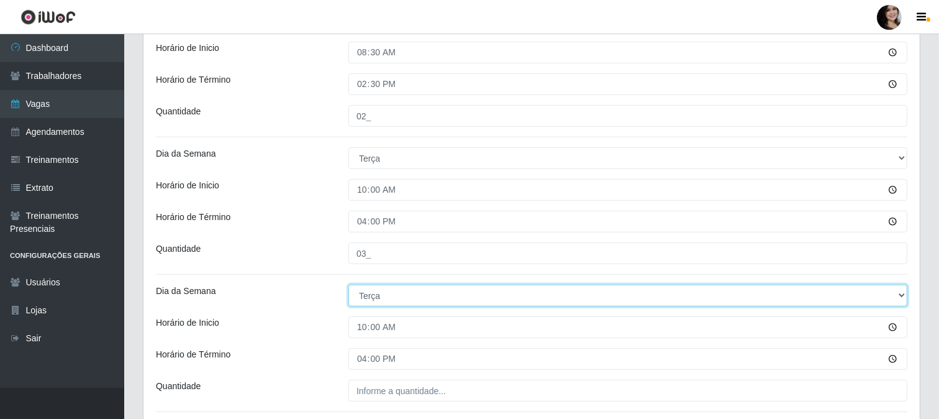
scroll to position [520, 0]
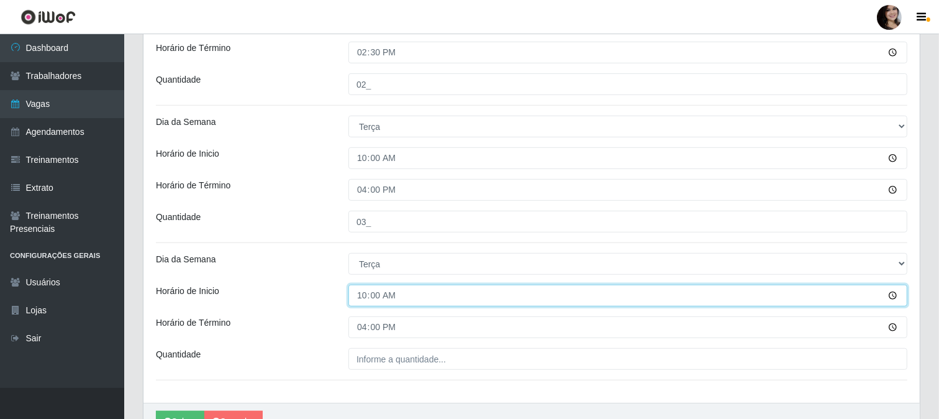
click at [893, 297] on input "10:00" at bounding box center [627, 295] width 559 height 22
click at [890, 297] on input "16:00" at bounding box center [627, 295] width 559 height 22
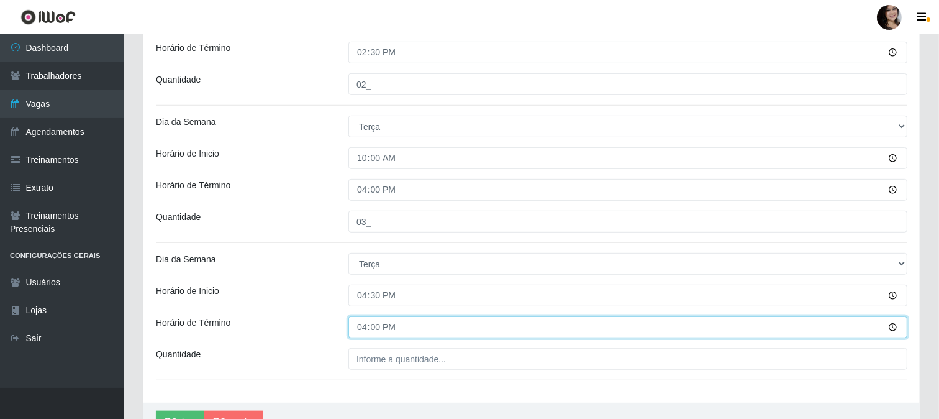
type input "16:30"
click at [889, 326] on input "16:00" at bounding box center [627, 327] width 559 height 22
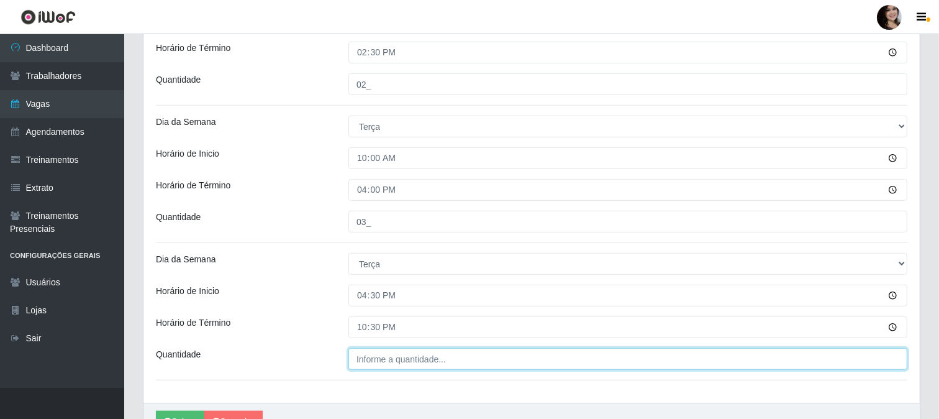
type input "22:30"
click at [420, 362] on input "___" at bounding box center [627, 359] width 559 height 22
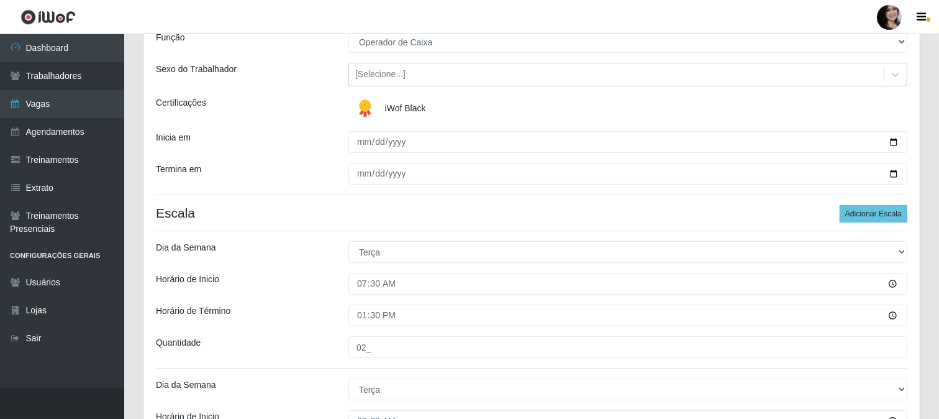
scroll to position [106, 0]
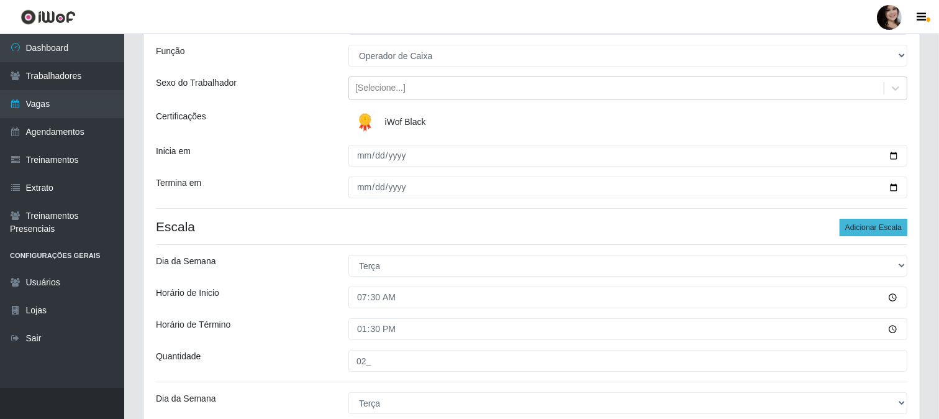
type input "03_"
click at [885, 226] on button "Adicionar Escala" at bounding box center [874, 227] width 68 height 17
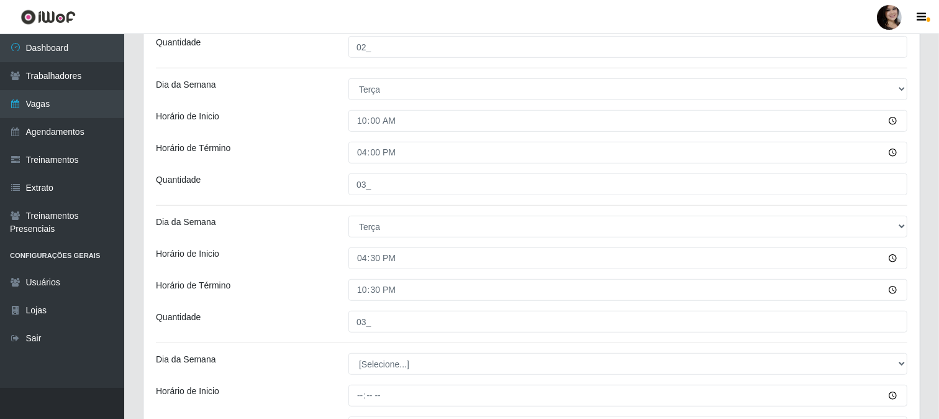
scroll to position [589, 0]
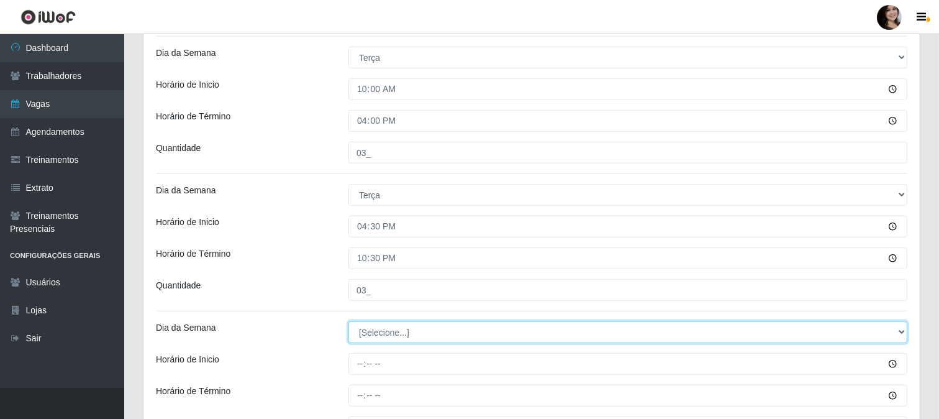
click at [904, 331] on select "[Selecione...] Segunda Terça Quarta Quinta Sexta Sábado Domingo" at bounding box center [627, 332] width 559 height 22
select select "2"
click at [348, 321] on select "[Selecione...] Segunda Terça Quarta Quinta Sexta Sábado Domingo" at bounding box center [627, 332] width 559 height 22
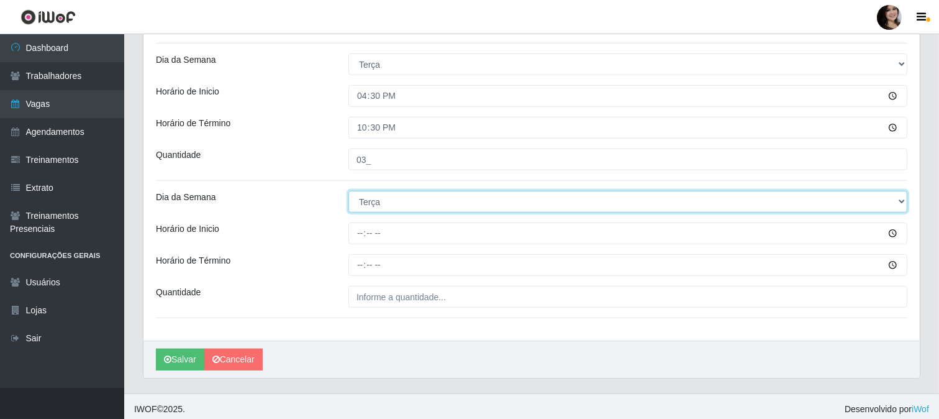
scroll to position [725, 0]
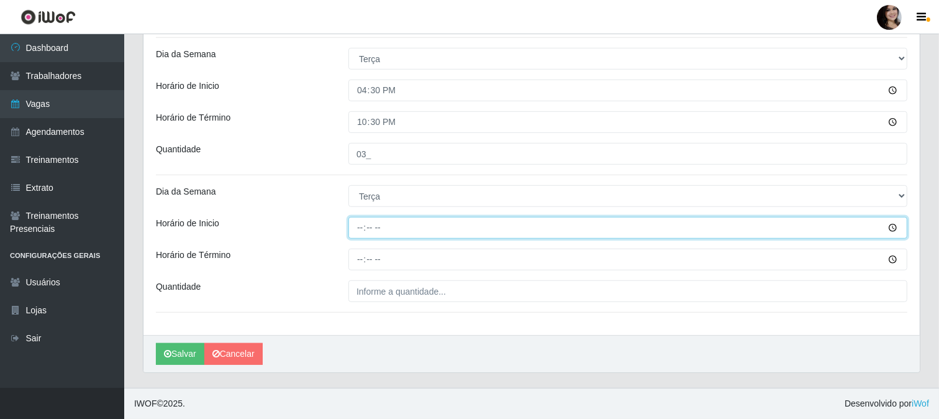
click at [895, 229] on input "Horário de Inicio" at bounding box center [627, 228] width 559 height 22
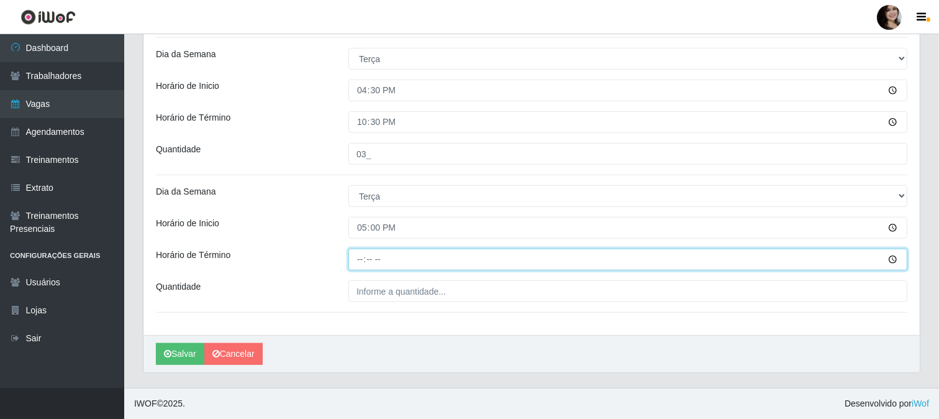
type input "17:00"
click at [889, 258] on input "Horário de Término" at bounding box center [627, 259] width 559 height 22
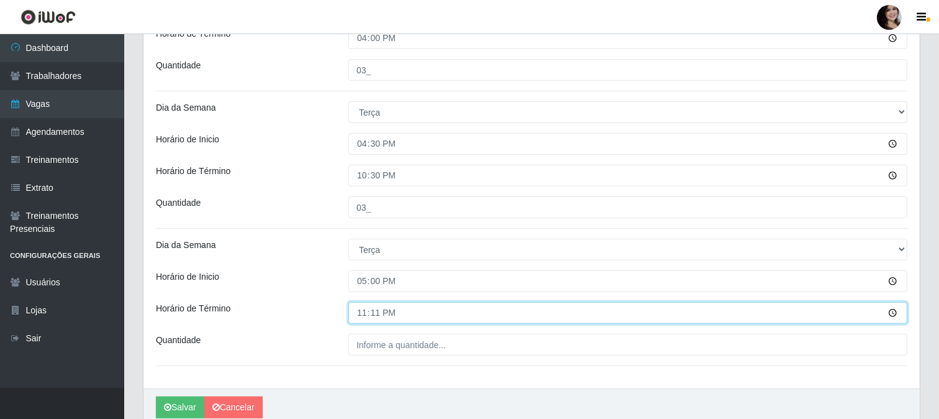
scroll to position [656, 0]
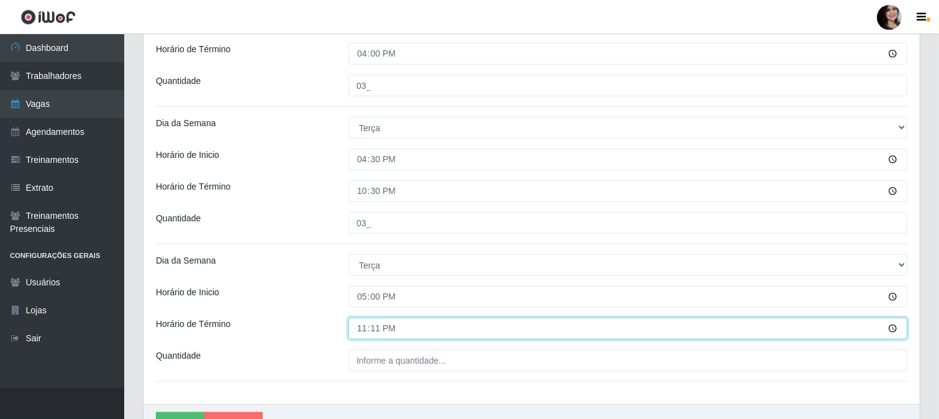
click at [891, 328] on input "23:11" at bounding box center [627, 328] width 559 height 22
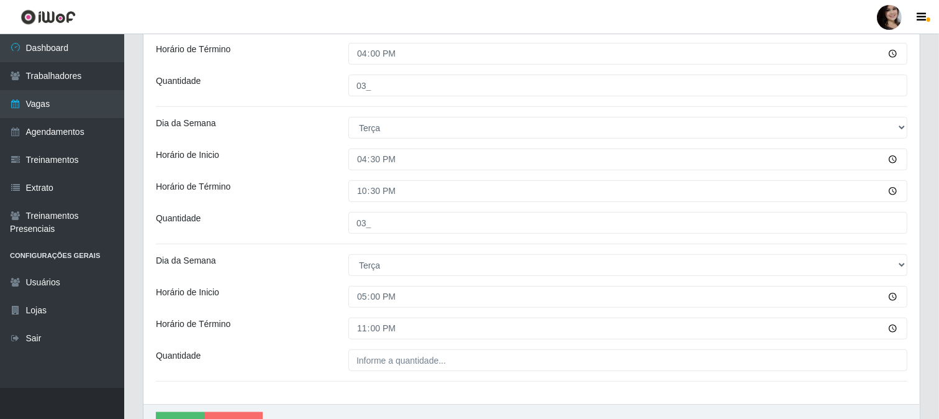
type input "23:00"
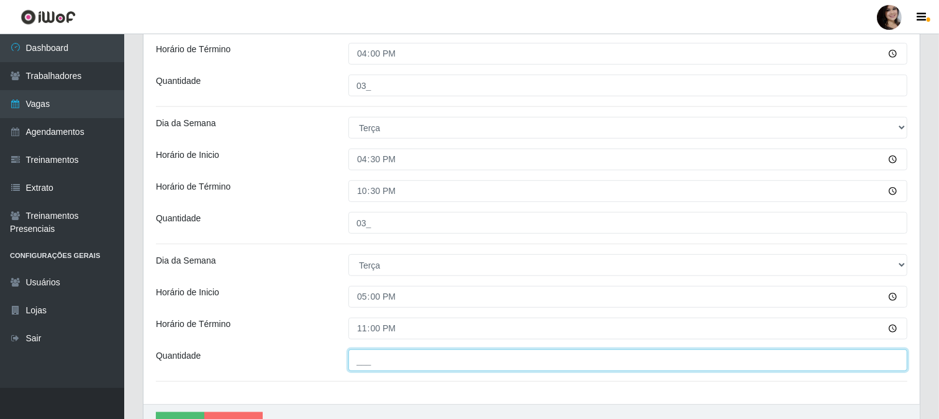
click at [419, 365] on input "___" at bounding box center [627, 360] width 559 height 22
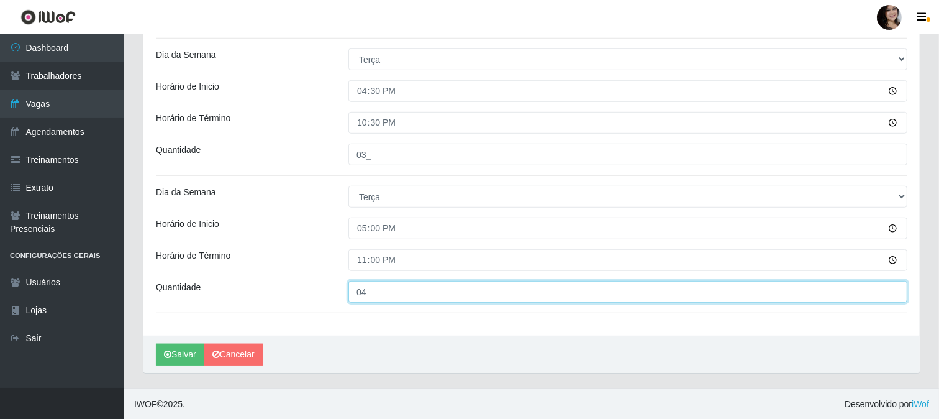
scroll to position [725, 0]
type input "04_"
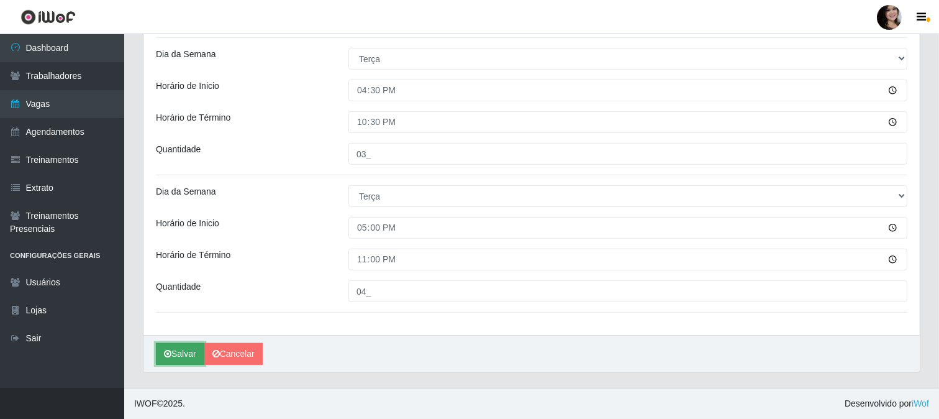
click at [187, 357] on button "Salvar" at bounding box center [180, 354] width 48 height 22
click at [187, 356] on button "Salvar" at bounding box center [180, 354] width 48 height 22
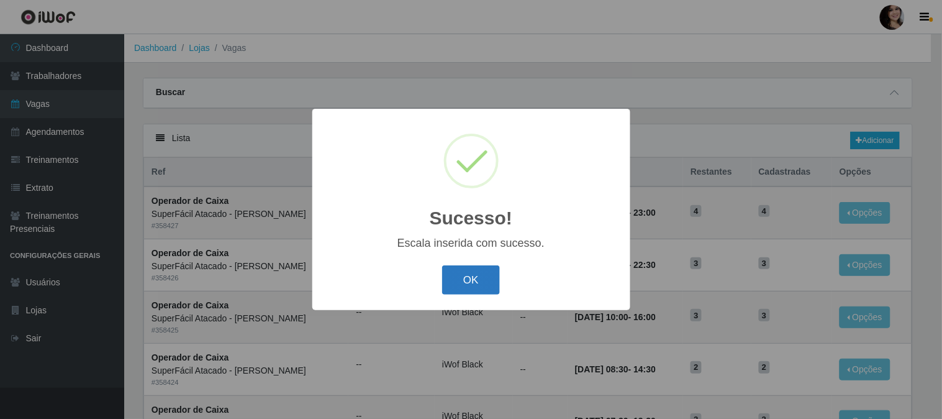
click at [481, 281] on button "OK" at bounding box center [471, 279] width 58 height 29
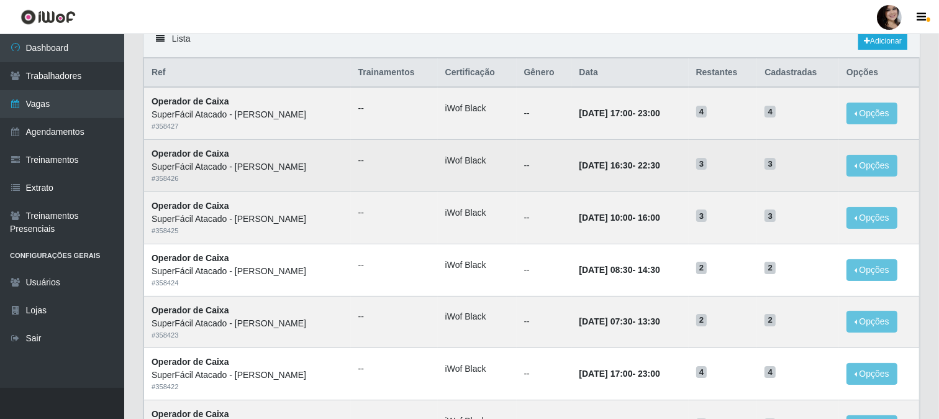
scroll to position [69, 0]
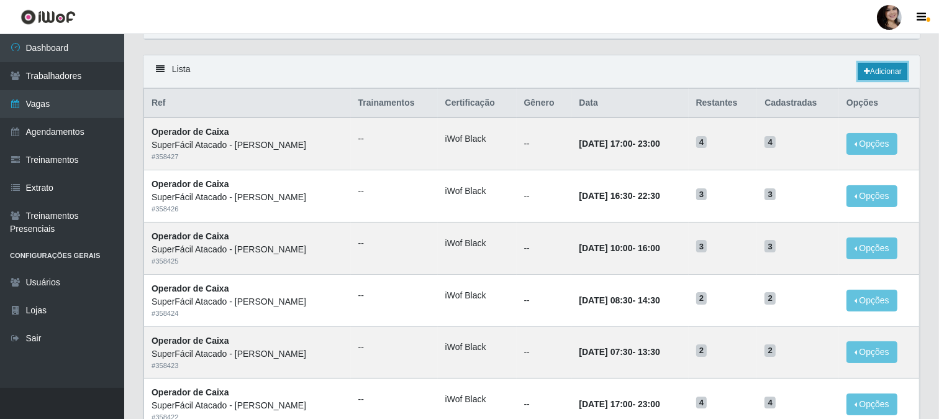
click at [864, 70] on icon at bounding box center [867, 71] width 6 height 7
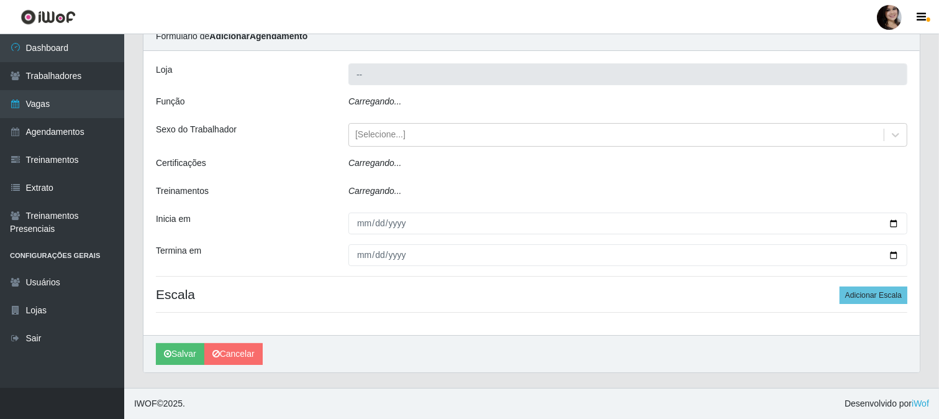
scroll to position [22, 0]
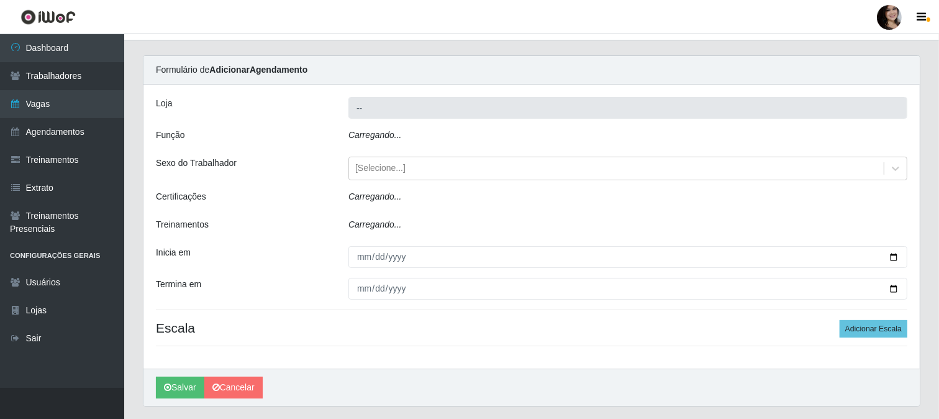
type input "SuperFácil Atacado - [PERSON_NAME]"
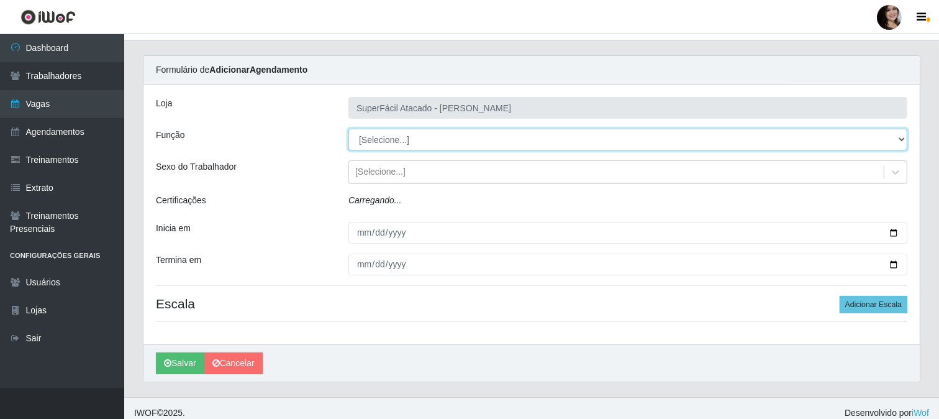
click at [899, 139] on select "[Selecione...] Embalador Embalador + Embalador ++ Operador de Caixa Operador de…" at bounding box center [627, 140] width 559 height 22
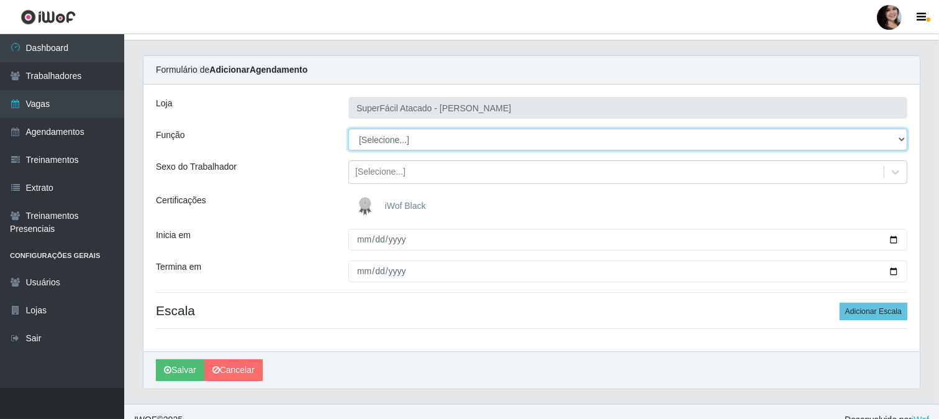
select select "22"
click at [348, 129] on select "[Selecione...] Embalador Embalador + Embalador ++ Operador de Caixa Operador de…" at bounding box center [627, 140] width 559 height 22
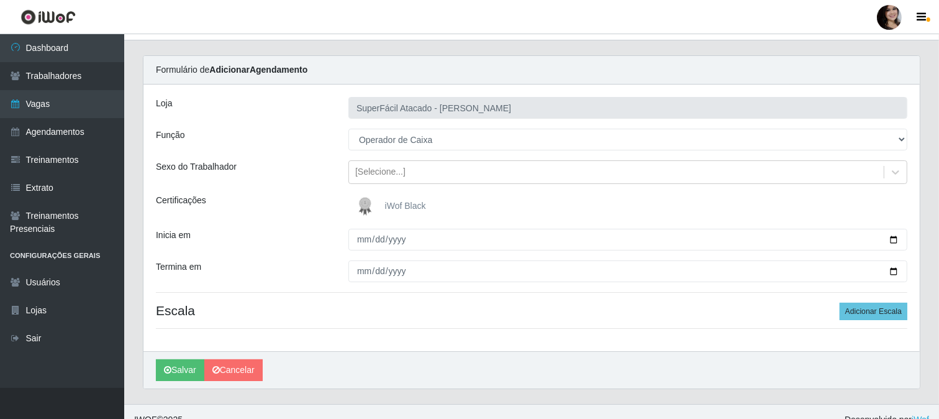
click at [405, 201] on span "iWof Black" at bounding box center [405, 206] width 41 height 10
click at [0, 0] on input "iWof Black" at bounding box center [0, 0] width 0 height 0
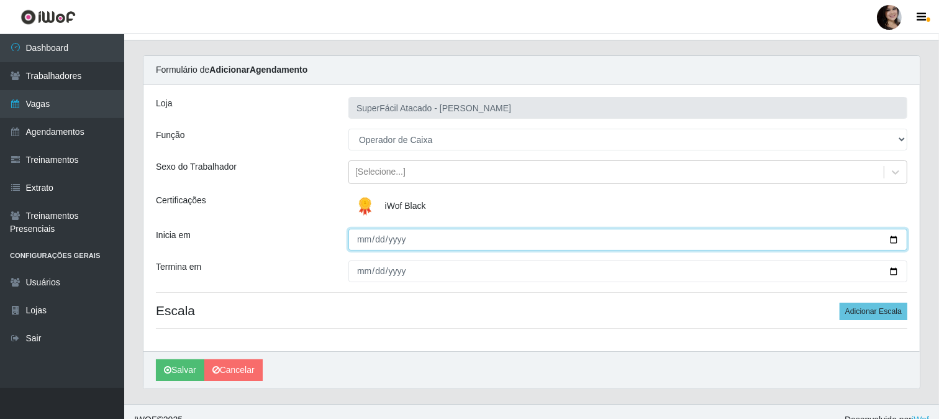
click at [896, 240] on input "Inicia em" at bounding box center [627, 240] width 559 height 22
type input "[DATE]"
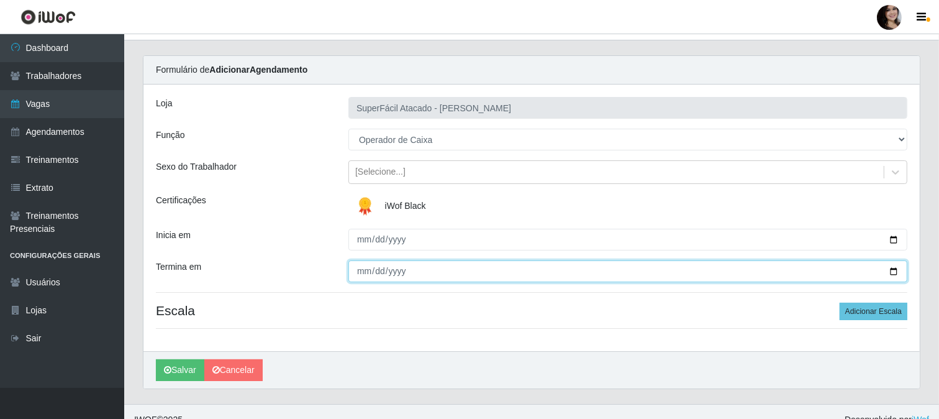
click at [892, 269] on input "Termina em" at bounding box center [627, 271] width 559 height 22
type input "[DATE]"
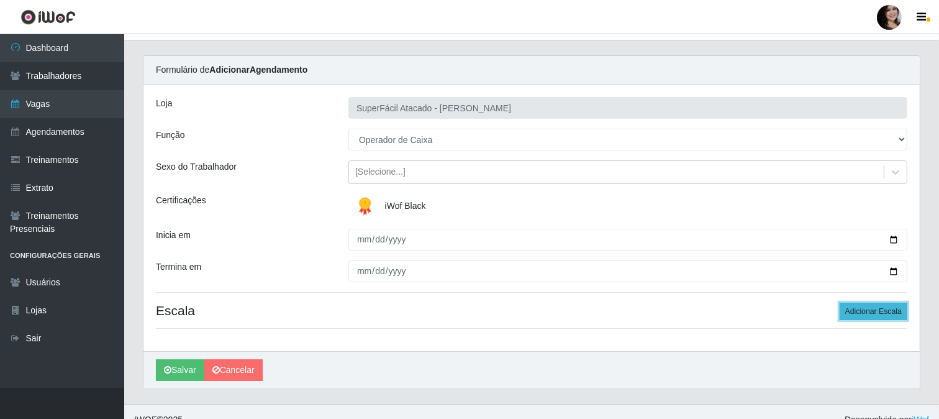
click at [871, 308] on button "Adicionar Escala" at bounding box center [874, 310] width 68 height 17
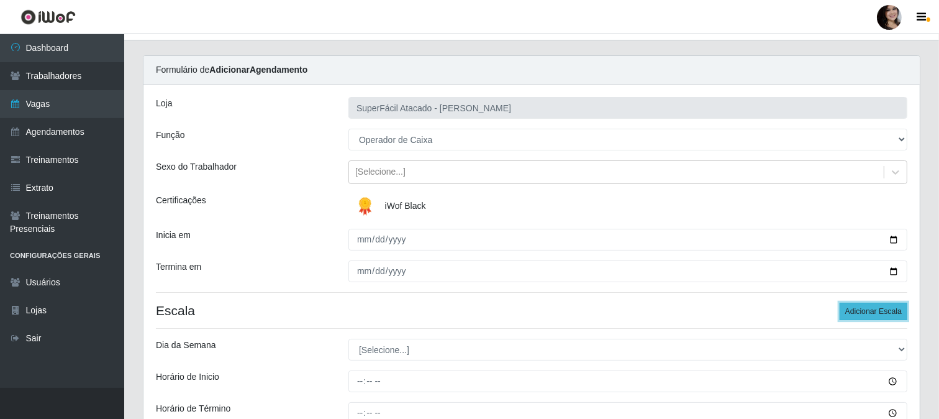
scroll to position [91, 0]
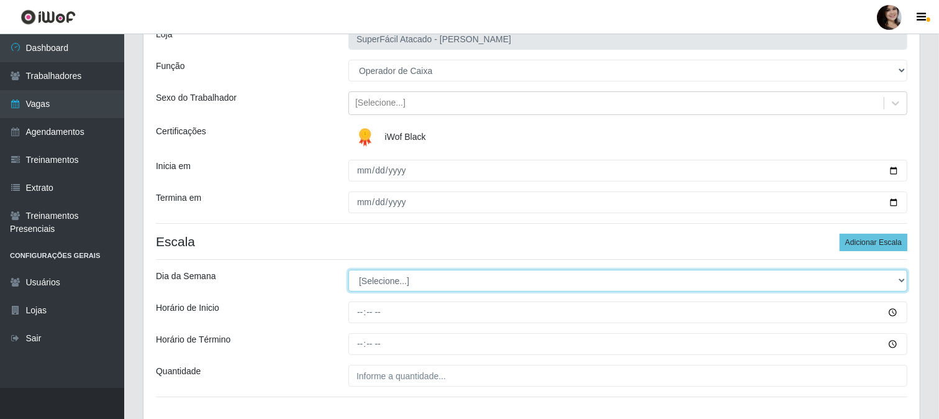
click at [901, 283] on select "[Selecione...] Segunda Terça Quarta Quinta Sexta Sábado Domingo" at bounding box center [627, 281] width 559 height 22
select select "3"
click at [348, 270] on select "[Selecione...] Segunda Terça Quarta Quinta Sexta Sábado Domingo" at bounding box center [627, 281] width 559 height 22
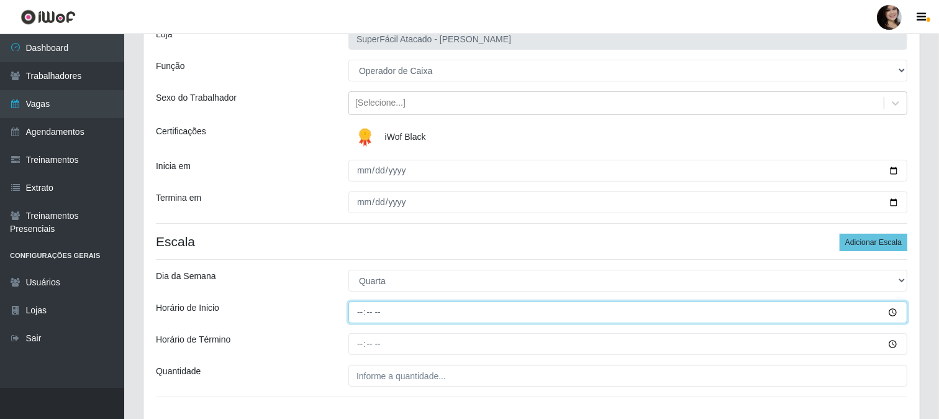
click at [892, 314] on input "Horário de Inicio" at bounding box center [627, 312] width 559 height 22
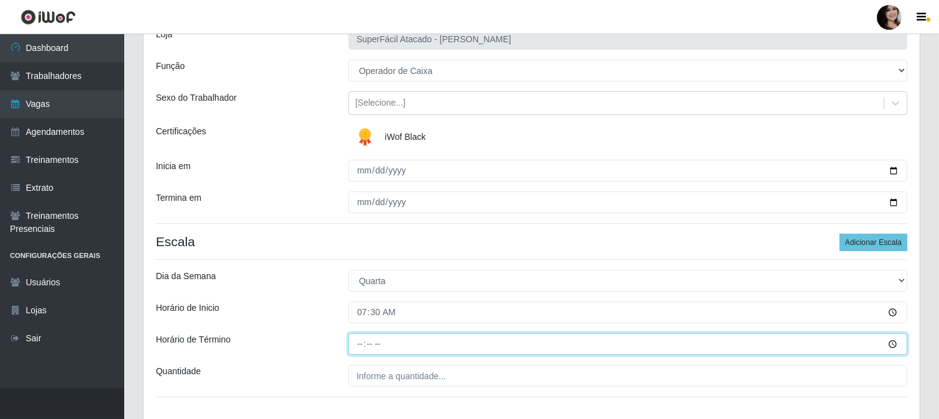
type input "07:30"
click at [890, 342] on input "Horário de Término" at bounding box center [627, 344] width 559 height 22
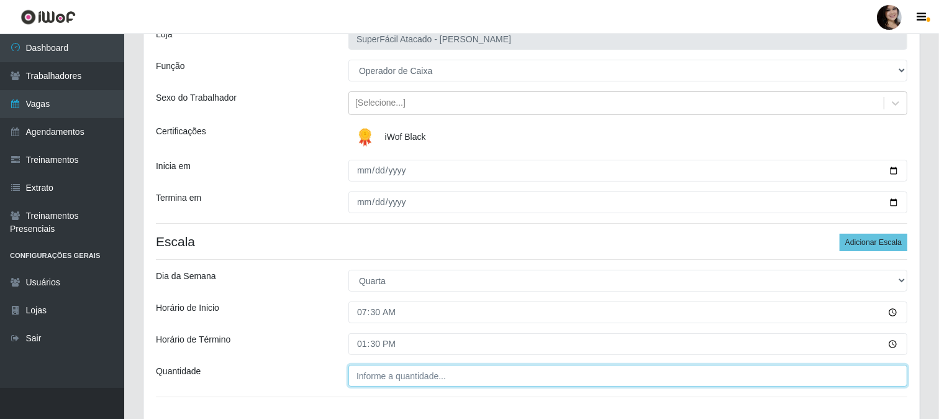
type input "13:30"
click at [430, 370] on input "___" at bounding box center [627, 376] width 559 height 22
type input "02_"
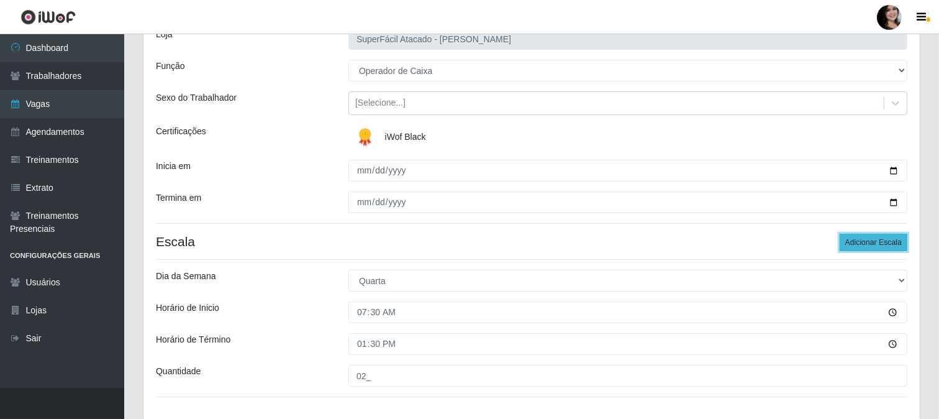
click at [851, 237] on button "Adicionar Escala" at bounding box center [874, 242] width 68 height 17
click at [854, 240] on button "Adicionar Escala" at bounding box center [874, 242] width 68 height 17
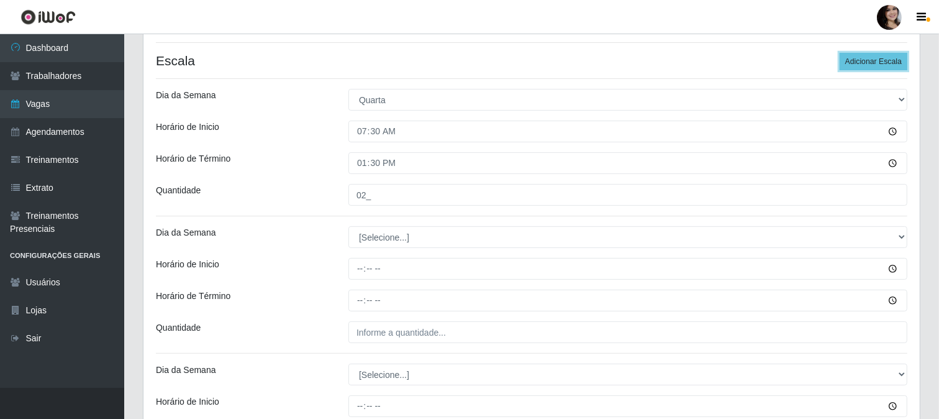
scroll to position [299, 0]
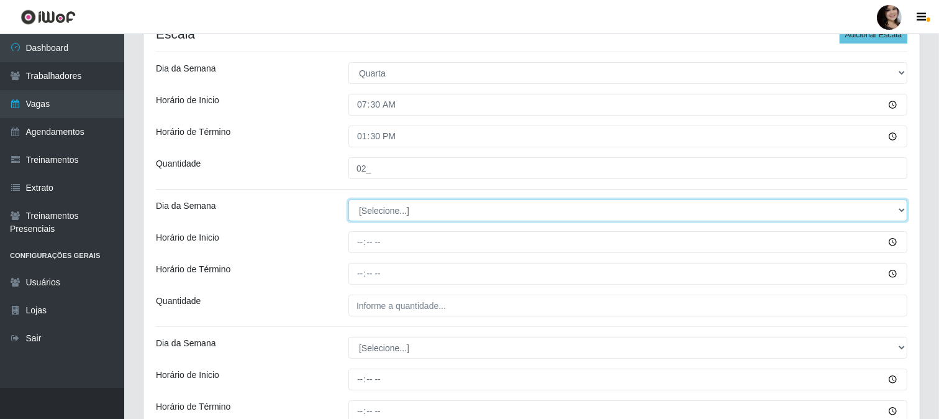
click at [896, 220] on select "[Selecione...] Segunda Terça Quarta Quinta Sexta Sábado Domingo" at bounding box center [627, 210] width 559 height 22
select select "3"
click at [348, 199] on select "[Selecione...] Segunda Terça Quarta Quinta Sexta Sábado Domingo" at bounding box center [627, 210] width 559 height 22
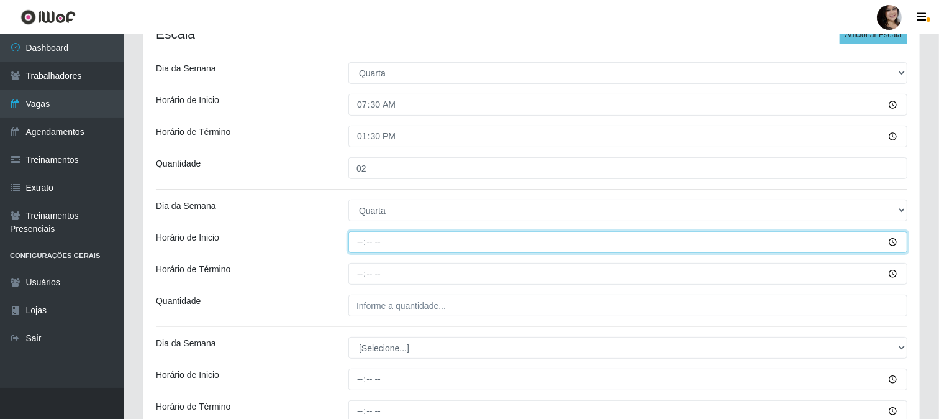
click at [890, 245] on input "Horário de Inicio" at bounding box center [627, 242] width 559 height 22
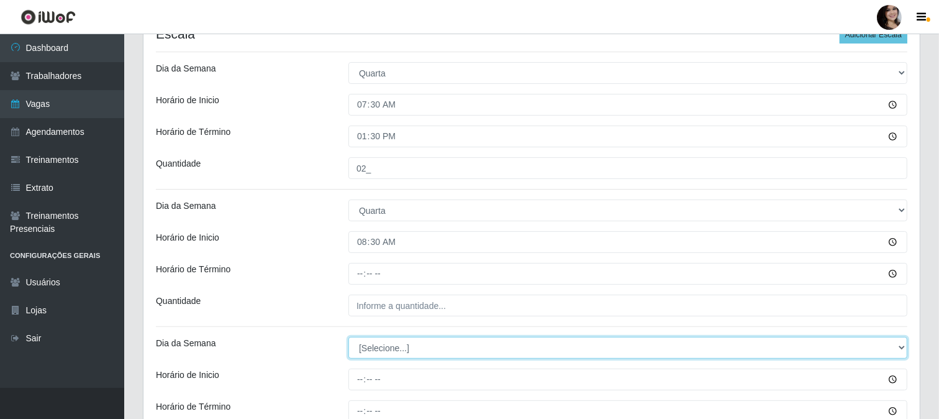
type input "08:30"
click at [792, 350] on select "[Selecione...] Segunda Terça Quarta Quinta Sexta Sábado Domingo" at bounding box center [627, 348] width 559 height 22
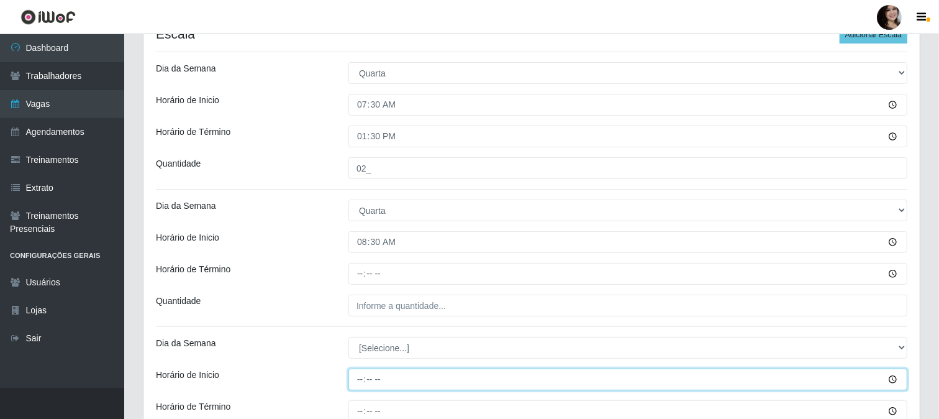
click at [454, 373] on input "Horário de Inicio" at bounding box center [627, 379] width 559 height 22
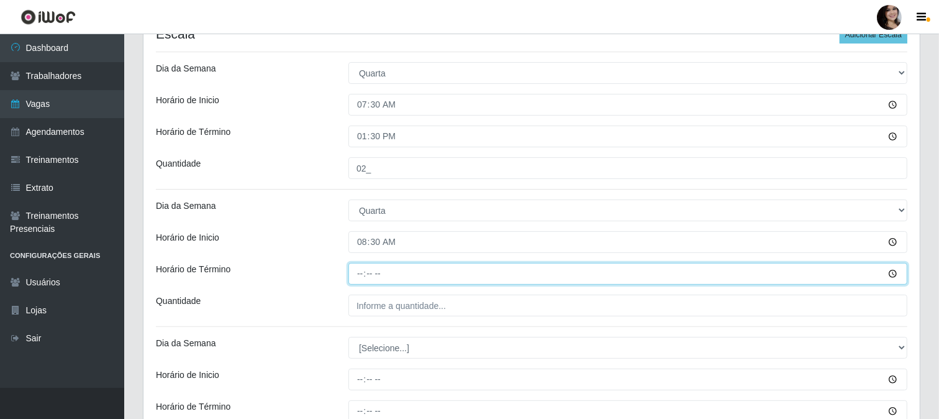
click at [889, 275] on input "Horário de Término" at bounding box center [627, 274] width 559 height 22
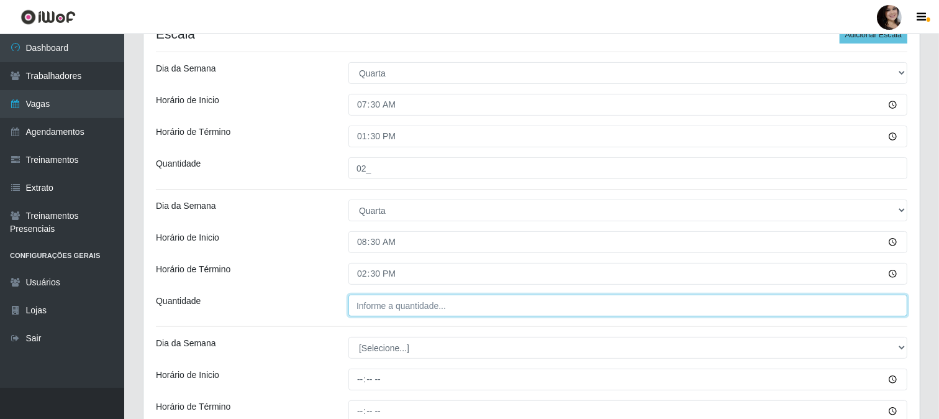
type input "14:30"
click at [426, 309] on input "___" at bounding box center [627, 305] width 559 height 22
type input "02_"
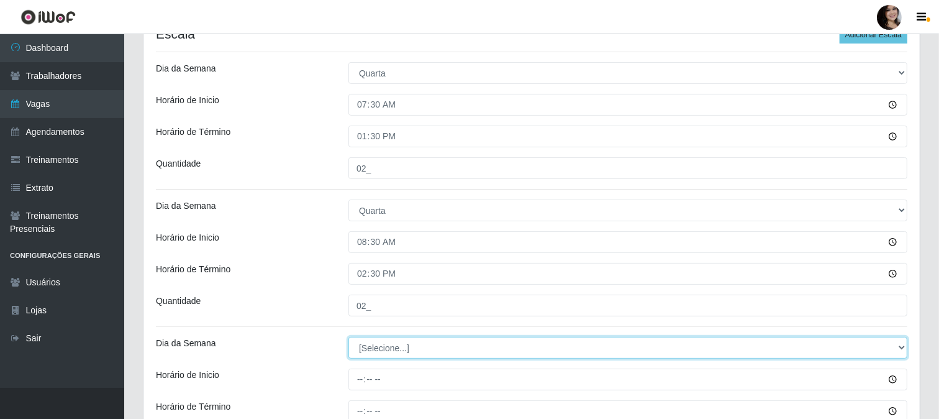
click at [901, 344] on select "[Selecione...] Segunda Terça Quarta Quinta Sexta Sábado Domingo" at bounding box center [627, 348] width 559 height 22
select select "3"
click at [348, 337] on select "[Selecione...] Segunda Terça Quarta Quinta Sexta Sábado Domingo" at bounding box center [627, 348] width 559 height 22
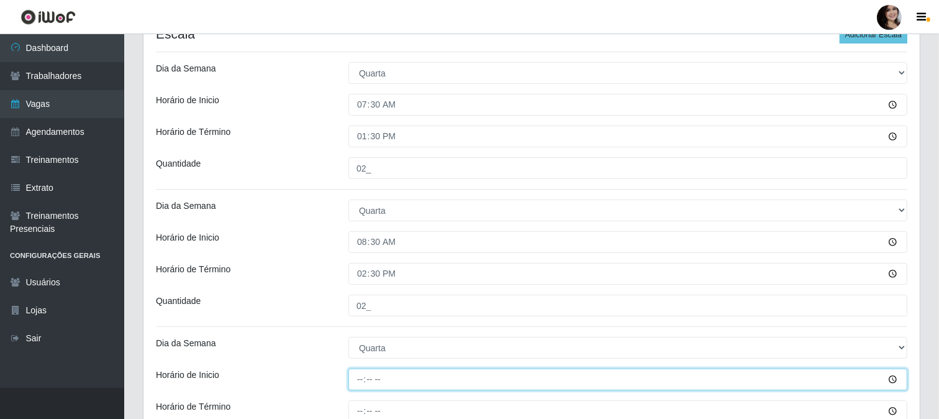
click at [891, 376] on input "Horário de Inicio" at bounding box center [627, 379] width 559 height 22
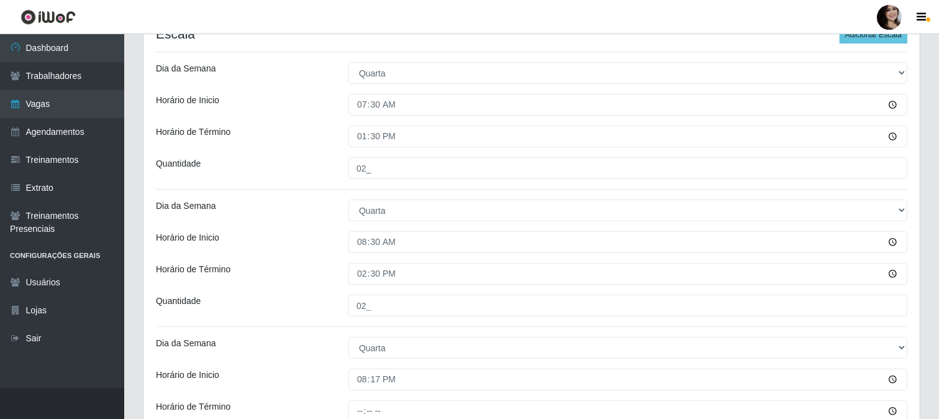
click at [317, 309] on div "Quantidade" at bounding box center [243, 305] width 193 height 22
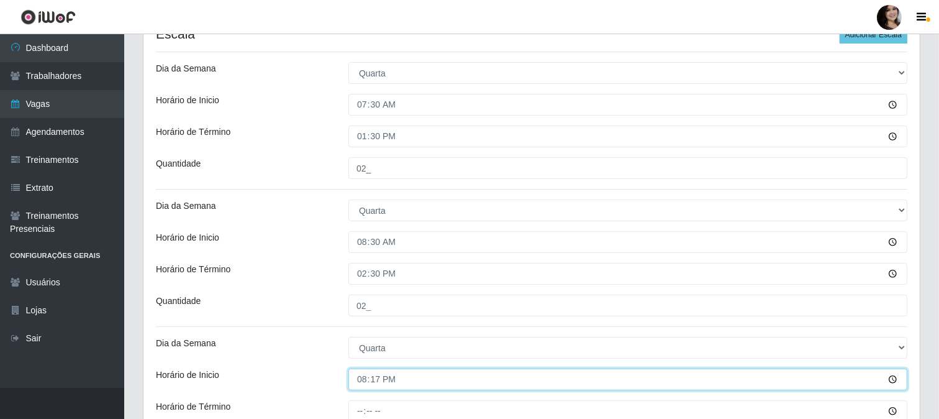
click at [887, 377] on input "20:17" at bounding box center [627, 379] width 559 height 22
type input "10:00"
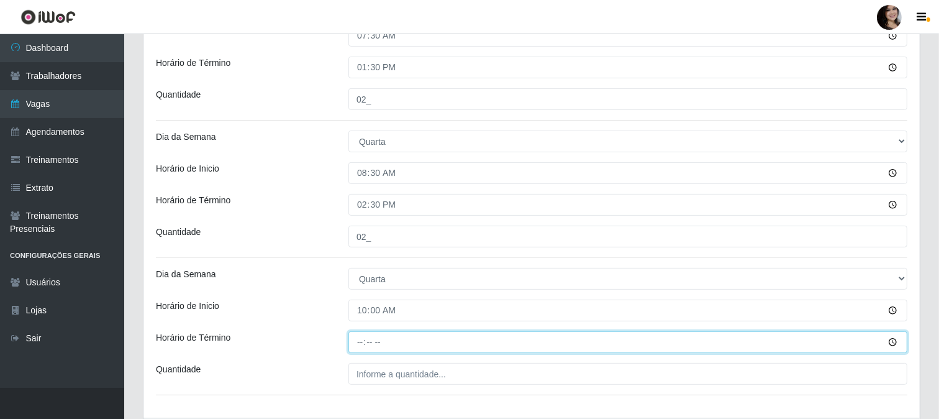
click at [884, 340] on input "Horário de Término" at bounding box center [627, 342] width 559 height 22
click at [889, 339] on input "Horário de Término" at bounding box center [627, 342] width 559 height 22
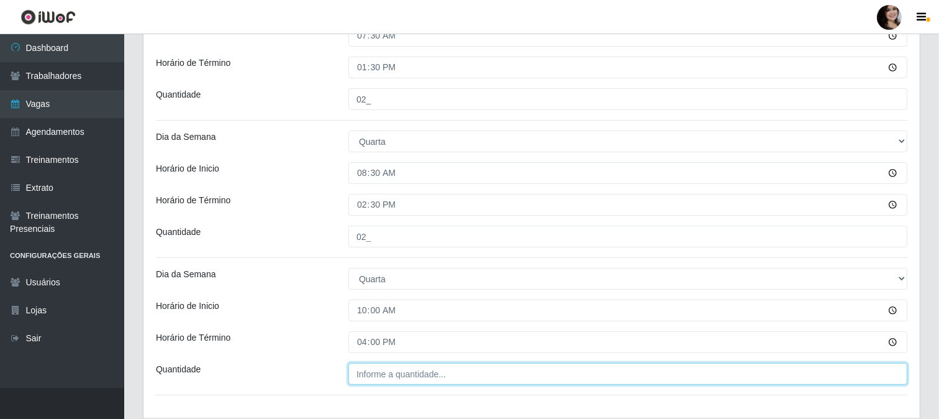
type input "16:00"
click at [388, 380] on input "___" at bounding box center [627, 374] width 559 height 22
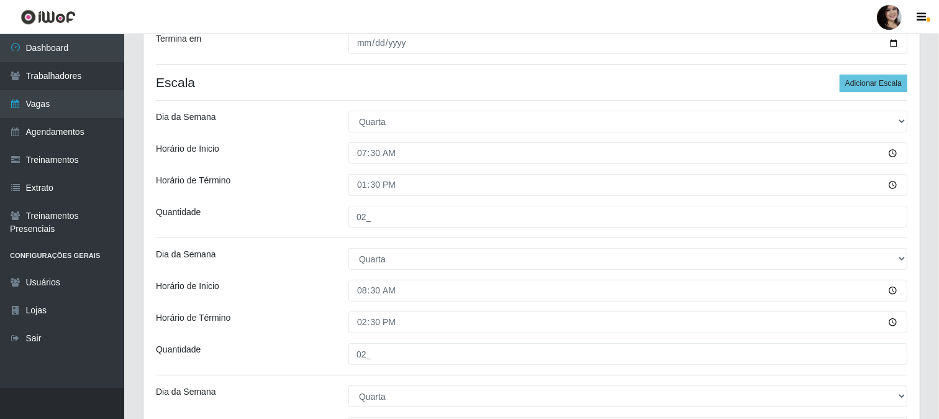
scroll to position [243, 0]
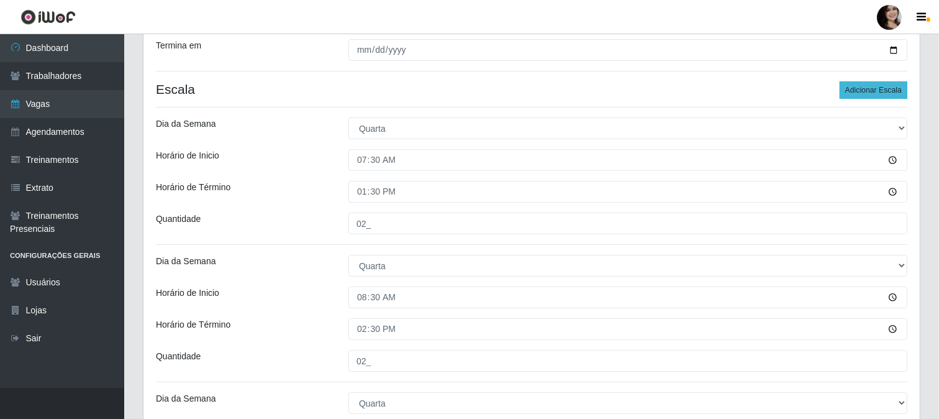
type input "03_"
click at [861, 90] on button "Adicionar Escala" at bounding box center [874, 89] width 68 height 17
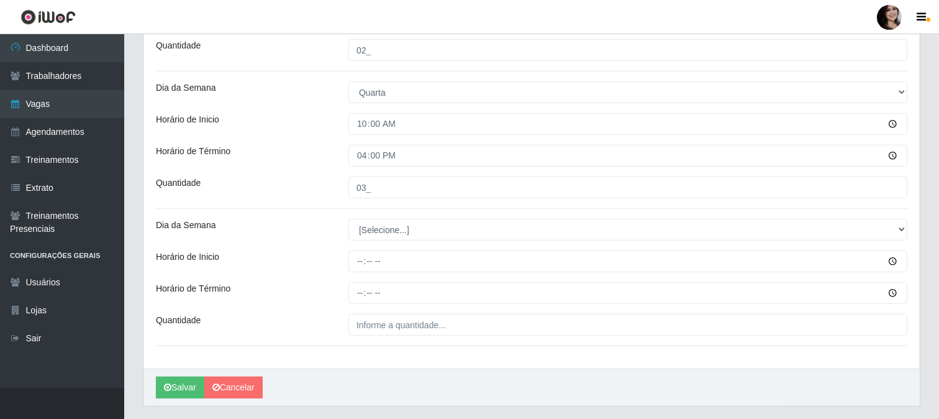
scroll to position [588, 0]
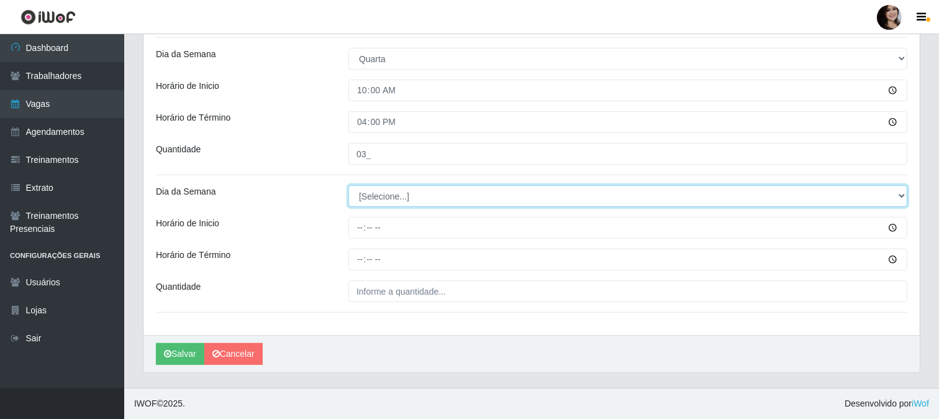
click at [899, 197] on select "[Selecione...] Segunda Terça Quarta Quinta Sexta Sábado Domingo" at bounding box center [627, 196] width 559 height 22
select select "3"
click at [348, 185] on select "[Selecione...] Segunda Terça Quarta Quinta Sexta Sábado Domingo" at bounding box center [627, 196] width 559 height 22
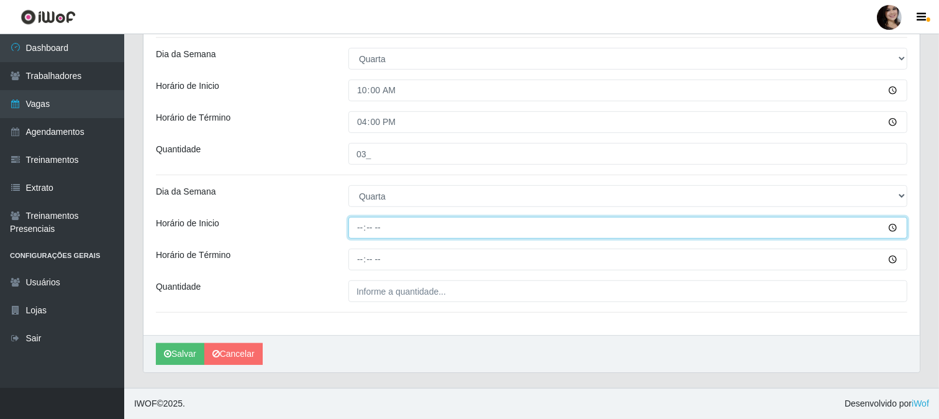
click at [892, 232] on input "Horário de Inicio" at bounding box center [627, 228] width 559 height 22
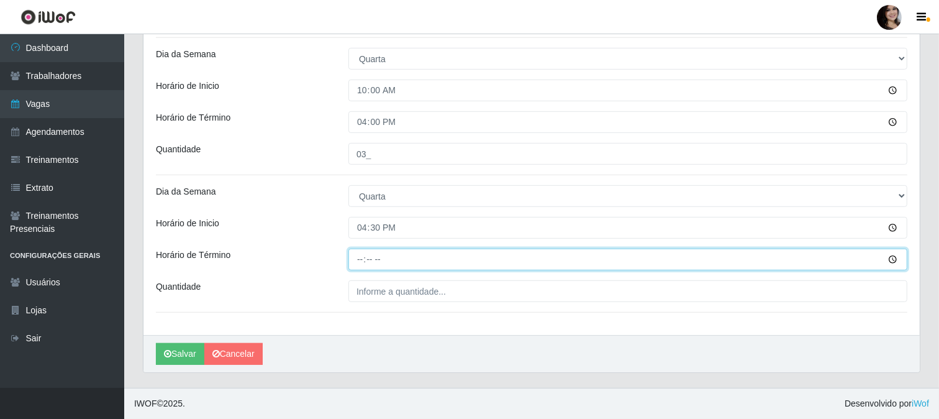
type input "16:30"
click at [894, 258] on input "Horário de Término" at bounding box center [627, 259] width 559 height 22
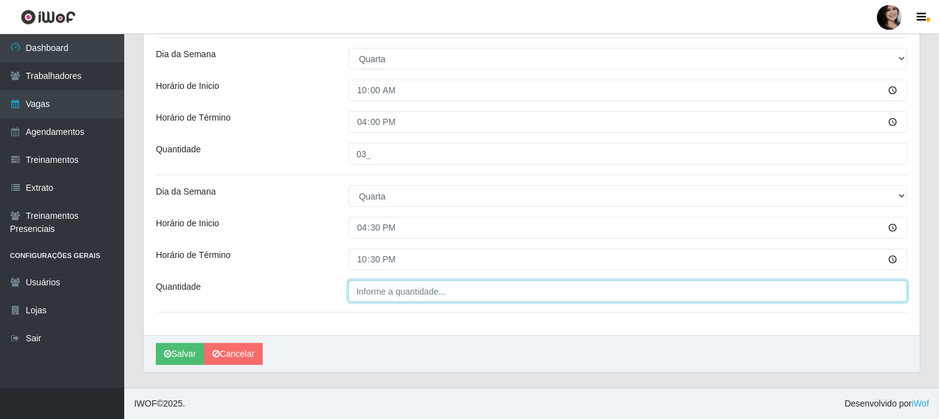
type input "22:30"
click at [399, 289] on input "___" at bounding box center [627, 291] width 559 height 22
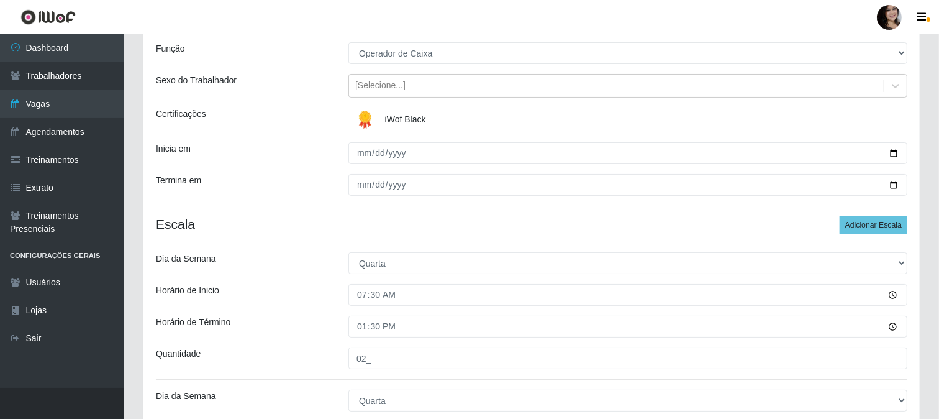
scroll to position [104, 0]
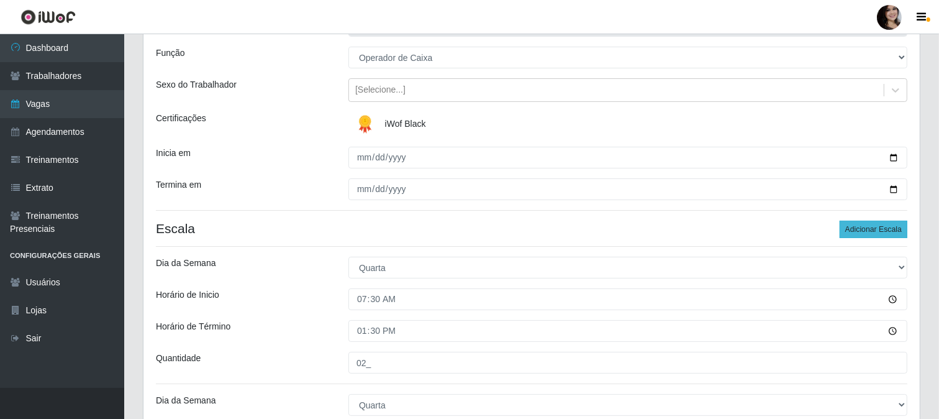
type input "03_"
click at [861, 229] on button "Adicionar Escala" at bounding box center [874, 228] width 68 height 17
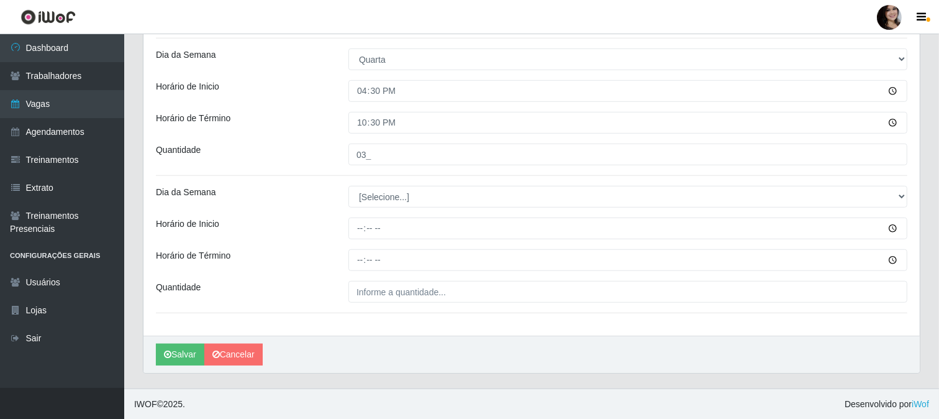
scroll to position [725, 0]
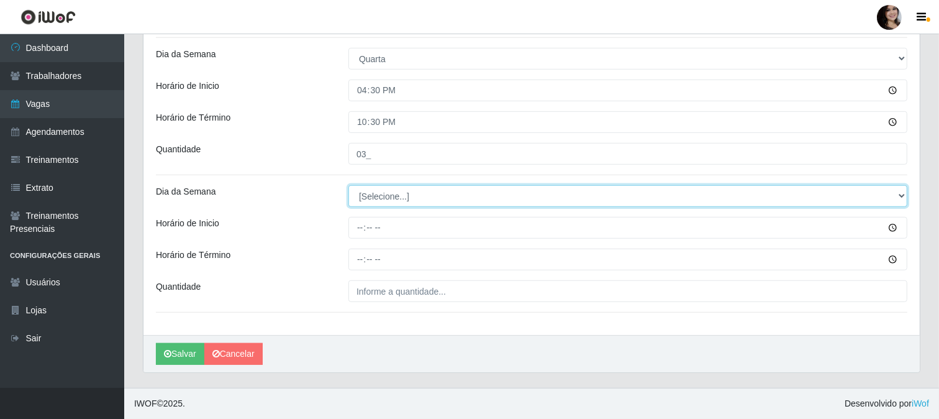
click at [897, 194] on select "[Selecione...] Segunda Terça Quarta Quinta Sexta Sábado Domingo" at bounding box center [627, 196] width 559 height 22
select select "3"
click at [348, 185] on select "[Selecione...] Segunda Terça Quarta Quinta Sexta Sábado Domingo" at bounding box center [627, 196] width 559 height 22
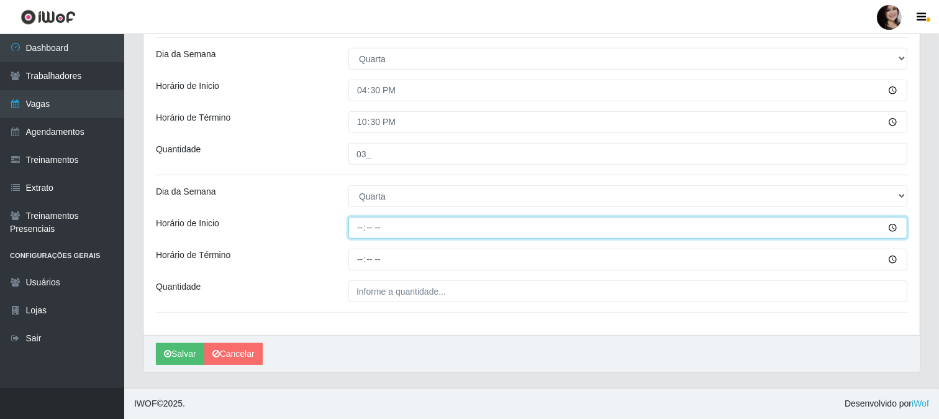
click at [889, 224] on input "Horário de Inicio" at bounding box center [627, 228] width 559 height 22
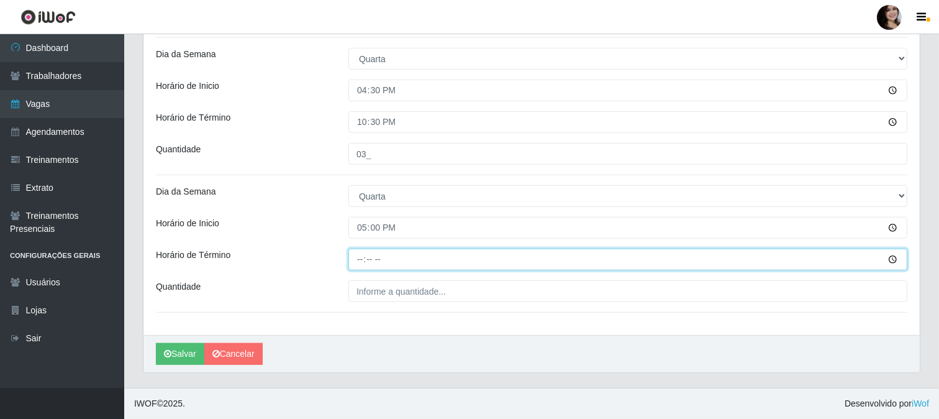
type input "17:00"
click at [896, 262] on input "Horário de Término" at bounding box center [627, 259] width 559 height 22
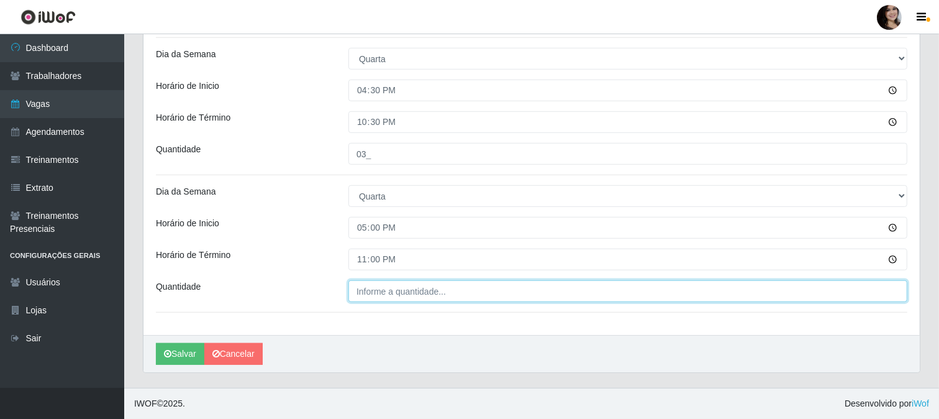
type input "23:00"
click at [412, 292] on input "___" at bounding box center [627, 291] width 559 height 22
type input "04_"
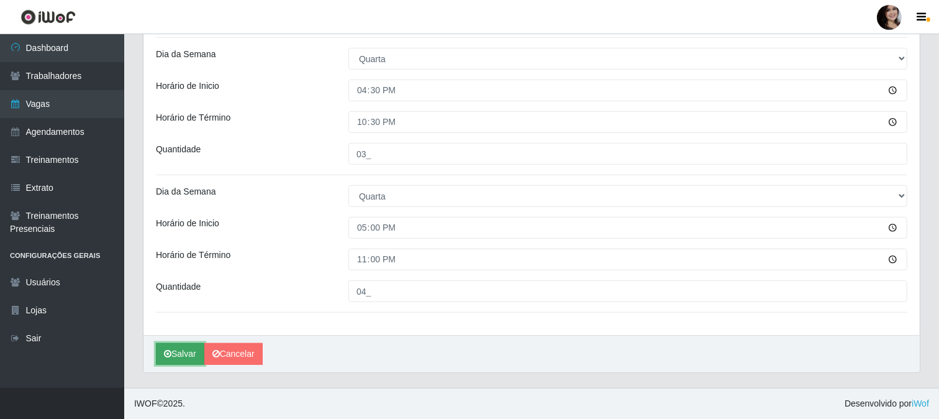
click at [181, 353] on button "Salvar" at bounding box center [180, 354] width 48 height 22
click at [193, 350] on button "Salvar" at bounding box center [180, 354] width 48 height 22
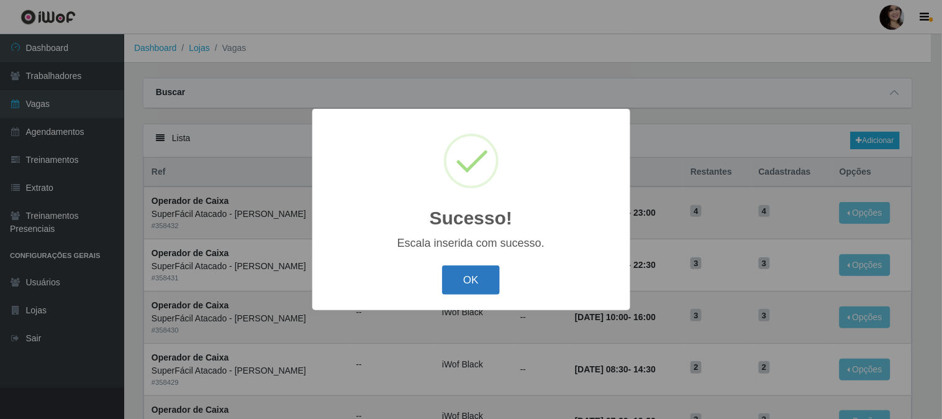
click at [471, 283] on button "OK" at bounding box center [471, 279] width 58 height 29
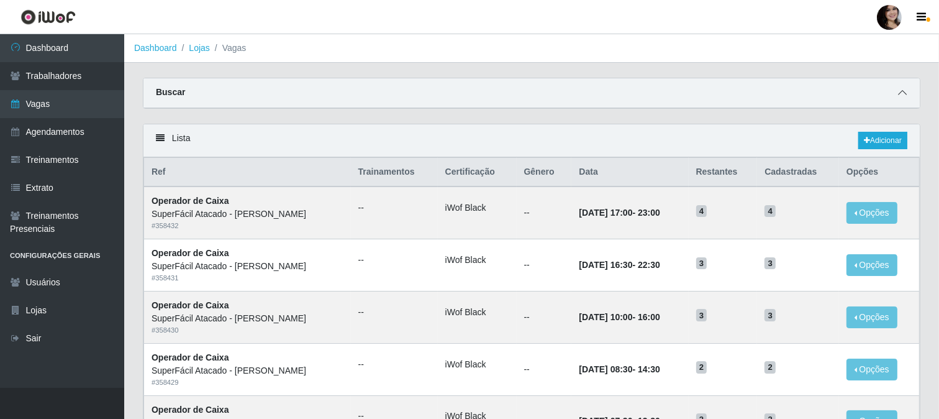
click at [898, 87] on span at bounding box center [902, 93] width 15 height 14
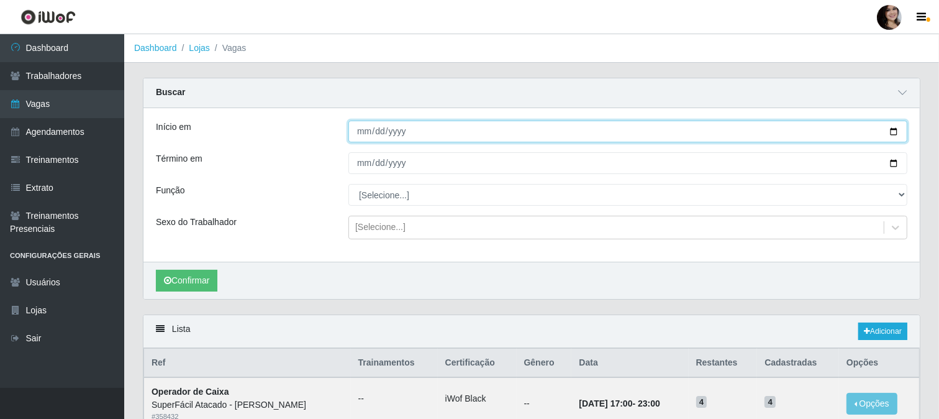
click at [891, 133] on input "Início em" at bounding box center [627, 131] width 559 height 22
type input "[DATE]"
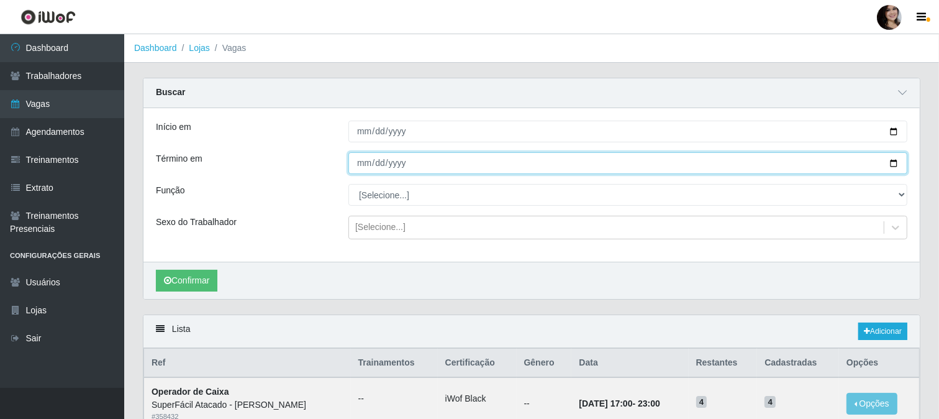
click at [899, 163] on input "Término em" at bounding box center [627, 163] width 559 height 22
click at [896, 163] on input "Término em" at bounding box center [627, 163] width 559 height 22
type input "[DATE]"
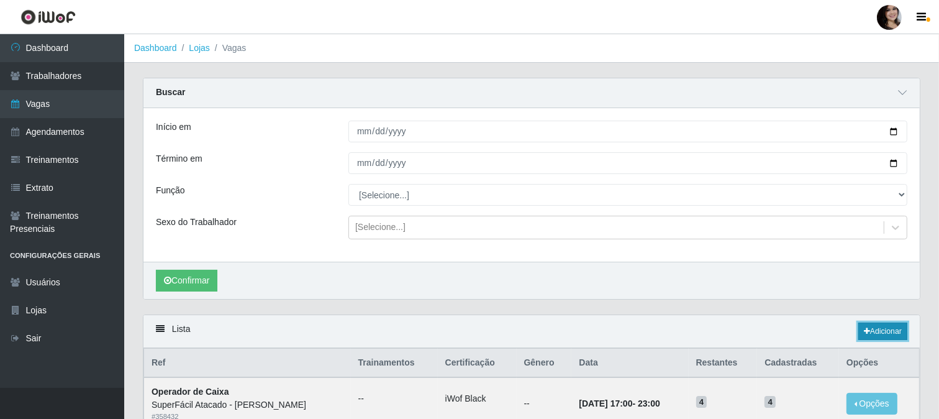
click at [865, 331] on icon at bounding box center [867, 330] width 6 height 7
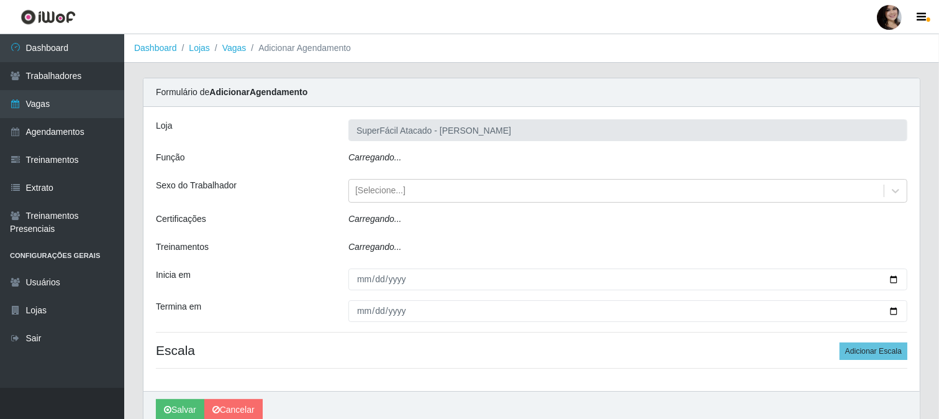
type input "SuperFácil Atacado - [PERSON_NAME]"
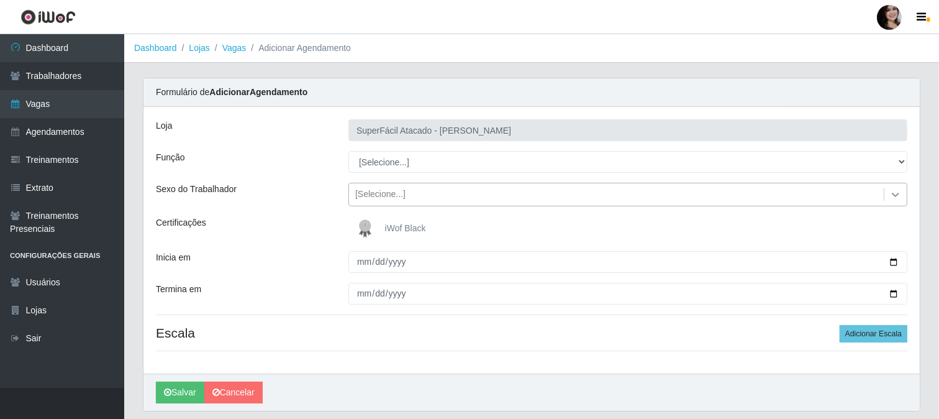
click at [899, 199] on icon at bounding box center [895, 194] width 12 height 12
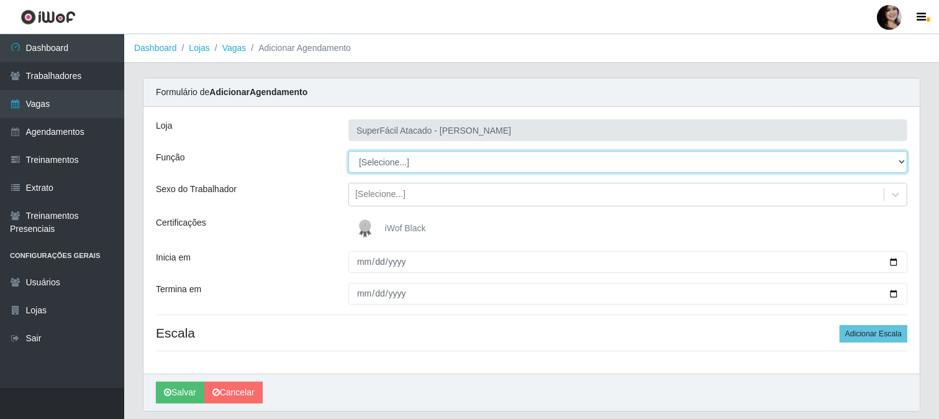
click at [898, 156] on select "[Selecione...] Embalador Embalador + Embalador ++ Operador de Caixa Operador de…" at bounding box center [627, 162] width 559 height 22
select select "22"
click at [348, 151] on select "[Selecione...] Embalador Embalador + Embalador ++ Operador de Caixa Operador de…" at bounding box center [627, 162] width 559 height 22
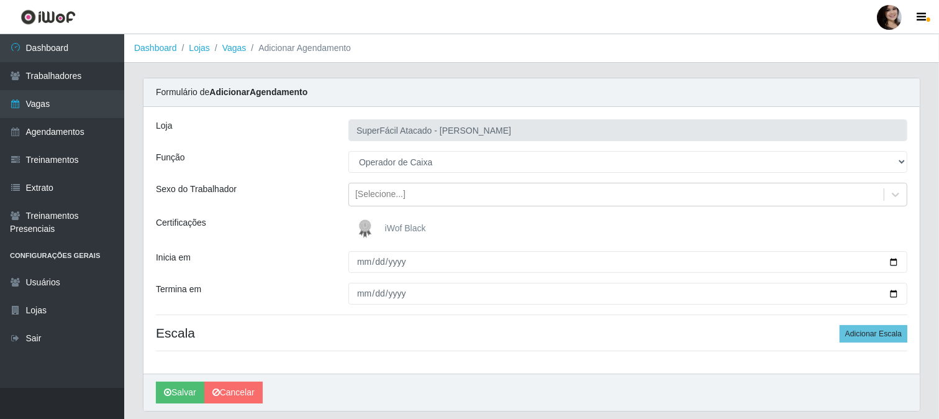
click at [392, 230] on span "iWof Black" at bounding box center [405, 228] width 41 height 10
click at [0, 0] on input "iWof Black" at bounding box center [0, 0] width 0 height 0
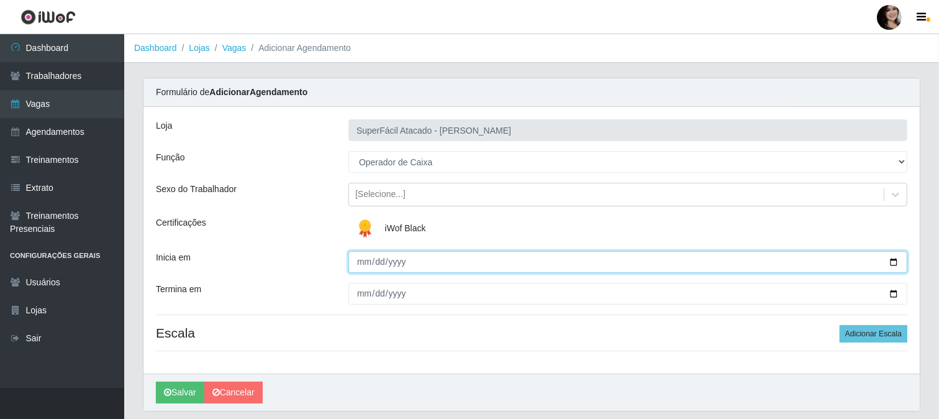
click at [896, 259] on input "Inicia em" at bounding box center [627, 262] width 559 height 22
type input "[DATE]"
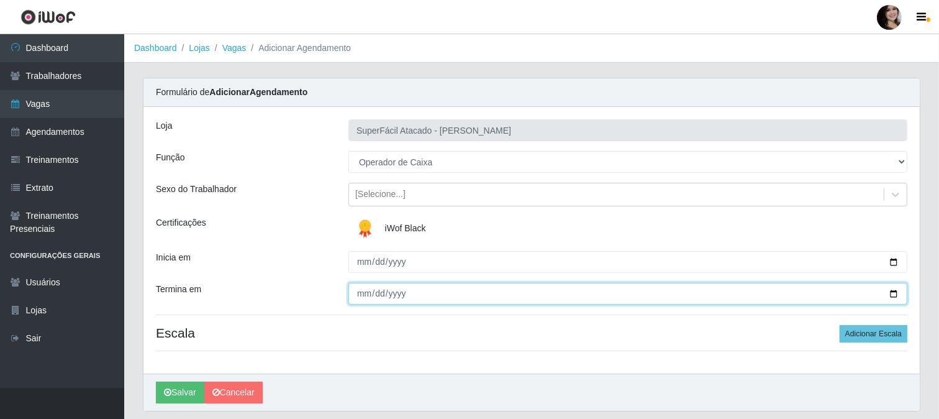
click at [894, 290] on input "Termina em" at bounding box center [627, 294] width 559 height 22
click at [892, 293] on input "[DATE]" at bounding box center [627, 294] width 559 height 22
type input "[DATE]"
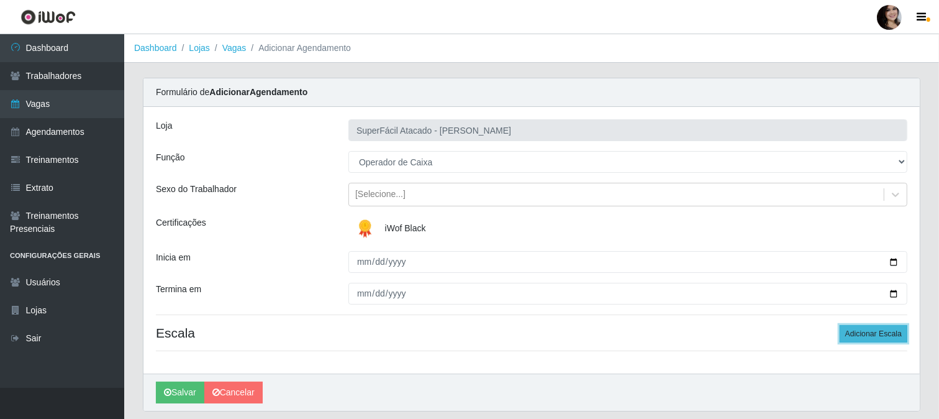
click at [847, 333] on button "Adicionar Escala" at bounding box center [874, 333] width 68 height 17
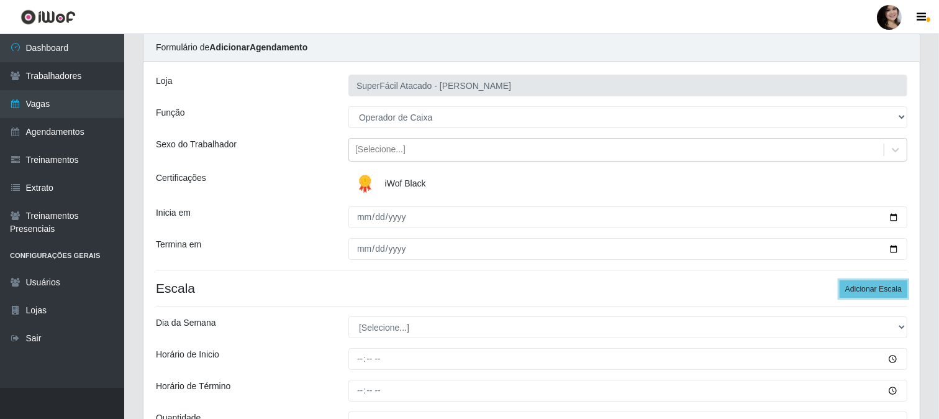
scroll to position [69, 0]
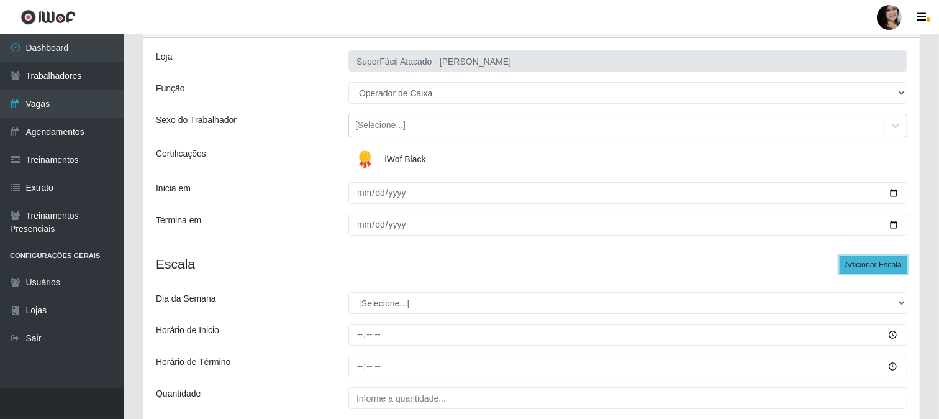
click at [854, 266] on button "Adicionar Escala" at bounding box center [874, 264] width 68 height 17
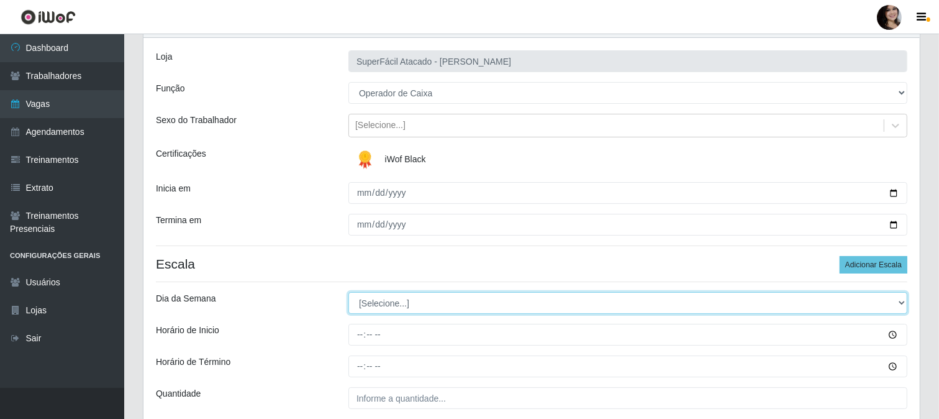
click at [904, 302] on select "[Selecione...] Segunda Terça Quarta Quinta Sexta Sábado Domingo" at bounding box center [627, 303] width 559 height 22
select select "4"
click at [348, 292] on select "[Selecione...] Segunda Terça Quarta Quinta Sexta Sábado Domingo" at bounding box center [627, 303] width 559 height 22
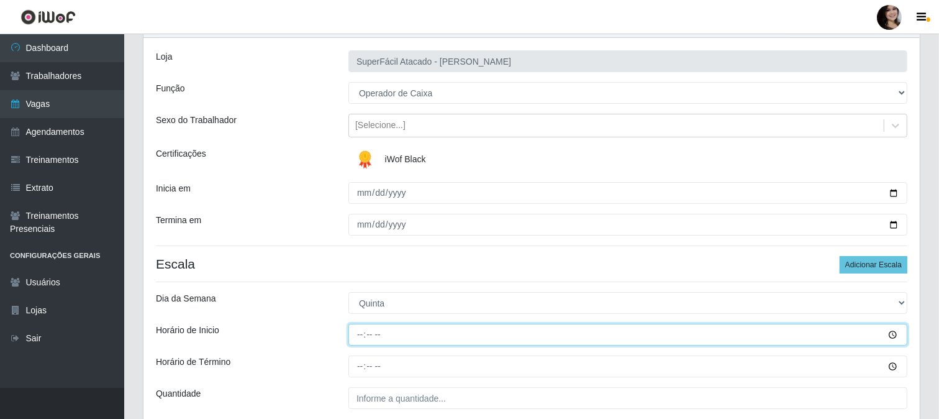
click at [888, 334] on input "Horário de Inicio" at bounding box center [627, 335] width 559 height 22
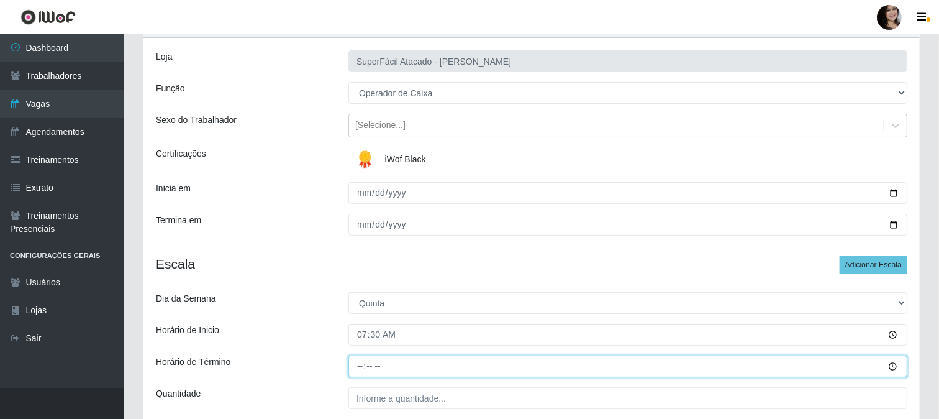
type input "07:30"
click at [896, 371] on input "Horário de Término" at bounding box center [627, 366] width 559 height 22
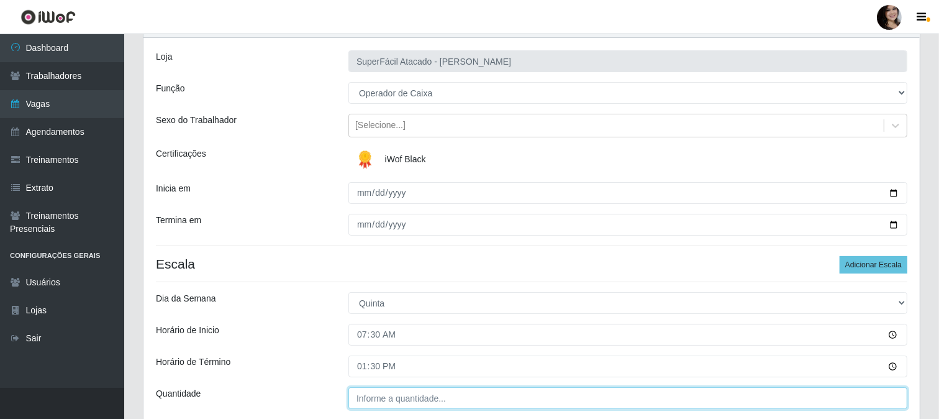
type input "13:30"
click at [429, 397] on input "___" at bounding box center [627, 398] width 559 height 22
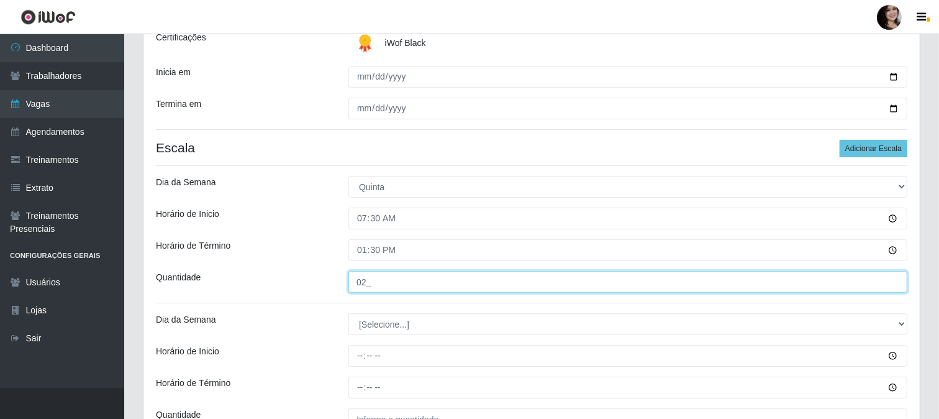
scroll to position [207, 0]
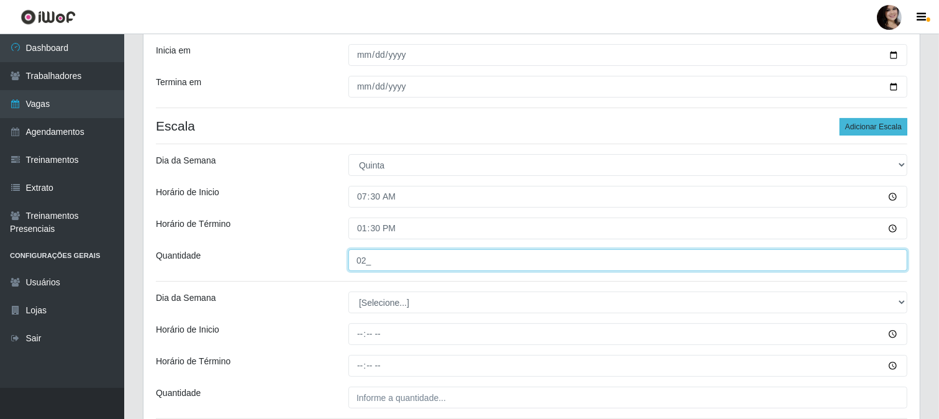
type input "02_"
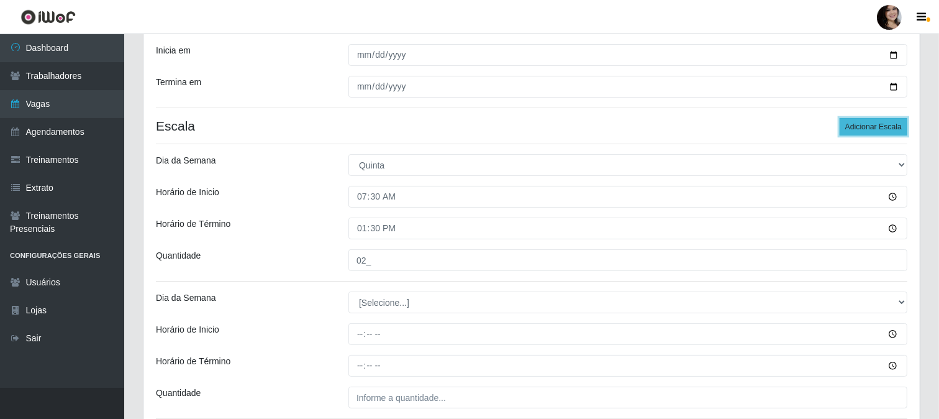
click at [853, 122] on button "Adicionar Escala" at bounding box center [874, 126] width 68 height 17
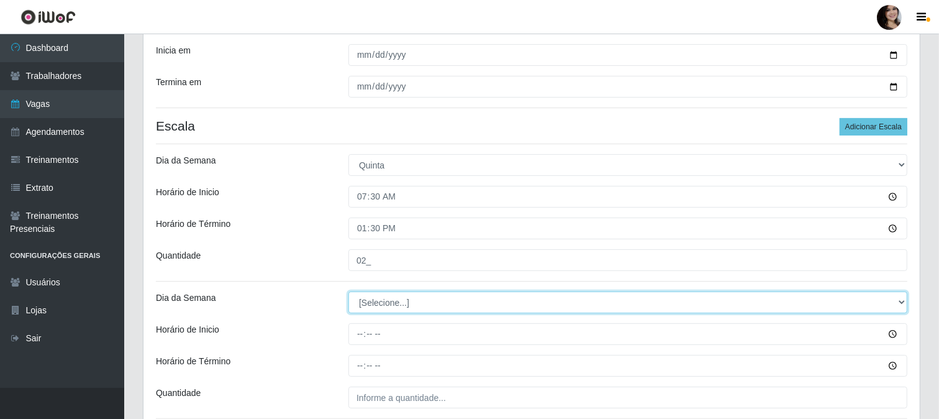
click at [898, 305] on select "[Selecione...] Segunda Terça Quarta Quinta Sexta Sábado Domingo" at bounding box center [627, 302] width 559 height 22
select select "4"
click at [348, 291] on select "[Selecione...] Segunda Terça Quarta Quinta Sexta Sábado Domingo" at bounding box center [627, 302] width 559 height 22
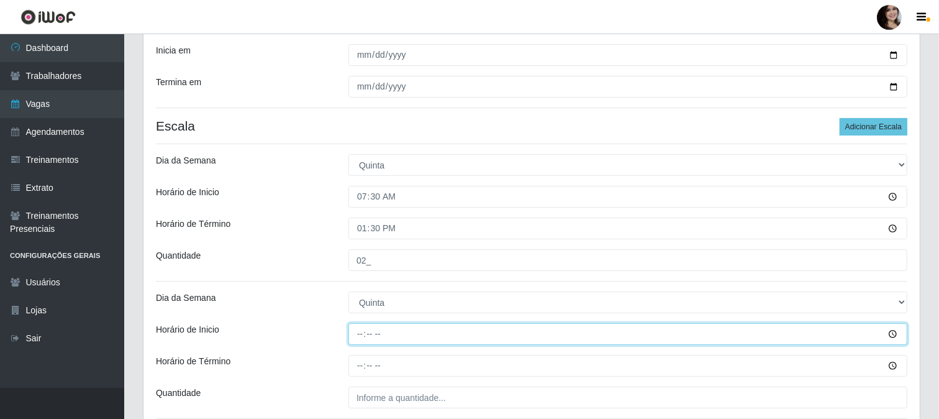
click at [889, 332] on input "Horário de Inicio" at bounding box center [627, 334] width 559 height 22
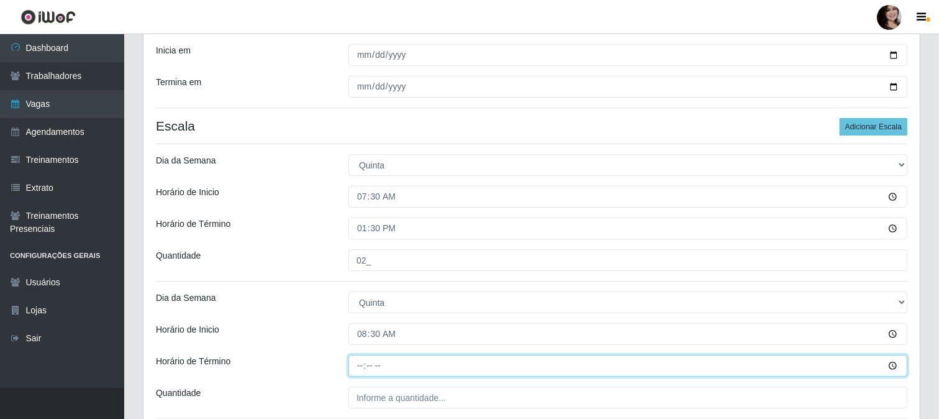
type input "08:30"
click at [894, 368] on input "Horário de Término" at bounding box center [627, 366] width 559 height 22
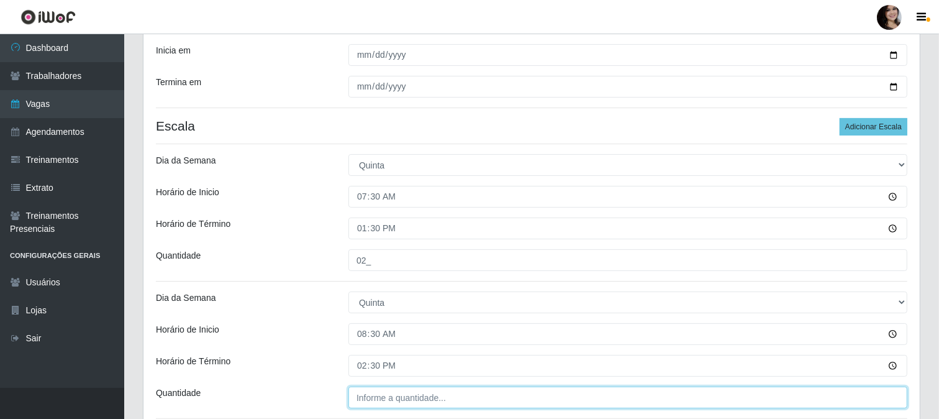
type input "14:30"
click at [458, 401] on input "___" at bounding box center [627, 397] width 559 height 22
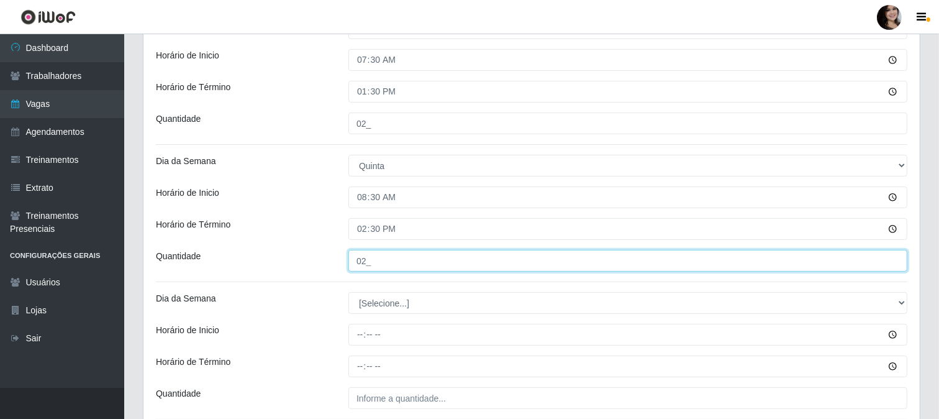
scroll to position [345, 0]
type input "02_"
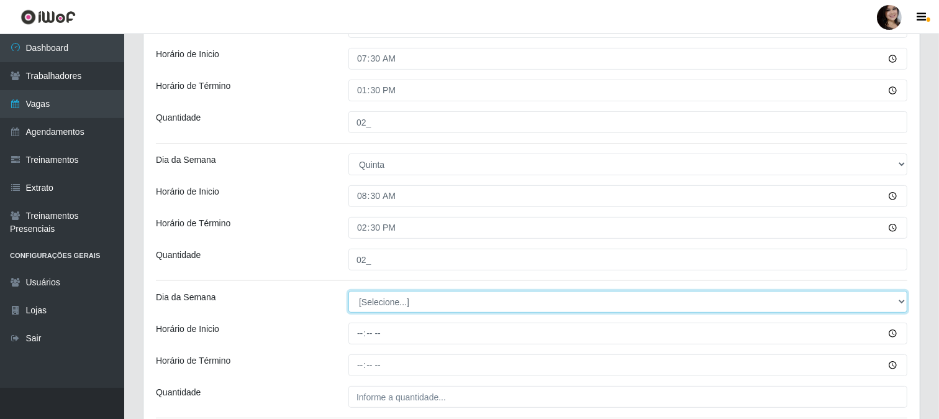
click at [904, 302] on select "[Selecione...] Segunda Terça Quarta Quinta Sexta Sábado Domingo" at bounding box center [627, 302] width 559 height 22
select select "4"
click at [348, 291] on select "[Selecione...] Segunda Terça Quarta Quinta Sexta Sábado Domingo" at bounding box center [627, 302] width 559 height 22
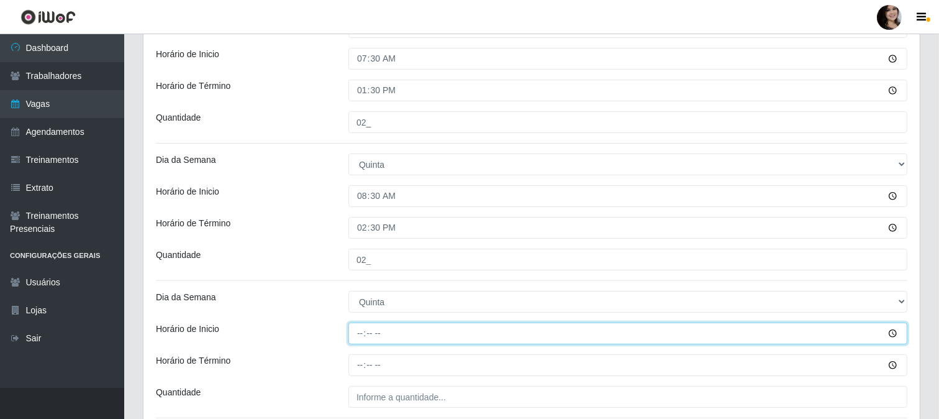
click at [891, 331] on input "Horário de Inicio" at bounding box center [627, 333] width 559 height 22
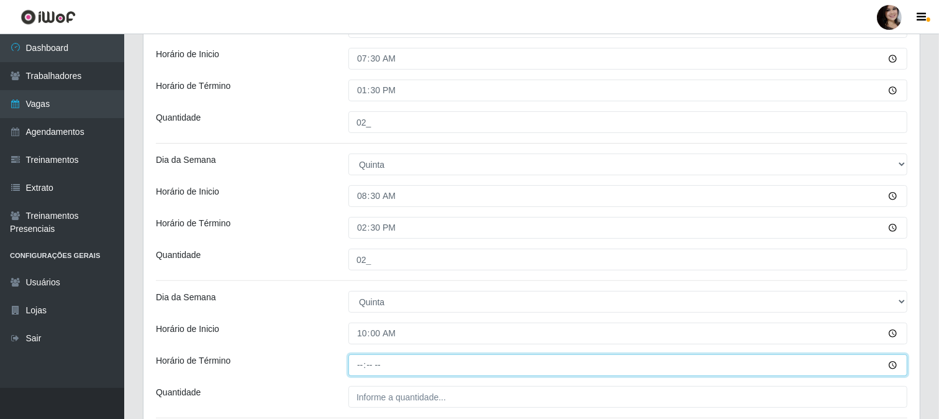
type input "10:00"
click at [894, 366] on input "Horário de Término" at bounding box center [627, 365] width 559 height 22
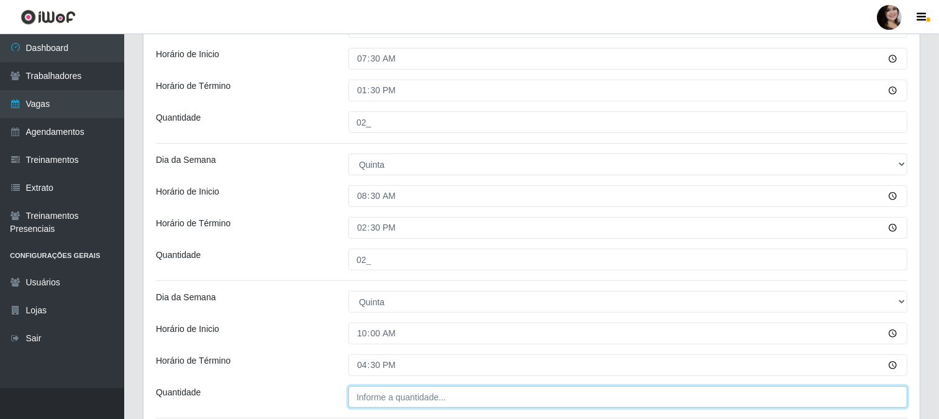
type input "16:30"
click at [450, 392] on input "___" at bounding box center [627, 397] width 559 height 22
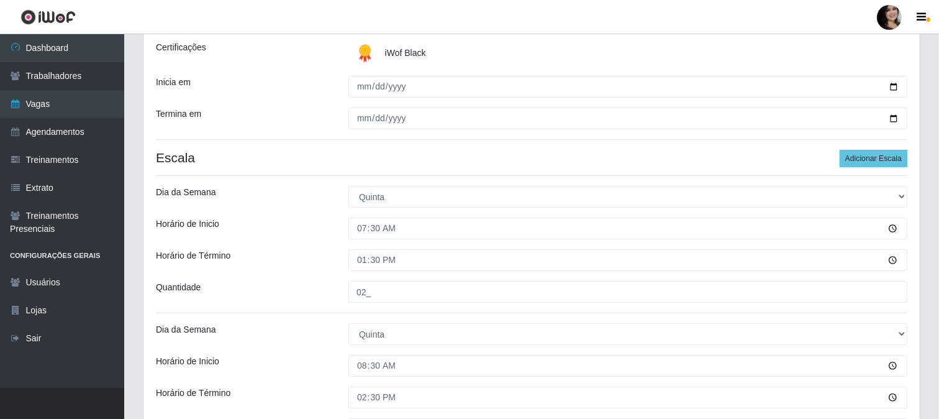
scroll to position [175, 0]
type input "03_"
click at [866, 160] on button "Adicionar Escala" at bounding box center [874, 158] width 68 height 17
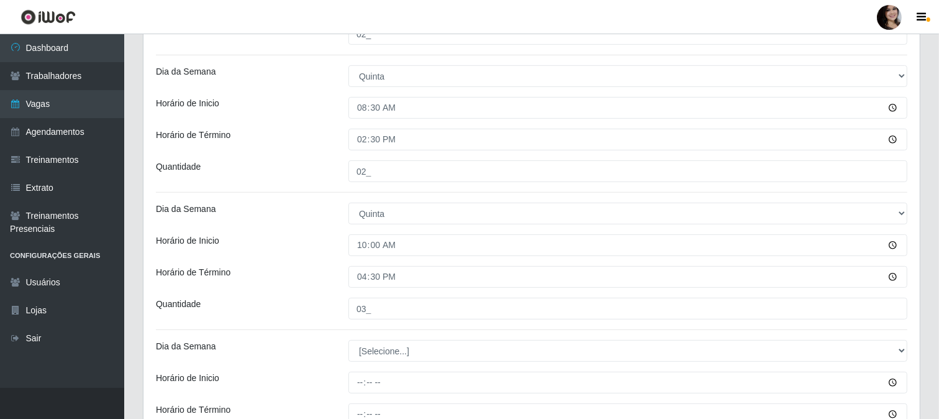
scroll to position [450, 0]
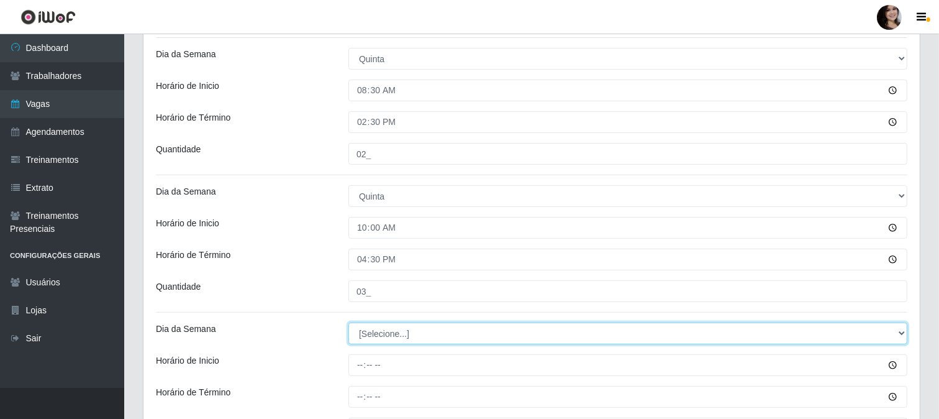
click at [901, 335] on select "[Selecione...] Segunda Terça Quarta Quinta Sexta Sábado Domingo" at bounding box center [627, 333] width 559 height 22
select select "4"
click at [348, 322] on select "[Selecione...] Segunda Terça Quarta Quinta Sexta Sábado Domingo" at bounding box center [627, 333] width 559 height 22
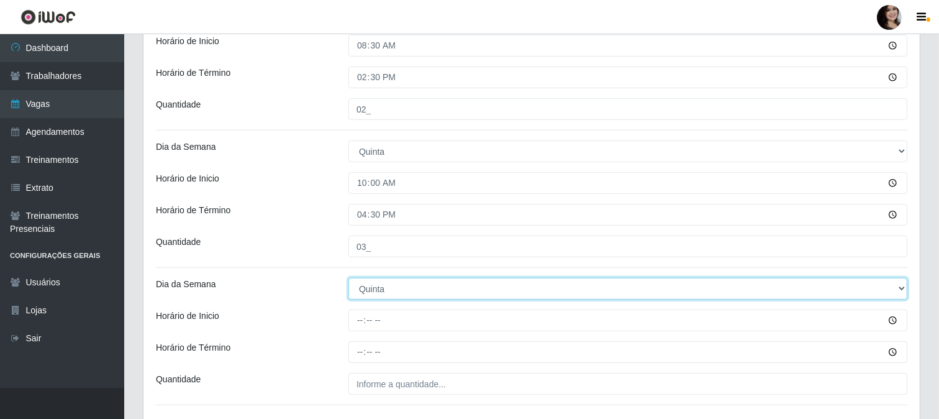
scroll to position [519, 0]
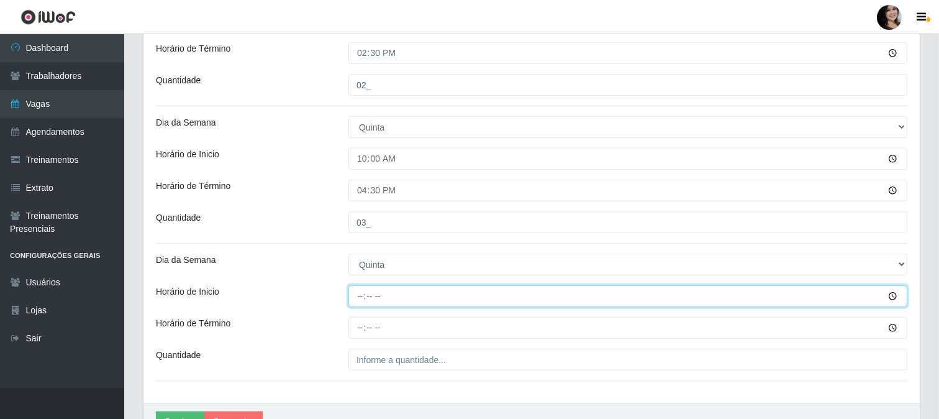
click at [891, 296] on input "Horário de Inicio" at bounding box center [627, 296] width 559 height 22
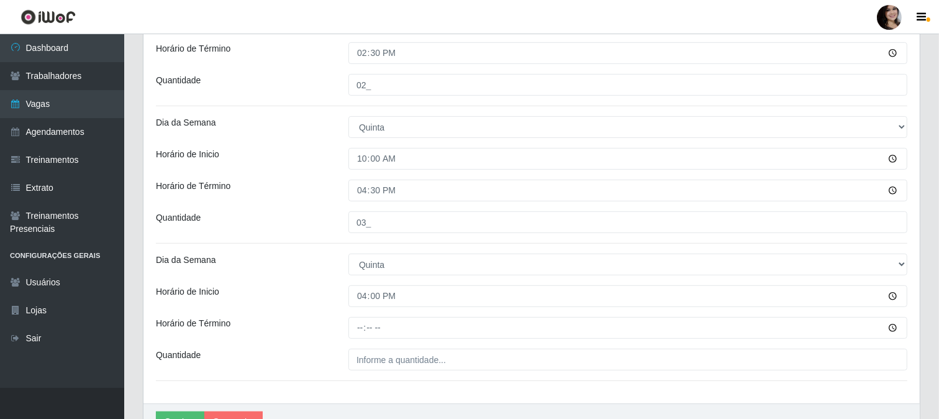
click at [288, 304] on div "Horário de Inicio" at bounding box center [243, 296] width 193 height 22
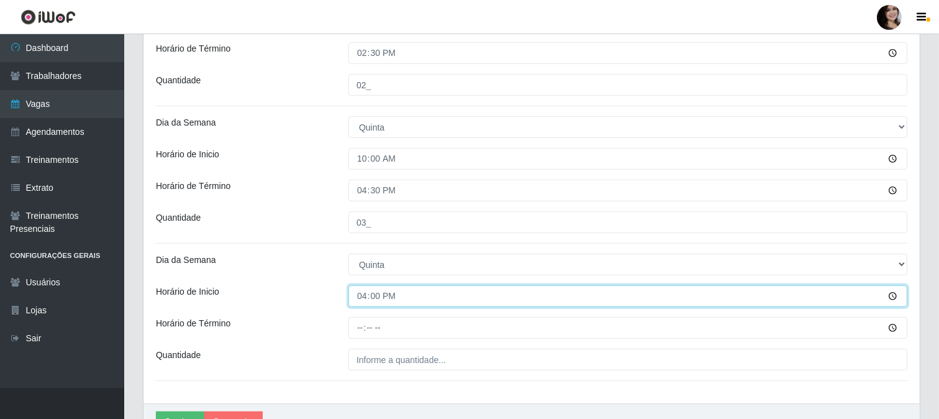
click at [892, 301] on input "16:00" at bounding box center [627, 296] width 559 height 22
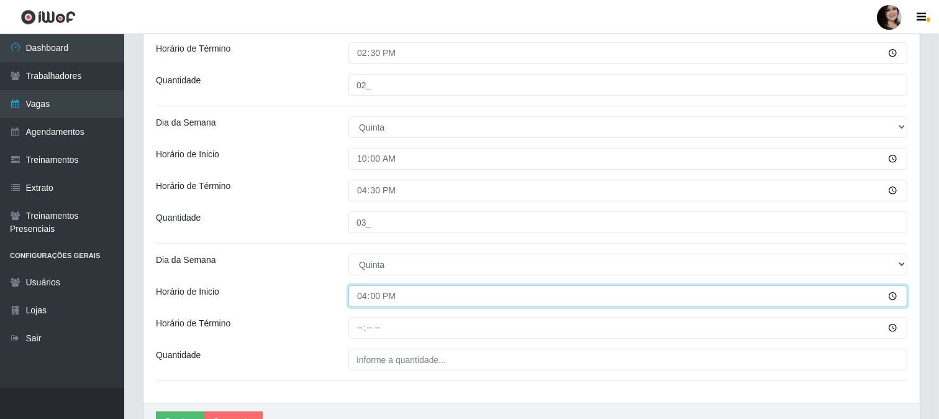
click at [892, 294] on input "16:00" at bounding box center [627, 296] width 559 height 22
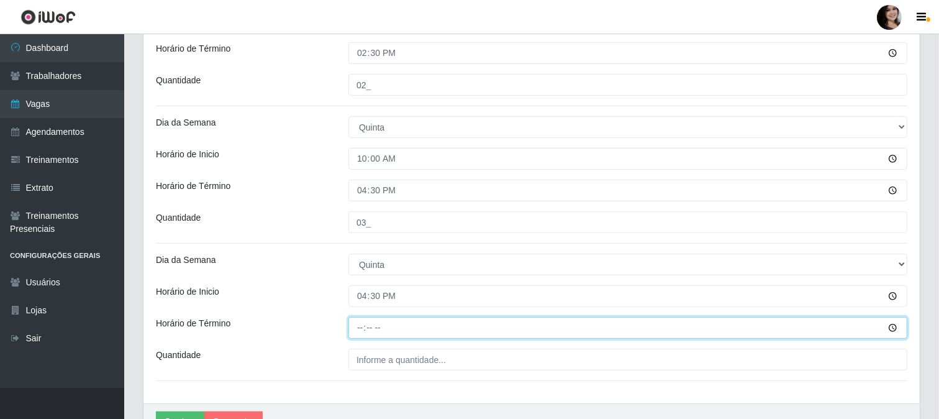
type input "16:30"
click at [893, 330] on input "Horário de Término" at bounding box center [627, 328] width 559 height 22
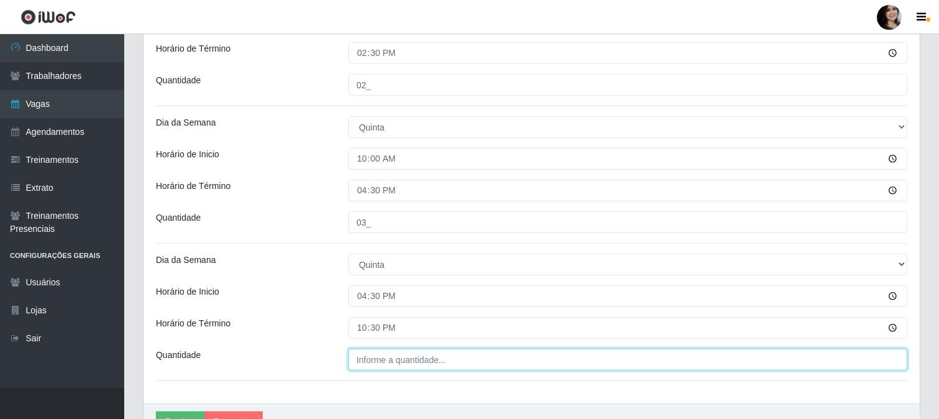
type input "22:30"
click at [462, 365] on input "___" at bounding box center [627, 359] width 559 height 22
type input "03_"
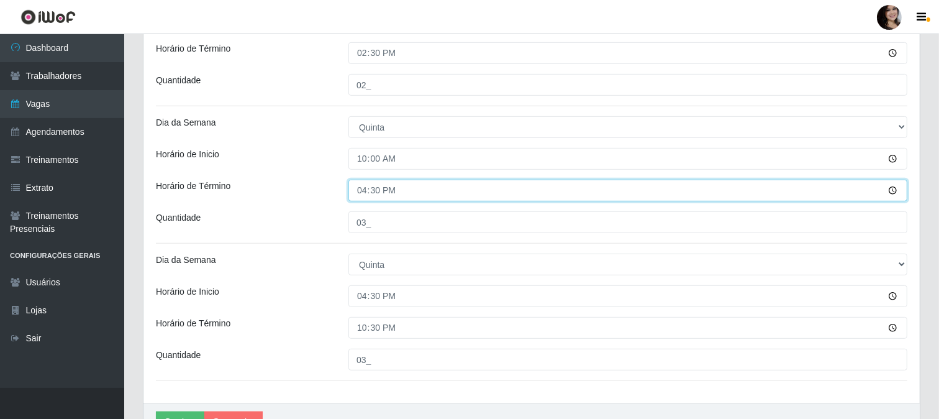
click at [896, 189] on input "16:30" at bounding box center [627, 190] width 559 height 22
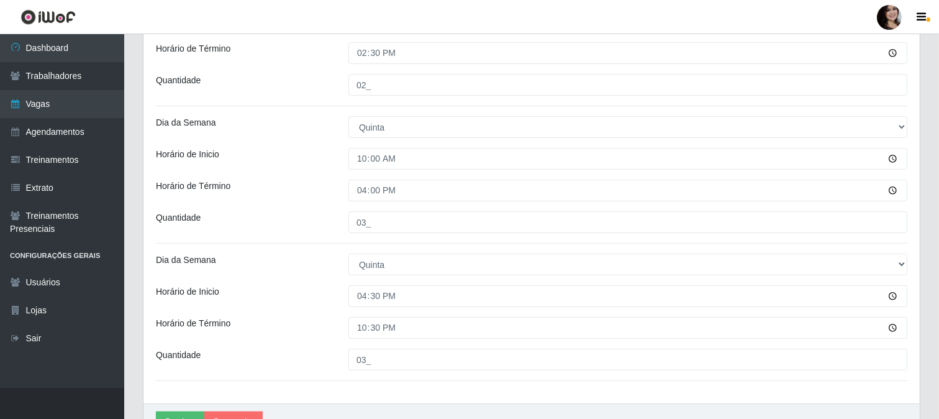
type input "16:00"
click at [283, 293] on div "Horário de Inicio" at bounding box center [243, 296] width 193 height 22
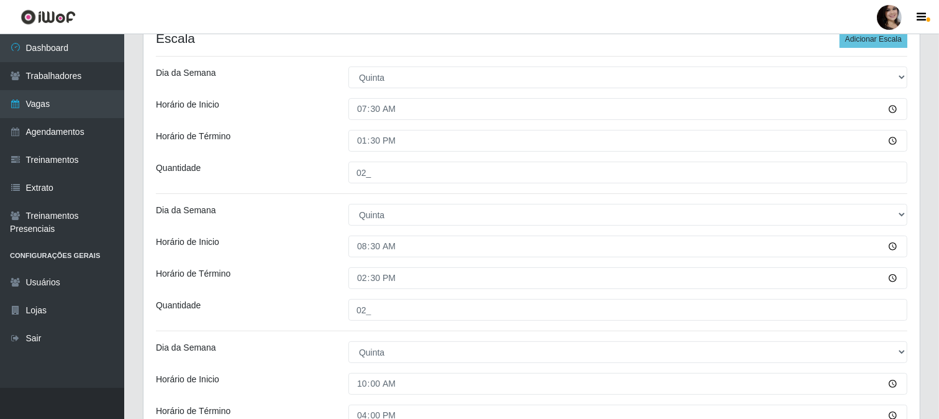
scroll to position [174, 0]
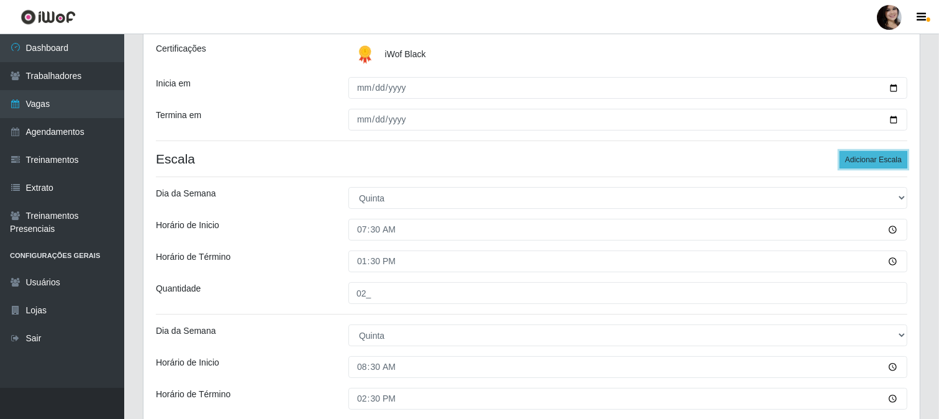
click at [883, 163] on button "Adicionar Escala" at bounding box center [874, 159] width 68 height 17
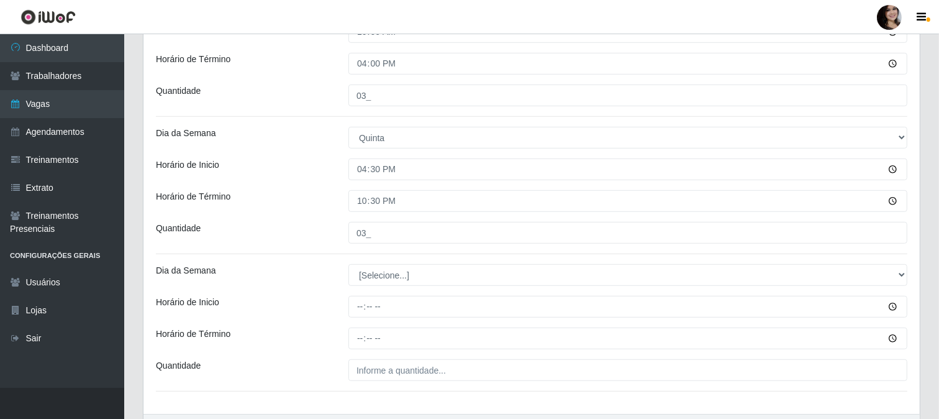
scroll to position [656, 0]
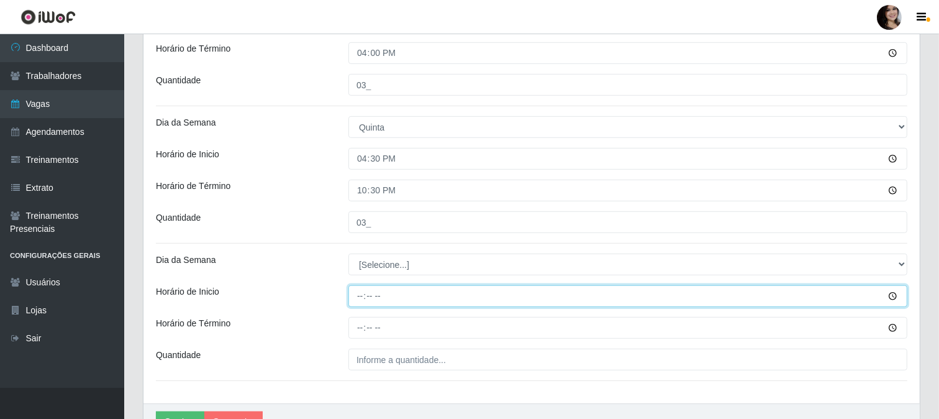
click at [893, 296] on input "Horário de Inicio" at bounding box center [627, 296] width 559 height 22
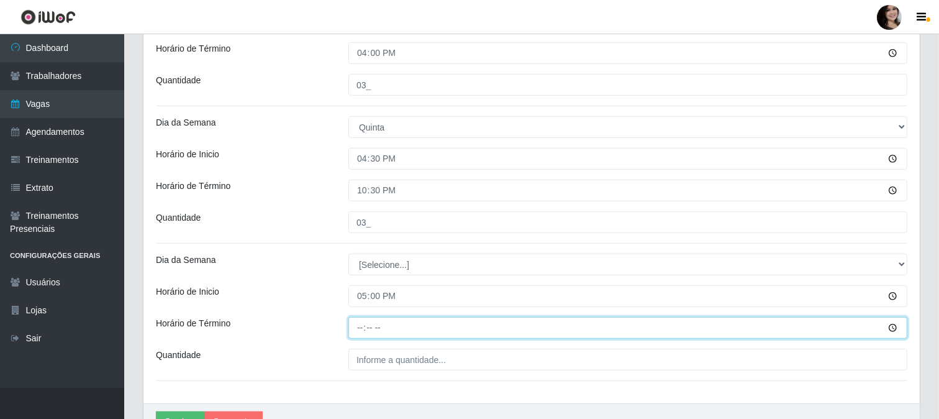
type input "17:00"
click at [891, 331] on input "Horário de Término" at bounding box center [627, 328] width 559 height 22
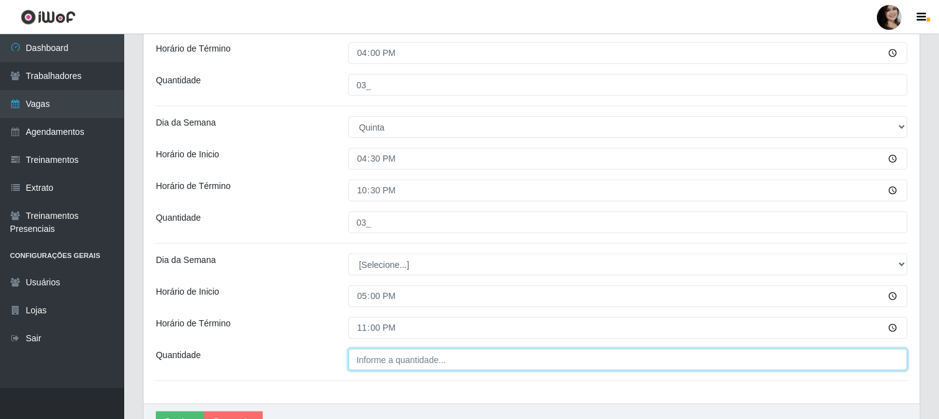
type input "23:00"
click at [432, 361] on input "___" at bounding box center [627, 359] width 559 height 22
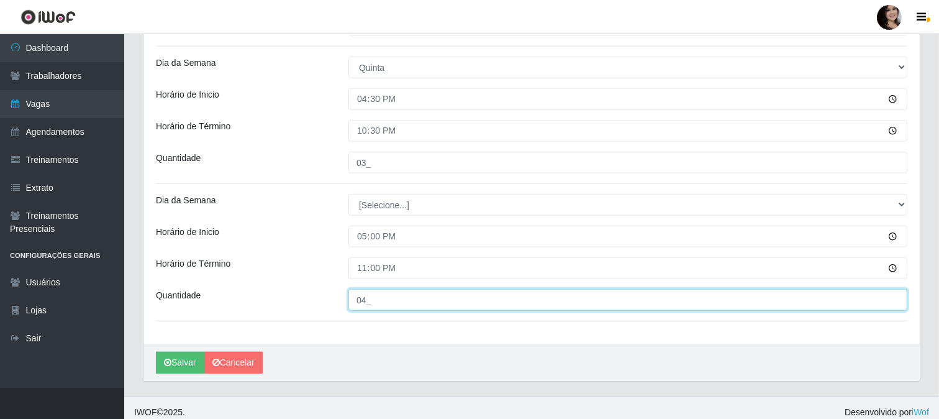
scroll to position [725, 0]
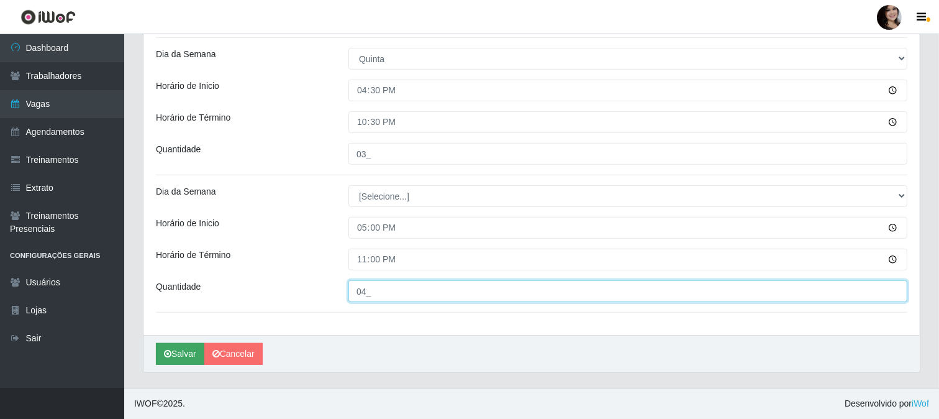
type input "04_"
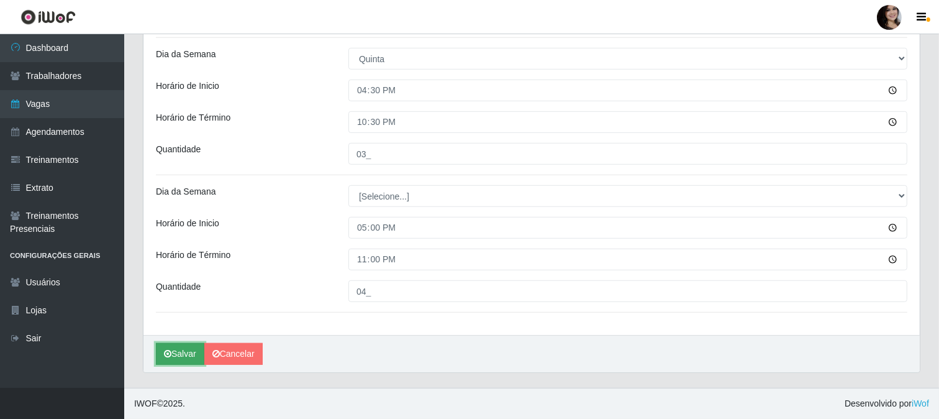
click at [181, 355] on button "Salvar" at bounding box center [180, 354] width 48 height 22
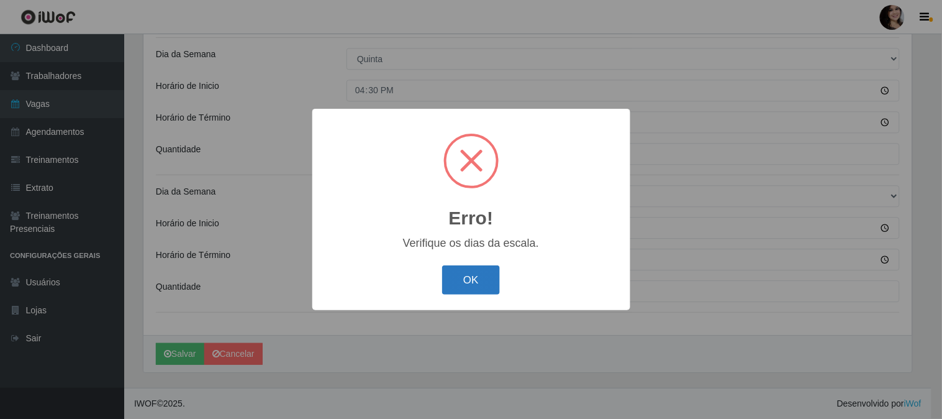
click at [471, 284] on button "OK" at bounding box center [471, 279] width 58 height 29
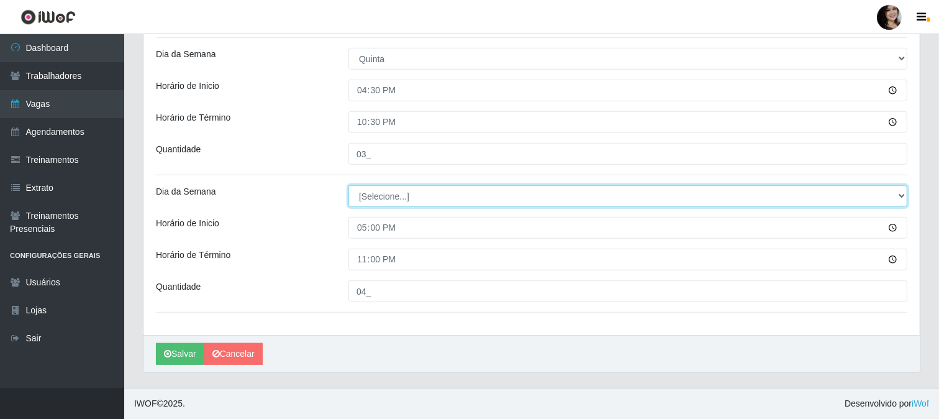
click at [903, 197] on select "[Selecione...] Segunda Terça Quarta Quinta Sexta Sábado Domingo" at bounding box center [627, 196] width 559 height 22
select select "4"
click at [348, 185] on select "[Selecione...] Segunda Terça Quarta Quinta Sexta Sábado Domingo" at bounding box center [627, 196] width 559 height 22
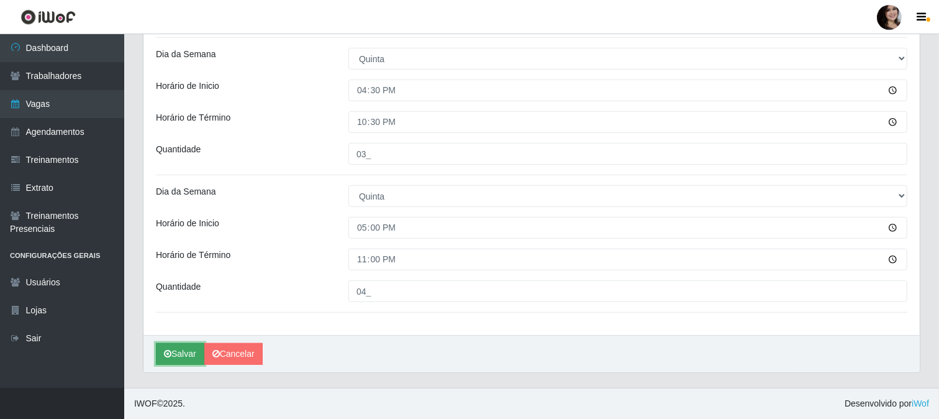
click at [176, 348] on button "Salvar" at bounding box center [180, 354] width 48 height 22
click at [182, 354] on button "Salvar" at bounding box center [180, 354] width 48 height 22
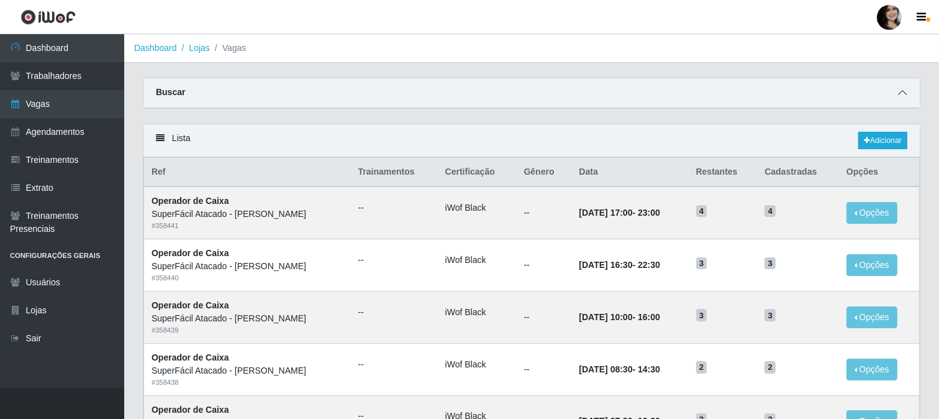
click at [899, 87] on span at bounding box center [902, 93] width 15 height 14
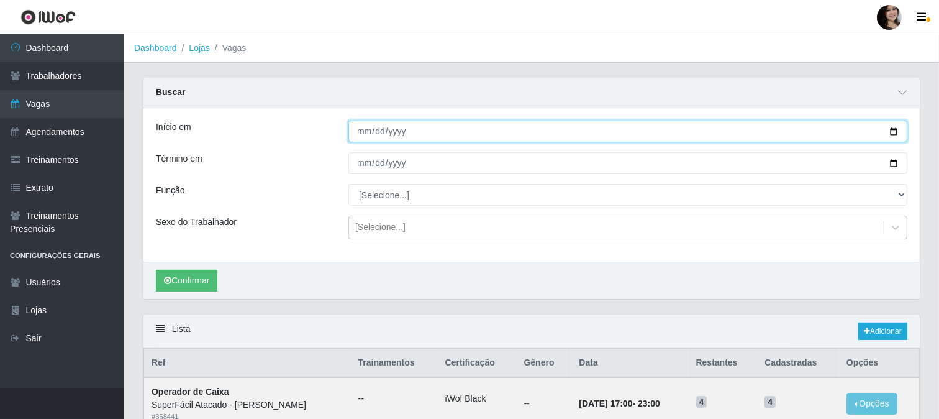
click at [898, 131] on input "Início em" at bounding box center [627, 131] width 559 height 22
type input "[DATE]"
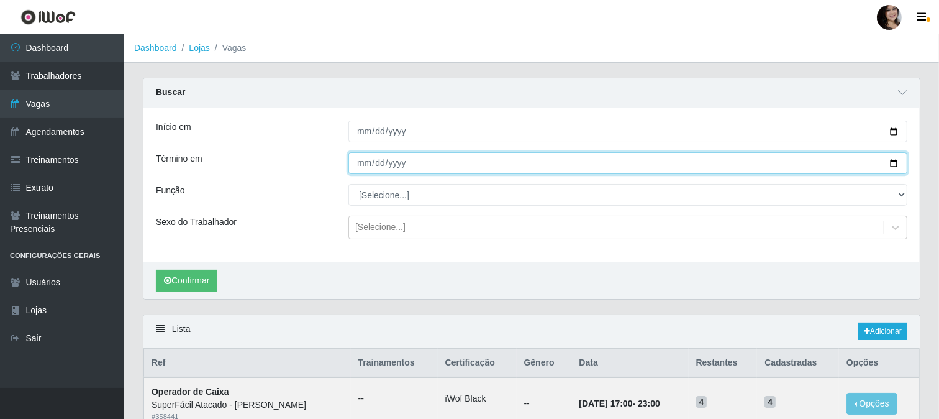
click at [898, 164] on input "Término em" at bounding box center [627, 163] width 559 height 22
type input "[DATE]"
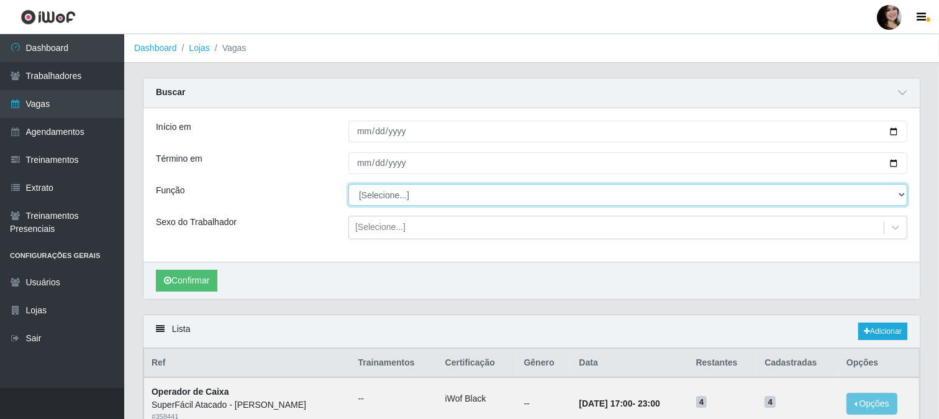
click at [899, 193] on select "[Selecione...] Embalador Embalador + Embalador ++ Operador de Caixa Operador de…" at bounding box center [627, 195] width 559 height 22
select select "22"
click at [348, 184] on select "[Selecione...] Embalador Embalador + Embalador ++ Operador de Caixa Operador de…" at bounding box center [627, 195] width 559 height 22
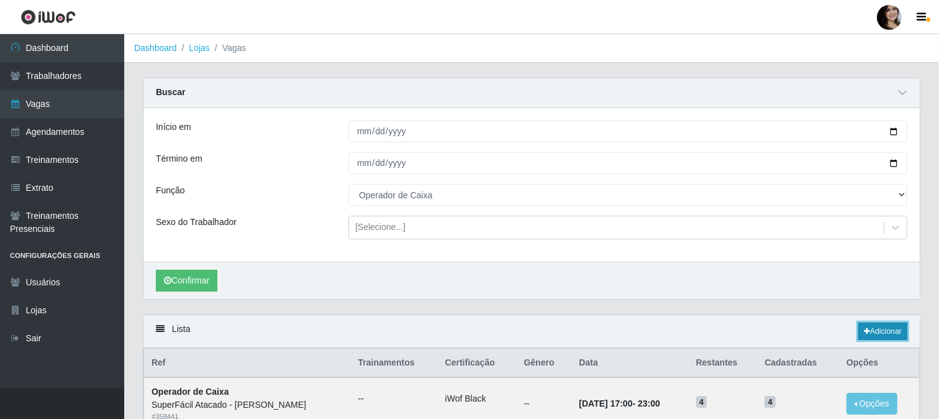
click at [864, 333] on icon at bounding box center [867, 330] width 6 height 7
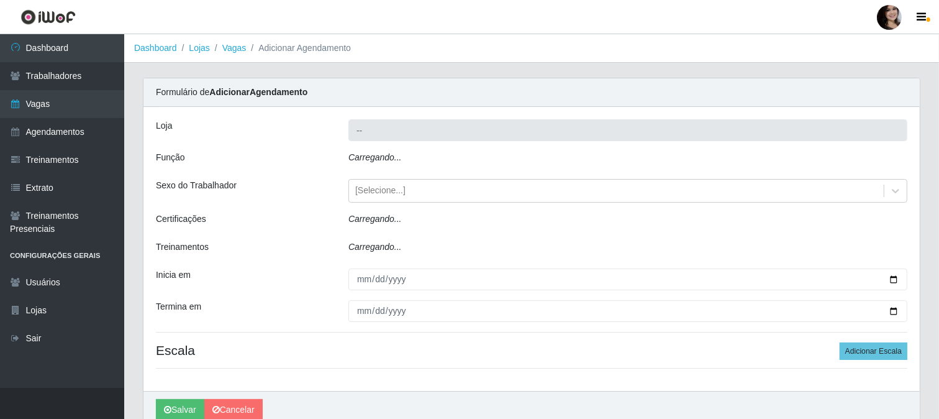
type input "SuperFácil Atacado - [PERSON_NAME]"
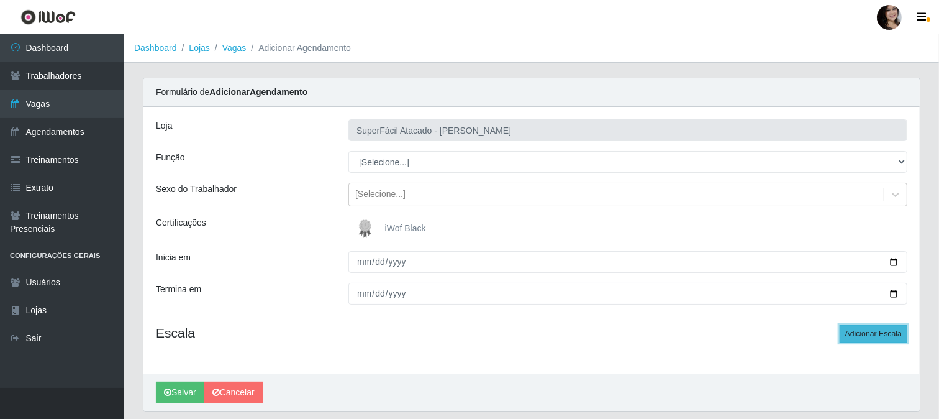
click at [851, 329] on button "Adicionar Escala" at bounding box center [874, 333] width 68 height 17
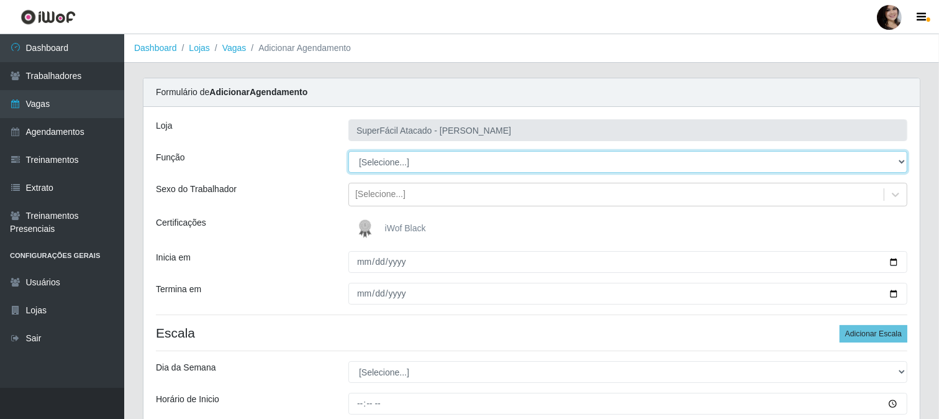
click at [899, 163] on select "[Selecione...] Embalador Embalador + Embalador ++ Operador de Caixa Operador de…" at bounding box center [627, 162] width 559 height 22
select select "22"
click at [348, 151] on select "[Selecione...] Embalador Embalador + Embalador ++ Operador de Caixa Operador de…" at bounding box center [627, 162] width 559 height 22
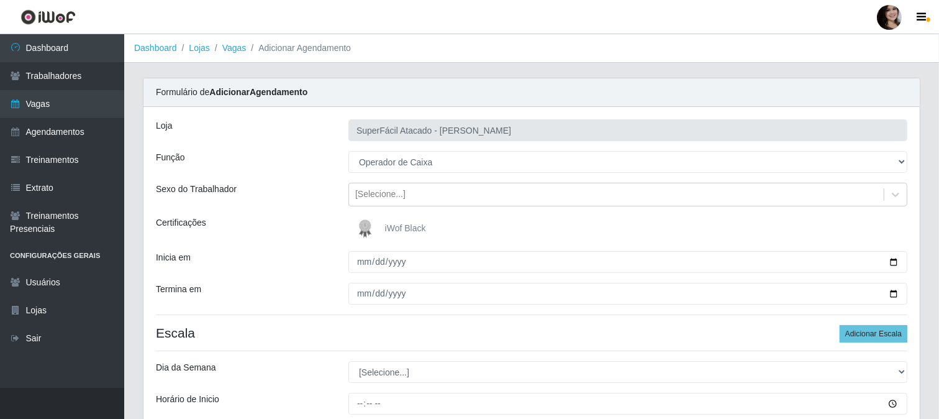
click at [494, 227] on div "iWof Black" at bounding box center [627, 228] width 559 height 25
click at [391, 223] on span "iWof Black" at bounding box center [405, 228] width 41 height 10
click at [371, 227] on img at bounding box center [368, 228] width 30 height 25
click at [0, 0] on input "iWof Black" at bounding box center [0, 0] width 0 height 0
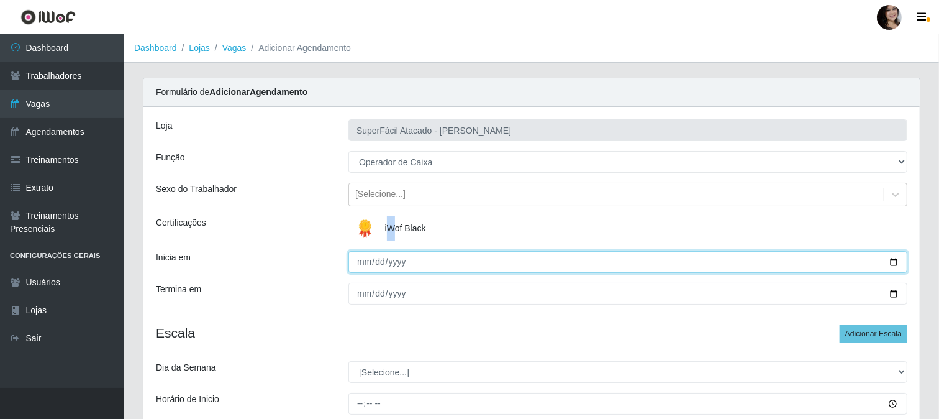
click at [892, 264] on input "Inicia em" at bounding box center [627, 262] width 559 height 22
type input "[DATE]"
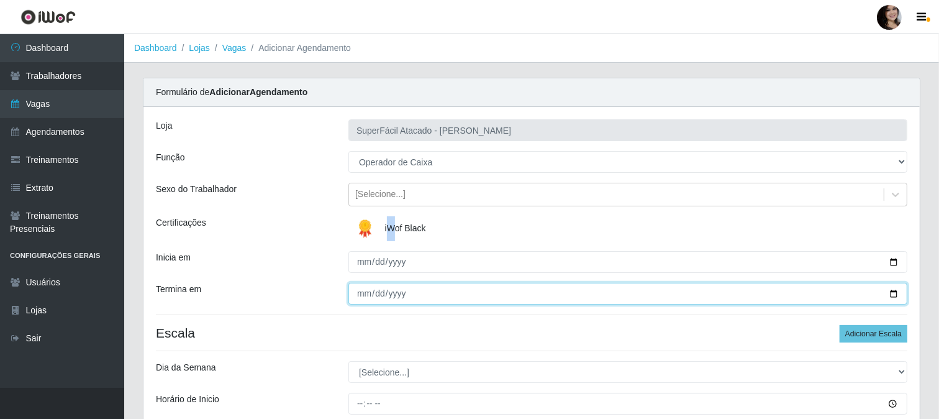
click at [892, 292] on input "Termina em" at bounding box center [627, 294] width 559 height 22
type input "[DATE]"
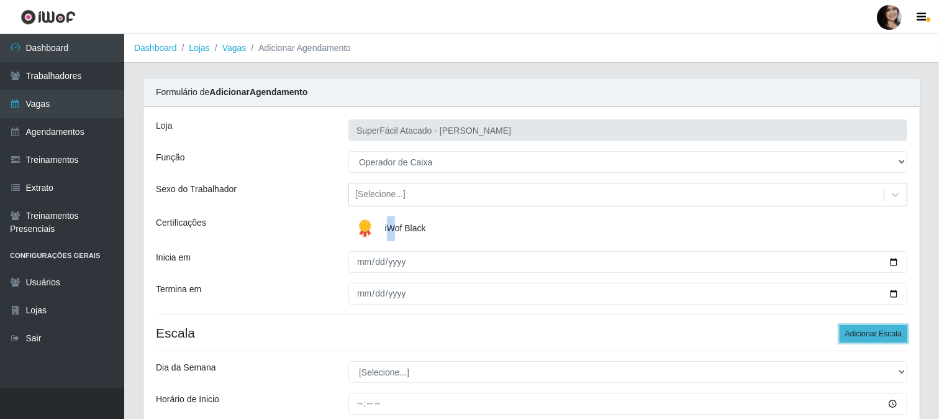
click at [861, 336] on button "Adicionar Escala" at bounding box center [874, 333] width 68 height 17
click at [858, 336] on button "Adicionar Escala" at bounding box center [874, 333] width 68 height 17
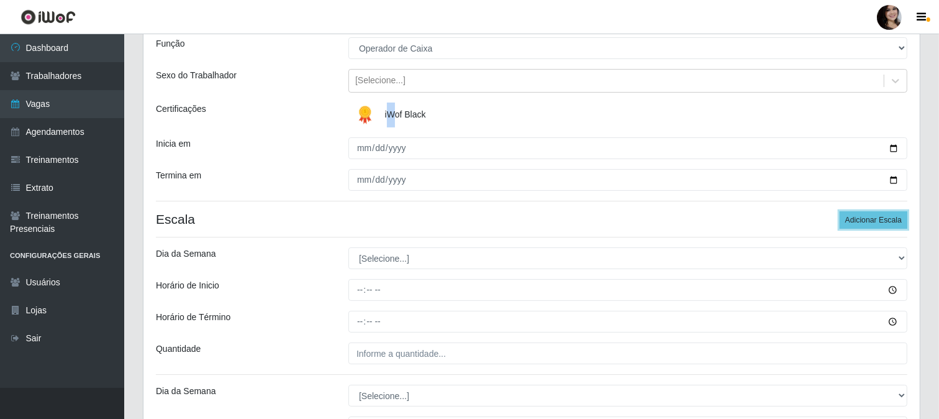
scroll to position [138, 0]
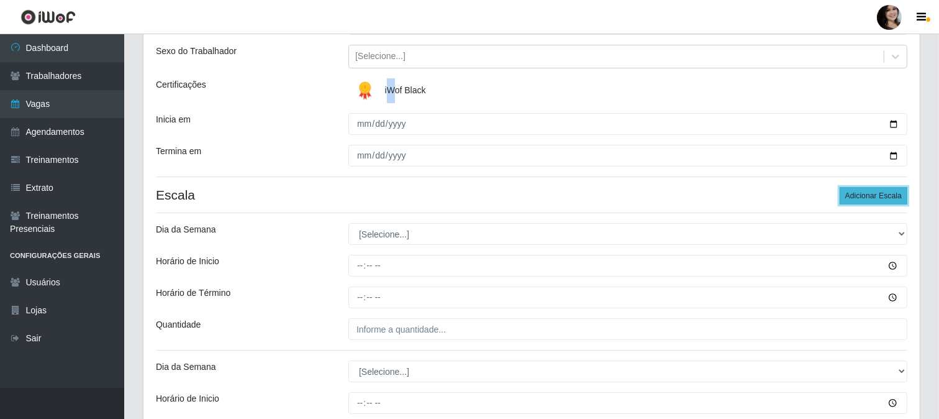
click at [878, 194] on button "Adicionar Escala" at bounding box center [874, 195] width 68 height 17
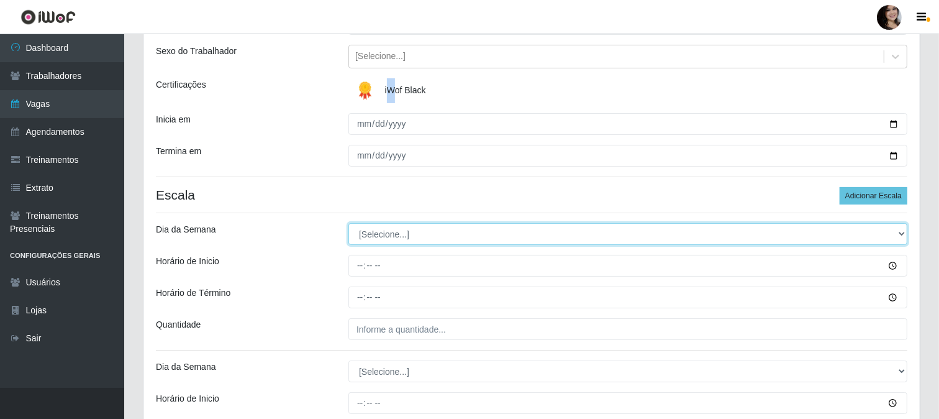
click at [899, 236] on select "[Selecione...] Segunda Terça Quarta Quinta Sexta Sábado Domingo" at bounding box center [627, 234] width 559 height 22
select select "5"
click at [348, 223] on select "[Selecione...] Segunda Terça Quarta Quinta Sexta Sábado Domingo" at bounding box center [627, 234] width 559 height 22
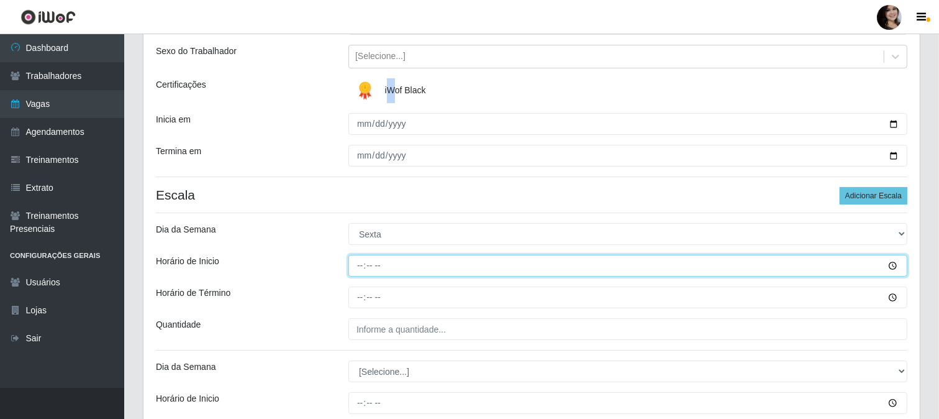
click at [891, 265] on input "Horário de Inicio" at bounding box center [627, 266] width 559 height 22
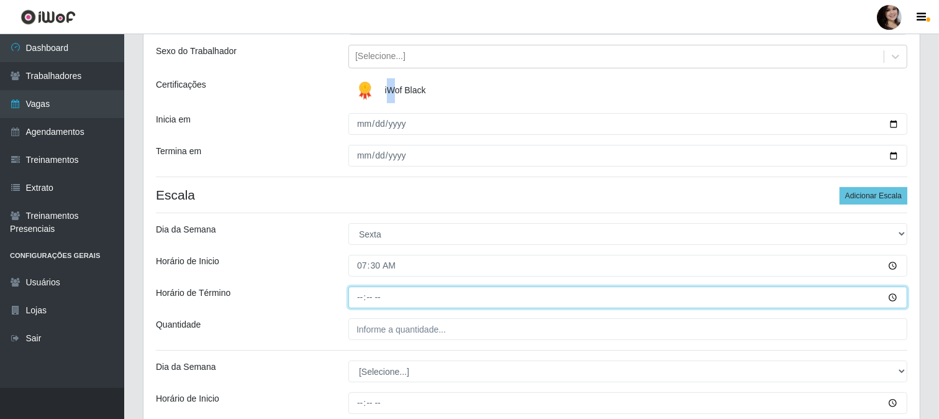
type input "07:30"
click at [889, 299] on input "Horário de Término" at bounding box center [627, 297] width 559 height 22
click at [895, 299] on input "Horário de Término" at bounding box center [627, 297] width 559 height 22
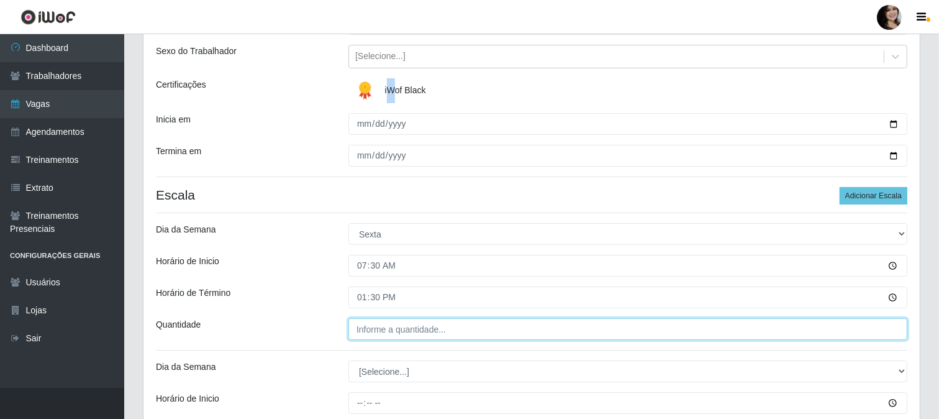
type input "13:30"
click at [491, 334] on input "___" at bounding box center [627, 329] width 559 height 22
type input "02_"
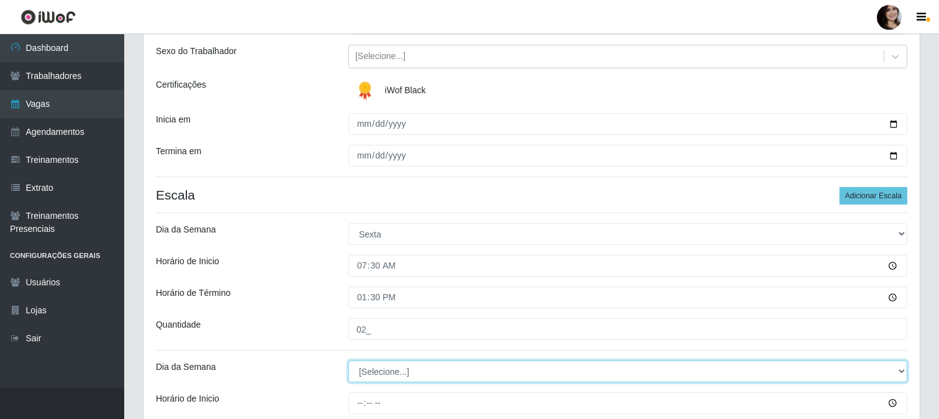
click at [901, 368] on select "[Selecione...] Segunda Terça Quarta Quinta Sexta Sábado Domingo" at bounding box center [627, 371] width 559 height 22
select select "5"
click at [348, 360] on select "[Selecione...] Segunda Terça Quarta Quinta Sexta Sábado Domingo" at bounding box center [627, 371] width 559 height 22
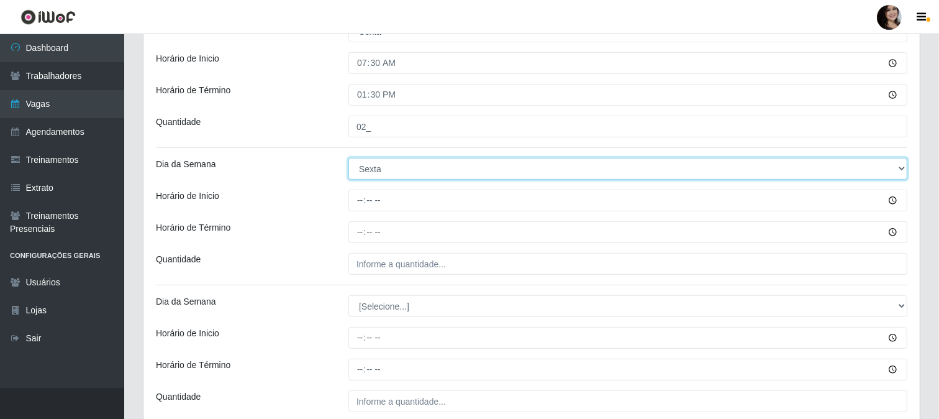
scroll to position [345, 0]
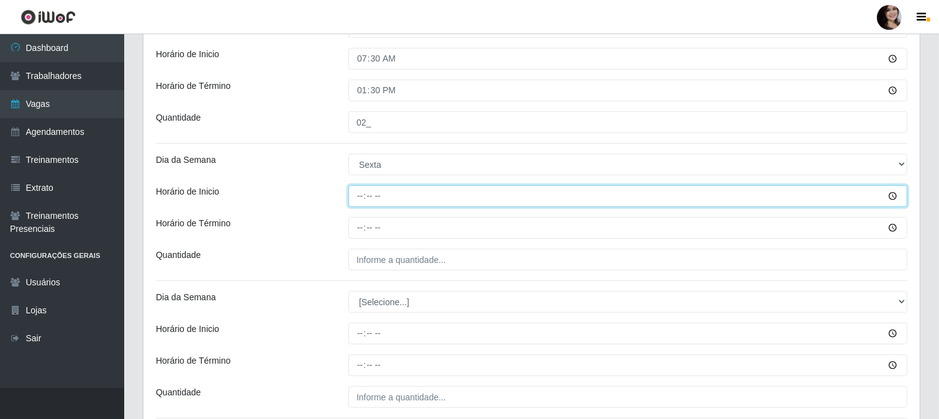
click at [892, 194] on input "Horário de Inicio" at bounding box center [627, 196] width 559 height 22
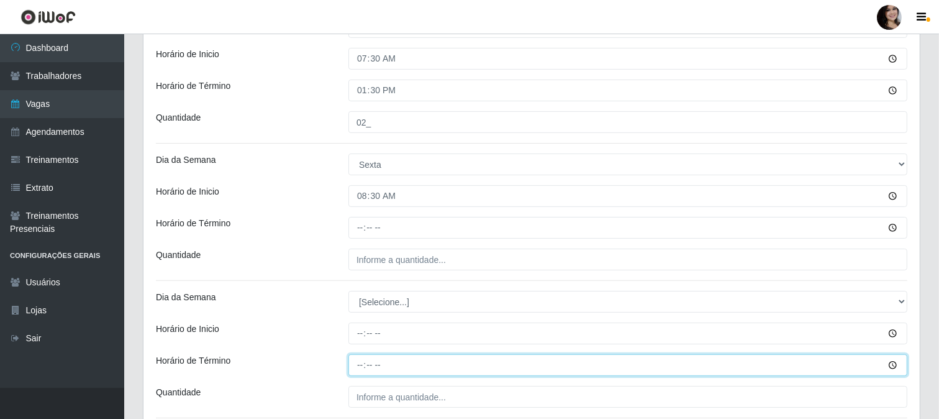
type input "08:30"
click at [894, 367] on input "Horário de Término" at bounding box center [627, 365] width 559 height 22
click at [891, 370] on input "Horário de Término" at bounding box center [627, 365] width 559 height 22
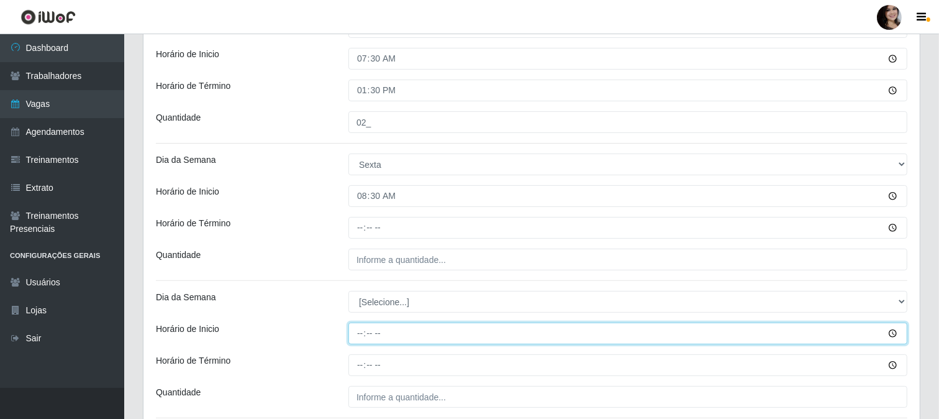
click at [895, 335] on input "Horário de Inicio" at bounding box center [627, 333] width 559 height 22
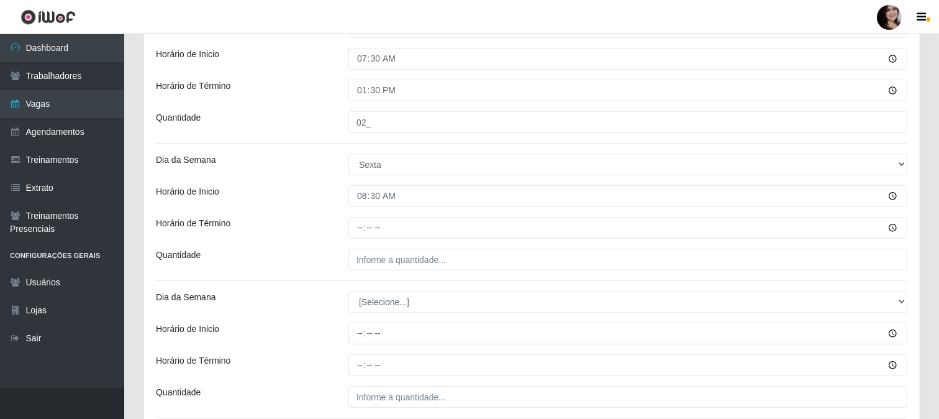
click at [283, 293] on div "Dia da Semana" at bounding box center [243, 302] width 193 height 22
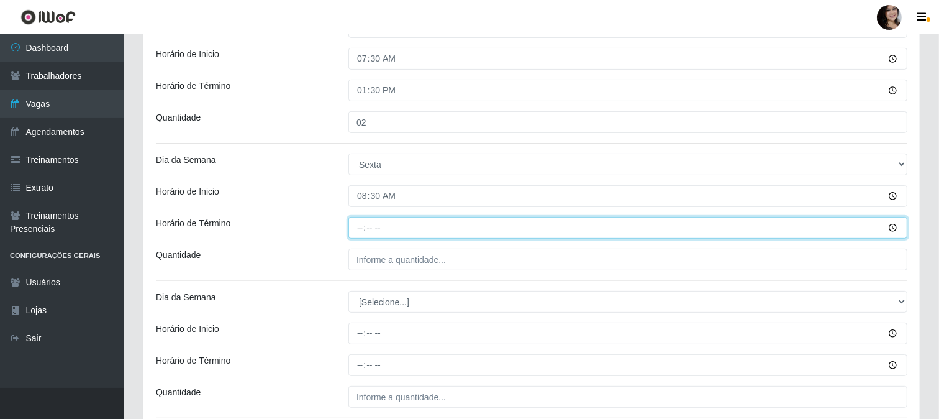
click at [896, 227] on input "Horário de Término" at bounding box center [627, 228] width 559 height 22
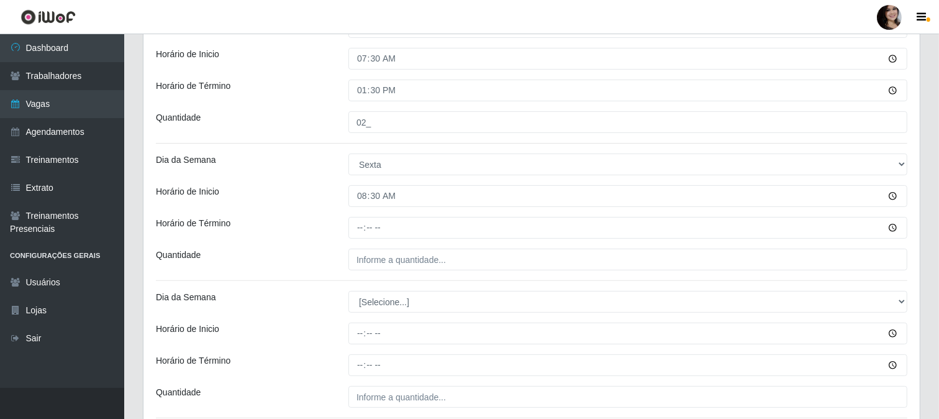
click at [296, 184] on div "Loja SuperFácil Atacado - [PERSON_NAME] Função [Selecione...] Embalador Embalad…" at bounding box center [531, 169] width 776 height 815
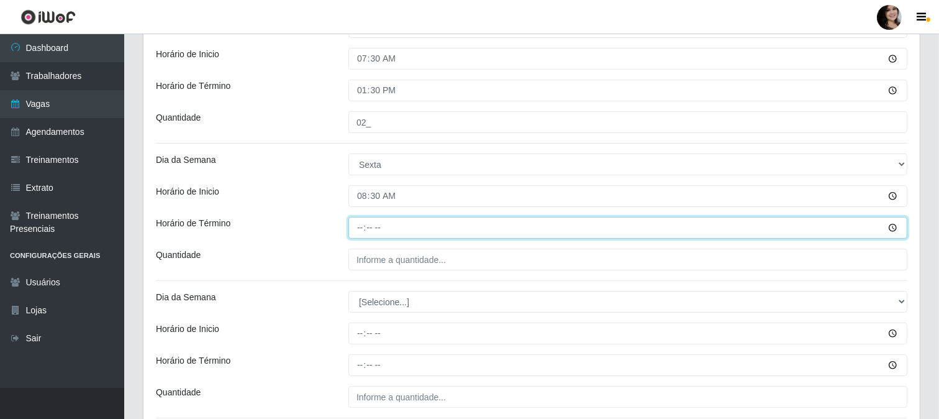
click at [896, 226] on input "Horário de Término" at bounding box center [627, 228] width 559 height 22
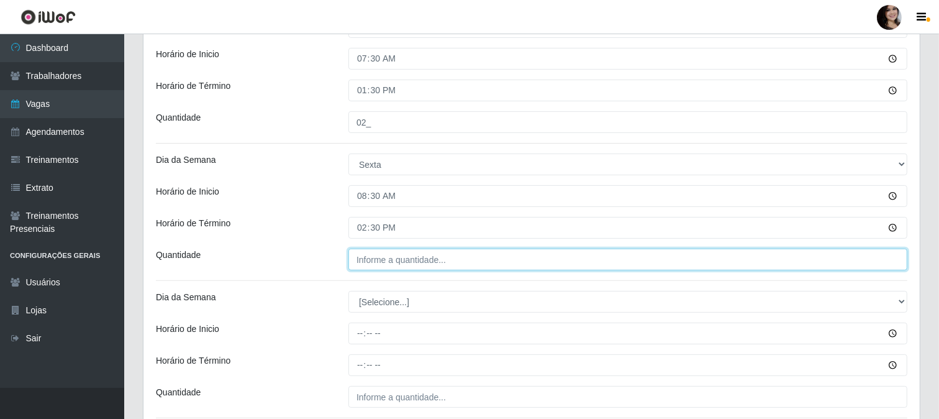
type input "14:30"
click at [498, 266] on input "___" at bounding box center [627, 259] width 559 height 22
type input "02_"
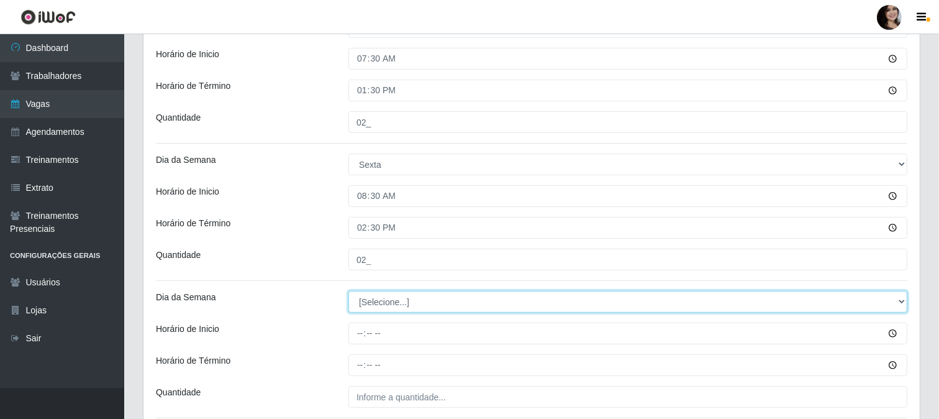
click at [902, 304] on select "[Selecione...] Segunda Terça Quarta Quinta Sexta Sábado Domingo" at bounding box center [627, 302] width 559 height 22
select select "5"
click at [348, 291] on select "[Selecione...] Segunda Terça Quarta Quinta Sexta Sábado Domingo" at bounding box center [627, 302] width 559 height 22
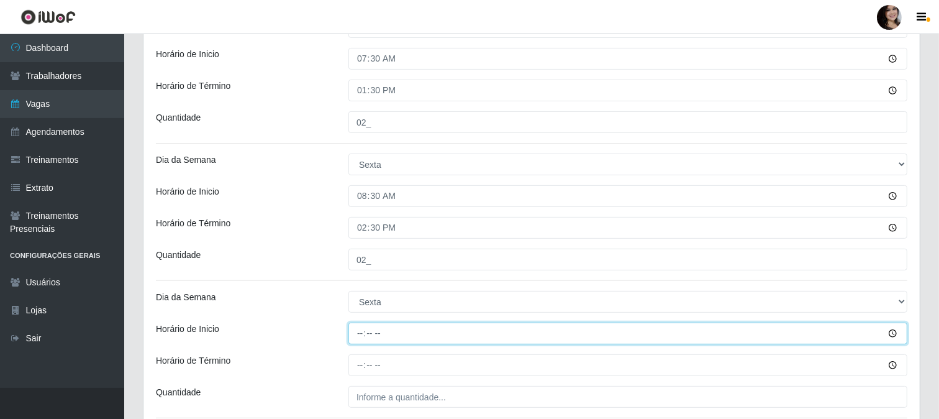
click at [889, 334] on input "Horário de Inicio" at bounding box center [627, 333] width 559 height 22
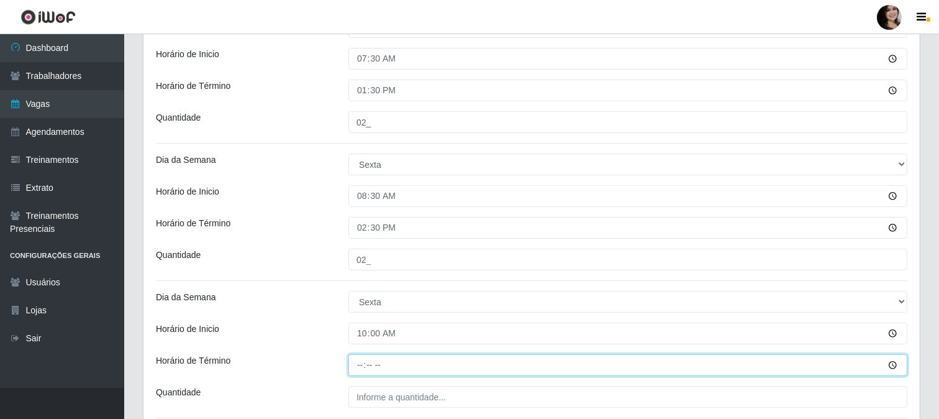
type input "10:00"
click at [893, 365] on input "Horário de Término" at bounding box center [627, 365] width 559 height 22
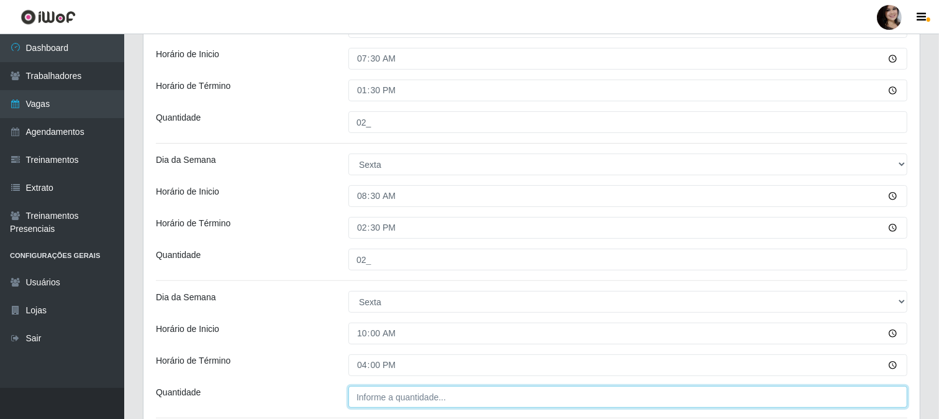
type input "16:00"
click at [440, 393] on input "___" at bounding box center [627, 397] width 559 height 22
type input "03_"
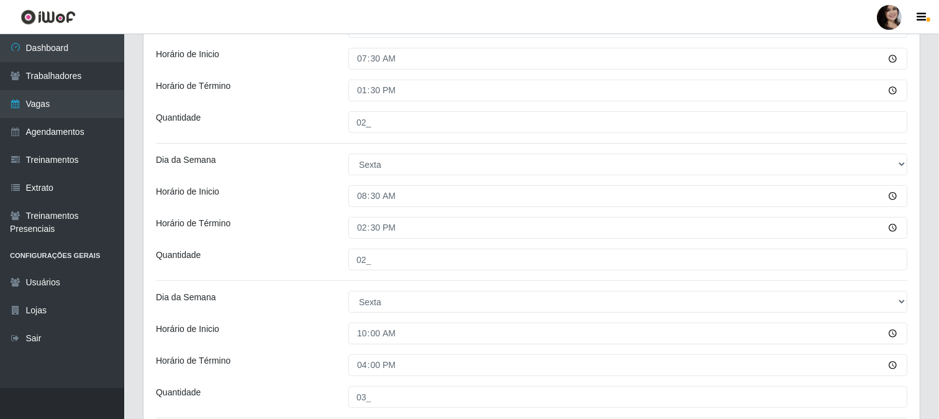
click at [271, 334] on div "Horário de Inicio" at bounding box center [243, 333] width 193 height 22
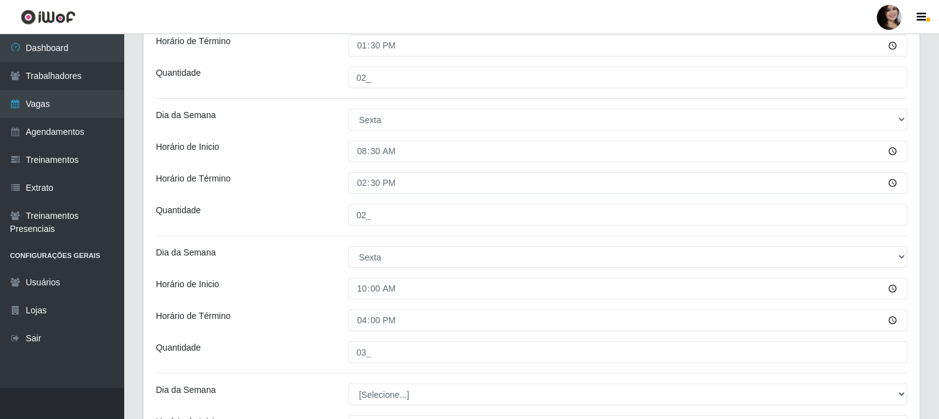
scroll to position [483, 0]
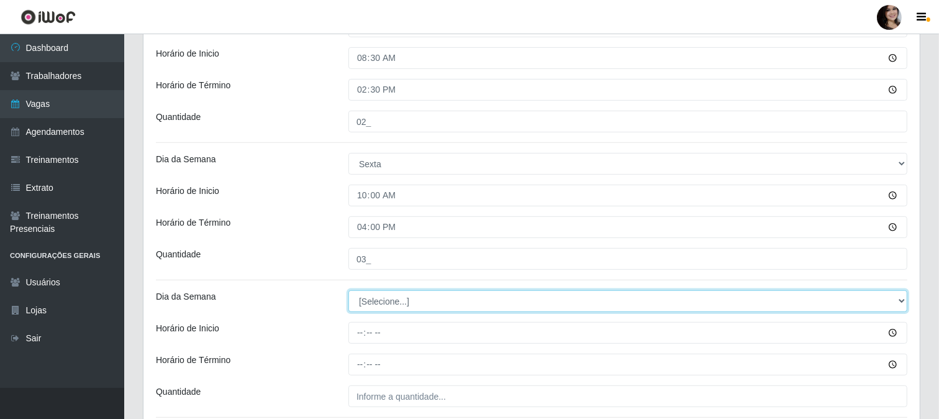
click at [901, 302] on select "[Selecione...] Segunda Terça Quarta Quinta Sexta Sábado Domingo" at bounding box center [627, 301] width 559 height 22
select select "5"
click at [348, 290] on select "[Selecione...] Segunda Terça Quarta Quinta Sexta Sábado Domingo" at bounding box center [627, 301] width 559 height 22
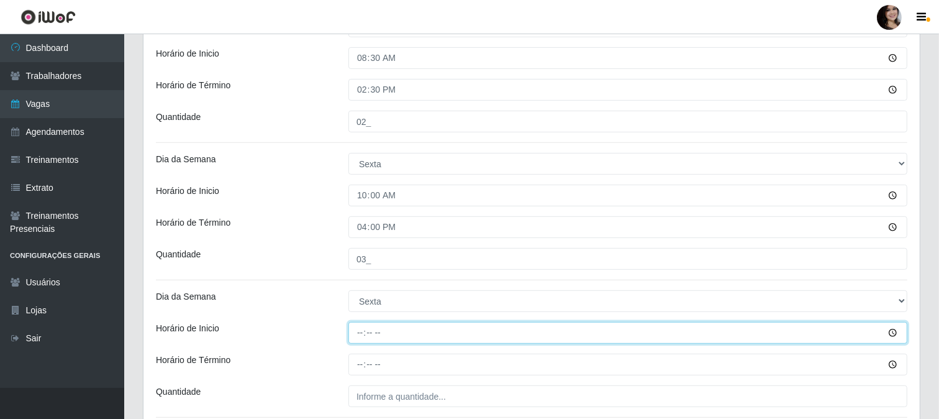
click at [896, 340] on input "Horário de Inicio" at bounding box center [627, 333] width 559 height 22
click at [891, 334] on input "Horário de Inicio" at bounding box center [627, 333] width 559 height 22
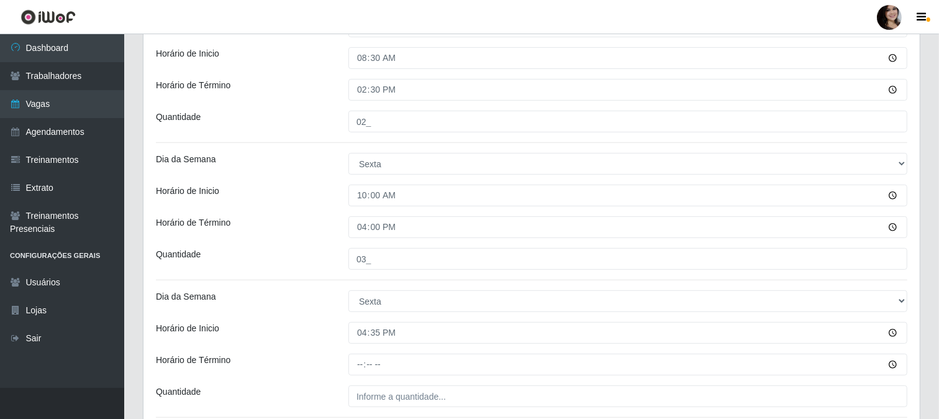
click at [295, 284] on div "Loja SuperFácil Atacado - [PERSON_NAME] Função [Selecione...] Embalador Embalad…" at bounding box center [531, 31] width 776 height 815
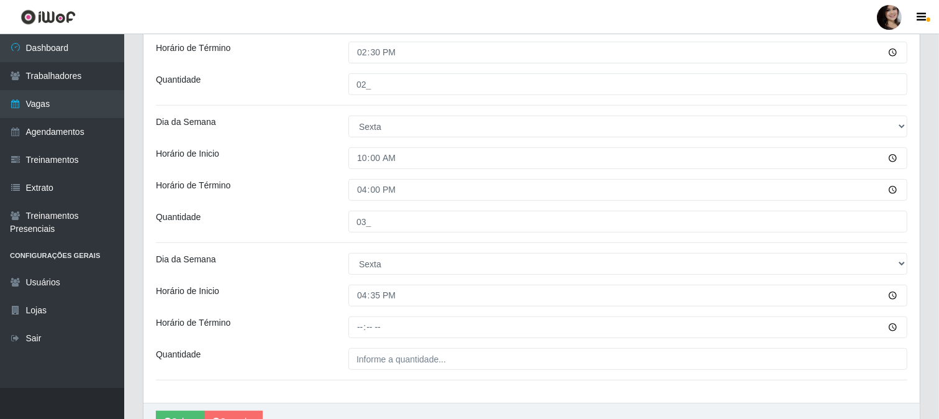
scroll to position [551, 0]
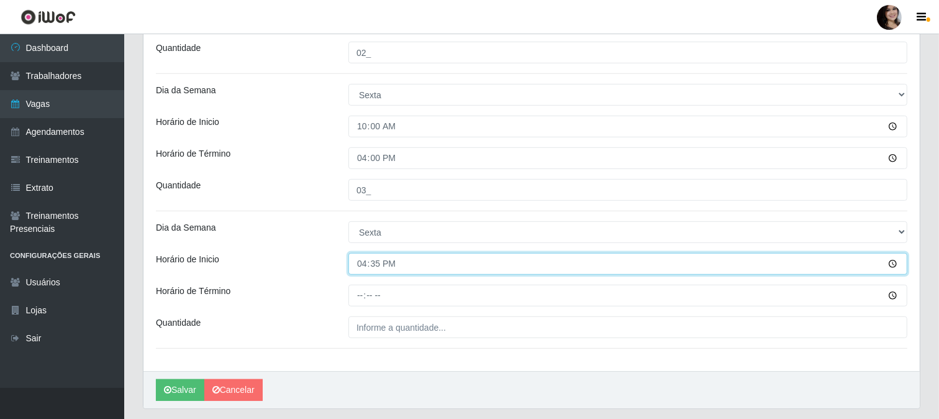
click at [889, 262] on input "16:35" at bounding box center [627, 264] width 559 height 22
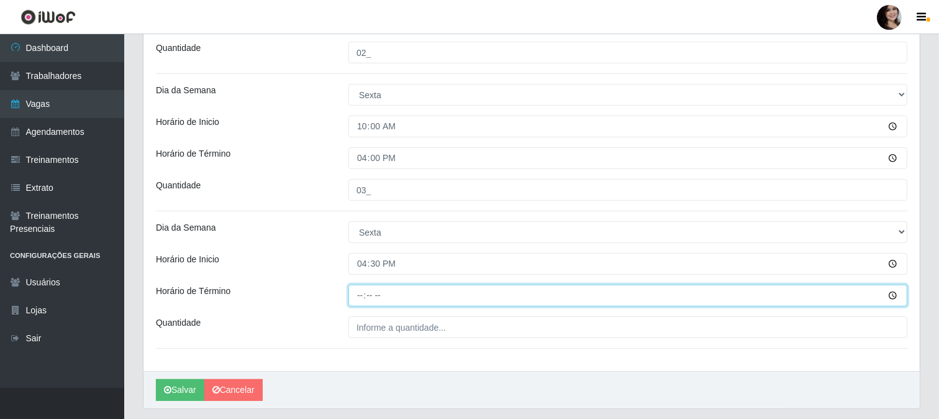
type input "16:30"
click at [894, 295] on input "Horário de Término" at bounding box center [627, 295] width 559 height 22
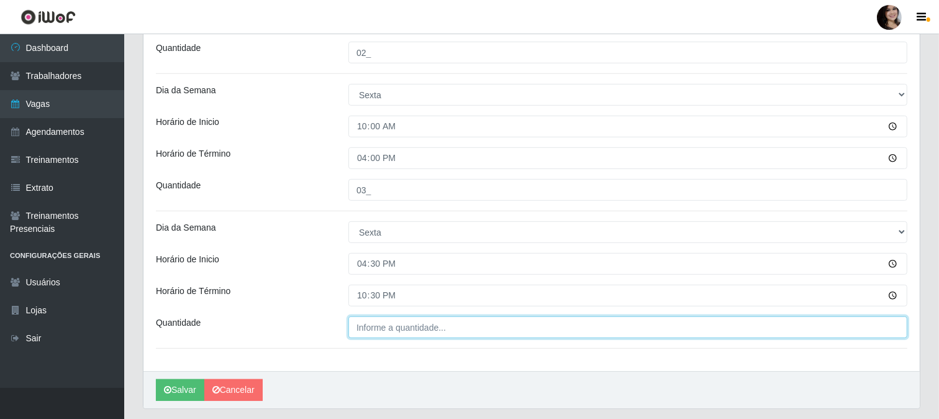
type input "22:30"
click at [394, 325] on input "___" at bounding box center [627, 327] width 559 height 22
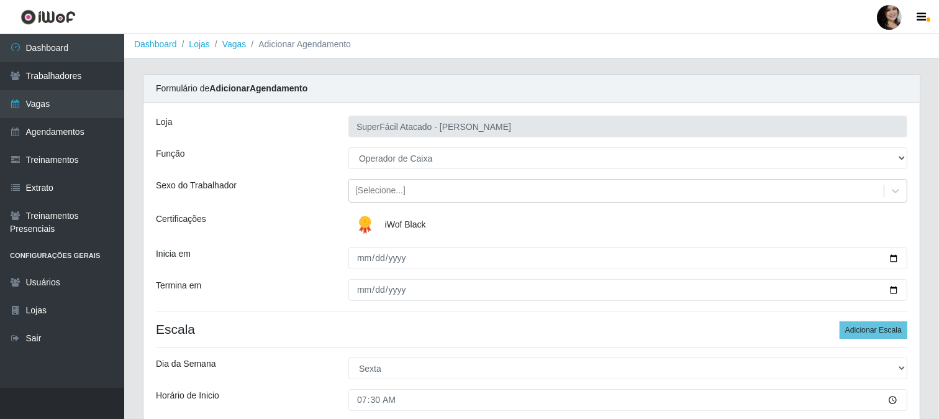
scroll to position [0, 0]
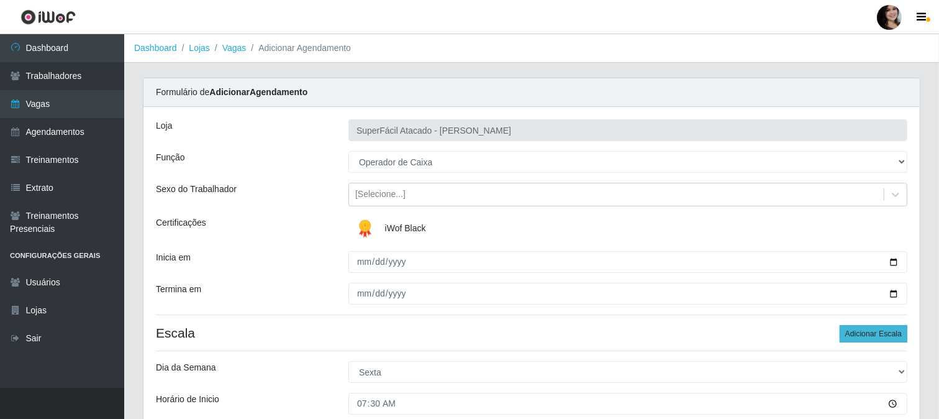
type input "02_"
click at [862, 337] on button "Adicionar Escala" at bounding box center [874, 333] width 68 height 17
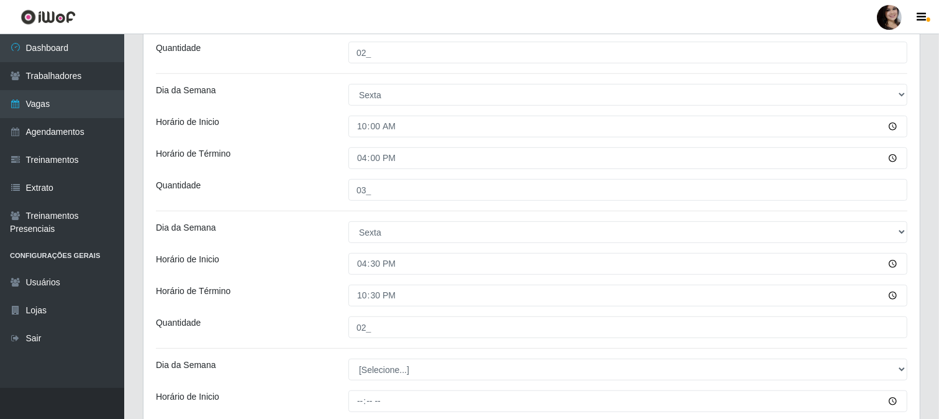
scroll to position [621, 0]
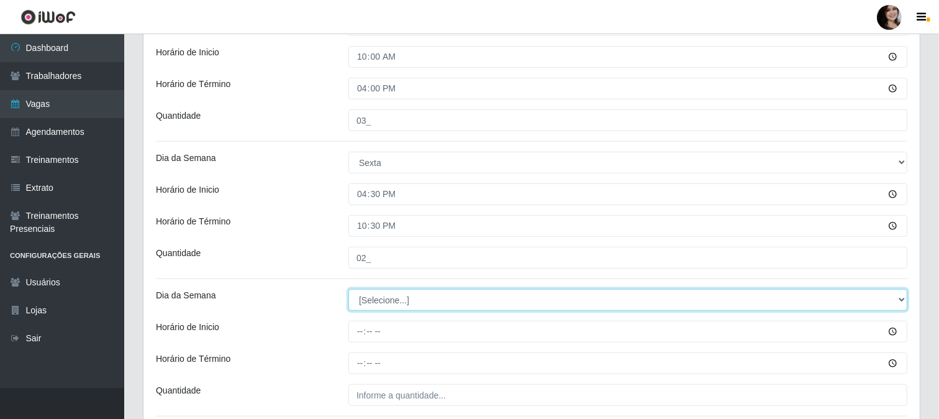
click at [904, 299] on select "[Selecione...] Segunda Terça Quarta Quinta Sexta Sábado Domingo" at bounding box center [627, 300] width 559 height 22
select select "5"
click at [348, 289] on select "[Selecione...] Segunda Terça Quarta Quinta Sexta Sábado Domingo" at bounding box center [627, 300] width 559 height 22
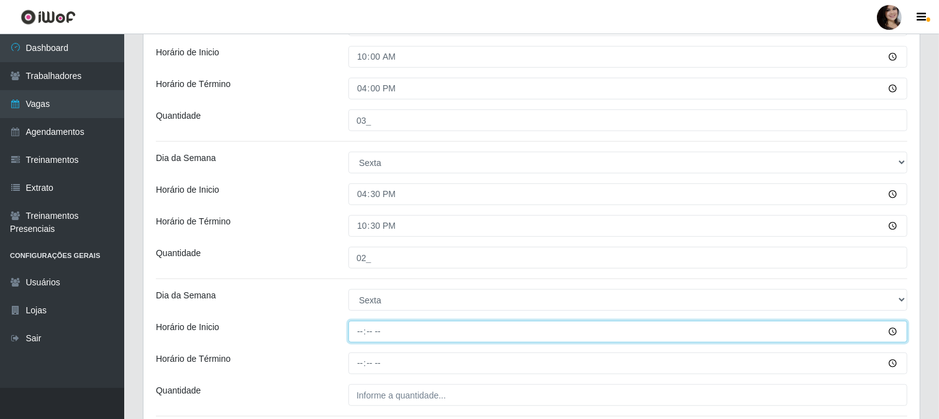
click at [896, 334] on input "Horário de Inicio" at bounding box center [627, 331] width 559 height 22
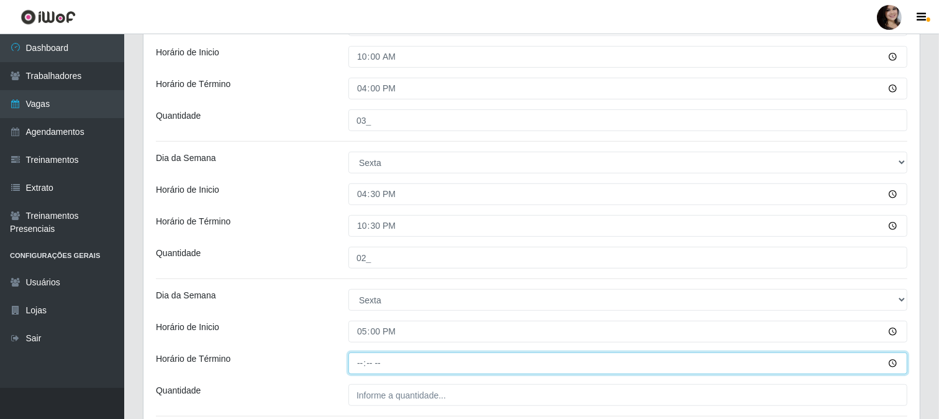
type input "17:00"
click at [891, 366] on input "Horário de Término" at bounding box center [627, 363] width 559 height 22
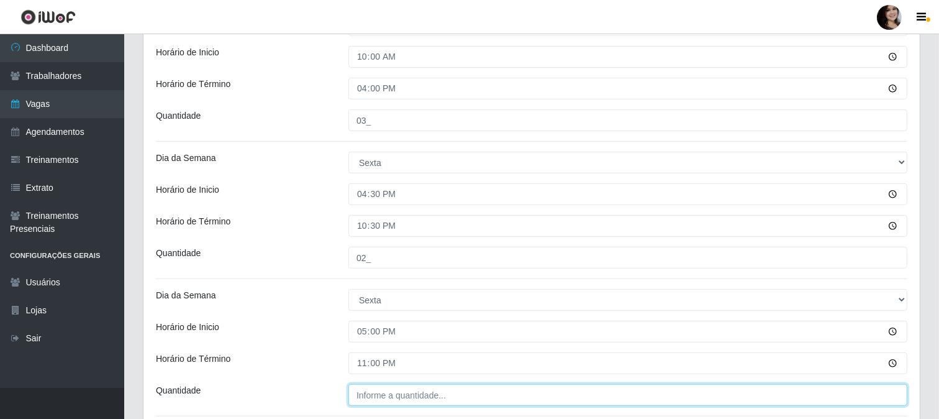
type input "23:00"
click at [605, 401] on input "___" at bounding box center [627, 395] width 559 height 22
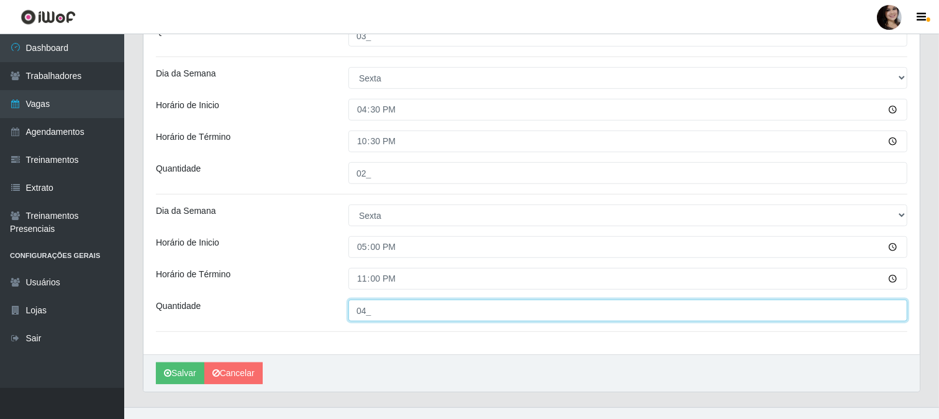
scroll to position [725, 0]
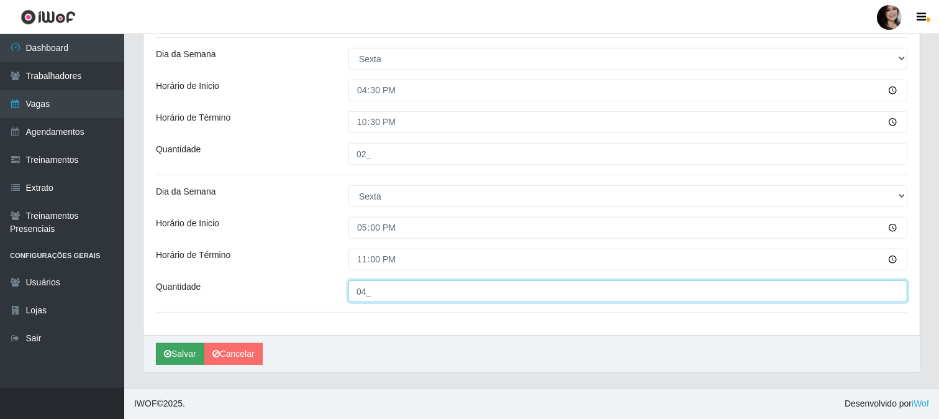
type input "04_"
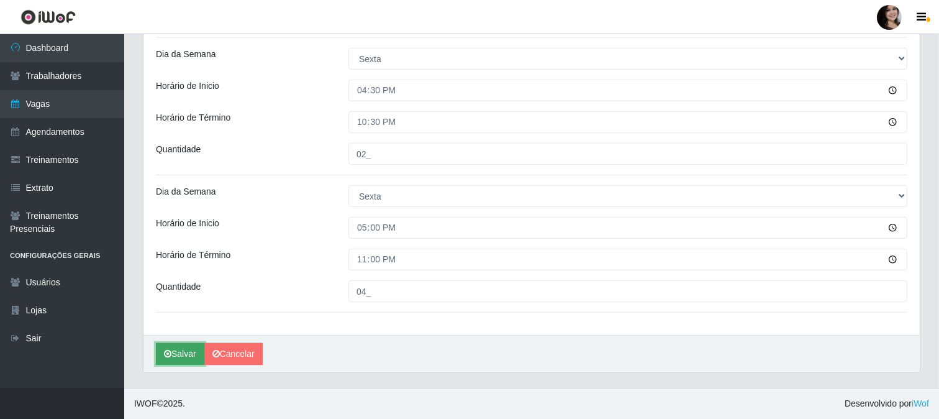
click at [186, 351] on button "Salvar" at bounding box center [180, 354] width 48 height 22
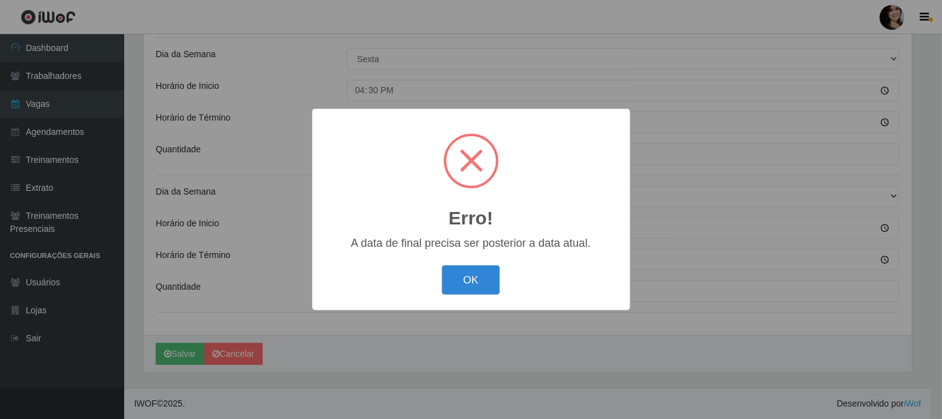
click at [468, 288] on button "OK" at bounding box center [471, 279] width 58 height 29
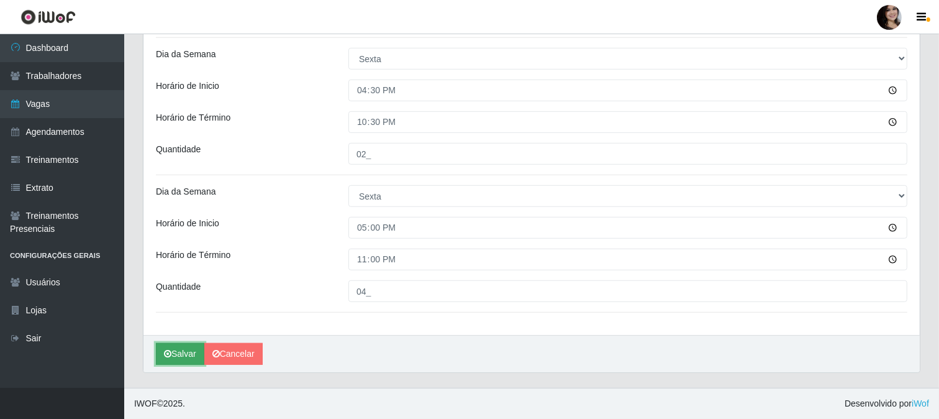
click at [181, 354] on button "Salvar" at bounding box center [180, 354] width 48 height 22
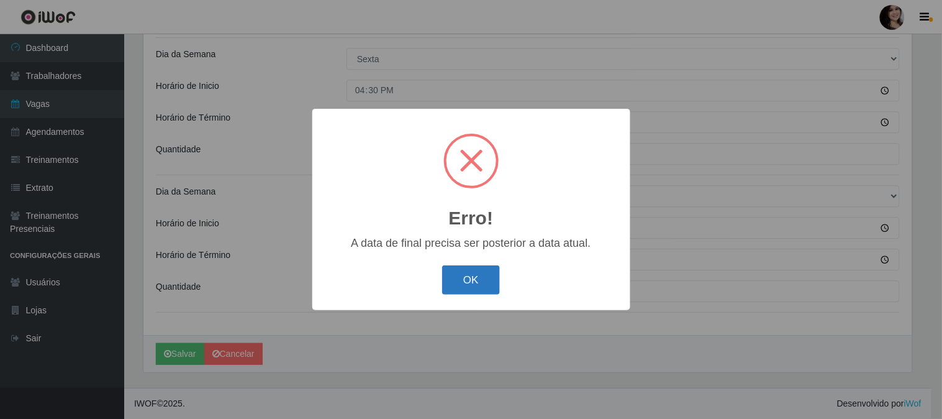
click at [474, 288] on button "OK" at bounding box center [471, 279] width 58 height 29
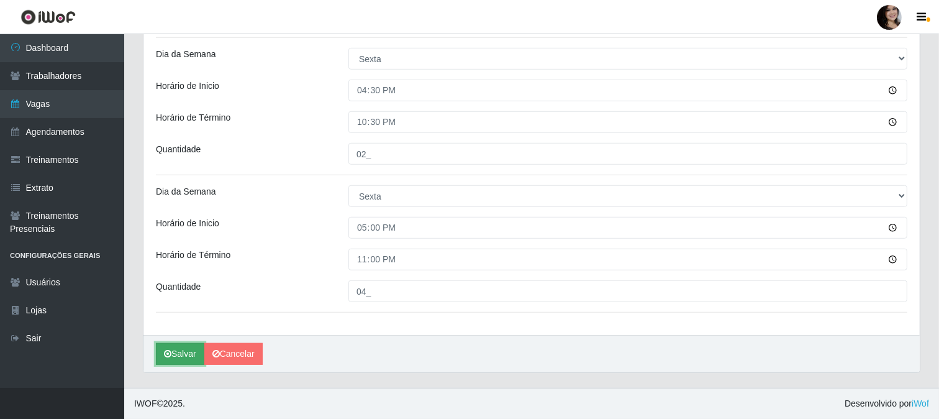
click at [191, 352] on button "Salvar" at bounding box center [180, 354] width 48 height 22
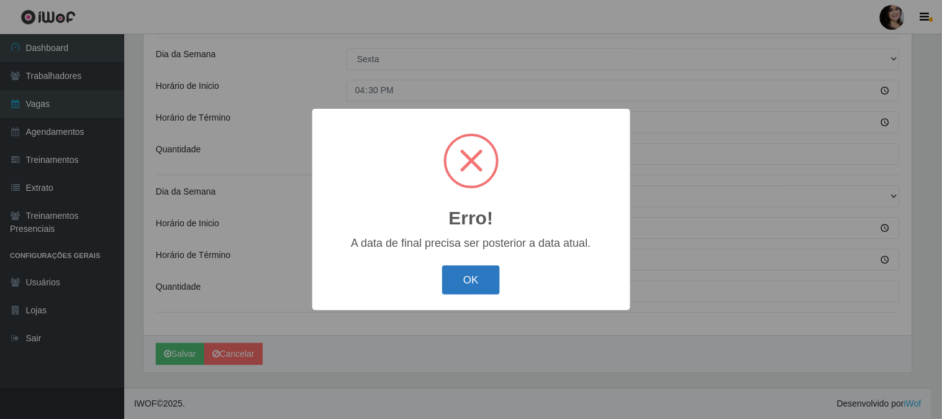
click at [483, 279] on button "OK" at bounding box center [471, 279] width 58 height 29
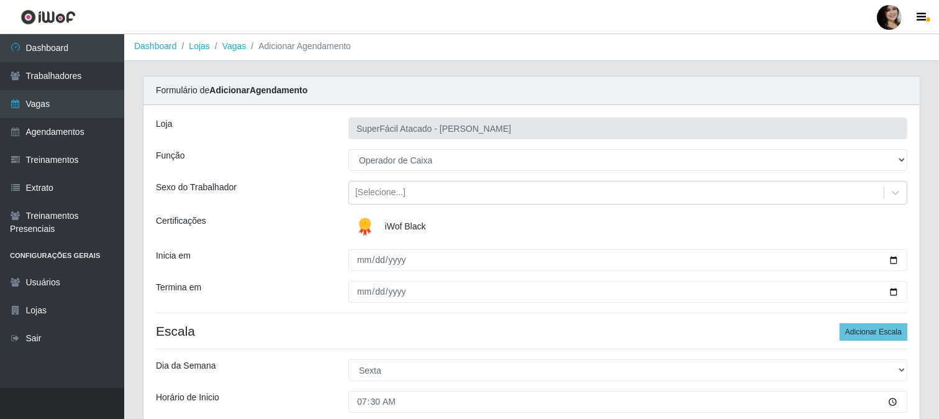
scroll to position [0, 0]
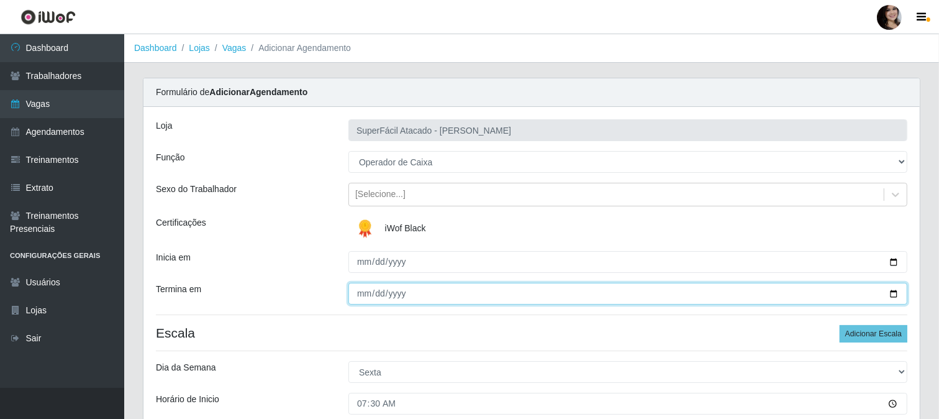
click at [892, 296] on input "[DATE]" at bounding box center [627, 294] width 559 height 22
type input "[DATE]"
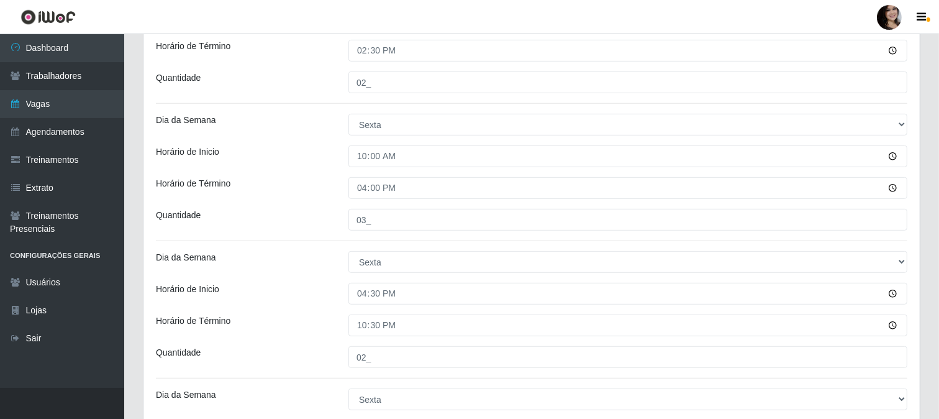
scroll to position [725, 0]
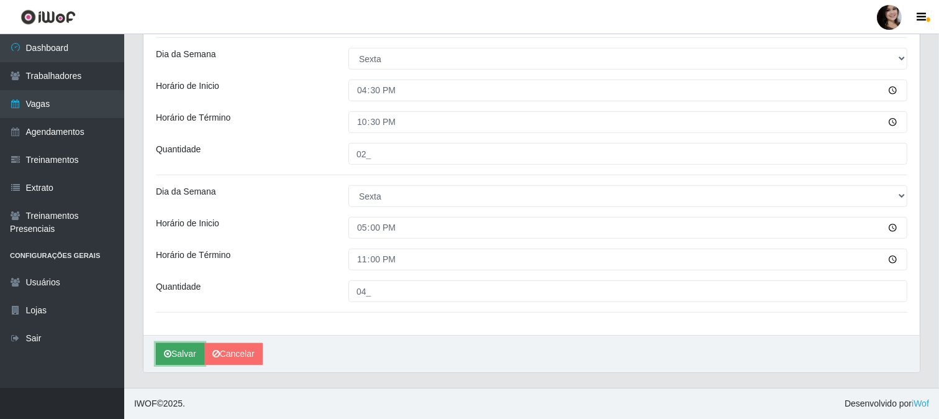
click at [186, 346] on button "Salvar" at bounding box center [180, 354] width 48 height 22
click at [185, 347] on button "Salvar" at bounding box center [180, 354] width 48 height 22
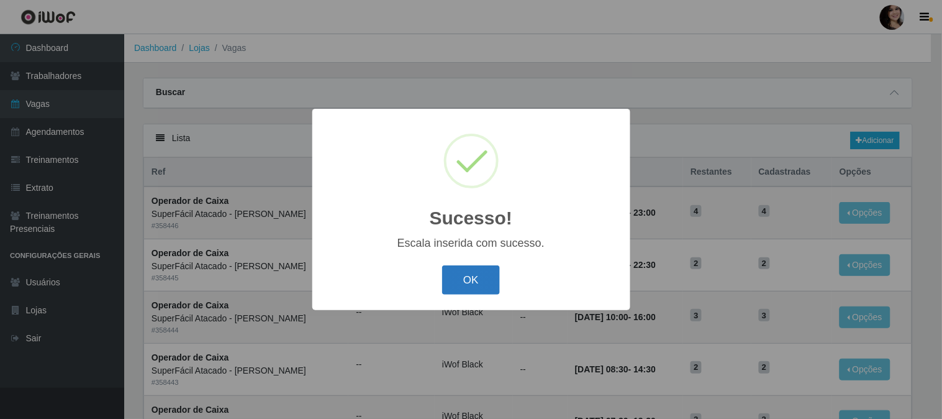
click at [466, 278] on button "OK" at bounding box center [471, 279] width 58 height 29
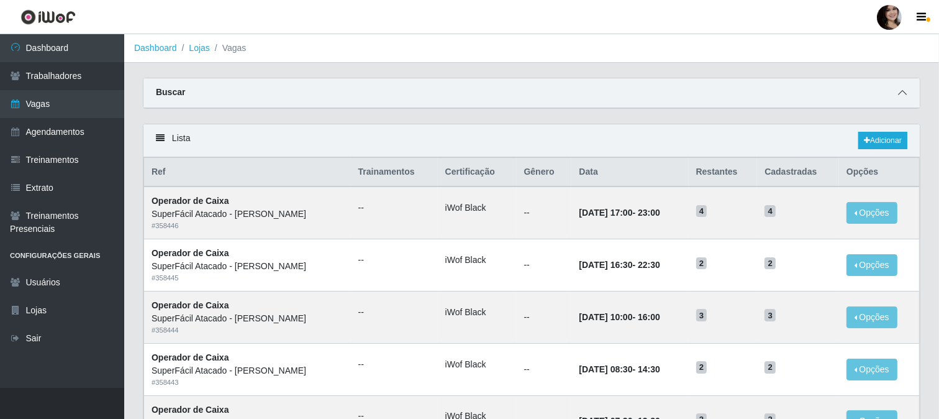
click at [898, 91] on icon at bounding box center [902, 92] width 9 height 9
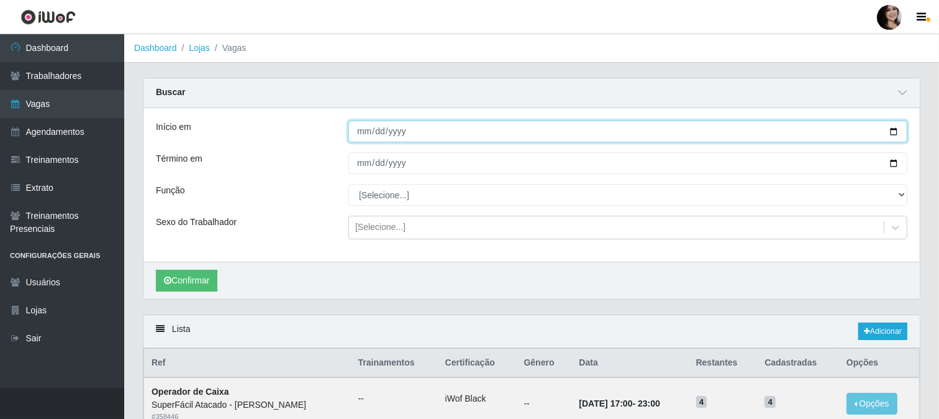
click at [898, 135] on input "Início em" at bounding box center [627, 131] width 559 height 22
type input "[DATE]"
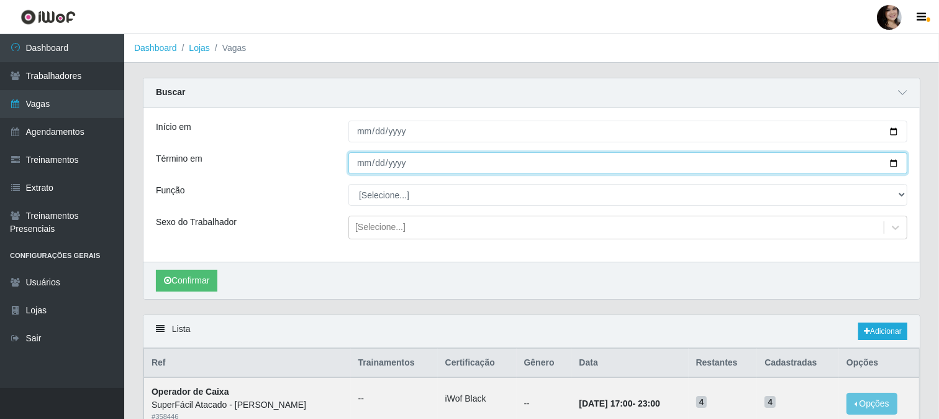
click at [895, 166] on input "Término em" at bounding box center [627, 163] width 559 height 22
type input "[DATE]"
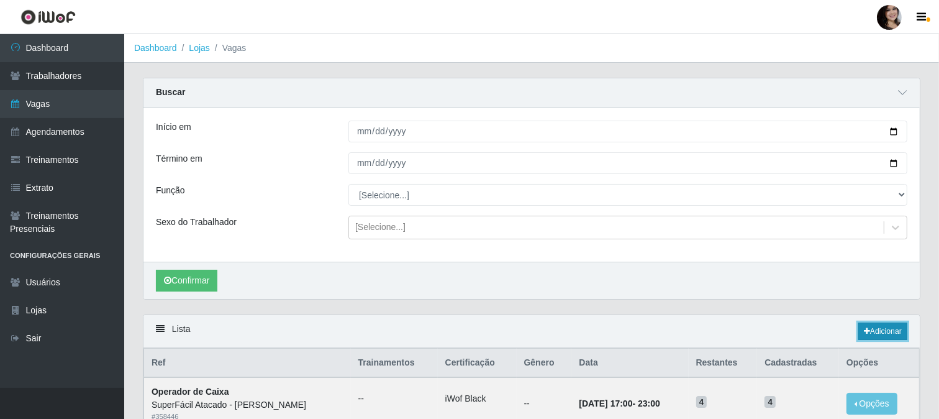
click at [865, 331] on icon at bounding box center [867, 330] width 6 height 7
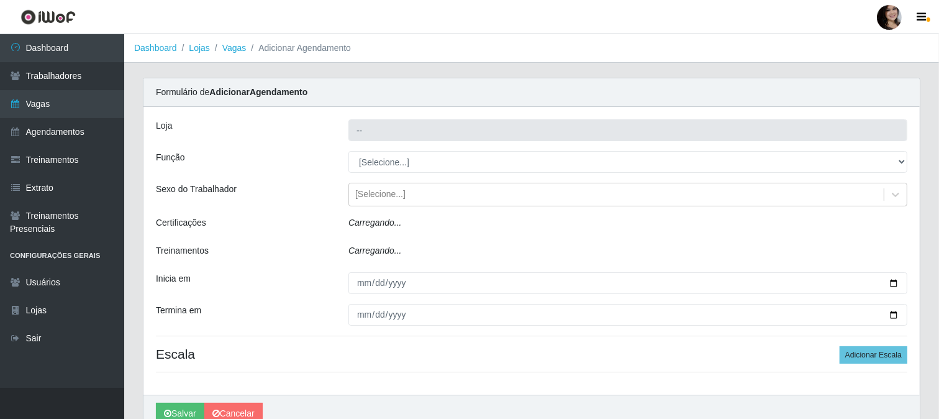
type input "SuperFácil Atacado - [PERSON_NAME]"
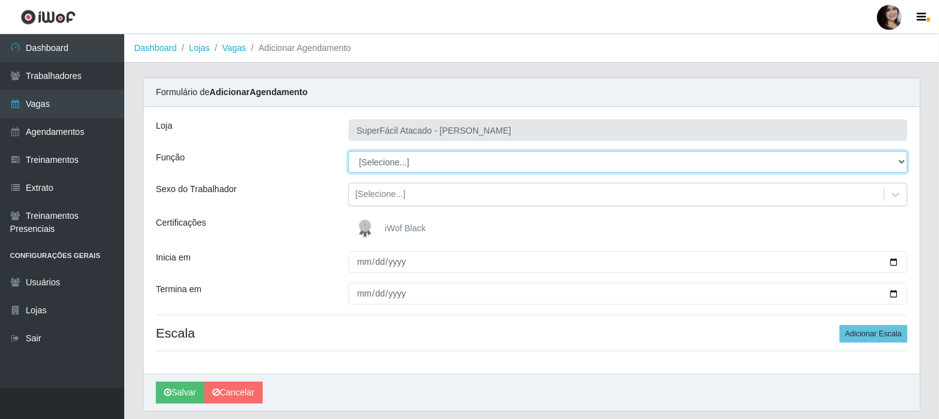
click at [898, 161] on select "[Selecione...] Embalador Embalador + Embalador ++ Operador de Caixa Operador de…" at bounding box center [627, 162] width 559 height 22
select select "72"
click at [348, 151] on select "[Selecione...] Embalador Embalador + Embalador ++ Operador de Caixa Operador de…" at bounding box center [627, 162] width 559 height 22
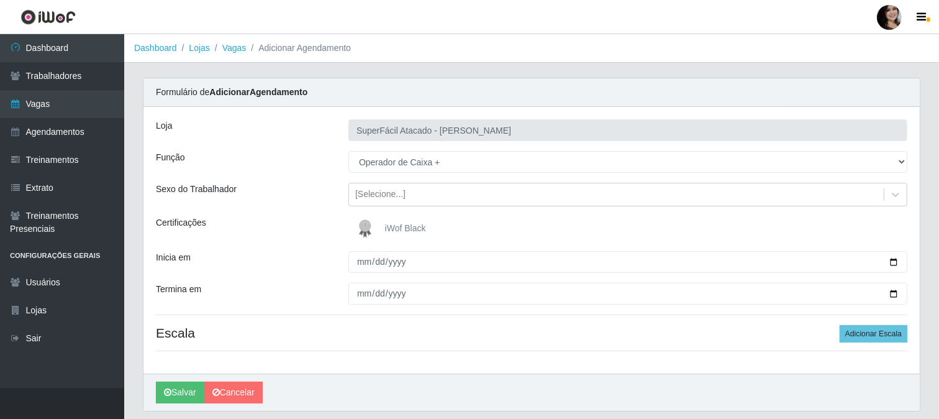
drag, startPoint x: 369, startPoint y: 222, endPoint x: 404, endPoint y: 237, distance: 37.8
click at [369, 224] on img at bounding box center [368, 228] width 30 height 25
click at [0, 0] on input "iWof Black" at bounding box center [0, 0] width 0 height 0
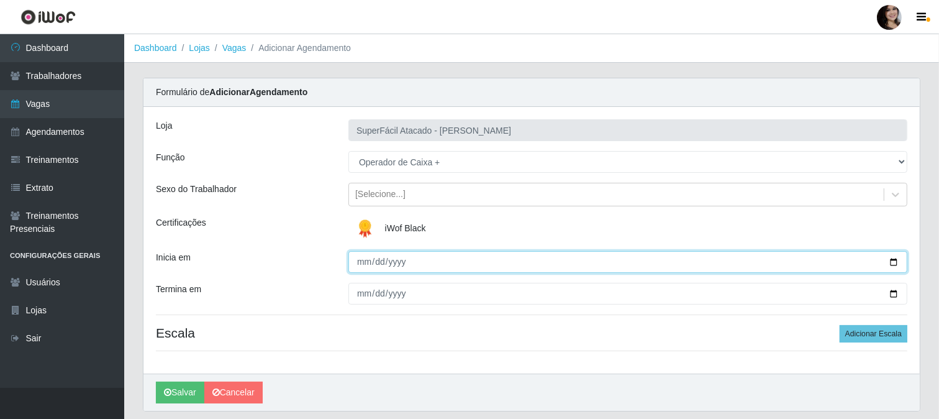
click at [892, 260] on input "Inicia em" at bounding box center [627, 262] width 559 height 22
type input "[DATE]"
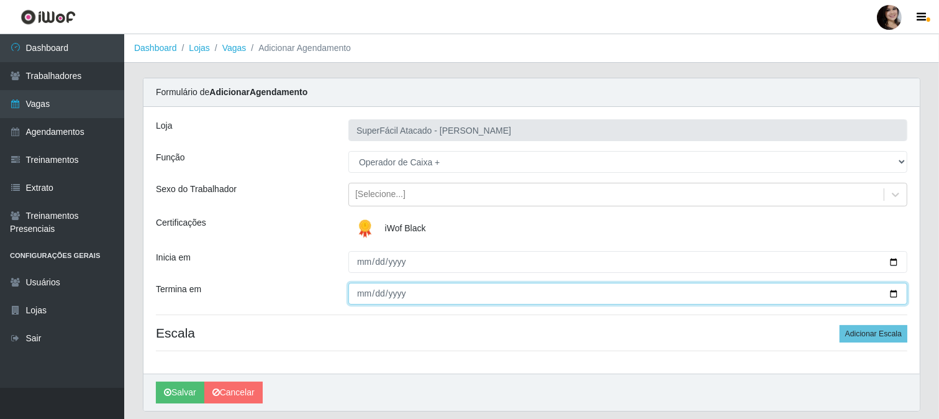
click at [896, 294] on input "Termina em" at bounding box center [627, 294] width 559 height 22
type input "[DATE]"
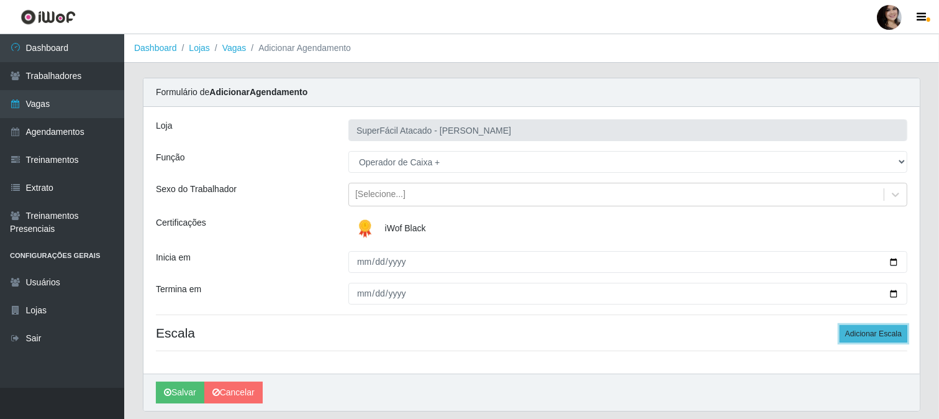
click at [860, 337] on button "Adicionar Escala" at bounding box center [874, 333] width 68 height 17
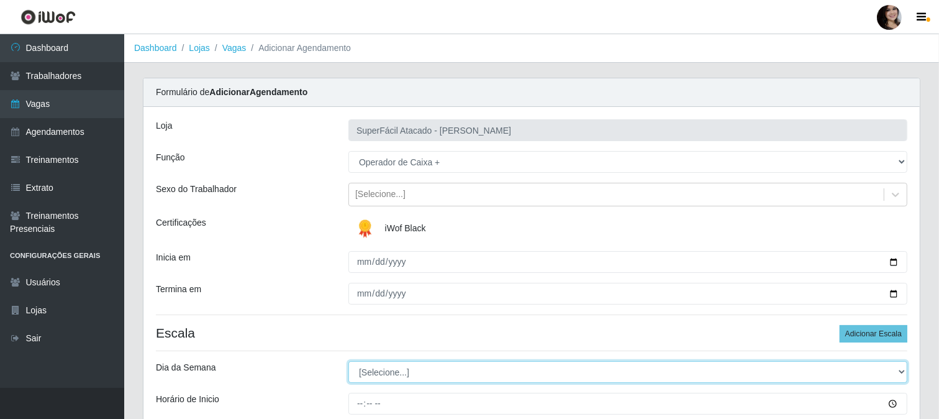
click at [901, 371] on select "[Selecione...] Segunda Terça Quarta Quinta Sexta Sábado Domingo" at bounding box center [627, 372] width 559 height 22
select select "6"
click at [348, 361] on select "[Selecione...] Segunda Terça Quarta Quinta Sexta Sábado Domingo" at bounding box center [627, 372] width 559 height 22
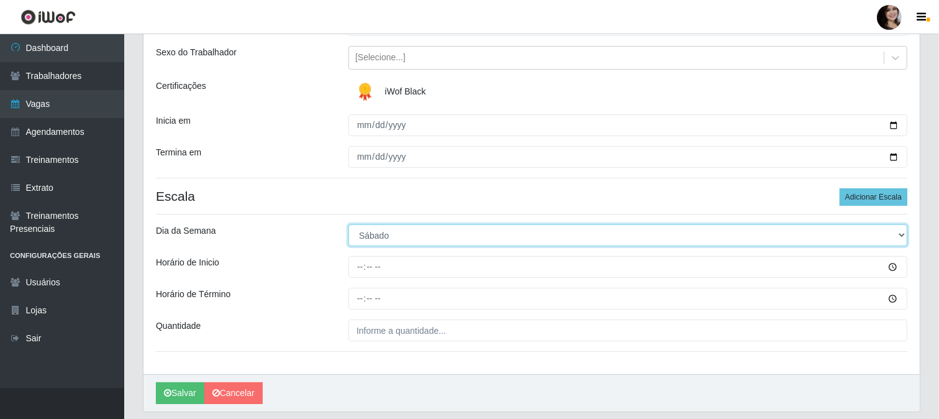
scroll to position [138, 0]
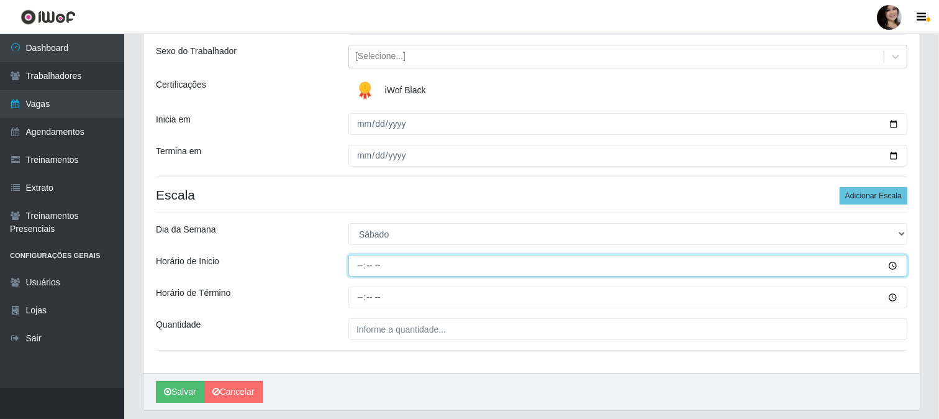
click at [889, 268] on input "Horário de Inicio" at bounding box center [627, 266] width 559 height 22
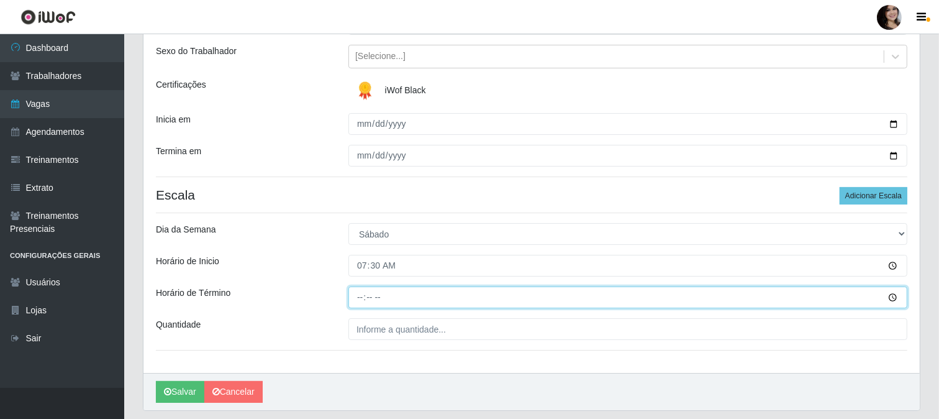
type input "07:30"
click at [893, 300] on input "Horário de Término" at bounding box center [627, 297] width 559 height 22
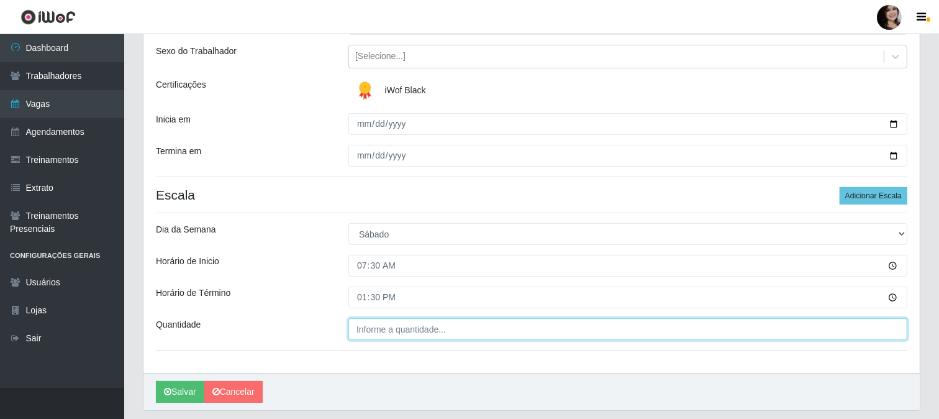
type input "13:30"
click at [424, 337] on input "___" at bounding box center [627, 329] width 559 height 22
type input "02_"
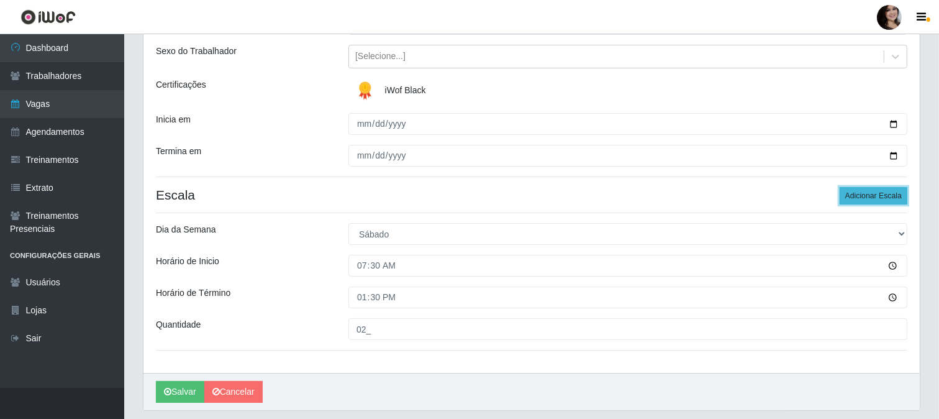
click at [851, 197] on button "Adicionar Escala" at bounding box center [874, 195] width 68 height 17
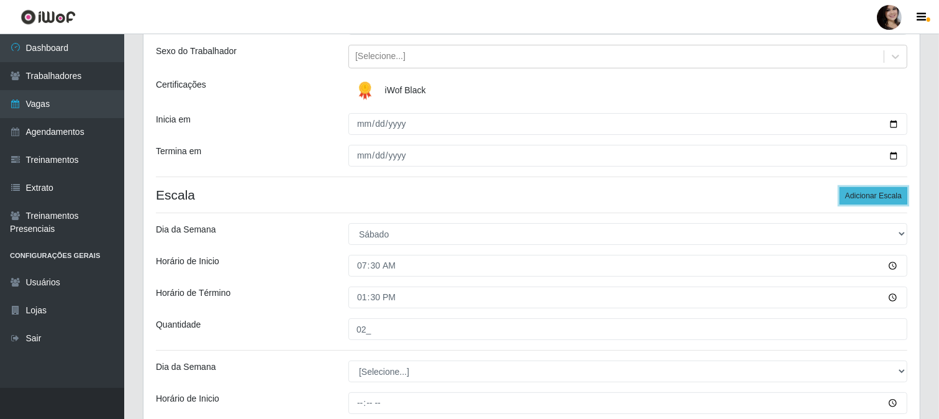
click at [851, 197] on button "Adicionar Escala" at bounding box center [874, 195] width 68 height 17
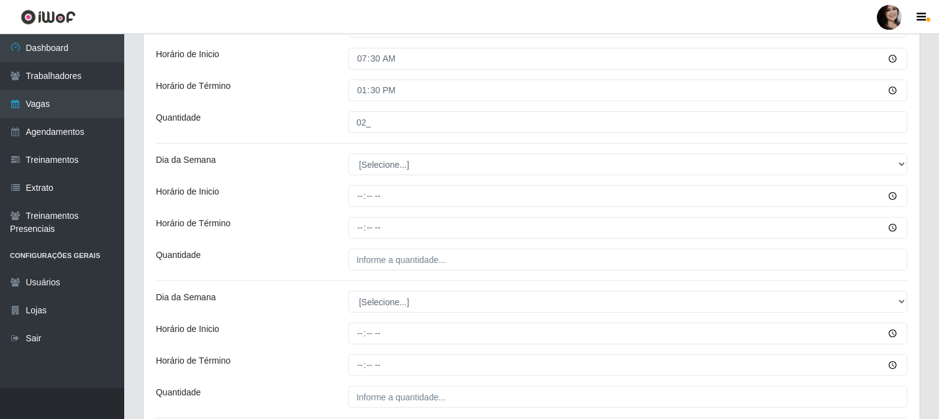
scroll to position [276, 0]
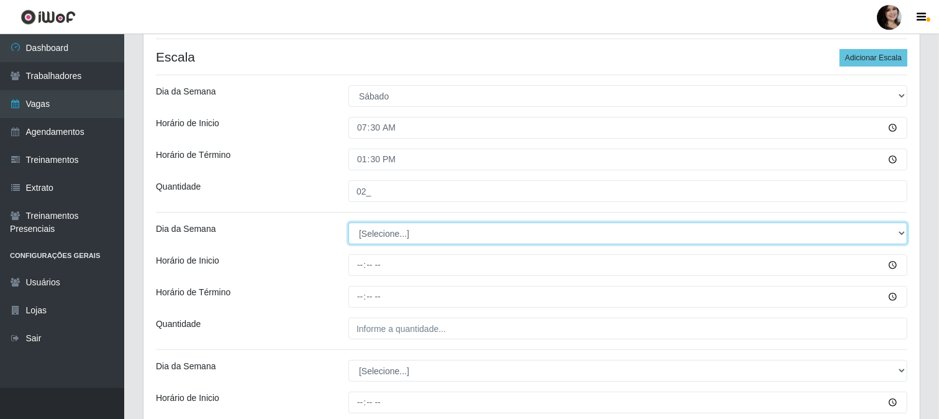
click at [899, 230] on select "[Selecione...] Segunda Terça Quarta Quinta Sexta Sábado Domingo" at bounding box center [627, 233] width 559 height 22
select select "6"
click at [348, 222] on select "[Selecione...] Segunda Terça Quarta Quinta Sexta Sábado Domingo" at bounding box center [627, 233] width 559 height 22
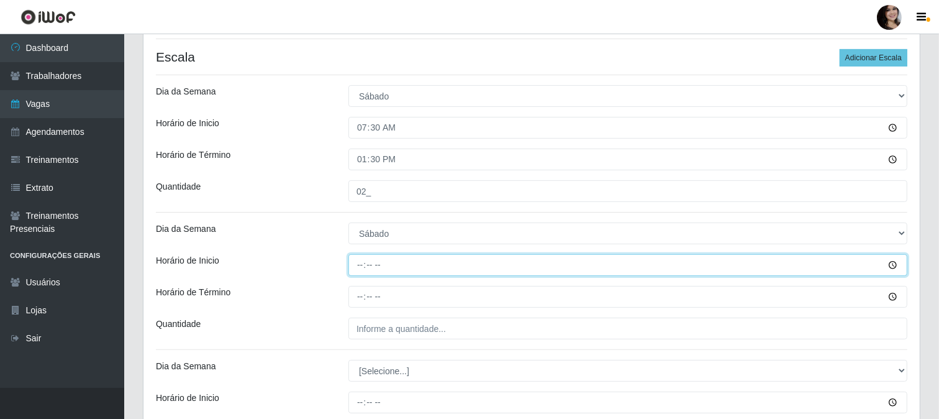
click at [889, 268] on input "Horário de Inicio" at bounding box center [627, 265] width 559 height 22
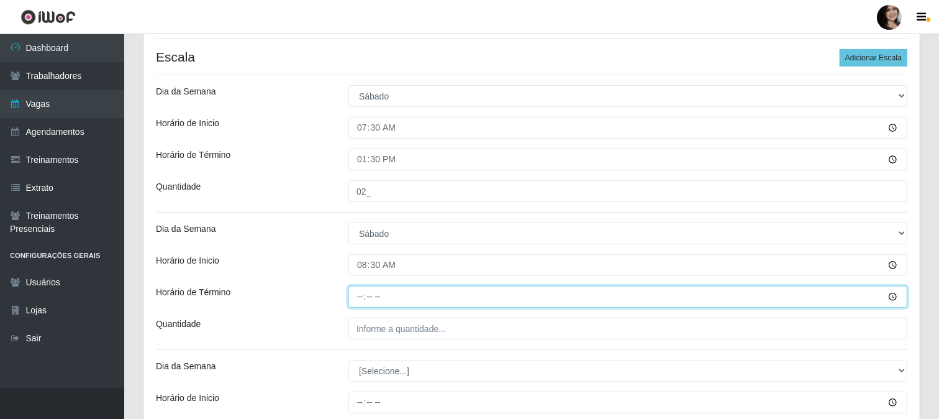
type input "08:30"
click at [891, 295] on input "Horário de Término" at bounding box center [627, 297] width 559 height 22
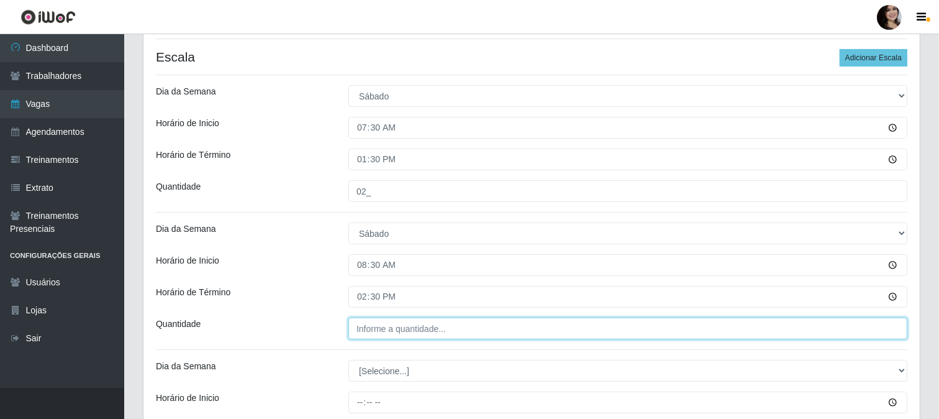
type input "14:30"
click at [412, 332] on input "___" at bounding box center [627, 328] width 559 height 22
type input "02_"
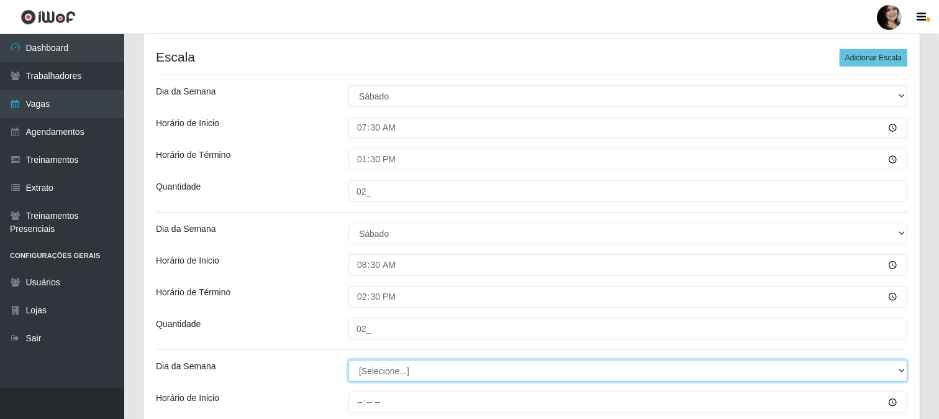
drag, startPoint x: 901, startPoint y: 369, endPoint x: 896, endPoint y: 362, distance: 8.8
click at [902, 369] on select "[Selecione...] Segunda Terça Quarta Quinta Sexta Sábado Domingo" at bounding box center [627, 371] width 559 height 22
select select "6"
click at [348, 360] on select "[Selecione...] Segunda Terça Quarta Quinta Sexta Sábado Domingo" at bounding box center [627, 371] width 559 height 22
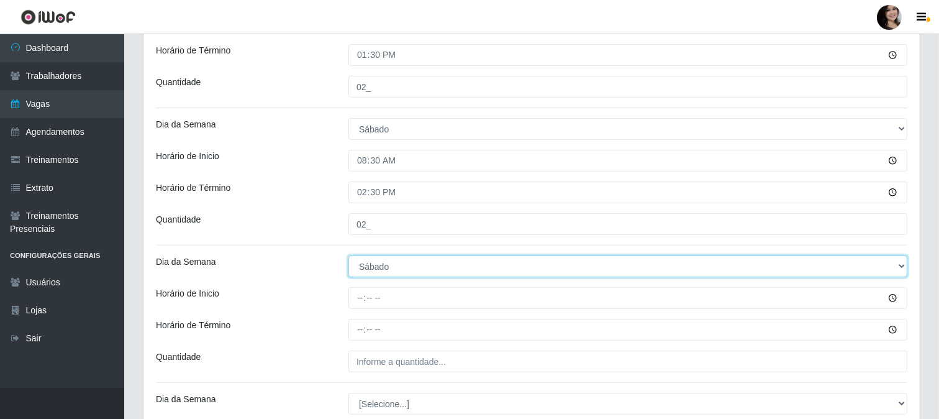
scroll to position [414, 0]
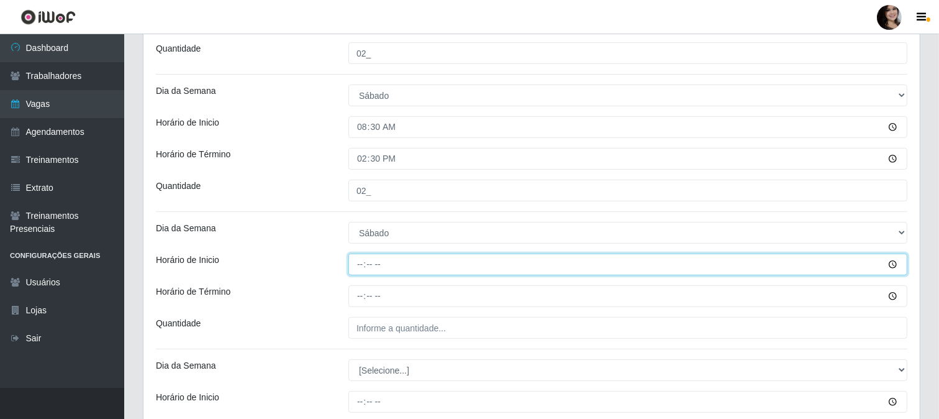
click at [892, 268] on input "Horário de Inicio" at bounding box center [627, 264] width 559 height 22
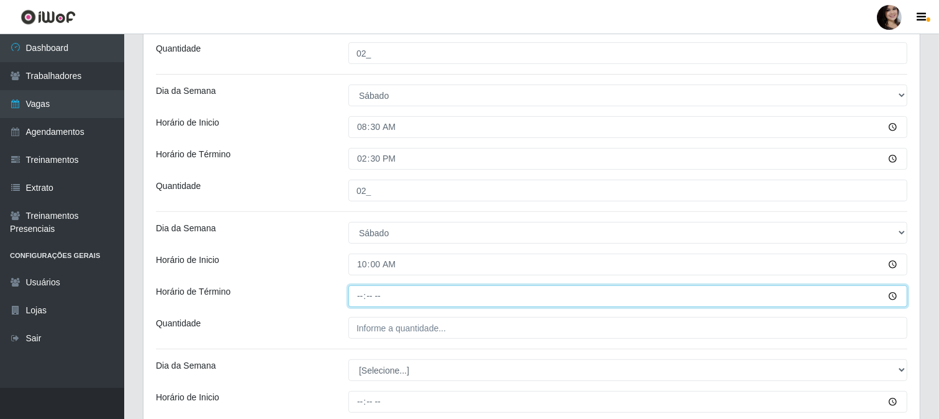
type input "10:00"
click at [890, 298] on input "Horário de Término" at bounding box center [627, 296] width 559 height 22
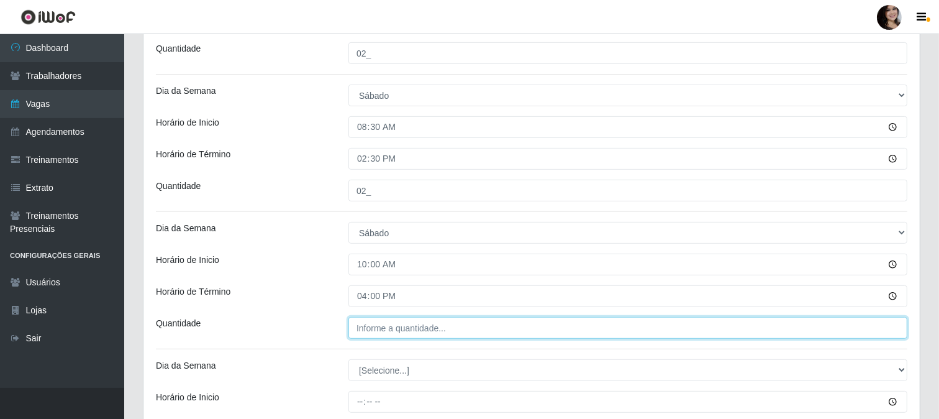
type input "16:00"
click at [406, 325] on input "___" at bounding box center [627, 328] width 559 height 22
type input "03_"
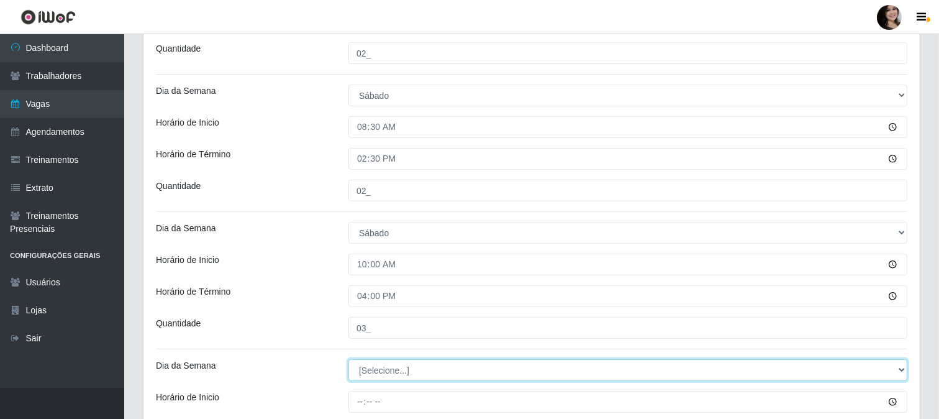
click at [904, 371] on select "[Selecione...] Segunda Terça Quarta Quinta Sexta Sábado Domingo" at bounding box center [627, 370] width 559 height 22
select select "6"
click at [348, 359] on select "[Selecione...] Segunda Terça Quarta Quinta Sexta Sábado Domingo" at bounding box center [627, 370] width 559 height 22
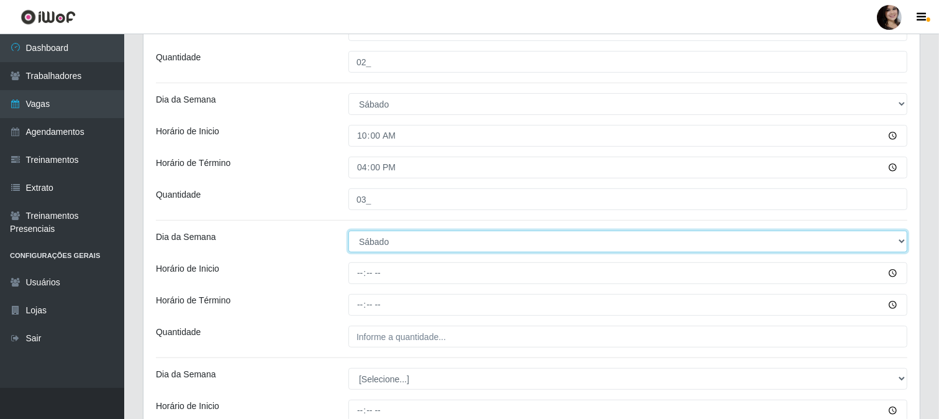
scroll to position [551, 0]
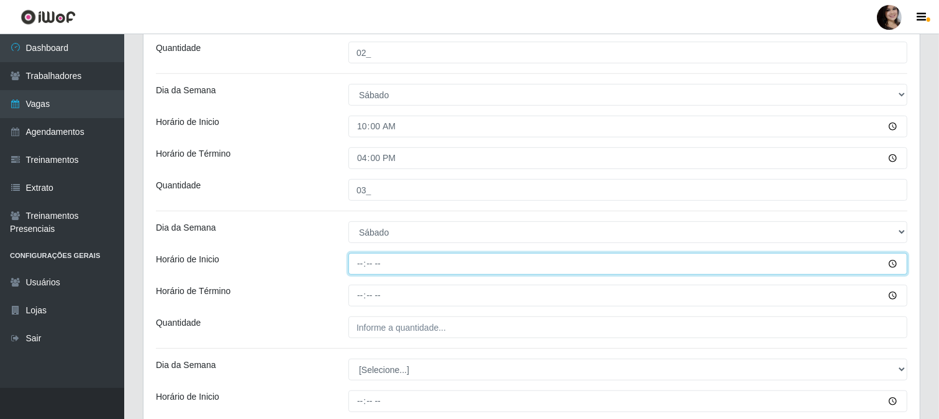
click at [886, 265] on input "Horário de Inicio" at bounding box center [627, 264] width 559 height 22
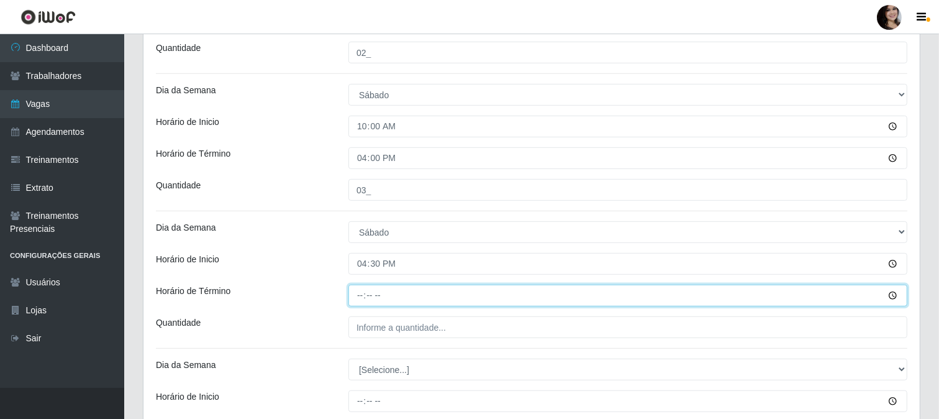
type input "16:30"
click at [891, 294] on input "Horário de Término" at bounding box center [627, 295] width 559 height 22
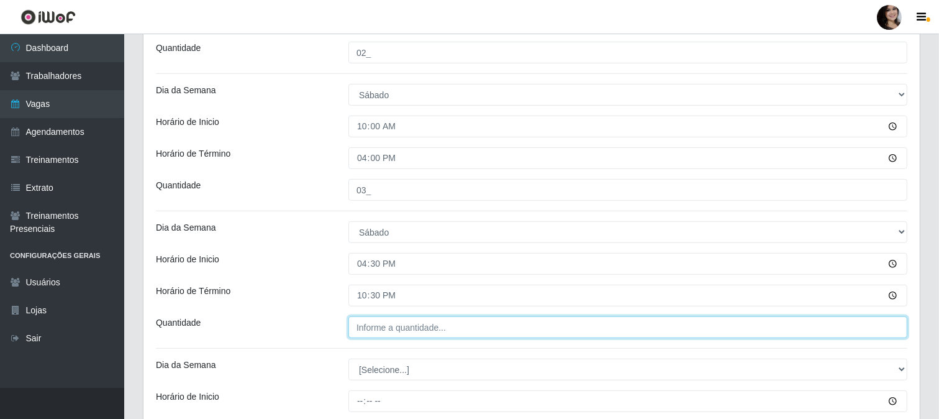
type input "22:30"
click at [890, 331] on input "___" at bounding box center [627, 327] width 559 height 22
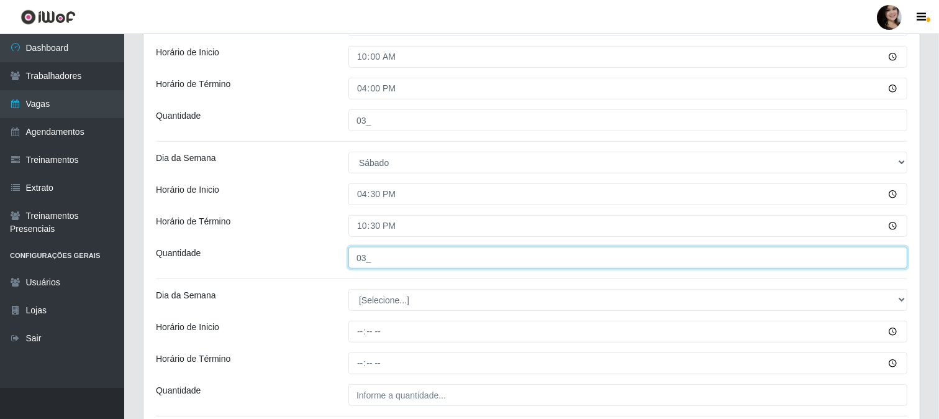
type input "03_"
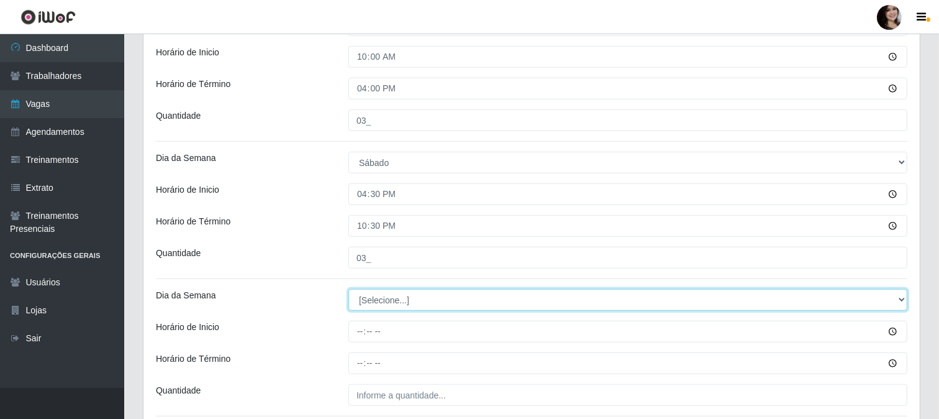
click at [898, 301] on select "[Selecione...] Segunda Terça Quarta Quinta Sexta Sábado Domingo" at bounding box center [627, 300] width 559 height 22
select select "6"
click at [348, 289] on select "[Selecione...] Segunda Terça Quarta Quinta Sexta Sábado Domingo" at bounding box center [627, 300] width 559 height 22
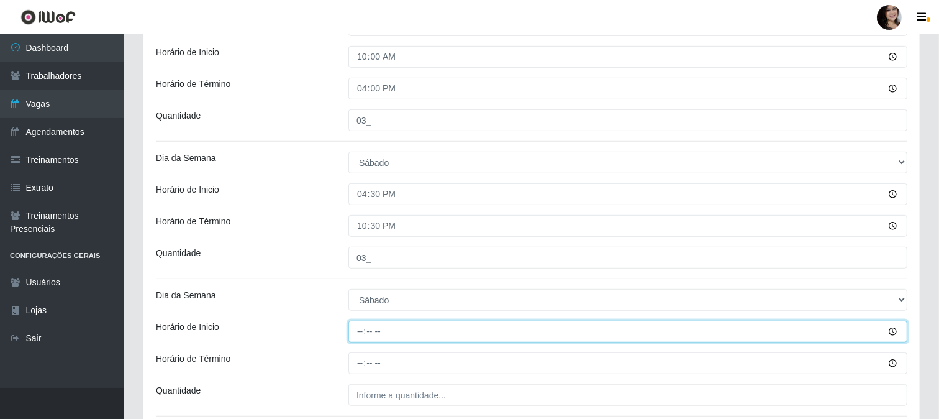
click at [893, 330] on input "Horário de Inicio" at bounding box center [627, 331] width 559 height 22
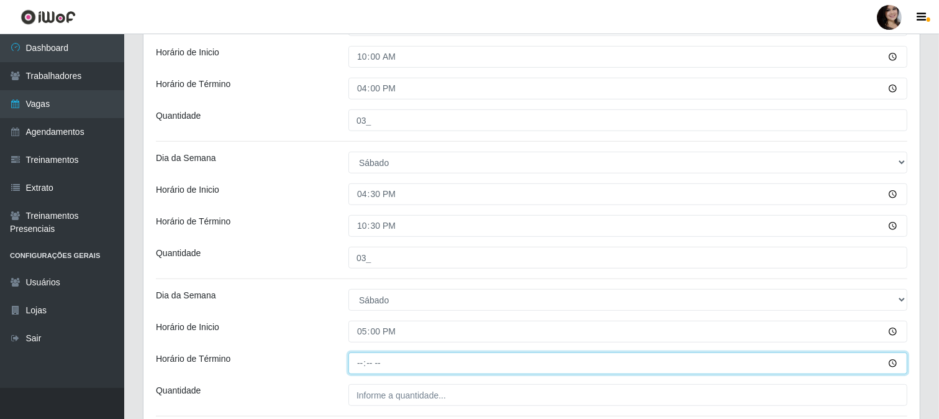
type input "17:00"
click at [894, 363] on input "Horário de Término" at bounding box center [627, 363] width 559 height 22
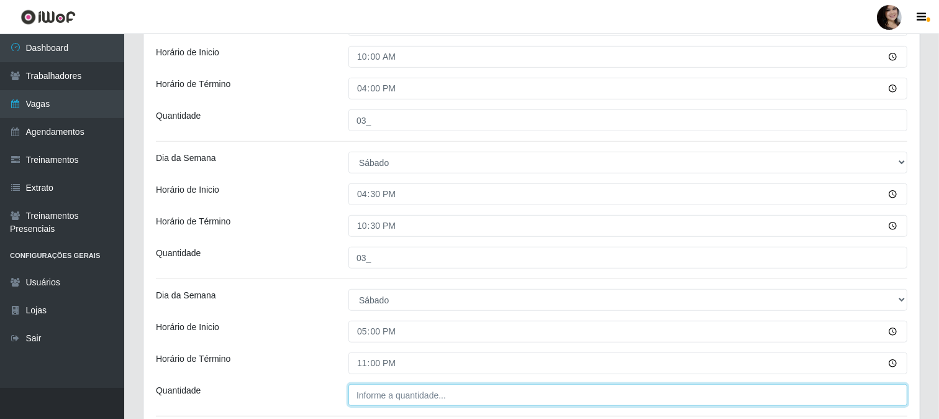
type input "23:00"
click at [391, 396] on input "___" at bounding box center [627, 395] width 559 height 22
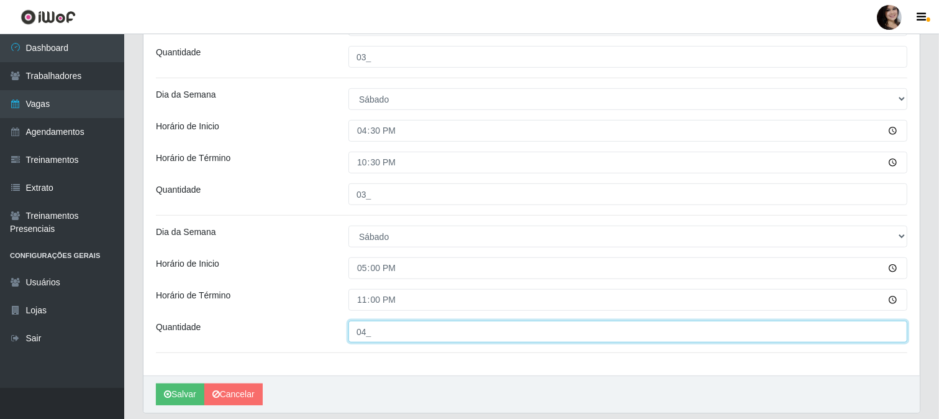
scroll to position [690, 0]
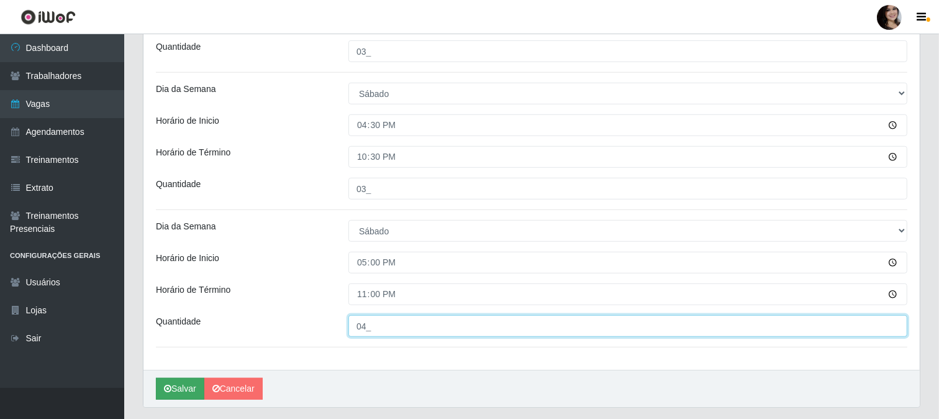
type input "04_"
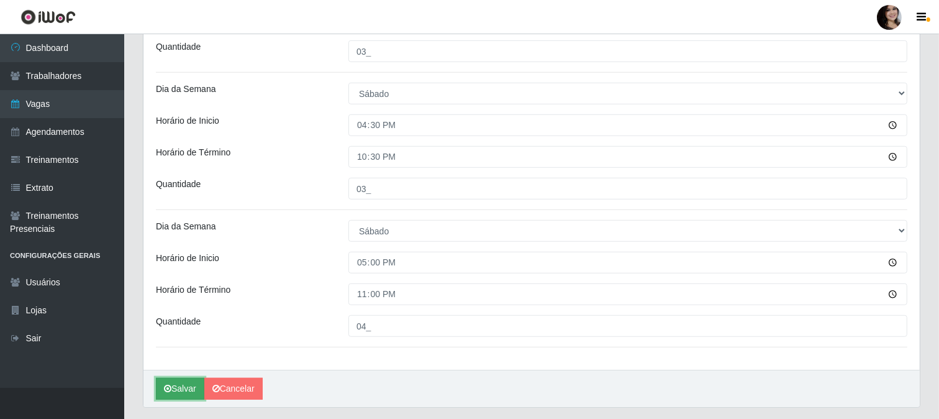
click at [182, 393] on button "Salvar" at bounding box center [180, 389] width 48 height 22
click at [181, 383] on button "Salvar" at bounding box center [180, 389] width 48 height 22
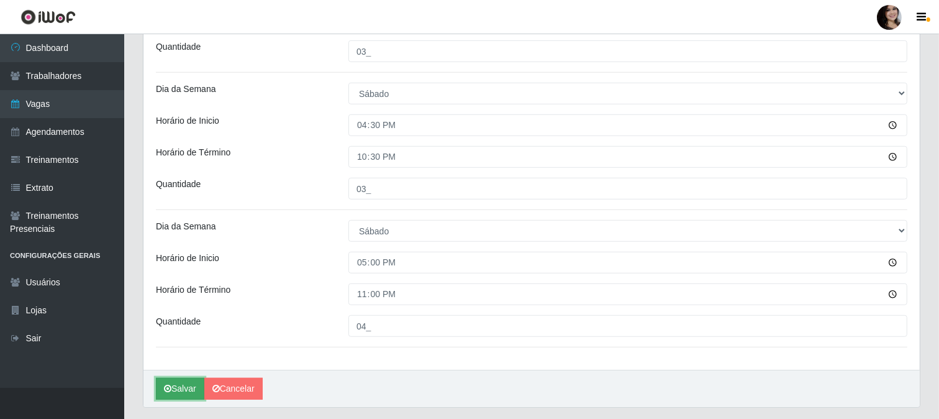
click at [181, 383] on button "Salvar" at bounding box center [180, 389] width 48 height 22
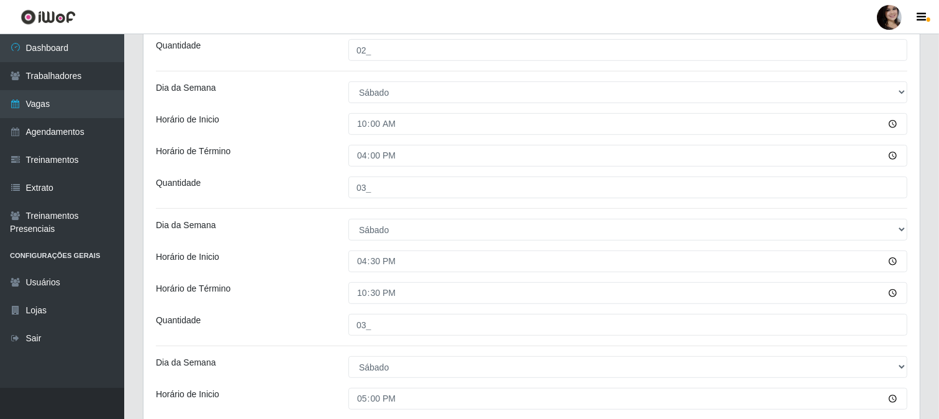
scroll to position [551, 0]
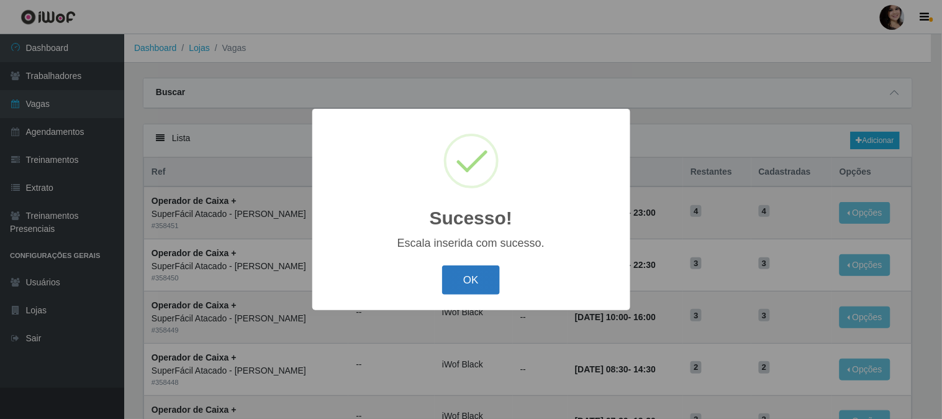
click at [477, 273] on button "OK" at bounding box center [471, 279] width 58 height 29
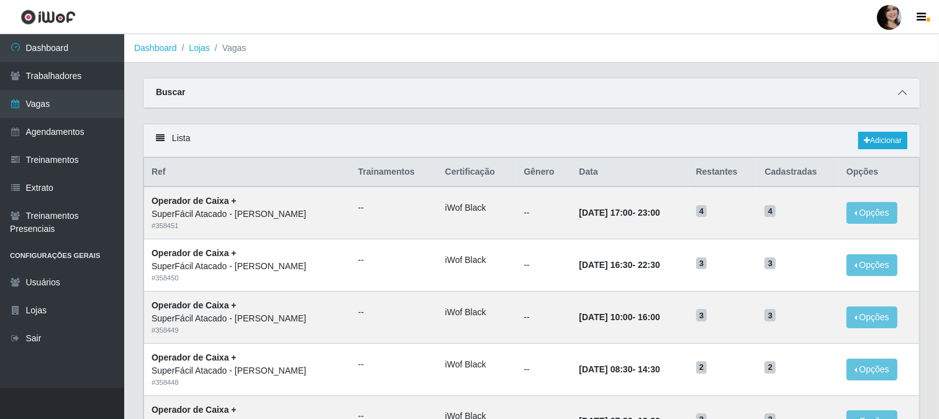
click at [903, 88] on span at bounding box center [902, 93] width 15 height 14
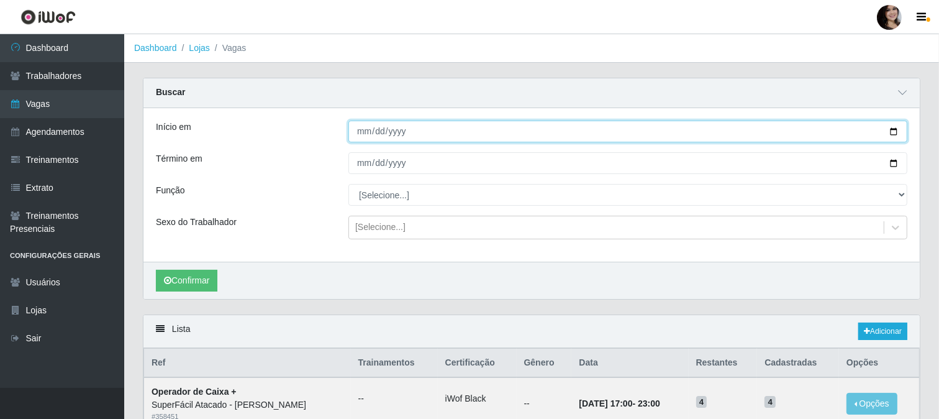
click at [897, 129] on input "Início em" at bounding box center [627, 131] width 559 height 22
type input "[DATE]"
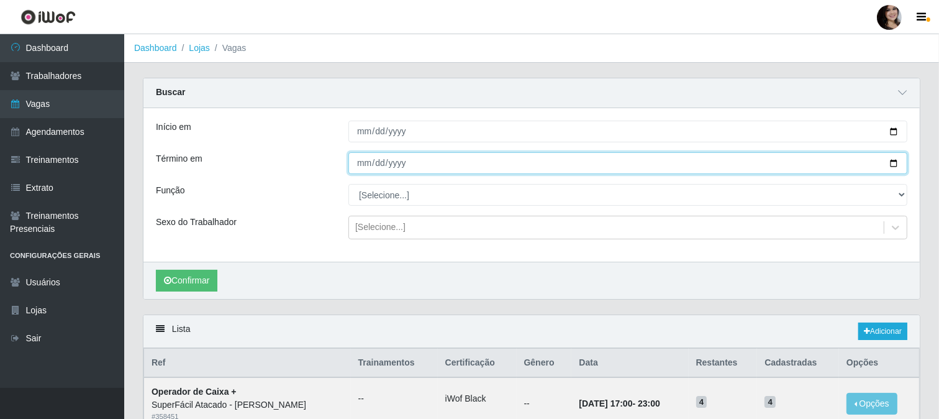
click at [894, 166] on input "Término em" at bounding box center [627, 163] width 559 height 22
type input "[DATE]"
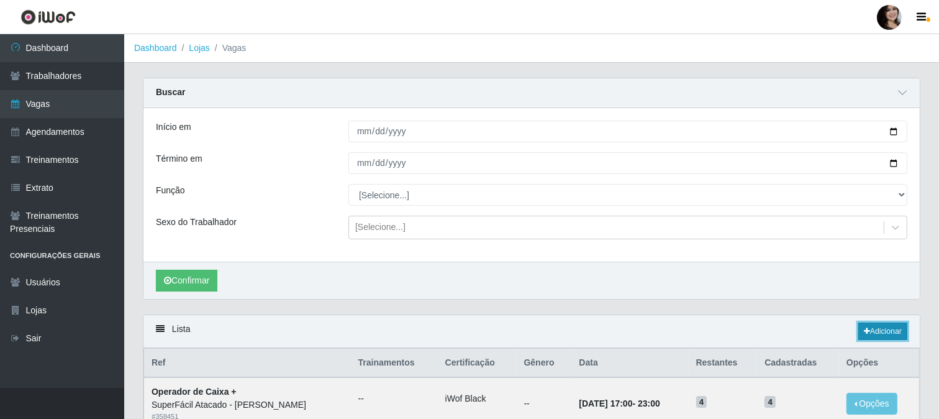
click at [877, 331] on link "Adicionar" at bounding box center [882, 330] width 49 height 17
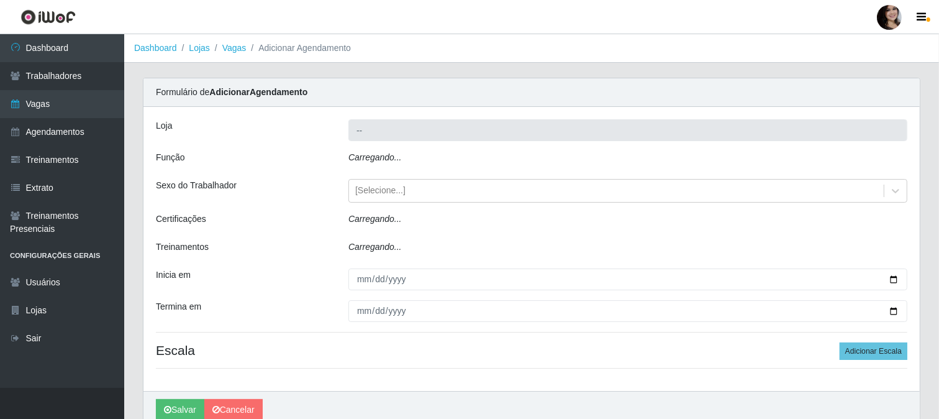
type input "SuperFácil Atacado - [PERSON_NAME]"
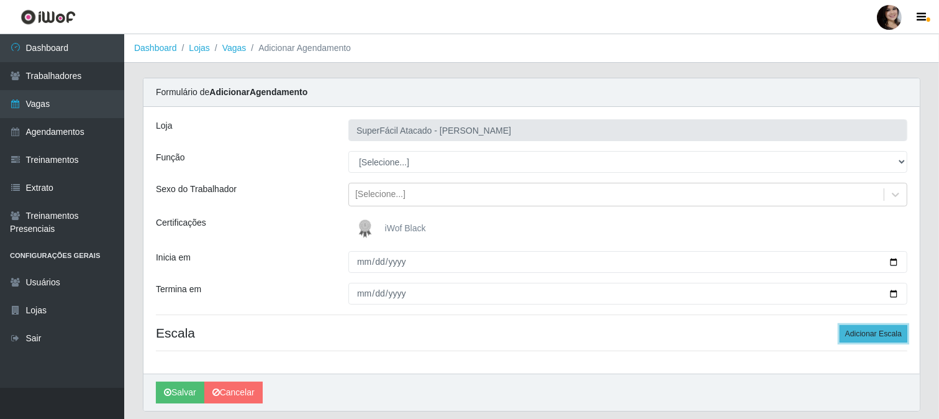
click at [854, 330] on button "Adicionar Escala" at bounding box center [874, 333] width 68 height 17
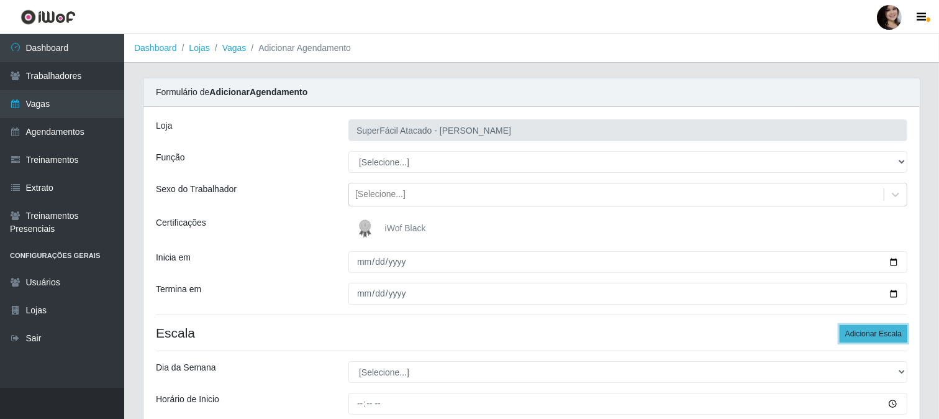
click at [853, 334] on button "Adicionar Escala" at bounding box center [874, 333] width 68 height 17
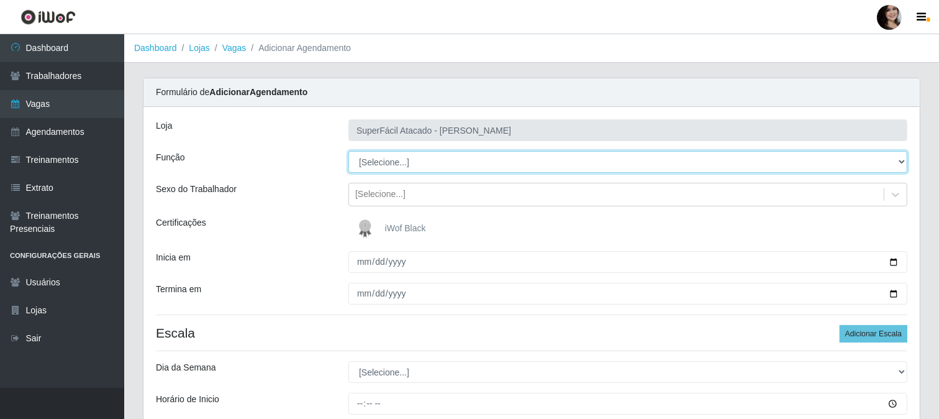
click at [899, 162] on select "[Selecione...] Embalador Embalador + Embalador ++ Operador de Caixa Operador de…" at bounding box center [627, 162] width 559 height 22
select select "72"
click at [348, 151] on select "[Selecione...] Embalador Embalador + Embalador ++ Operador de Caixa Operador de…" at bounding box center [627, 162] width 559 height 22
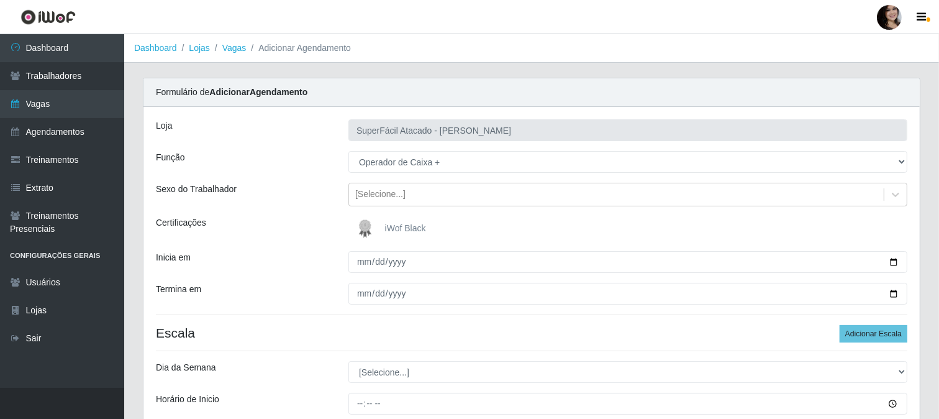
click at [366, 229] on img at bounding box center [368, 228] width 30 height 25
click at [0, 0] on input "iWof Black" at bounding box center [0, 0] width 0 height 0
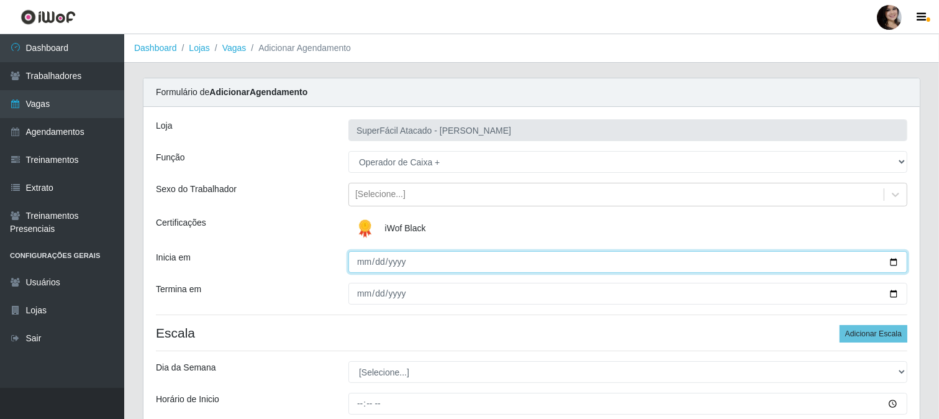
click at [895, 263] on input "Inicia em" at bounding box center [627, 262] width 559 height 22
type input "[DATE]"
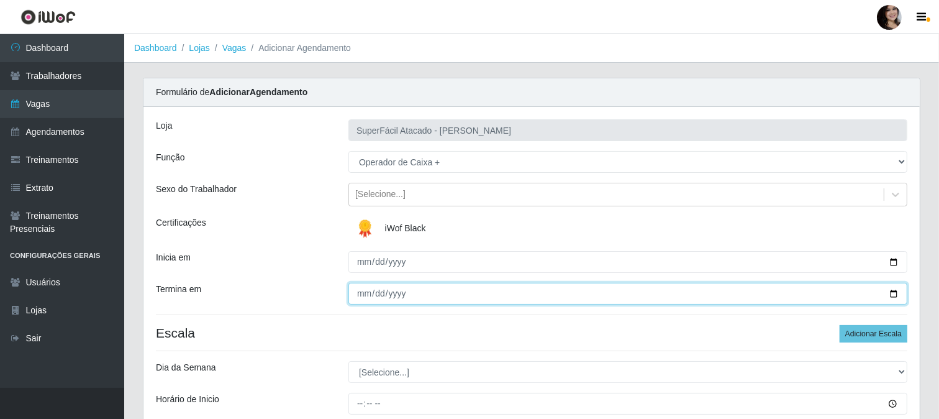
click at [891, 290] on input "Termina em" at bounding box center [627, 294] width 559 height 22
type input "[DATE]"
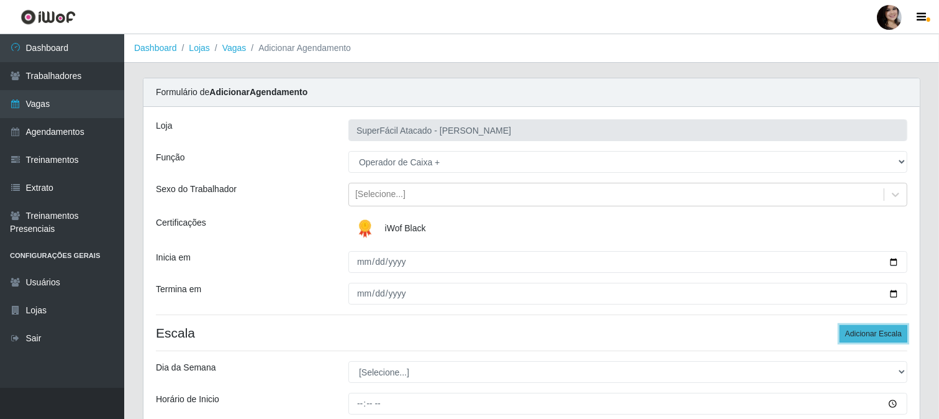
click at [851, 329] on button "Adicionar Escala" at bounding box center [874, 333] width 68 height 17
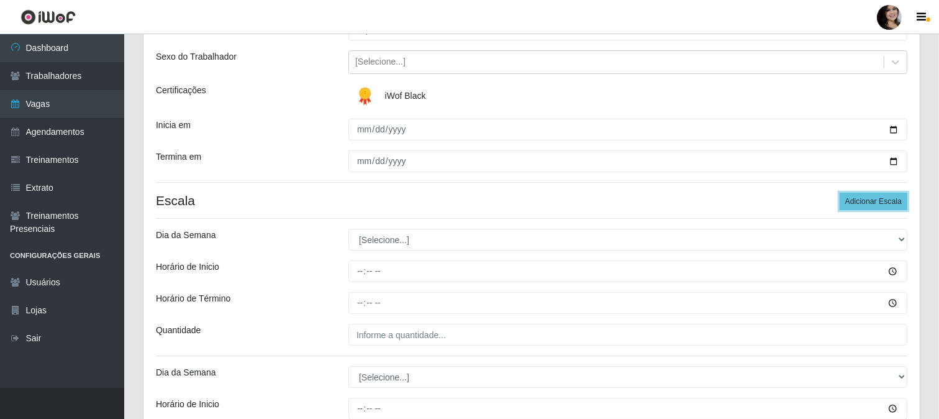
scroll to position [138, 0]
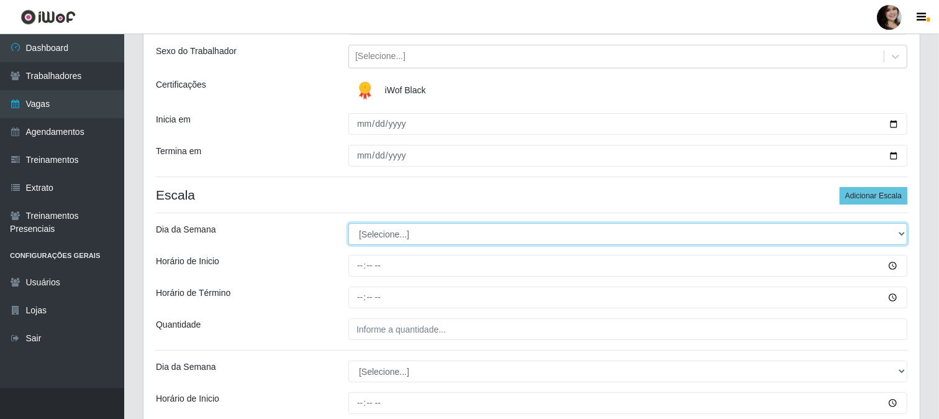
click at [903, 234] on select "[Selecione...] Segunda Terça Quarta Quinta Sexta Sábado Domingo" at bounding box center [627, 234] width 559 height 22
select select "0"
click at [348, 223] on select "[Selecione...] Segunda Terça Quarta Quinta Sexta Sábado Domingo" at bounding box center [627, 234] width 559 height 22
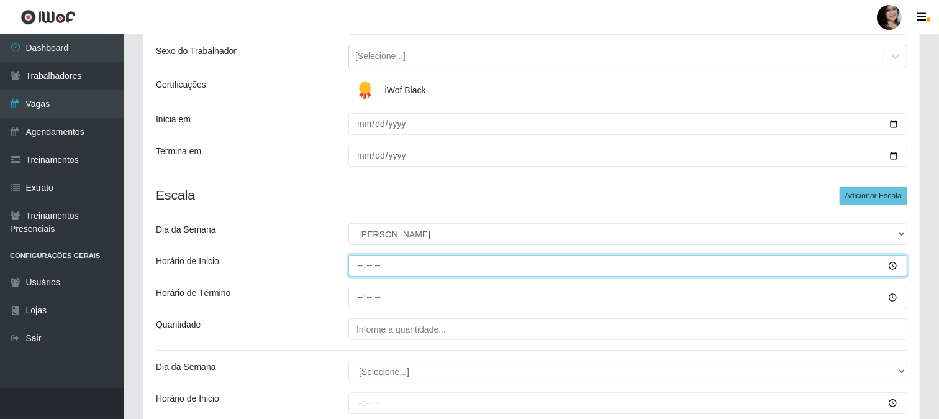
click at [890, 264] on input "Horário de Inicio" at bounding box center [627, 266] width 559 height 22
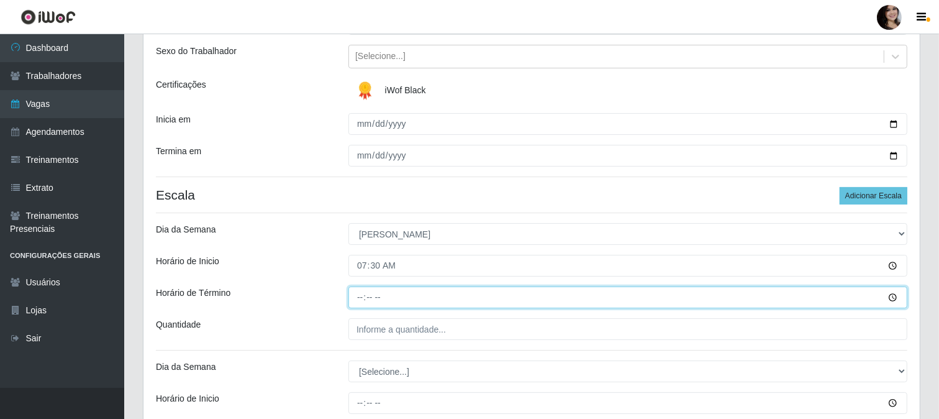
type input "07:30"
click at [892, 296] on input "Horário de Término" at bounding box center [627, 297] width 559 height 22
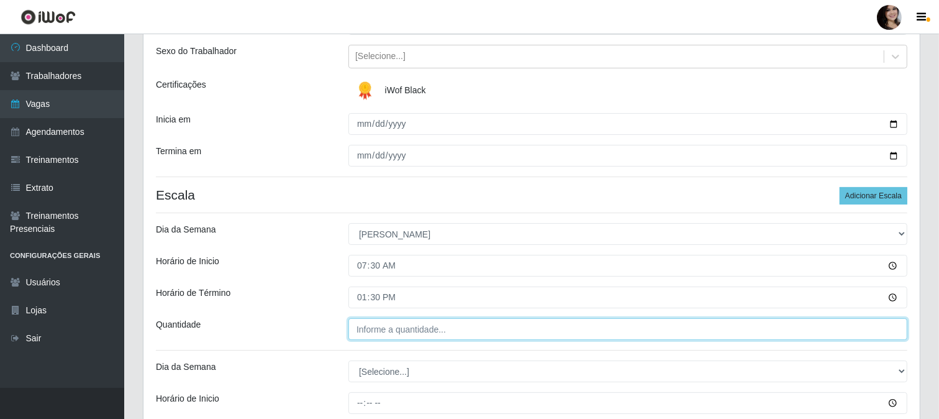
type input "13:30"
click at [478, 337] on input "___" at bounding box center [627, 329] width 559 height 22
type input "02_"
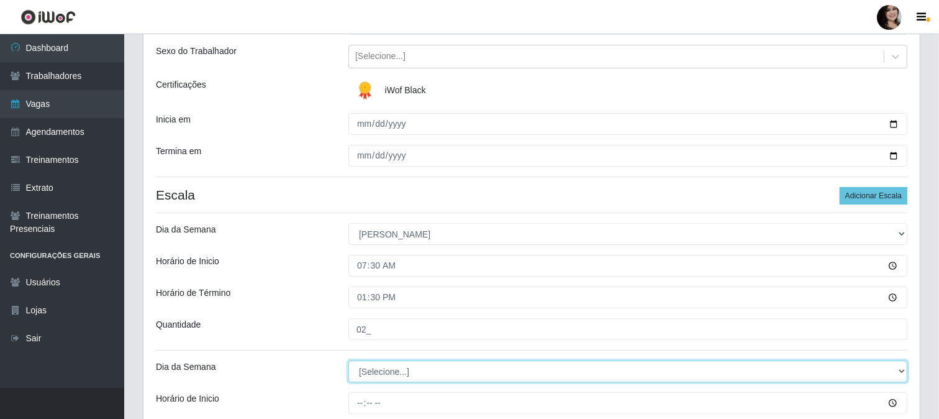
click at [901, 371] on select "[Selecione...] Segunda Terça Quarta Quinta Sexta Sábado Domingo" at bounding box center [627, 371] width 559 height 22
select select "0"
click at [348, 360] on select "[Selecione...] Segunda Terça Quarta Quinta Sexta Sábado Domingo" at bounding box center [627, 371] width 559 height 22
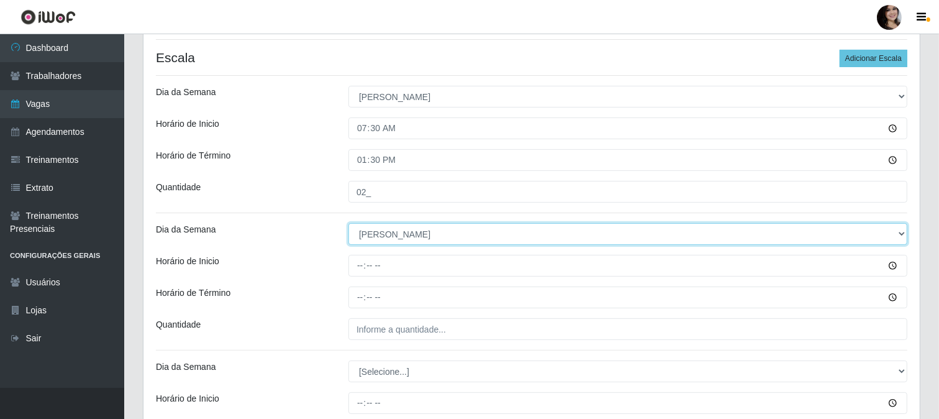
scroll to position [276, 0]
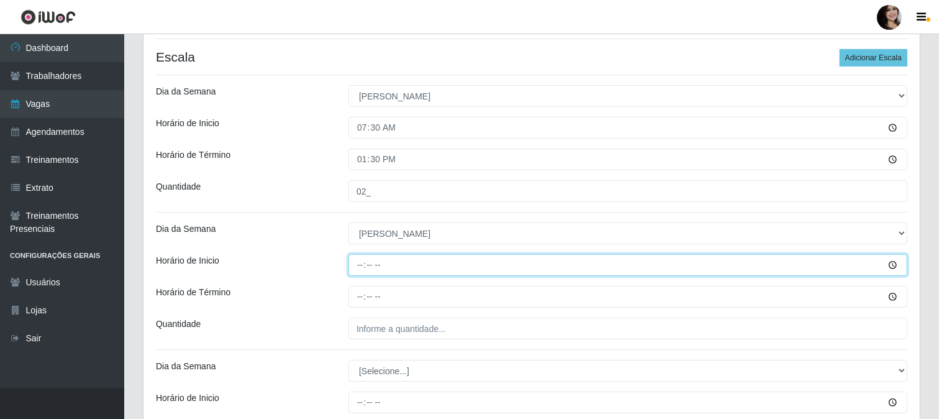
click at [892, 261] on input "Horário de Inicio" at bounding box center [627, 265] width 559 height 22
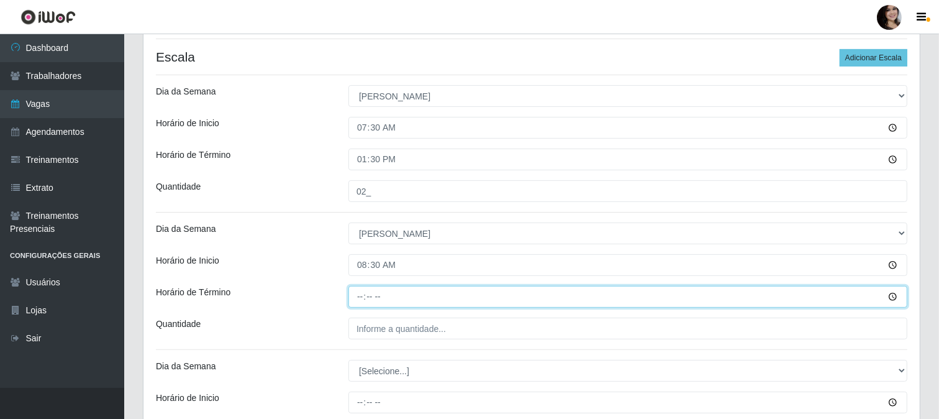
type input "08:30"
click at [884, 299] on input "Horário de Término" at bounding box center [627, 297] width 559 height 22
click at [889, 301] on input "Horário de Término" at bounding box center [627, 297] width 559 height 22
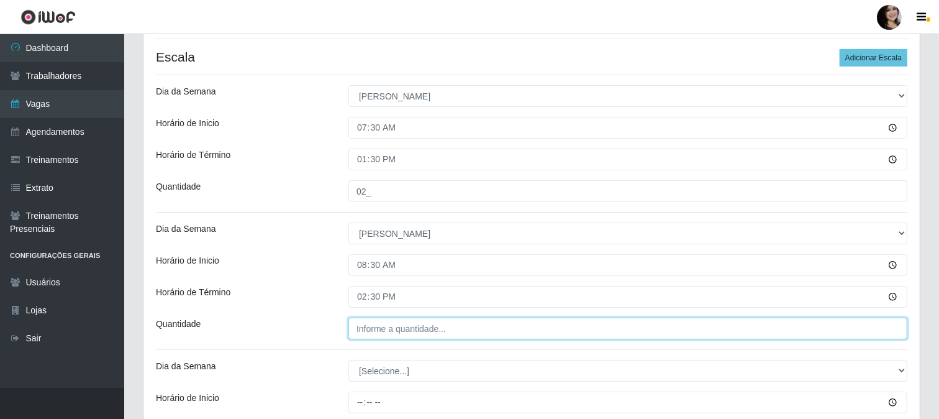
type input "14:30"
click at [398, 326] on input "___" at bounding box center [627, 328] width 559 height 22
type input "02_"
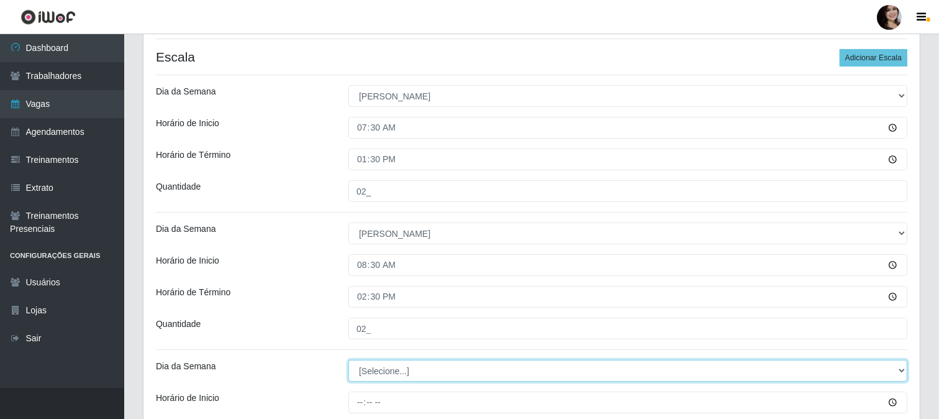
click at [904, 373] on select "[Selecione...] Segunda Terça Quarta Quinta Sexta Sábado Domingo" at bounding box center [627, 371] width 559 height 22
select select "0"
click at [348, 360] on select "[Selecione...] Segunda Terça Quarta Quinta Sexta Sábado Domingo" at bounding box center [627, 371] width 559 height 22
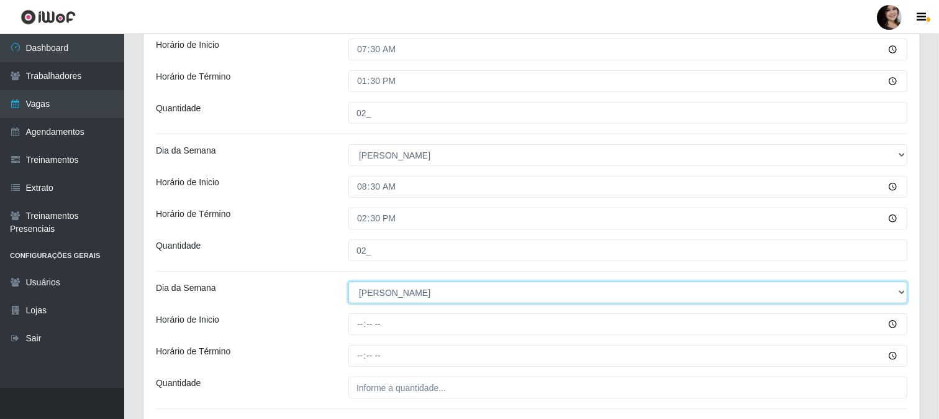
scroll to position [207, 0]
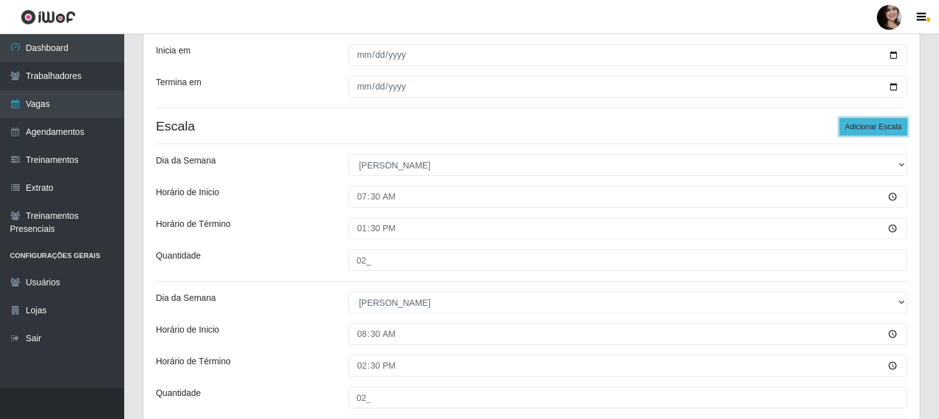
click at [851, 127] on button "Adicionar Escala" at bounding box center [874, 126] width 68 height 17
click at [852, 128] on button "Adicionar Escala" at bounding box center [874, 126] width 68 height 17
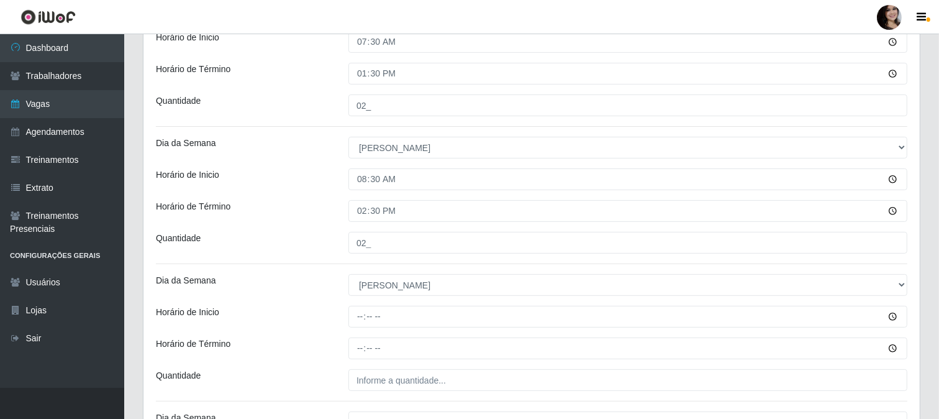
scroll to position [414, 0]
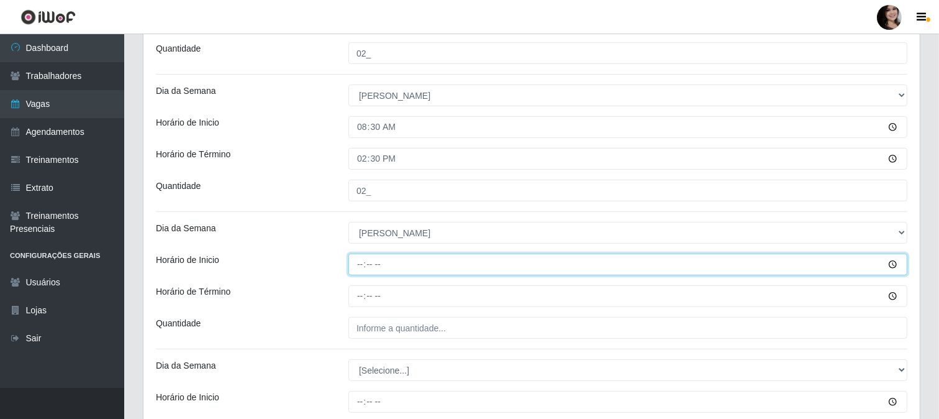
click at [889, 267] on input "Horário de Inicio" at bounding box center [627, 264] width 559 height 22
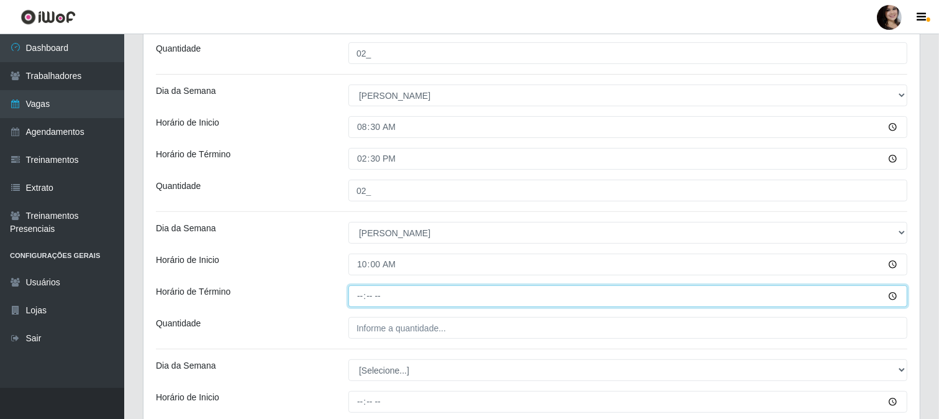
type input "10:00"
click at [892, 295] on input "Horário de Término" at bounding box center [627, 296] width 559 height 22
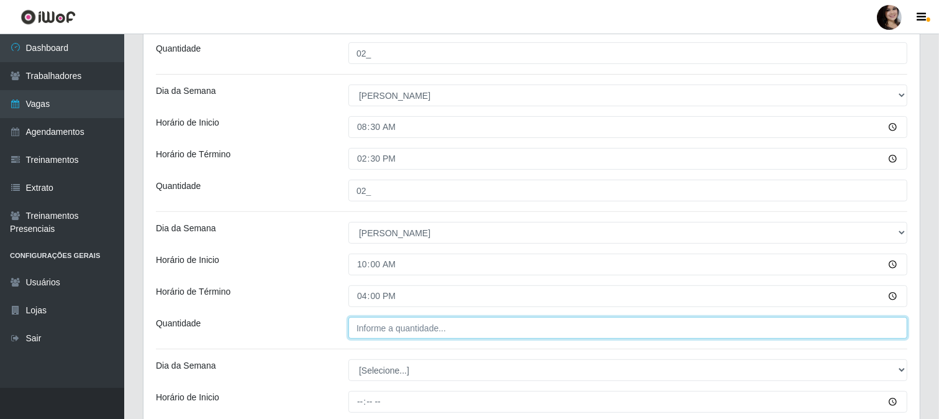
type input "16:00"
click at [466, 332] on input "___" at bounding box center [627, 328] width 559 height 22
type input "03_"
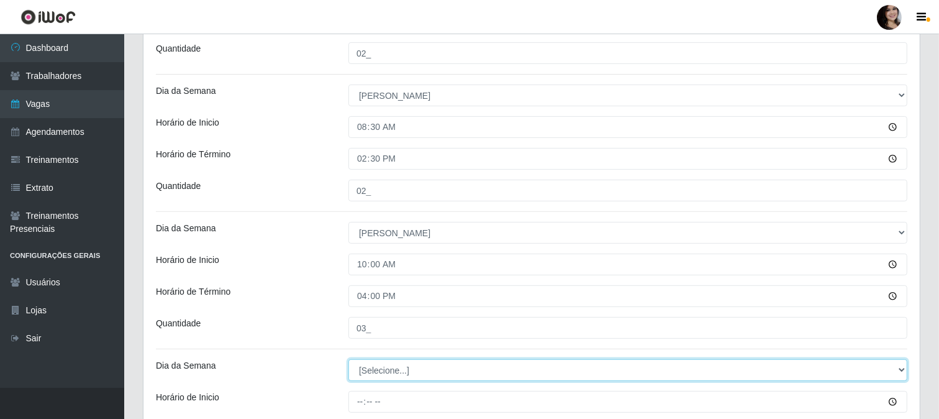
click at [899, 366] on select "[Selecione...] Segunda Terça Quarta Quinta Sexta Sábado Domingo" at bounding box center [627, 370] width 559 height 22
select select "0"
click at [348, 359] on select "[Selecione...] Segunda Terça Quarta Quinta Sexta Sábado Domingo" at bounding box center [627, 370] width 559 height 22
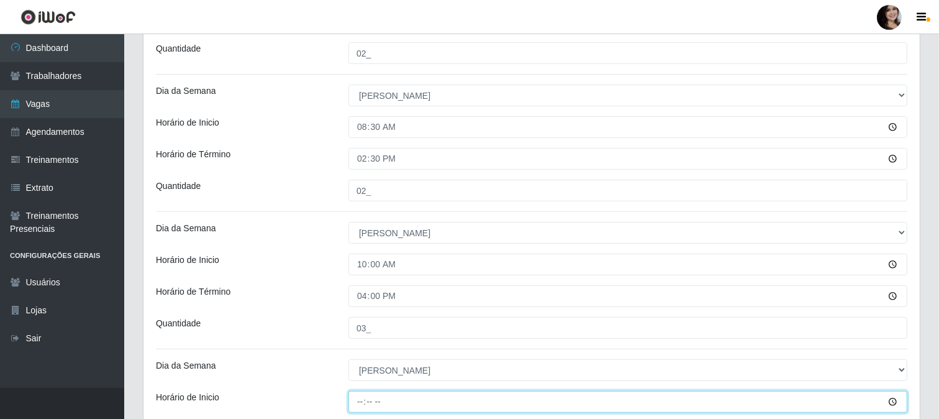
click at [892, 402] on input "Horário de Inicio" at bounding box center [627, 402] width 559 height 22
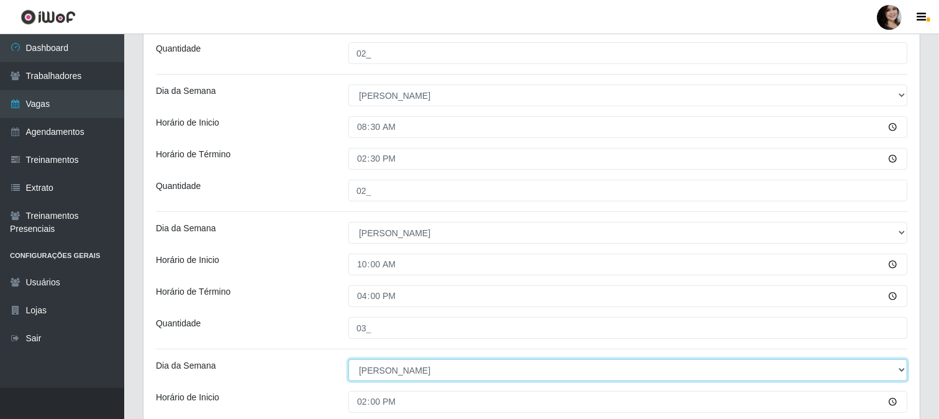
type input "14:00"
click at [819, 379] on select "[Selecione...] Segunda Terça Quarta Quinta Sexta Sábado Domingo" at bounding box center [627, 370] width 559 height 22
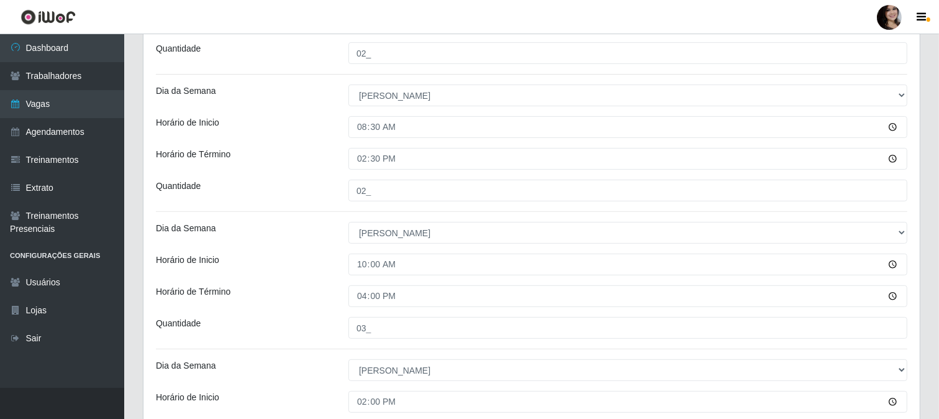
click at [260, 268] on div "Horário de Inicio" at bounding box center [243, 264] width 193 height 22
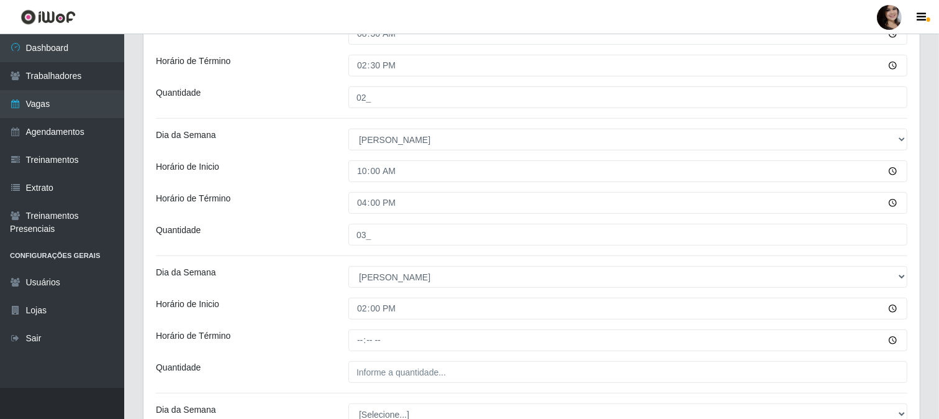
scroll to position [551, 0]
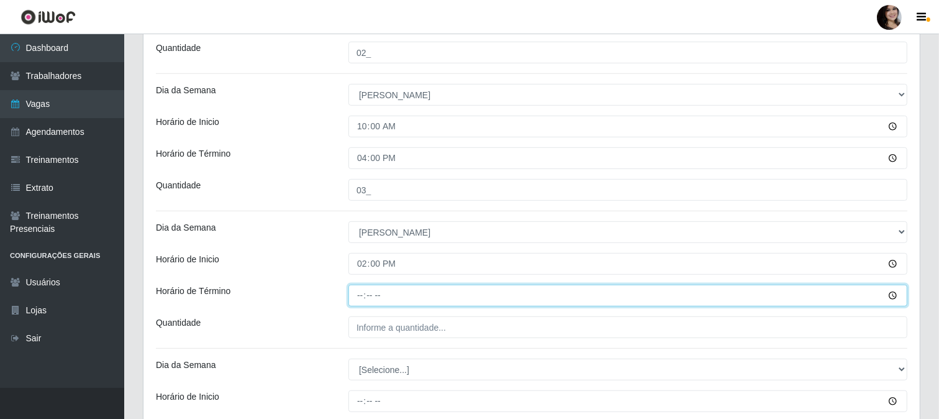
click at [896, 296] on input "Horário de Término" at bounding box center [627, 295] width 559 height 22
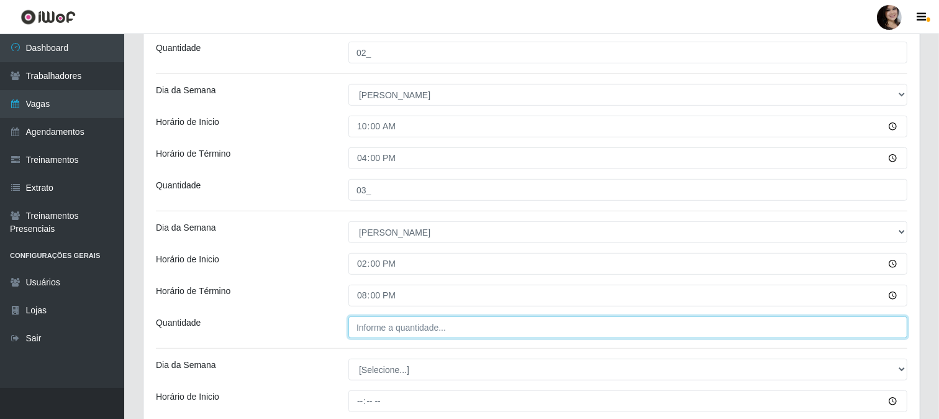
type input "20:00"
click at [444, 332] on input "___" at bounding box center [627, 327] width 559 height 22
type input "03_"
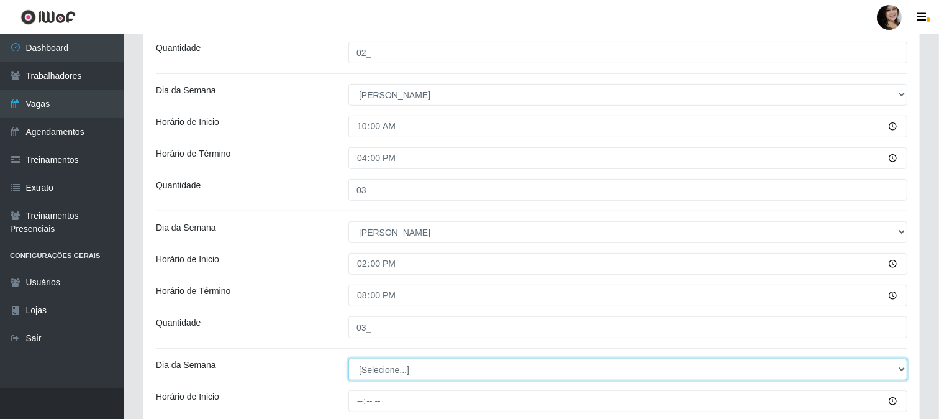
click at [901, 371] on select "[Selecione...] Segunda Terça Quarta Quinta Sexta Sábado Domingo" at bounding box center [627, 369] width 559 height 22
select select "0"
click at [348, 358] on select "[Selecione...] Segunda Terça Quarta Quinta Sexta Sábado Domingo" at bounding box center [627, 369] width 559 height 22
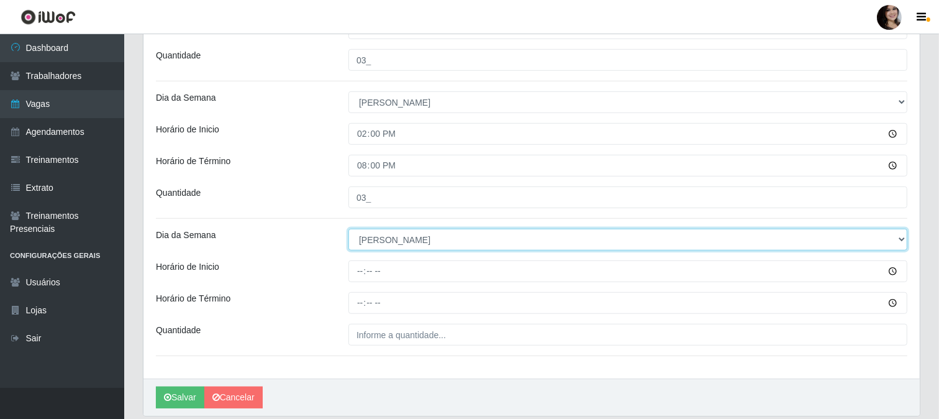
scroll to position [690, 0]
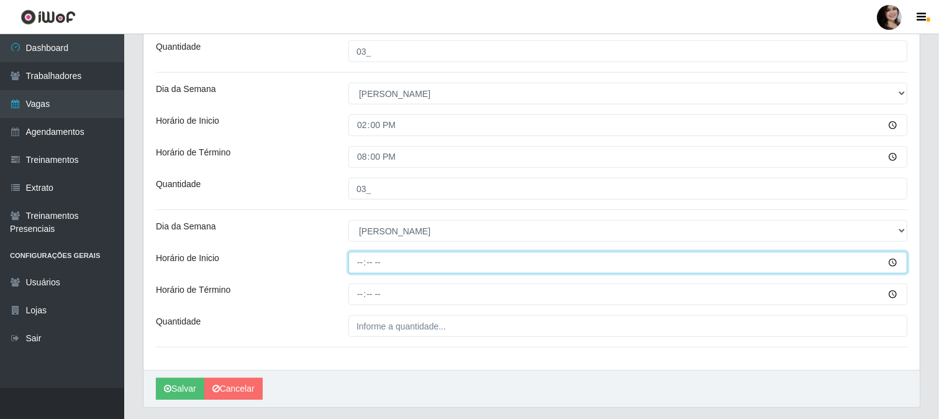
click at [893, 265] on input "Horário de Inicio" at bounding box center [627, 263] width 559 height 22
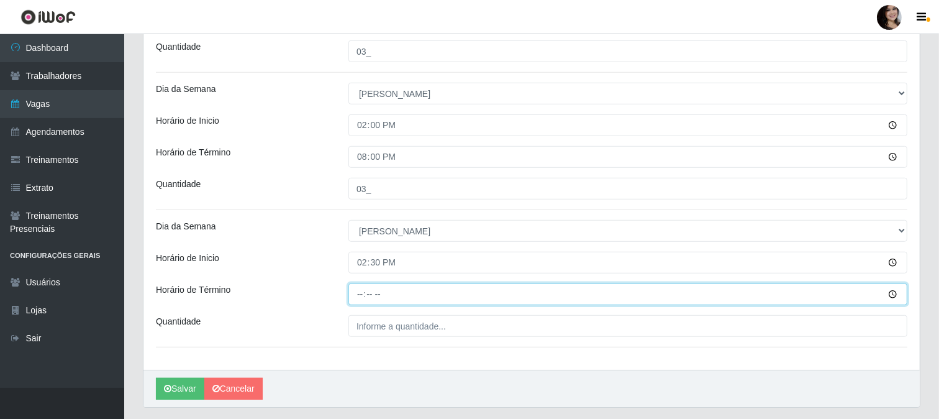
type input "14:30"
click at [895, 293] on input "Horário de Término" at bounding box center [627, 294] width 559 height 22
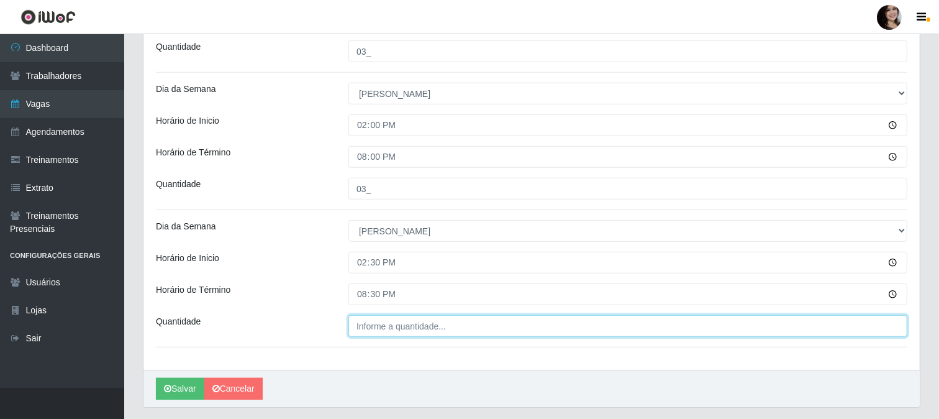
type input "20:30"
click at [419, 322] on input "___" at bounding box center [627, 326] width 559 height 22
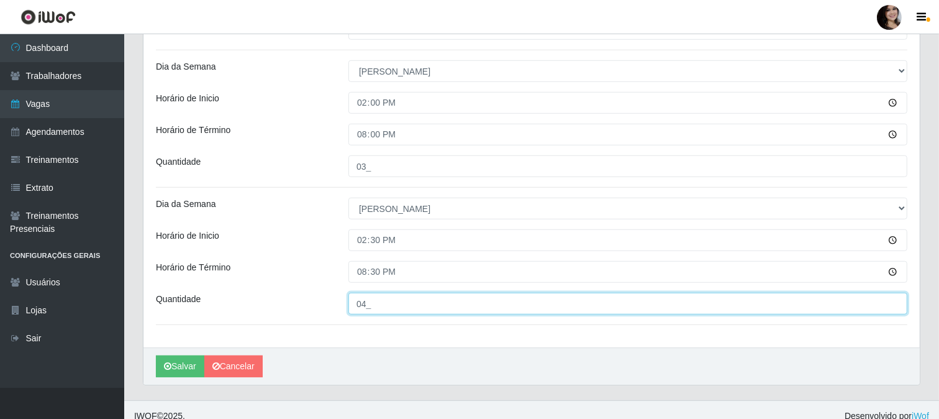
scroll to position [725, 0]
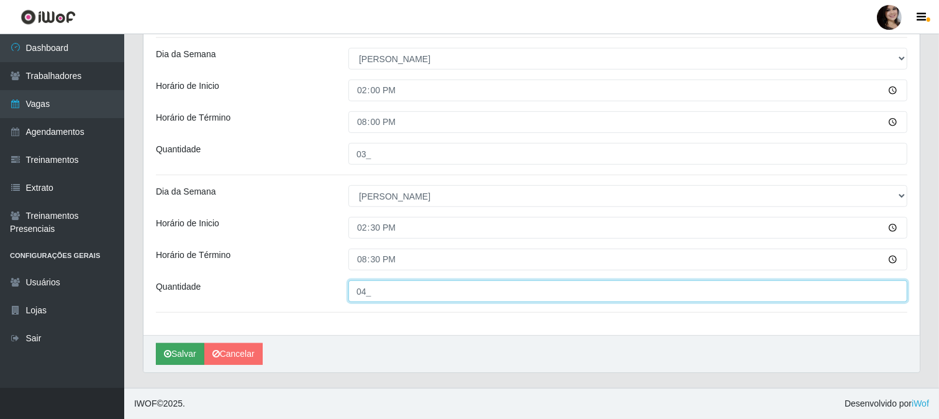
type input "04_"
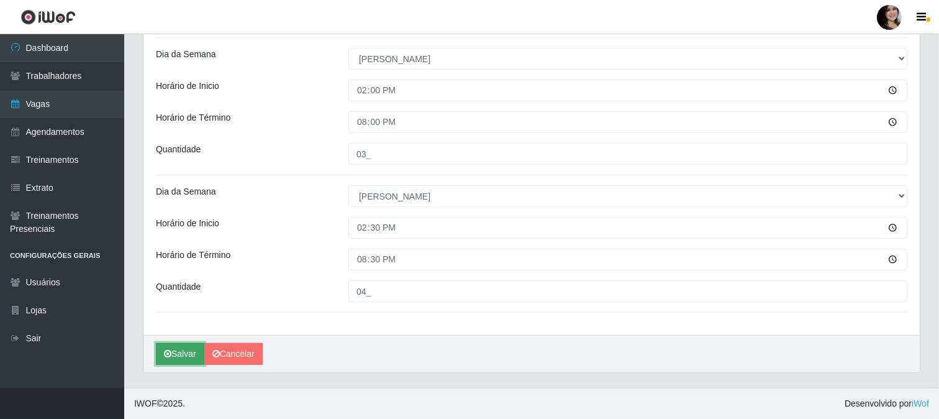
click at [171, 355] on icon "submit" at bounding box center [167, 353] width 7 height 9
click at [181, 353] on button "Salvar" at bounding box center [180, 354] width 48 height 22
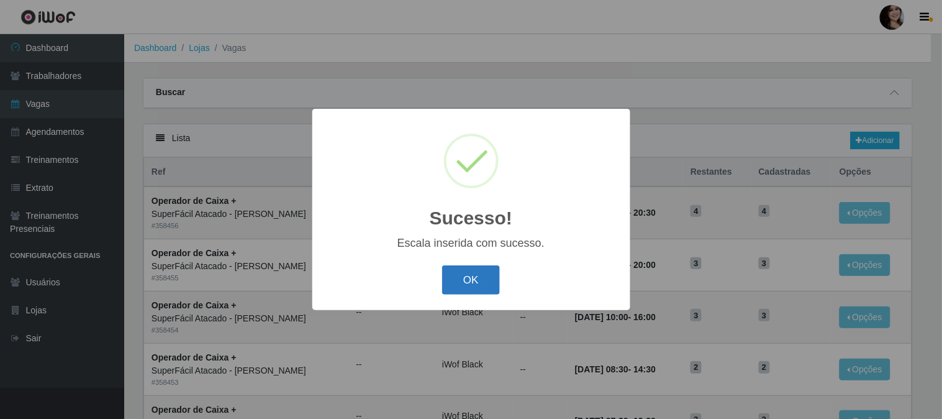
click at [489, 279] on button "OK" at bounding box center [471, 279] width 58 height 29
